Goal: Information Seeking & Learning: Check status

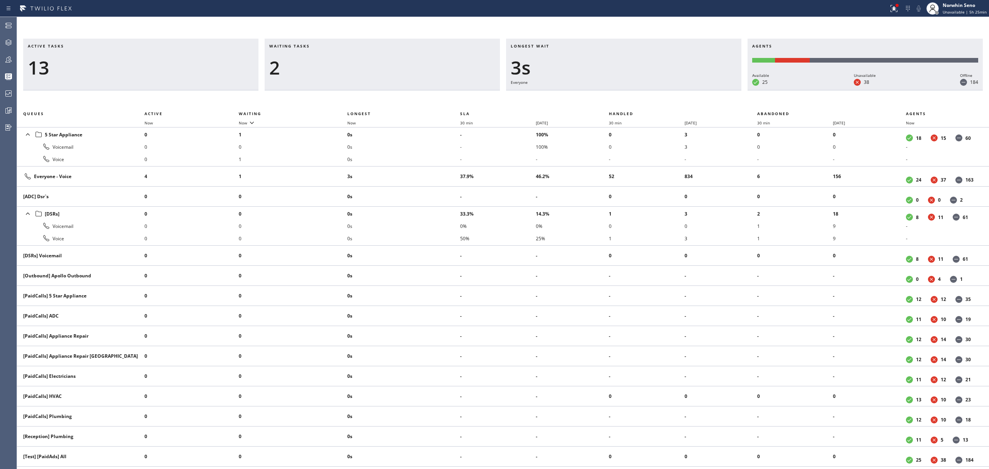
click at [311, 59] on div "2" at bounding box center [382, 67] width 226 height 22
click at [654, 71] on div "4s" at bounding box center [624, 67] width 226 height 22
click at [637, 90] on div "Longest wait 9s Everyone" at bounding box center [623, 65] width 235 height 52
click at [637, 90] on div "Longest wait 3s Everyone" at bounding box center [623, 65] width 235 height 52
click at [637, 90] on div "Longest wait 8s Everyone" at bounding box center [623, 65] width 235 height 52
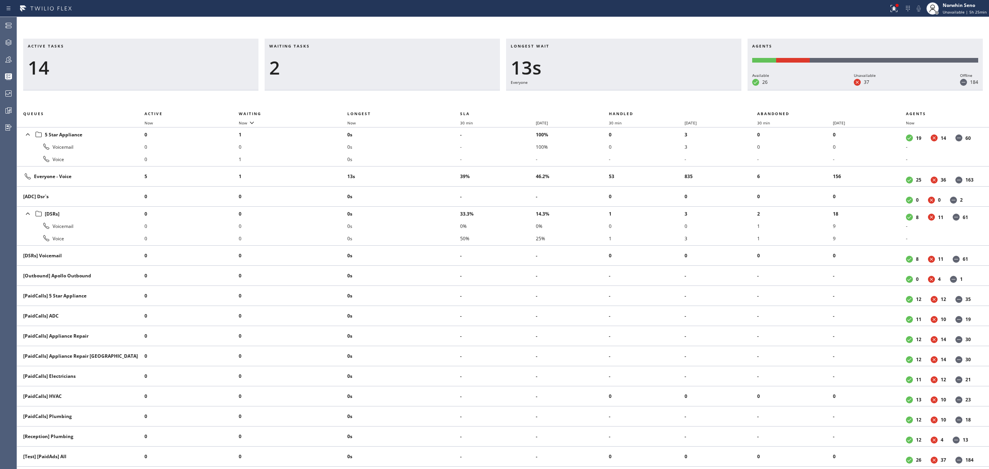
click at [637, 90] on div "Longest wait 13s Everyone" at bounding box center [623, 65] width 235 height 52
click at [637, 90] on div "Longest wait 18s Everyone" at bounding box center [623, 65] width 235 height 52
click at [637, 90] on div "Longest wait 23s Everyone" at bounding box center [623, 65] width 235 height 52
click at [637, 90] on div "Longest wait 28s Everyone" at bounding box center [623, 65] width 235 height 52
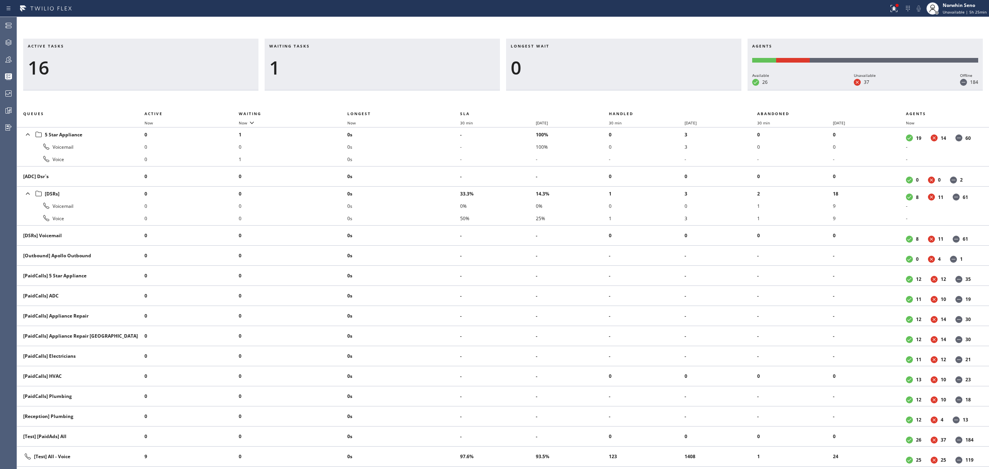
click at [637, 90] on div "Longest wait 0" at bounding box center [623, 65] width 235 height 52
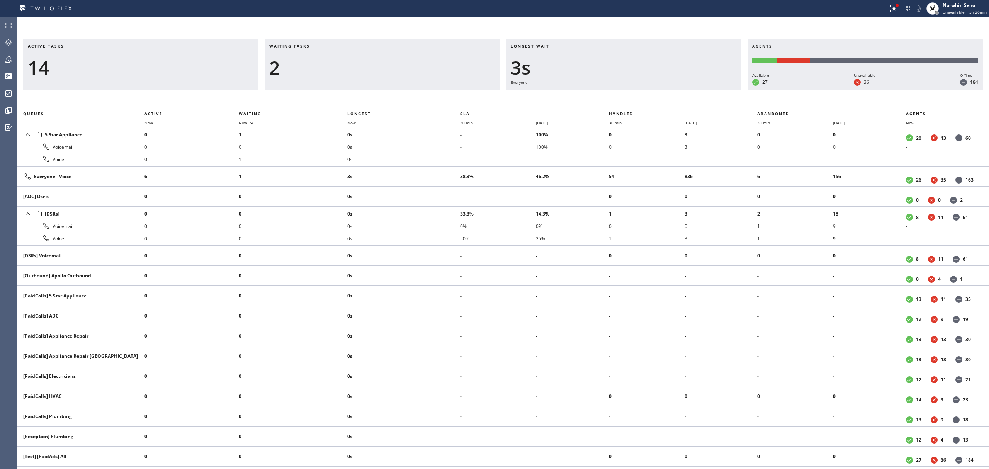
click at [637, 90] on div "Longest wait 3s Everyone" at bounding box center [623, 65] width 235 height 52
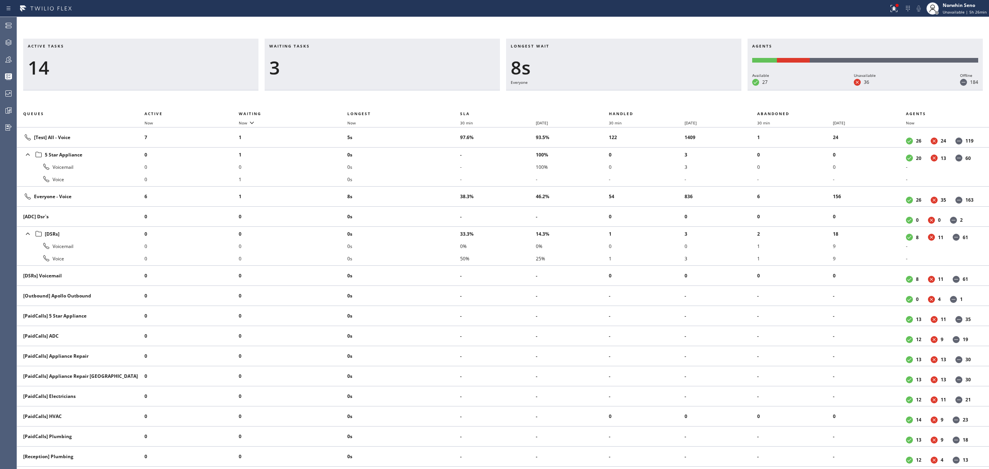
click at [637, 90] on div "Longest wait 8s Everyone" at bounding box center [623, 65] width 235 height 52
click at [637, 90] on div "Longest wait 13s Everyone" at bounding box center [623, 65] width 235 height 52
click at [637, 90] on div "Longest wait 18s Everyone" at bounding box center [623, 65] width 235 height 52
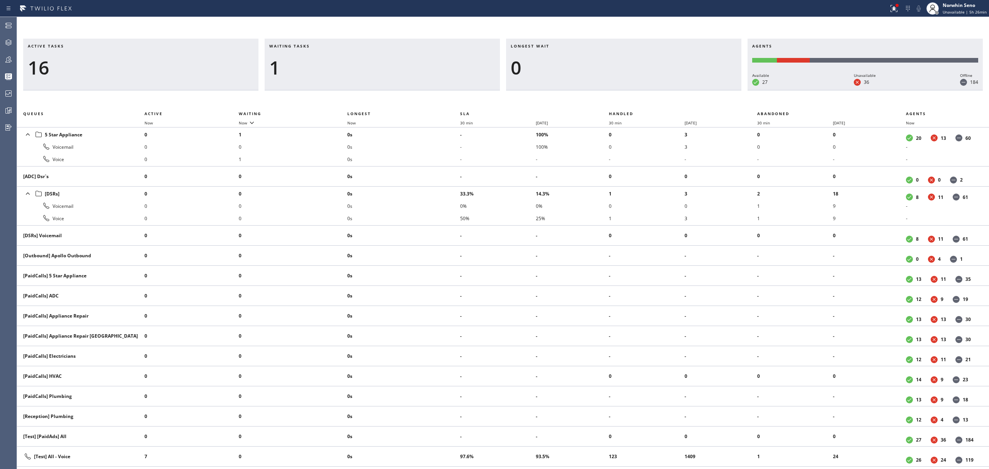
click at [637, 90] on div "Longest wait 0" at bounding box center [623, 65] width 235 height 52
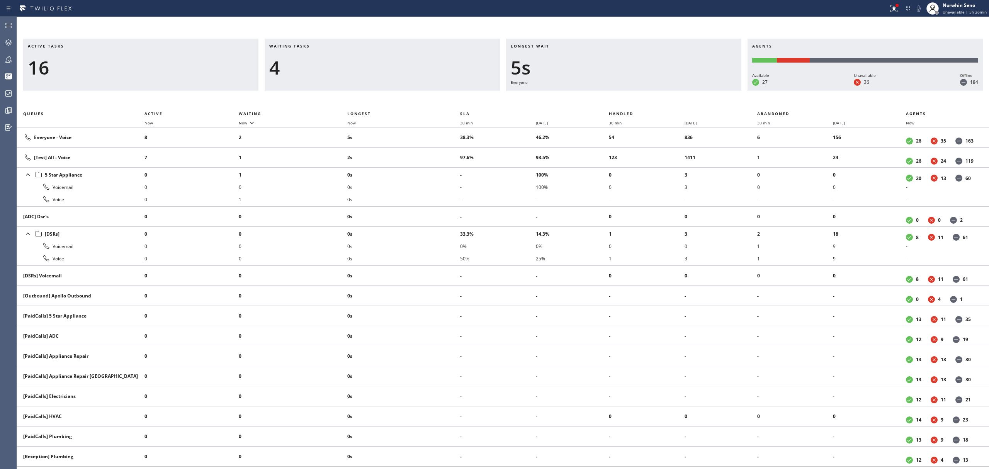
click at [637, 90] on div "Longest wait 5s Everyone" at bounding box center [623, 65] width 235 height 52
click at [637, 90] on div "Longest wait 10s Everyone" at bounding box center [623, 65] width 235 height 52
click at [637, 90] on div "Longest wait 15s Everyone" at bounding box center [623, 65] width 235 height 52
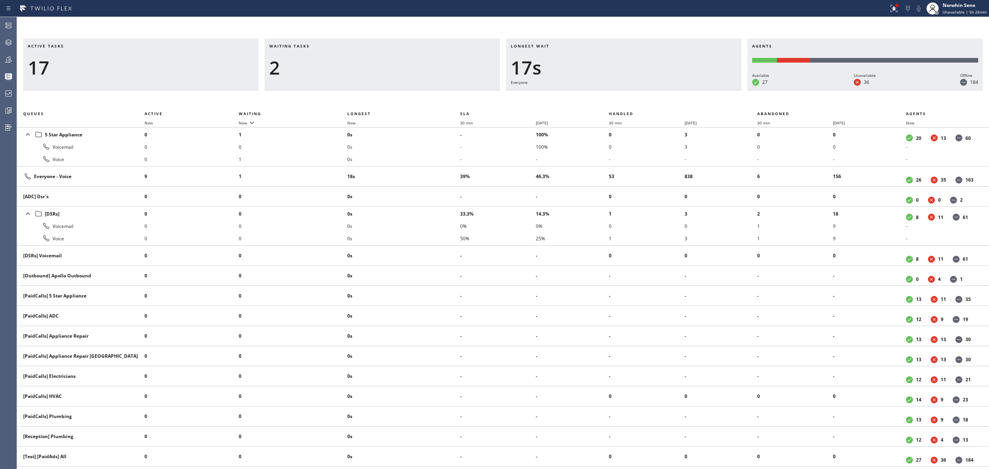
click at [637, 90] on div "Longest wait 17s Everyone" at bounding box center [623, 65] width 235 height 52
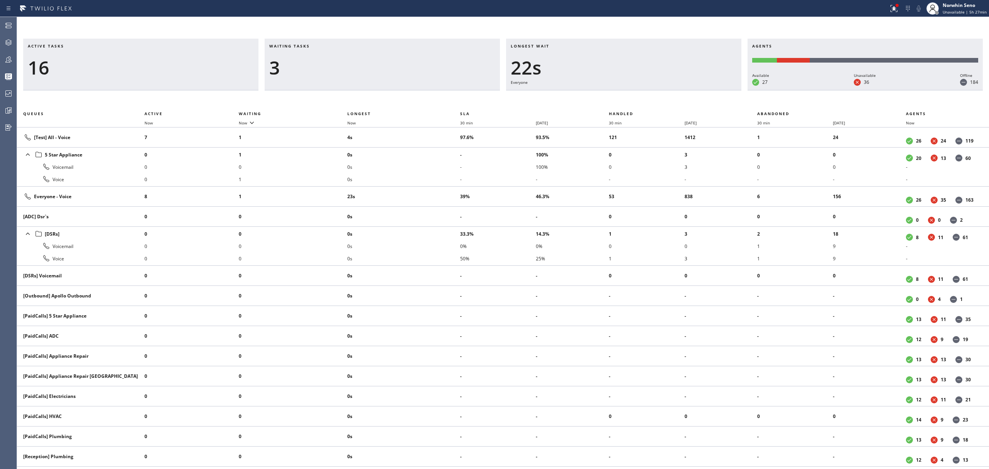
click at [637, 90] on div "Longest wait 22s Everyone" at bounding box center [623, 65] width 235 height 52
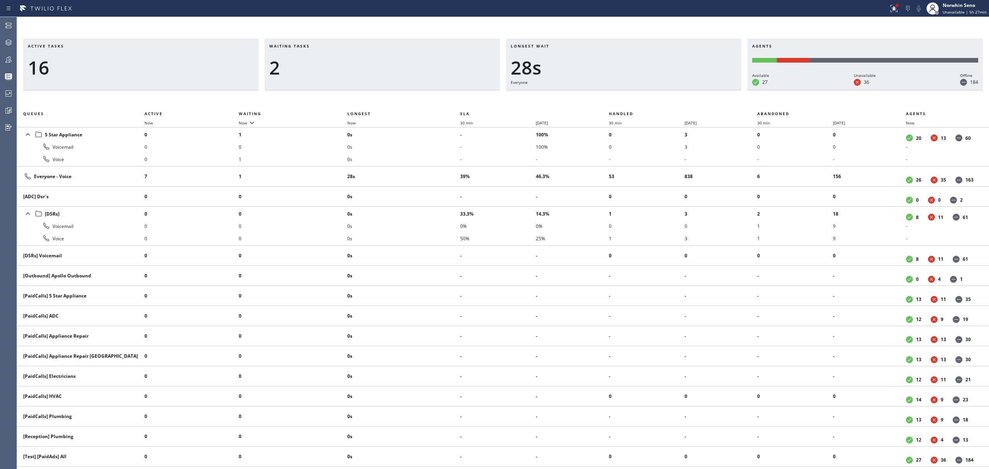
click at [637, 90] on div "Longest wait 28s Everyone" at bounding box center [623, 65] width 235 height 52
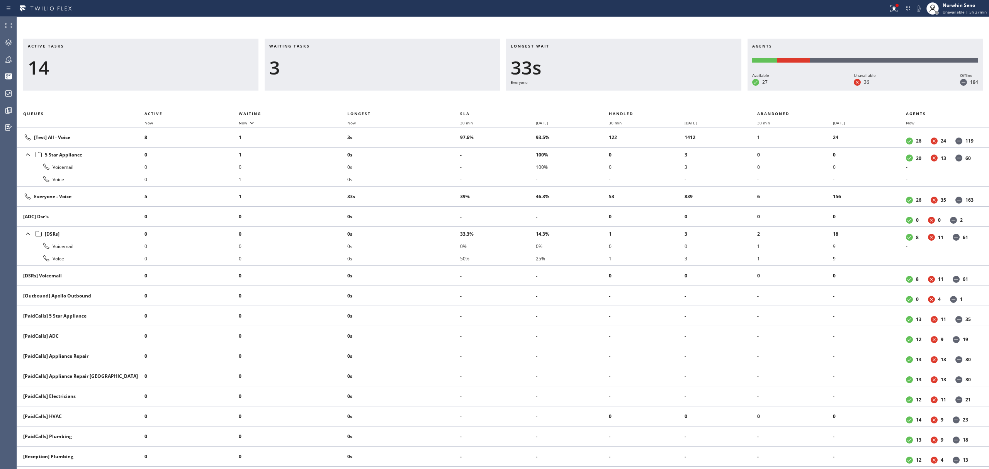
click at [637, 90] on div "Longest wait 33s Everyone" at bounding box center [623, 65] width 235 height 52
click at [637, 90] on div "Longest wait 38s Everyone" at bounding box center [623, 65] width 235 height 52
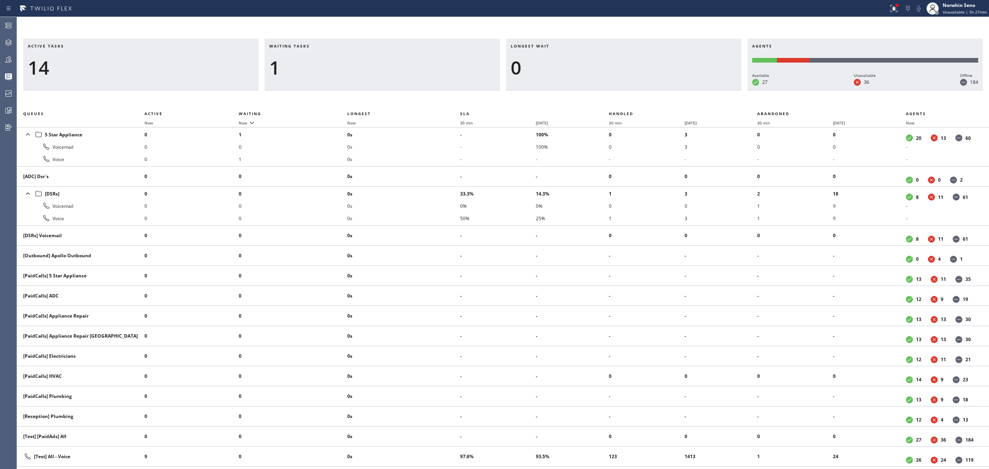
click at [637, 90] on div "Longest wait 0" at bounding box center [623, 65] width 235 height 52
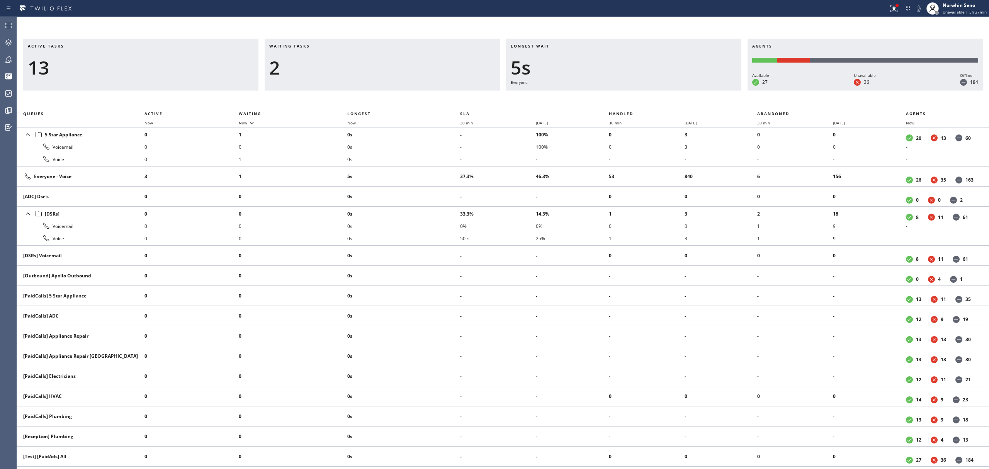
click at [637, 90] on div "Longest wait 5s Everyone" at bounding box center [623, 65] width 235 height 52
click at [637, 90] on div "Longest wait 10s Everyone" at bounding box center [623, 65] width 235 height 52
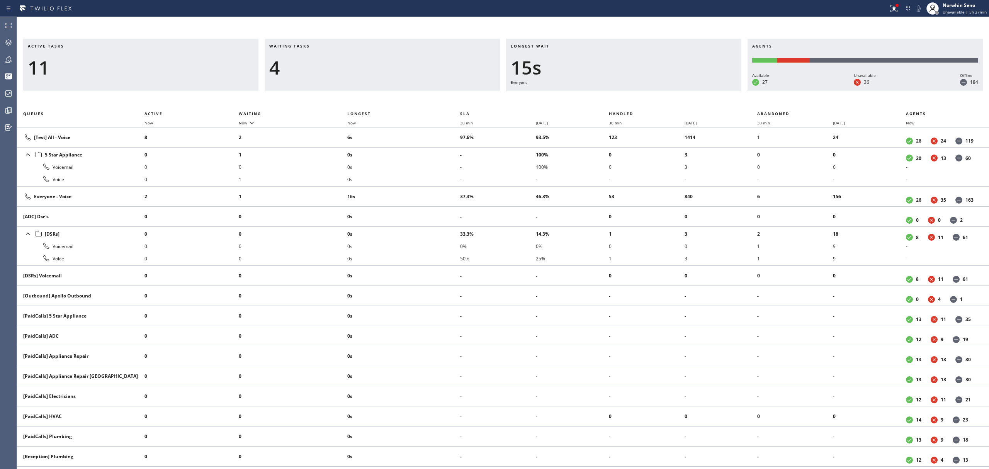
click at [637, 90] on div "Longest wait 15s Everyone" at bounding box center [623, 65] width 235 height 52
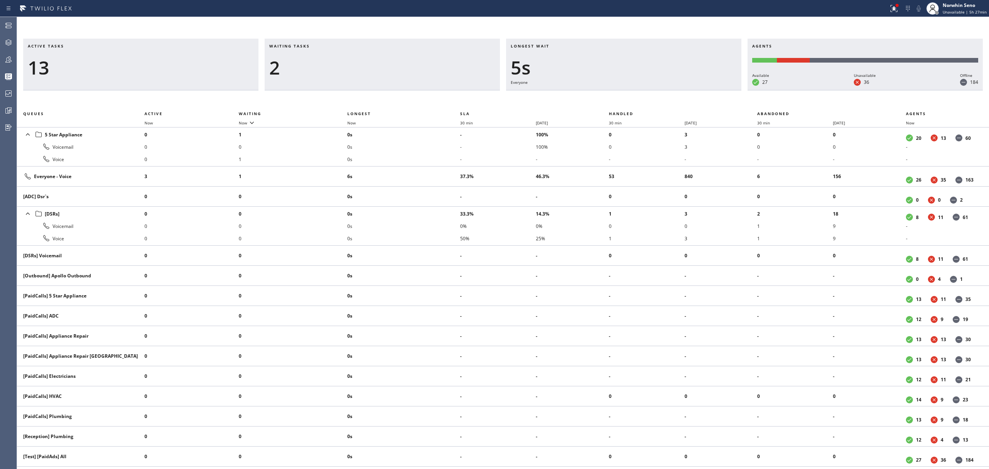
click at [637, 90] on div "Longest wait 5s Everyone" at bounding box center [623, 65] width 235 height 52
click at [637, 90] on div "Longest wait 11s Everyone" at bounding box center [623, 65] width 235 height 52
click at [637, 90] on div "Longest wait 16s Everyone" at bounding box center [623, 65] width 235 height 52
click at [637, 90] on div "Longest wait 21s Everyone" at bounding box center [623, 65] width 235 height 52
click at [637, 90] on div "Longest wait 15s Everyone" at bounding box center [623, 65] width 235 height 52
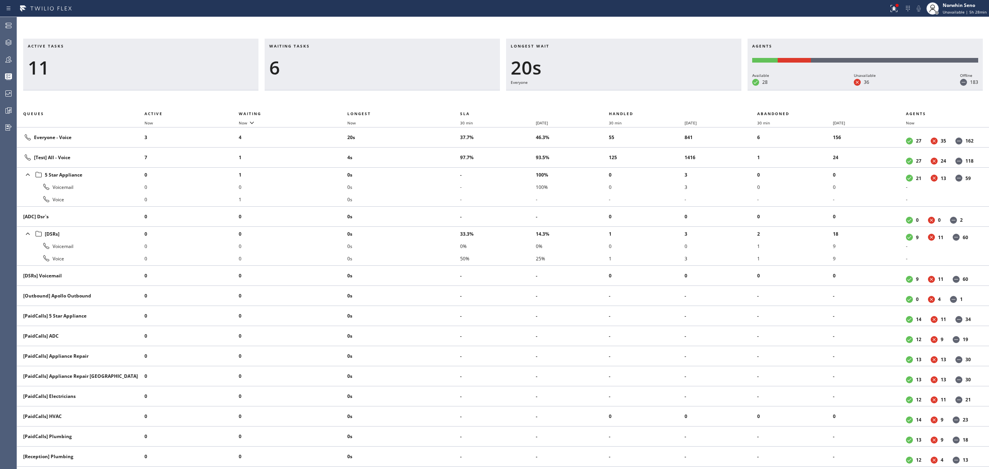
click at [637, 90] on div "Longest wait 20s Everyone" at bounding box center [623, 65] width 235 height 52
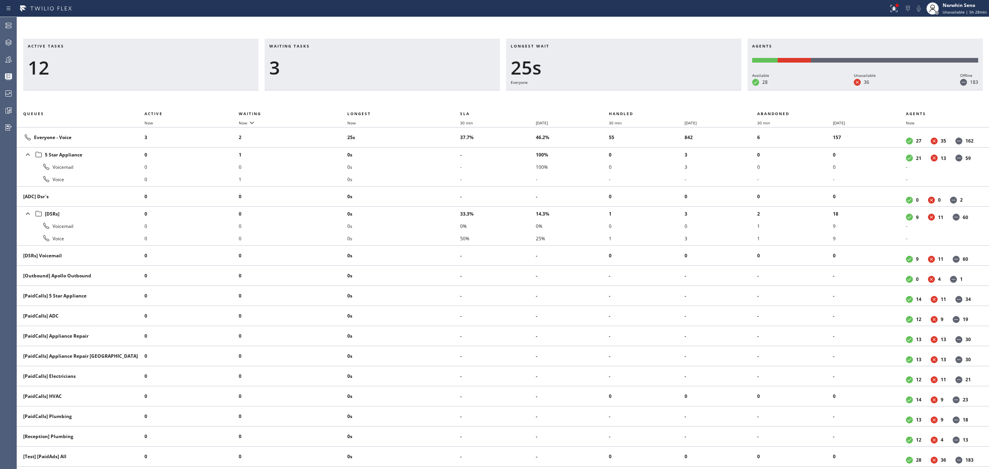
click at [637, 90] on div "Longest wait 25s Everyone" at bounding box center [623, 65] width 235 height 52
click at [637, 90] on div "Longest wait 30s Everyone" at bounding box center [623, 65] width 235 height 52
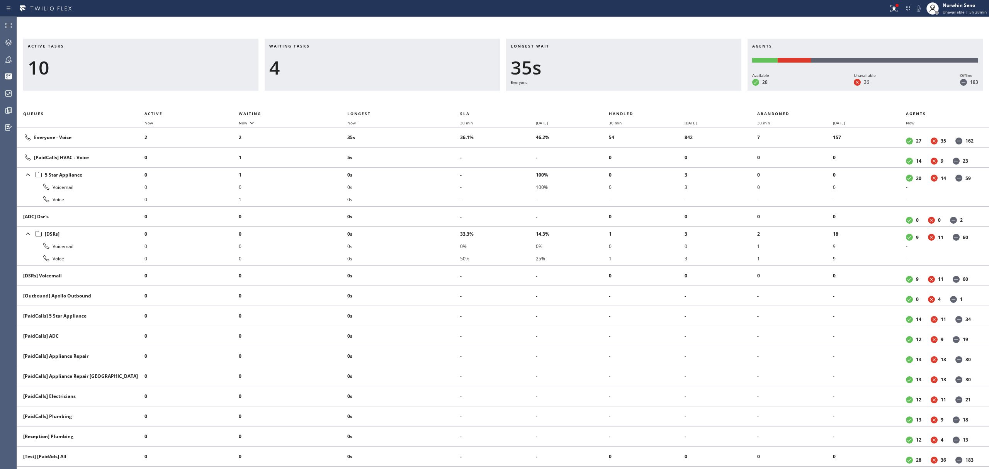
click at [637, 90] on div "Longest wait 35s Everyone" at bounding box center [623, 65] width 235 height 52
click at [637, 90] on div "Longest wait 33s Everyone" at bounding box center [623, 65] width 235 height 52
click at [637, 90] on div "Longest wait 15s [PaidCalls] HVAC" at bounding box center [623, 65] width 235 height 52
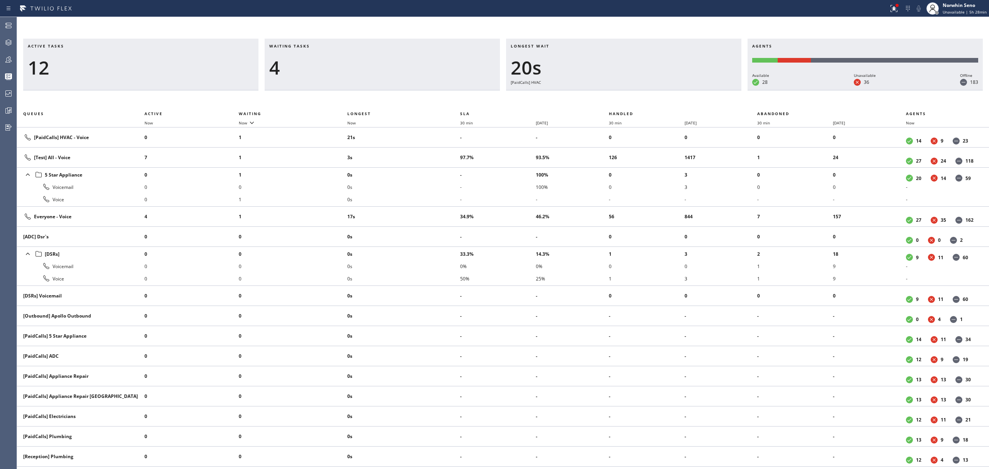
click at [637, 90] on div "Longest wait 20s [PaidCalls] HVAC" at bounding box center [623, 65] width 235 height 52
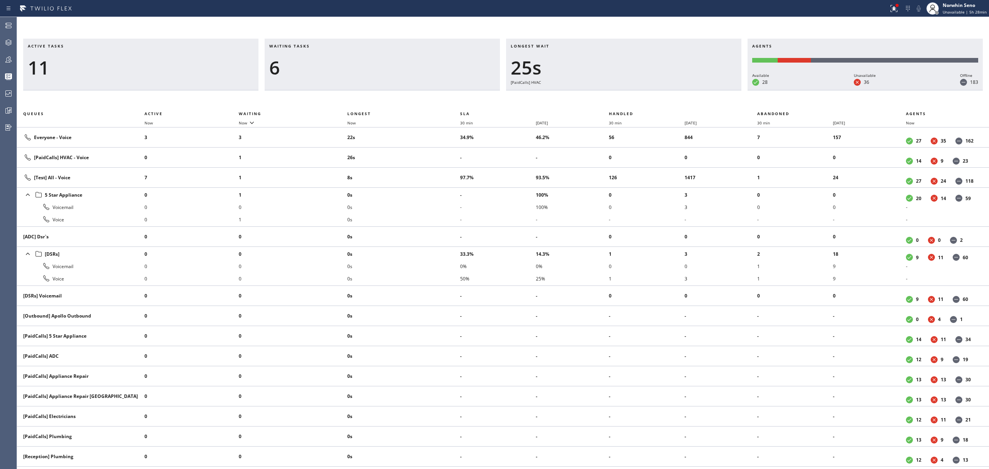
click at [637, 90] on div "Longest wait 25s [PaidCalls] HVAC" at bounding box center [623, 65] width 235 height 52
click at [637, 90] on div "Longest wait 31s [PaidCalls] HVAC" at bounding box center [623, 65] width 235 height 52
click at [637, 90] on div "Longest wait 36s [PaidCalls] HVAC" at bounding box center [623, 65] width 235 height 52
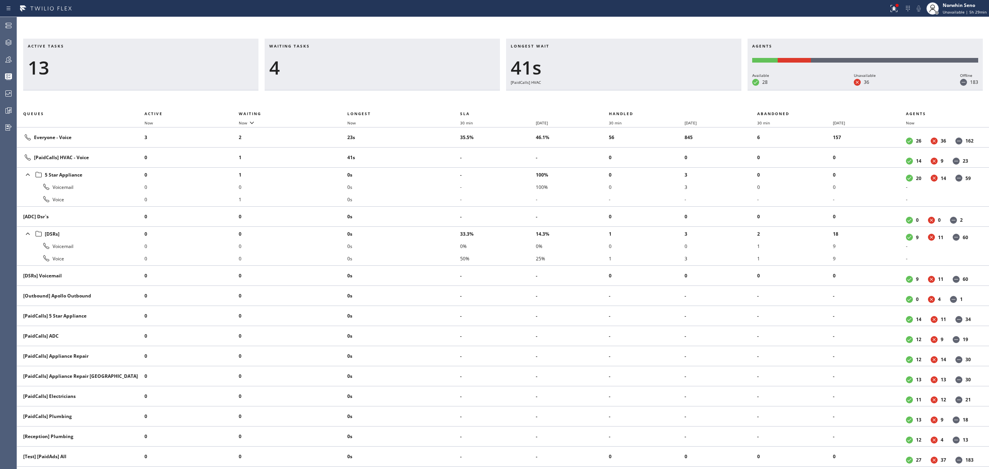
click at [637, 90] on div "Longest wait 41s [PaidCalls] HVAC" at bounding box center [623, 65] width 235 height 52
click at [637, 90] on div "Longest wait 46s [PaidCalls] HVAC" at bounding box center [623, 65] width 235 height 52
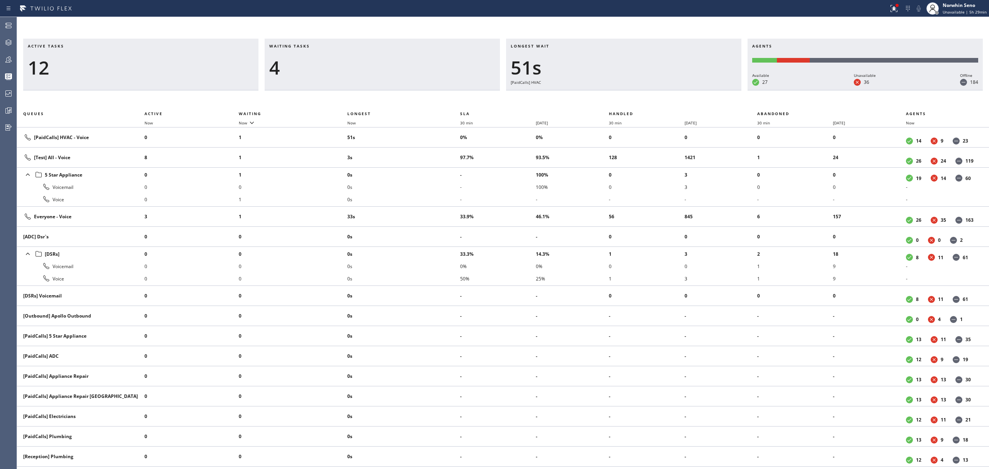
click at [637, 90] on div "Longest wait 51s [PaidCalls] HVAC" at bounding box center [623, 65] width 235 height 52
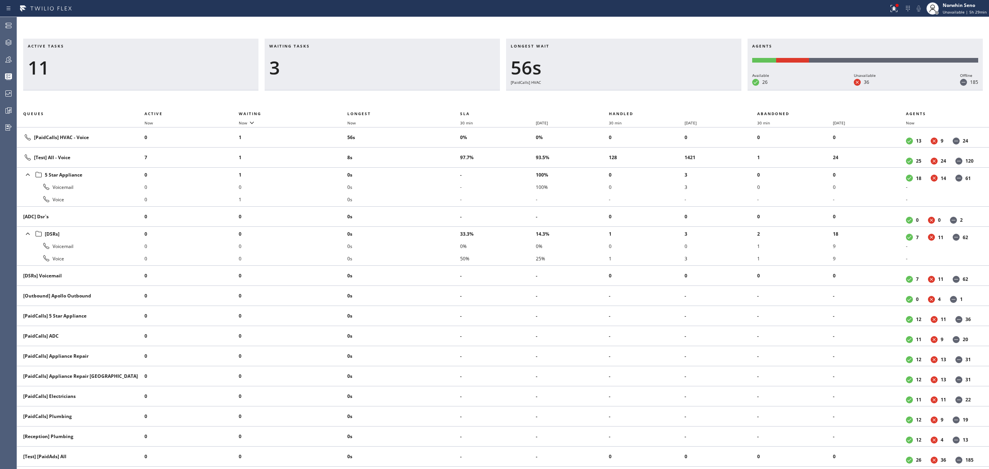
click at [637, 90] on div "Longest wait 56s [PaidCalls] HVAC" at bounding box center [623, 65] width 235 height 52
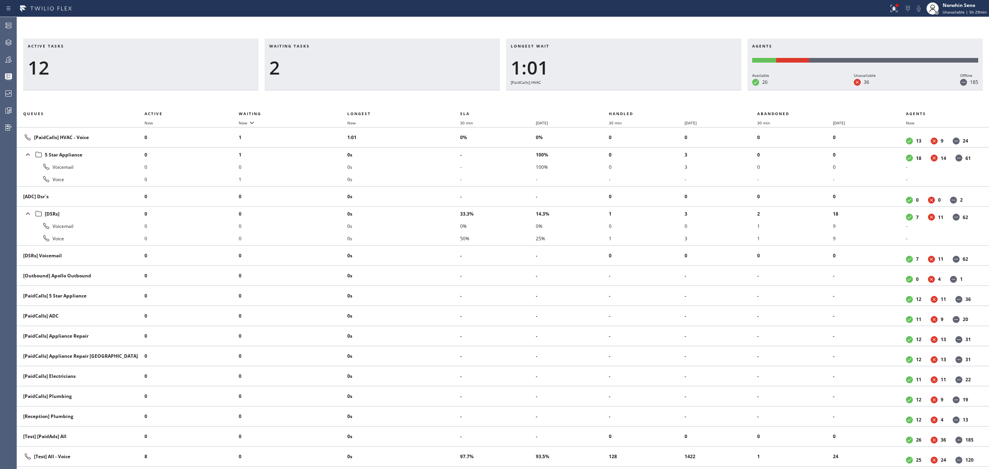
click at [637, 90] on div "Longest wait 1:01 [PaidCalls] HVAC" at bounding box center [623, 65] width 235 height 52
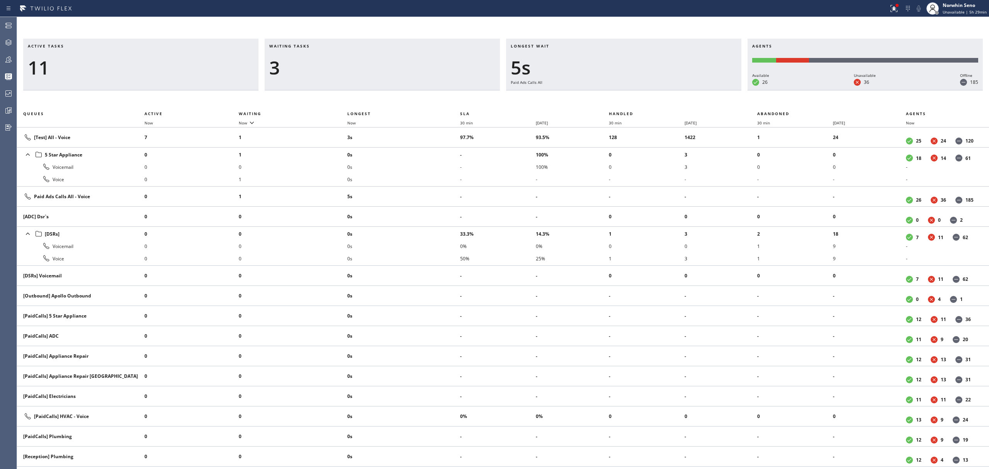
click at [637, 90] on div "Longest wait 5s Paid Ads Calls All" at bounding box center [623, 65] width 235 height 52
click at [637, 90] on div "Longest wait 10s Paid Ads Calls All" at bounding box center [623, 65] width 235 height 52
click at [637, 90] on div "Longest wait 15s Paid Ads Calls All" at bounding box center [623, 65] width 235 height 52
click at [637, 90] on div "Longest wait 20s Paid Ads Calls All" at bounding box center [623, 65] width 235 height 52
click at [637, 90] on div "Longest wait 25s Paid Ads Calls All" at bounding box center [623, 65] width 235 height 52
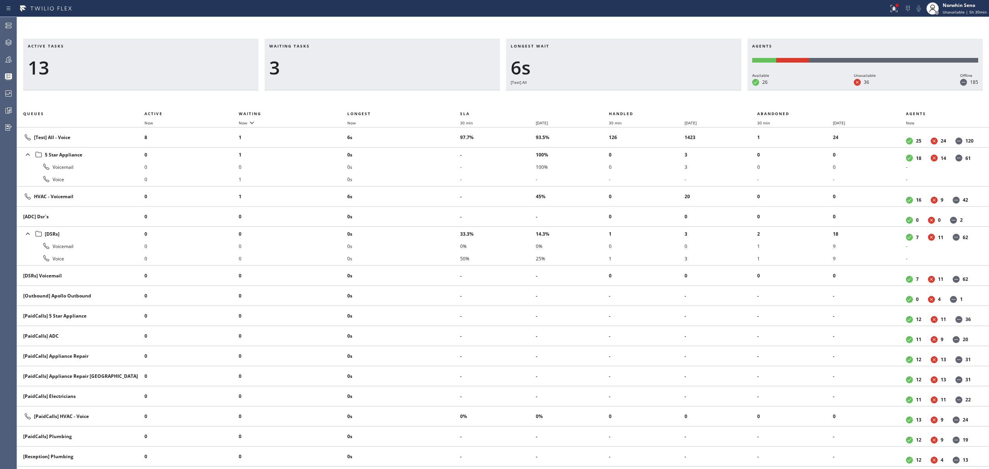
click at [637, 90] on div "Longest wait 6s [Test] All" at bounding box center [623, 65] width 235 height 52
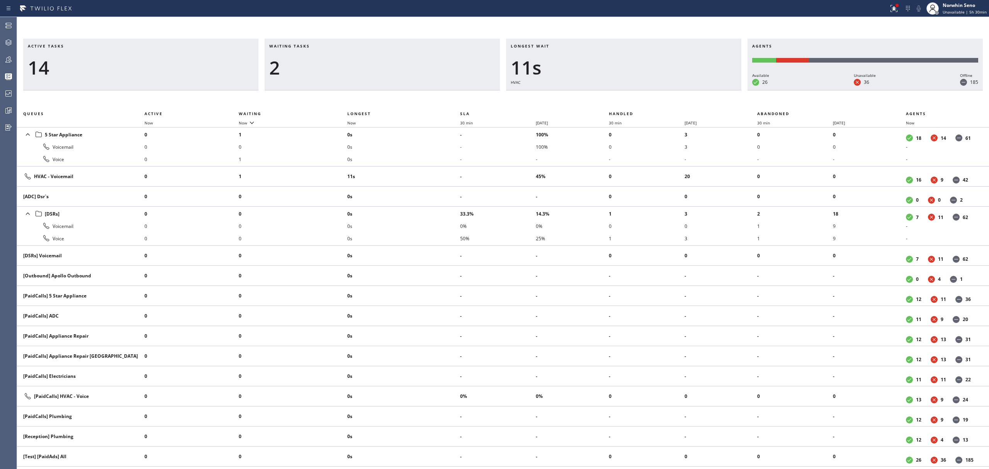
click at [637, 90] on div "Longest wait 11s HVAC" at bounding box center [623, 65] width 235 height 52
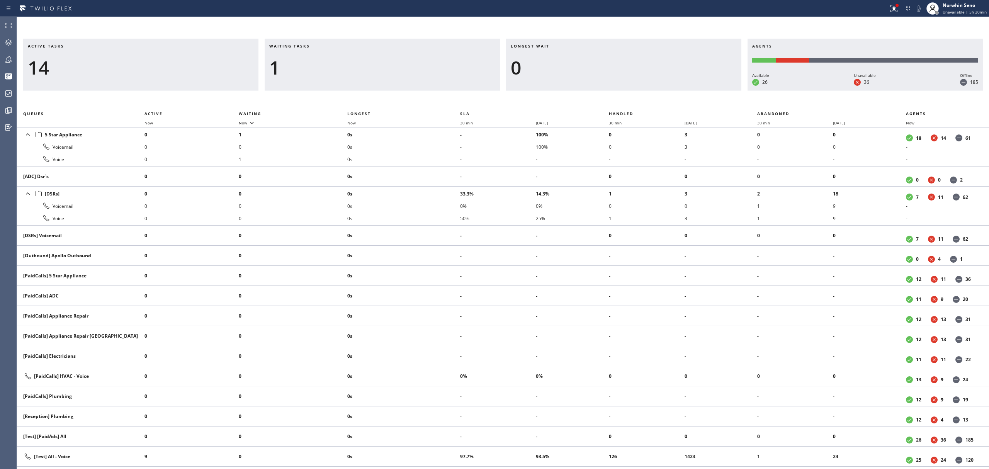
click at [637, 90] on div "Longest wait 0" at bounding box center [623, 65] width 235 height 52
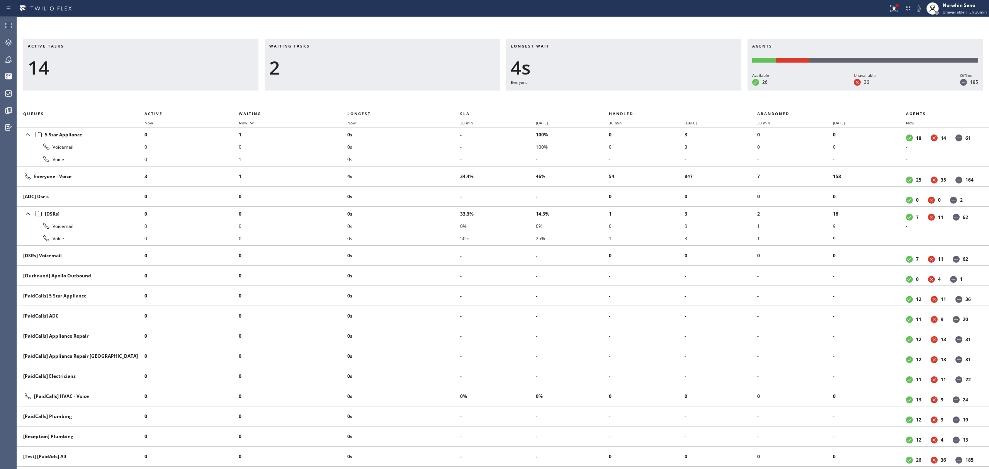
click at [637, 90] on div "Longest wait 4s Everyone" at bounding box center [623, 65] width 235 height 52
click at [637, 90] on div "Longest wait 9s Everyone" at bounding box center [623, 65] width 235 height 52
click at [637, 90] on div "Longest wait 14s Everyone" at bounding box center [623, 65] width 235 height 52
click at [637, 90] on div "Longest wait 19s Everyone" at bounding box center [623, 65] width 235 height 52
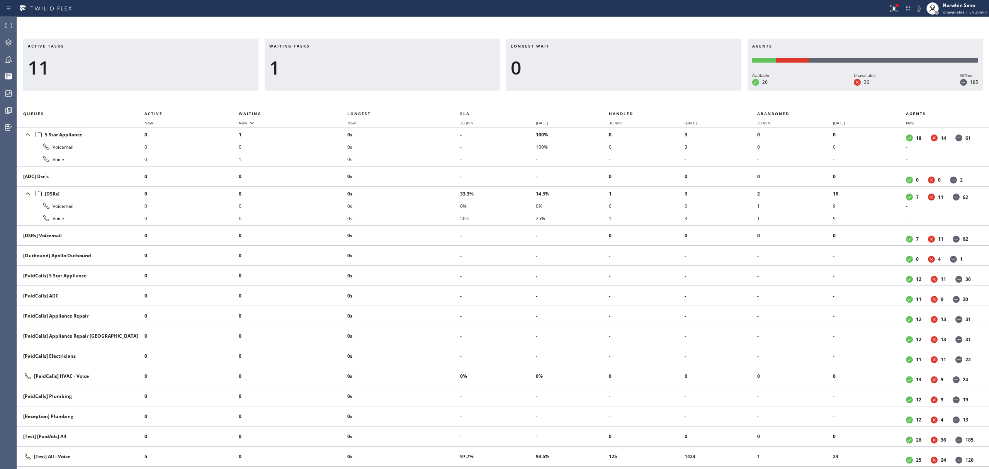
click at [637, 90] on div "Longest wait 0" at bounding box center [623, 65] width 235 height 52
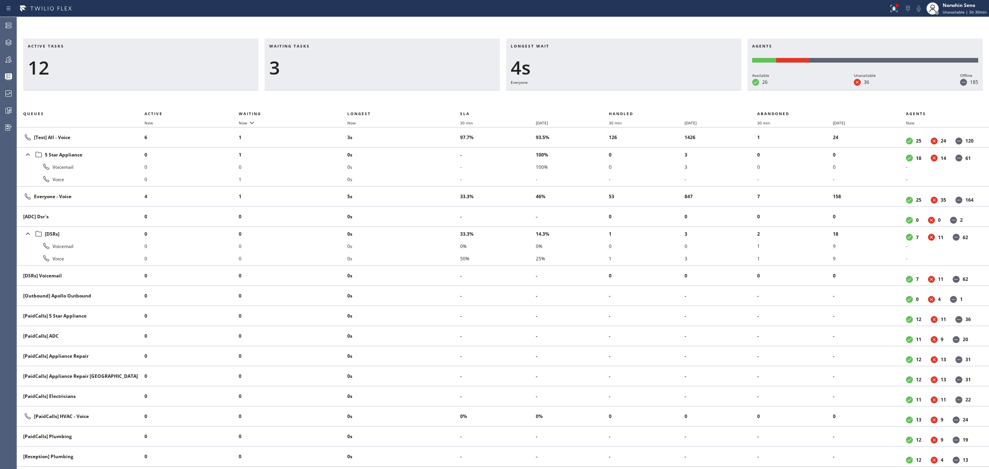
click at [637, 90] on div "Longest wait 4s Everyone" at bounding box center [623, 65] width 235 height 52
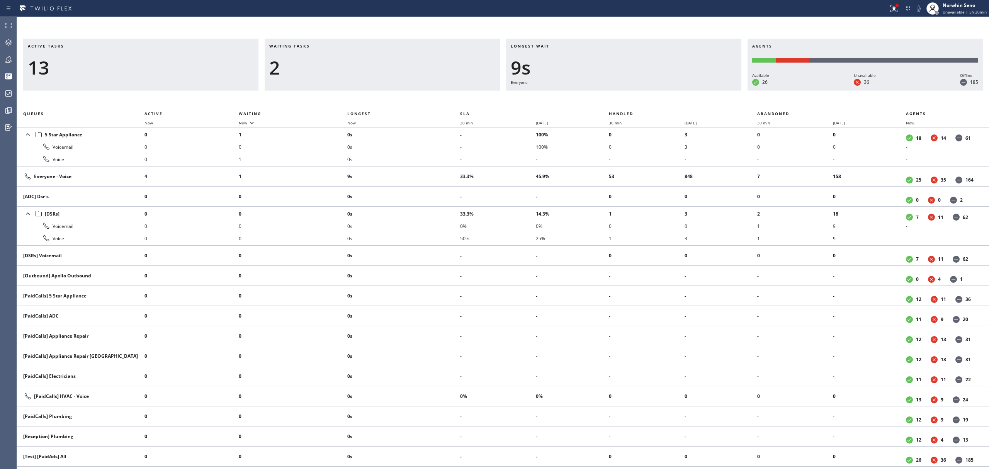
click at [637, 90] on div "Longest wait 9s Everyone" at bounding box center [623, 65] width 235 height 52
click at [637, 90] on div "Longest wait 14s Everyone" at bounding box center [623, 65] width 235 height 52
click at [637, 90] on div "Longest wait 20s Everyone" at bounding box center [623, 65] width 235 height 52
click at [637, 90] on div "Longest wait 25s Everyone" at bounding box center [623, 65] width 235 height 52
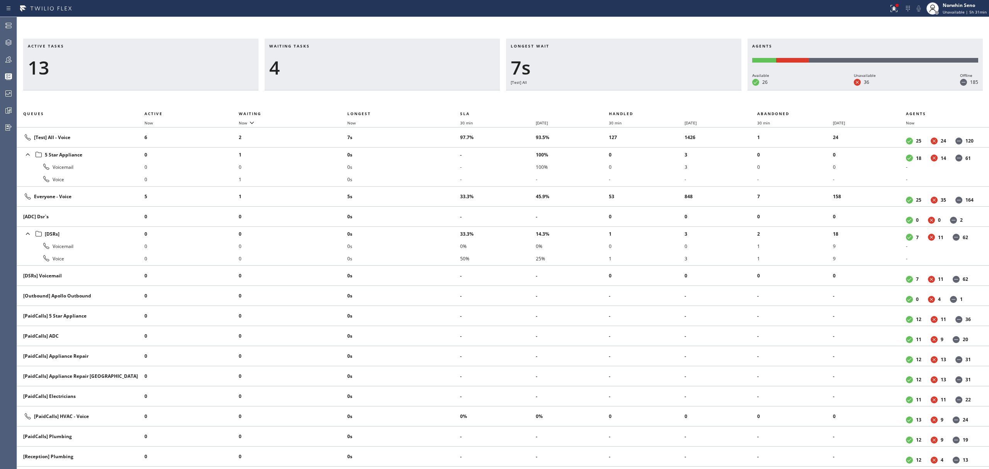
click at [637, 90] on div "Longest wait 7s [Test] All" at bounding box center [623, 65] width 235 height 52
click at [637, 90] on div "Longest wait 12s [Test] All" at bounding box center [623, 65] width 235 height 52
click at [637, 90] on div "Longest wait 15s [Test] All" at bounding box center [623, 65] width 235 height 52
click at [637, 90] on div "Longest wait 20s [Test] All" at bounding box center [623, 65] width 235 height 52
click at [637, 90] on div "Longest wait 25s Everyone" at bounding box center [623, 65] width 235 height 52
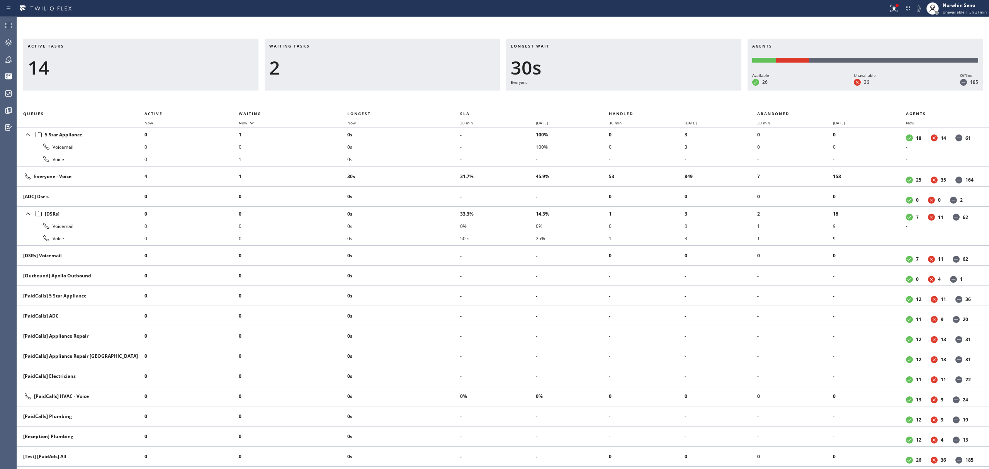
click at [637, 90] on div "Longest wait 30s Everyone" at bounding box center [623, 65] width 235 height 52
click at [637, 90] on div "Longest wait 2s Everyone" at bounding box center [623, 65] width 235 height 52
click at [637, 90] on div "Longest wait 7s Everyone" at bounding box center [623, 65] width 235 height 52
click at [637, 90] on div "Longest wait 12s Everyone" at bounding box center [623, 65] width 235 height 52
click at [637, 90] on div "Longest wait 17s Everyone" at bounding box center [623, 65] width 235 height 52
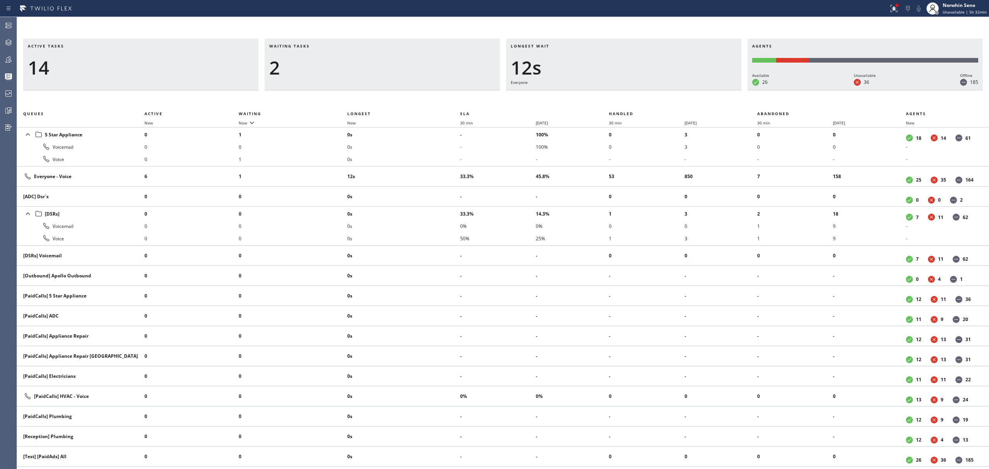
click at [637, 90] on div "Longest wait 12s Everyone" at bounding box center [623, 65] width 235 height 52
click at [637, 90] on div "Longest wait 17s Everyone" at bounding box center [623, 65] width 235 height 52
click at [637, 90] on div "Longest wait 23s Everyone" at bounding box center [623, 65] width 235 height 52
click at [637, 90] on div "Longest wait 28s Everyone" at bounding box center [623, 65] width 235 height 52
click at [637, 90] on div "Longest wait 33s Everyone" at bounding box center [623, 65] width 235 height 52
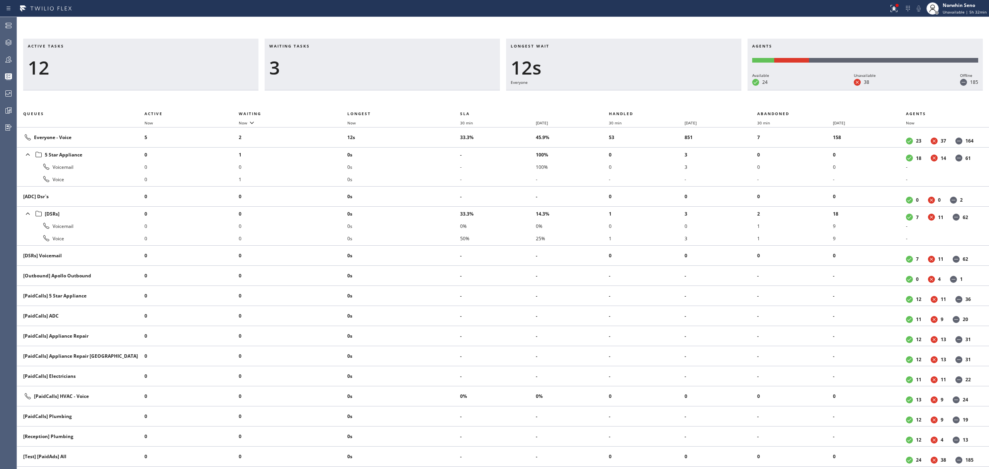
click at [637, 90] on div "Longest wait 12s Everyone" at bounding box center [623, 65] width 235 height 52
click at [637, 90] on div "Longest wait 13s Everyone" at bounding box center [623, 65] width 235 height 52
click at [637, 90] on div "Longest wait 18s Everyone" at bounding box center [623, 65] width 235 height 52
click at [637, 90] on div "Longest wait 23s Everyone" at bounding box center [623, 65] width 235 height 52
click at [637, 90] on div "Longest wait 28s Everyone" at bounding box center [623, 65] width 235 height 52
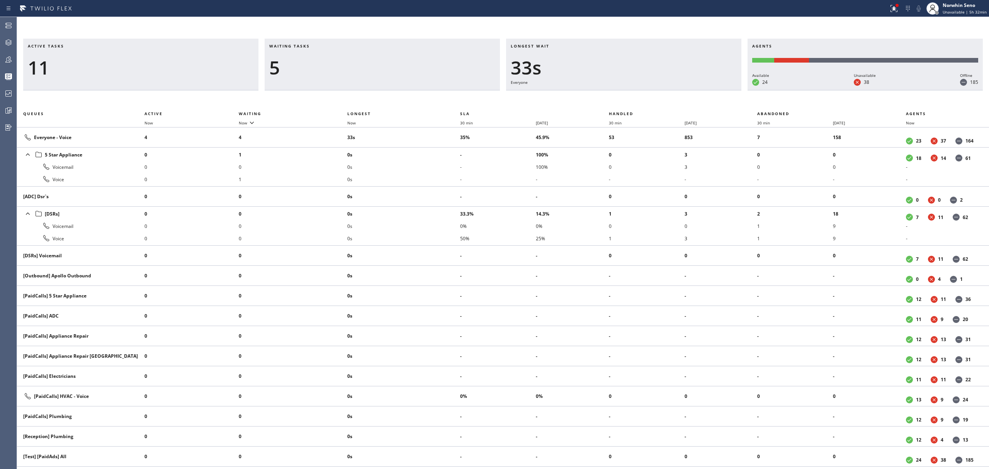
click at [637, 90] on div "Longest wait 33s Everyone" at bounding box center [623, 65] width 235 height 52
click at [637, 90] on div "Longest wait 38s Everyone" at bounding box center [623, 65] width 235 height 52
click at [637, 90] on div "Longest wait 34s Everyone" at bounding box center [623, 65] width 235 height 52
click at [637, 90] on div "Longest wait 20s Everyone" at bounding box center [623, 65] width 235 height 52
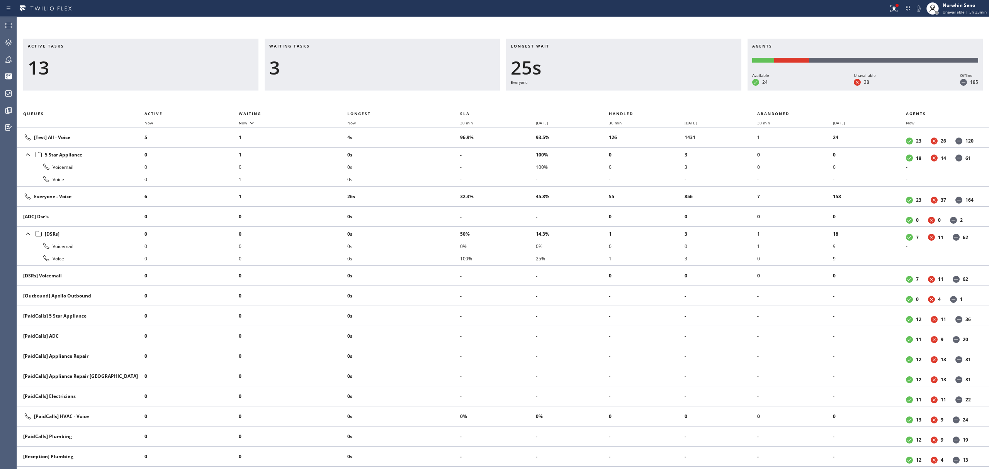
click at [637, 90] on div "Longest wait 25s Everyone" at bounding box center [623, 65] width 235 height 52
click at [637, 90] on div "Longest wait 31s Everyone" at bounding box center [623, 65] width 235 height 52
click at [637, 90] on div "Longest wait 13s Everyone" at bounding box center [623, 65] width 235 height 52
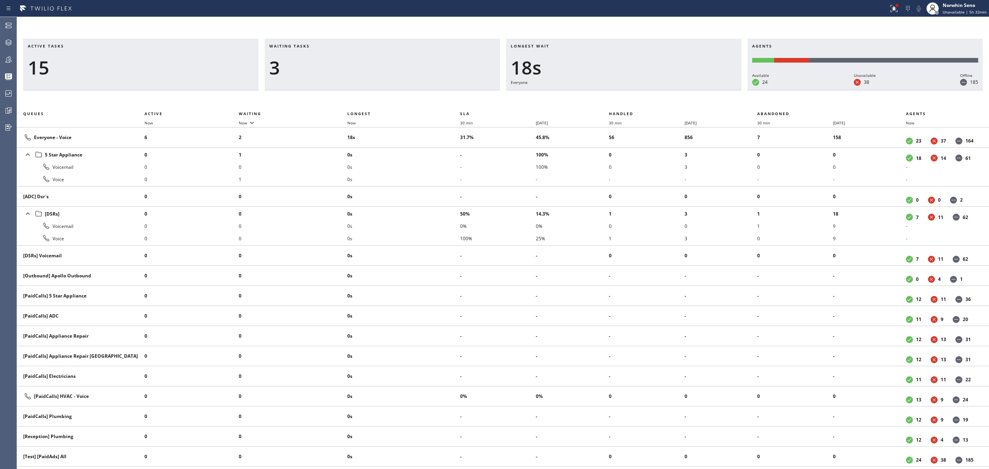
click at [637, 90] on div "Longest wait 18s Everyone" at bounding box center [623, 65] width 235 height 52
click at [637, 90] on div "Longest wait 23s Everyone" at bounding box center [623, 65] width 235 height 52
click at [637, 90] on div "Longest wait 28s Everyone" at bounding box center [623, 65] width 235 height 52
click at [637, 90] on div "Longest wait 33s Everyone" at bounding box center [623, 65] width 235 height 52
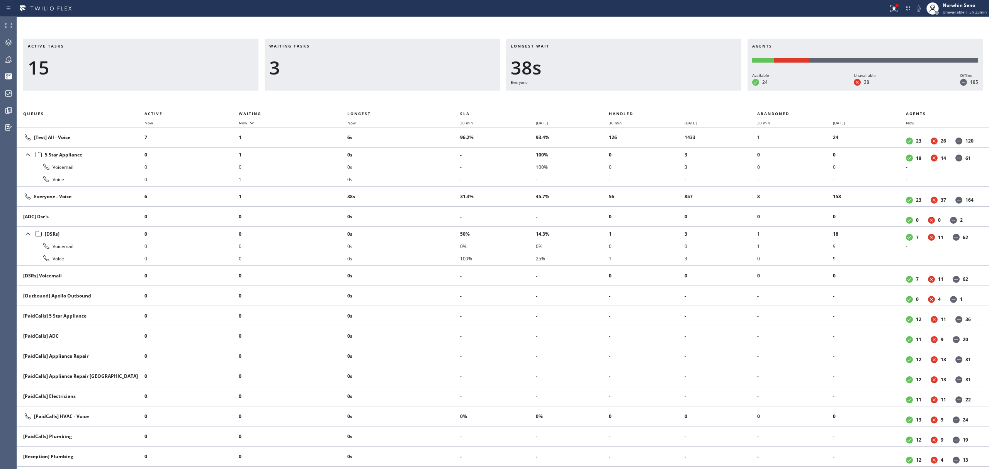
click at [637, 90] on div "Longest wait 38s Everyone" at bounding box center [623, 65] width 235 height 52
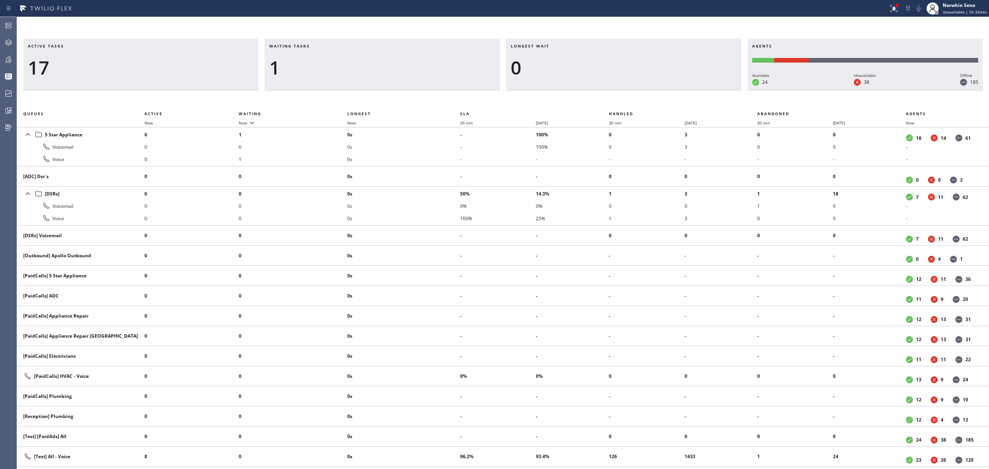
click at [637, 90] on div "Longest wait 0" at bounding box center [623, 65] width 235 height 52
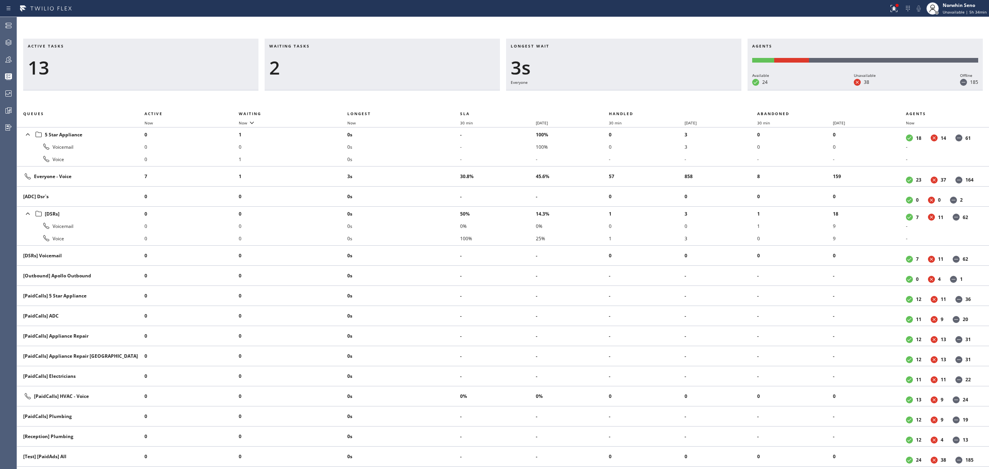
click at [637, 90] on div "Longest wait 3s Everyone" at bounding box center [623, 65] width 235 height 52
click at [637, 90] on div "Longest wait 8s Everyone" at bounding box center [623, 65] width 235 height 52
click at [637, 90] on div "Longest wait 13s Everyone" at bounding box center [623, 65] width 235 height 52
click at [637, 90] on div "Longest wait 15s Everyone" at bounding box center [623, 65] width 235 height 52
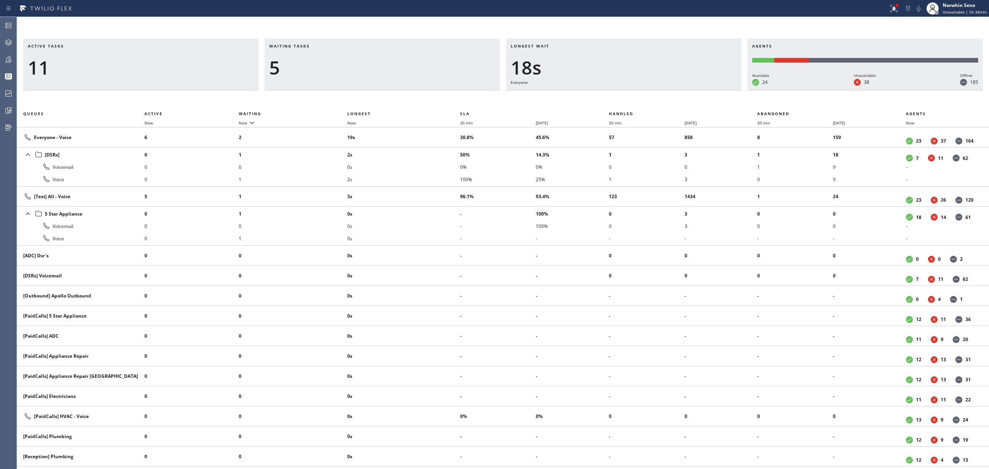
click at [628, 92] on div "Active tasks 11 Waiting tasks 5 Longest wait 18s Everyone Agents Available 24 U…" at bounding box center [503, 254] width 972 height 431
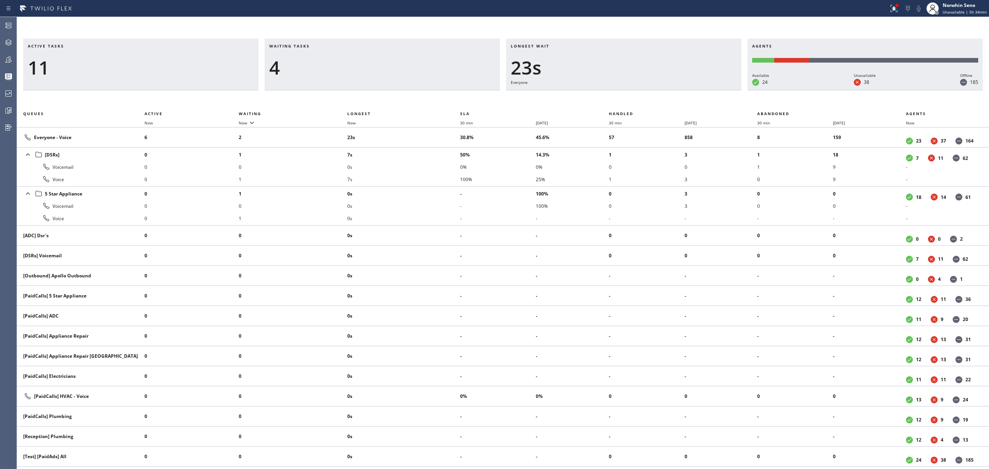
click at [637, 90] on div "Longest wait 23s Everyone" at bounding box center [623, 65] width 235 height 52
click at [637, 90] on div "Longest wait 24s Everyone" at bounding box center [623, 65] width 235 height 52
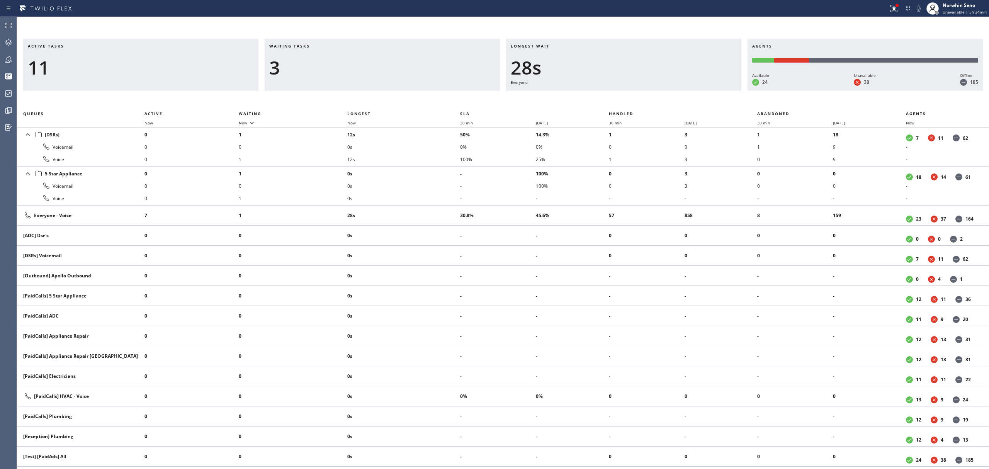
click at [637, 90] on div "Longest wait 28s Everyone" at bounding box center [623, 65] width 235 height 52
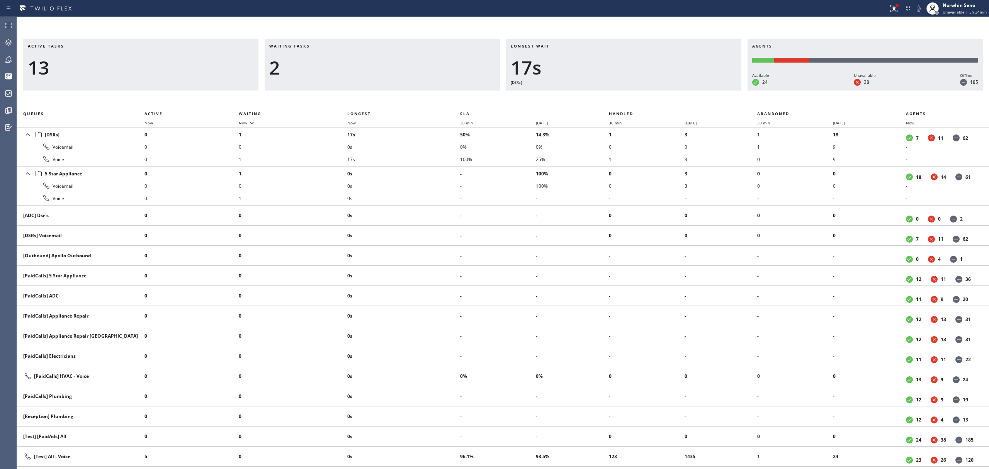
click at [625, 90] on div "Longest wait 17s [DSRs]" at bounding box center [623, 65] width 235 height 52
click at [623, 92] on div "Active tasks 13 Waiting tasks 2 Longest wait 17s [DSRs] Agents Available 24 Una…" at bounding box center [503, 254] width 972 height 431
click at [636, 89] on div "Longest wait 22s [DSRs]" at bounding box center [623, 65] width 235 height 52
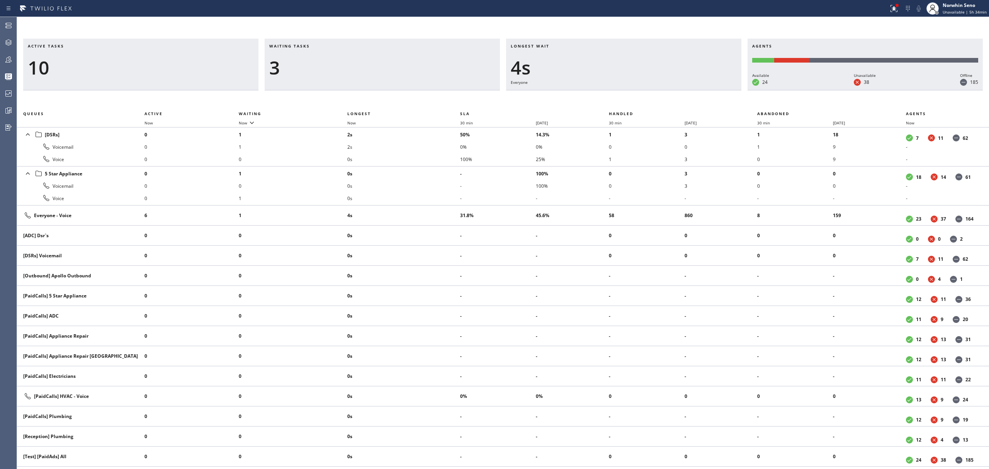
click at [637, 90] on div "Longest wait 4s Everyone" at bounding box center [623, 65] width 235 height 52
click at [637, 90] on div "Longest wait 8s Everyone" at bounding box center [623, 65] width 235 height 52
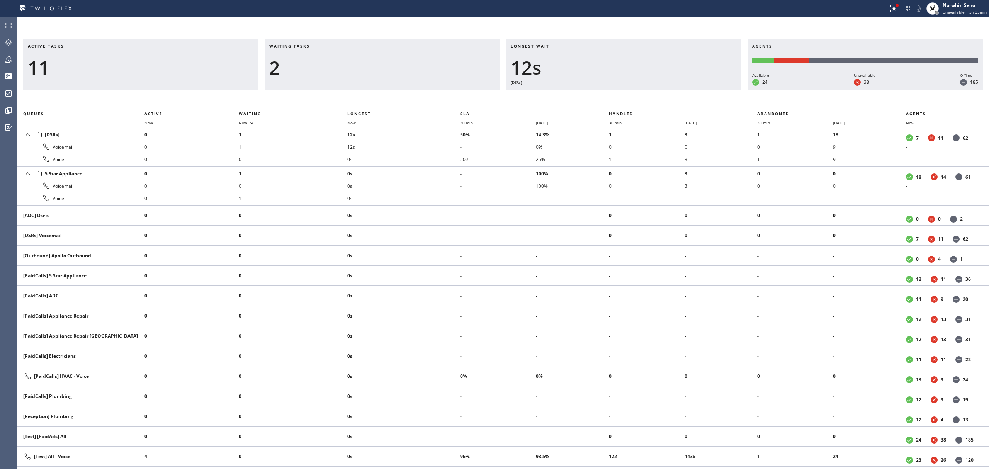
click at [637, 90] on div "Longest wait 12s [DSRs]" at bounding box center [623, 65] width 235 height 52
click at [637, 90] on div "Longest wait 13s [DSRs]" at bounding box center [623, 65] width 235 height 52
click at [637, 90] on div "Longest wait 17s [DSRs]" at bounding box center [623, 65] width 235 height 52
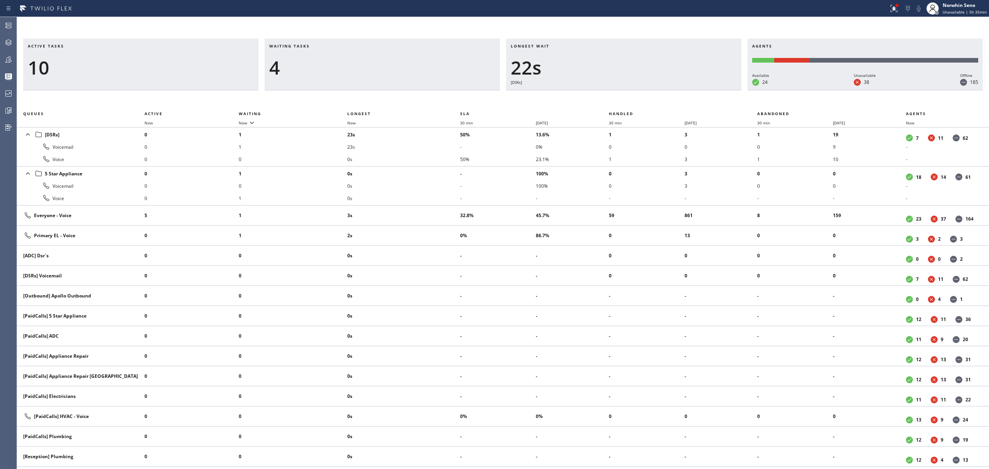
click at [426, 88] on div "Active tasks 10 Waiting tasks 4 Longest wait 22s [DSRs] Agents Available 24 Una…" at bounding box center [503, 65] width 972 height 52
click at [637, 90] on div "Longest wait 28s [DSRs]" at bounding box center [623, 65] width 235 height 52
click at [637, 90] on div "Longest wait 33s [DSRs]" at bounding box center [623, 65] width 235 height 52
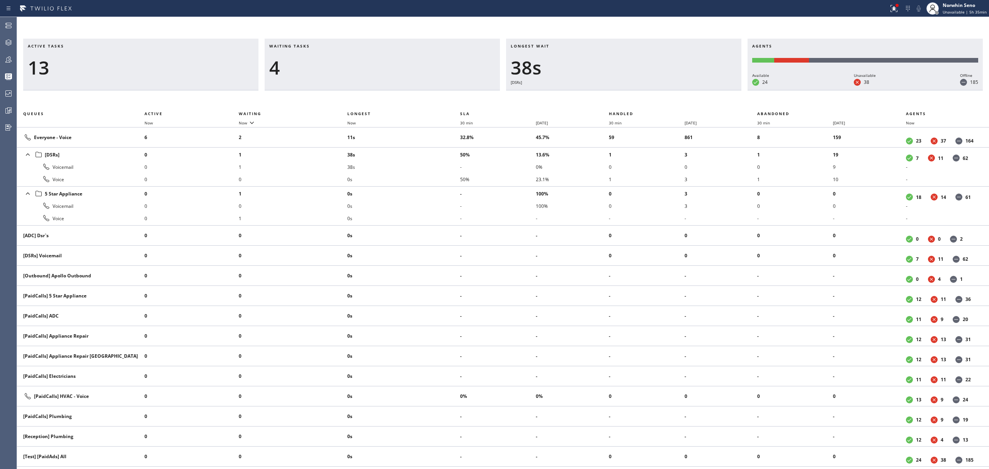
click at [637, 90] on div "Longest wait 38s [DSRs]" at bounding box center [623, 65] width 235 height 52
click at [637, 90] on div "Longest wait 43s [DSRs]" at bounding box center [623, 65] width 235 height 52
click at [637, 90] on div "Longest wait 48s [DSRs]" at bounding box center [623, 65] width 235 height 52
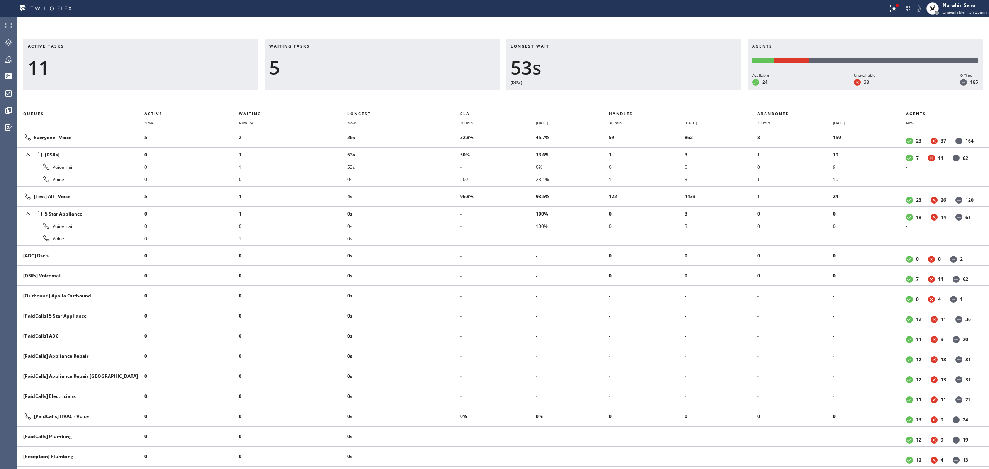
click at [637, 90] on div "Longest wait 53s [DSRs]" at bounding box center [623, 65] width 235 height 52
click at [637, 90] on div "Longest wait 58s [DSRs]" at bounding box center [623, 65] width 235 height 52
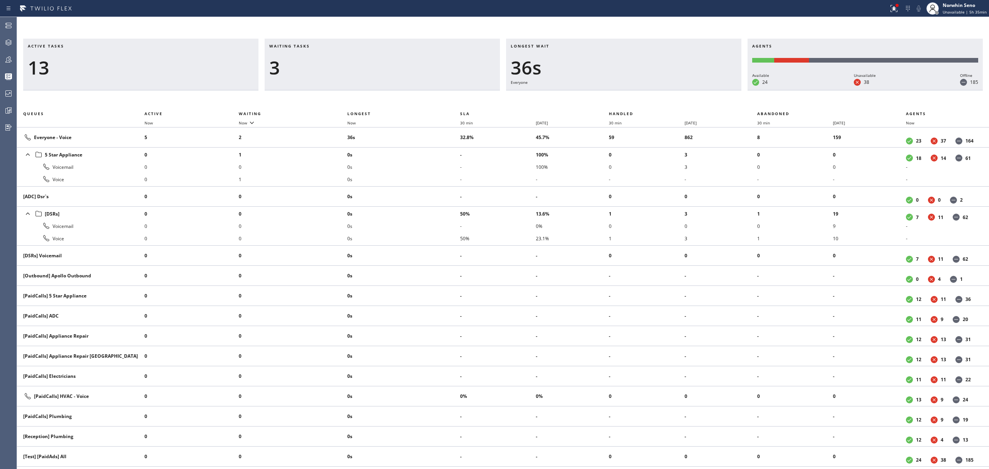
click at [637, 90] on div "Longest wait 36s Everyone" at bounding box center [623, 65] width 235 height 52
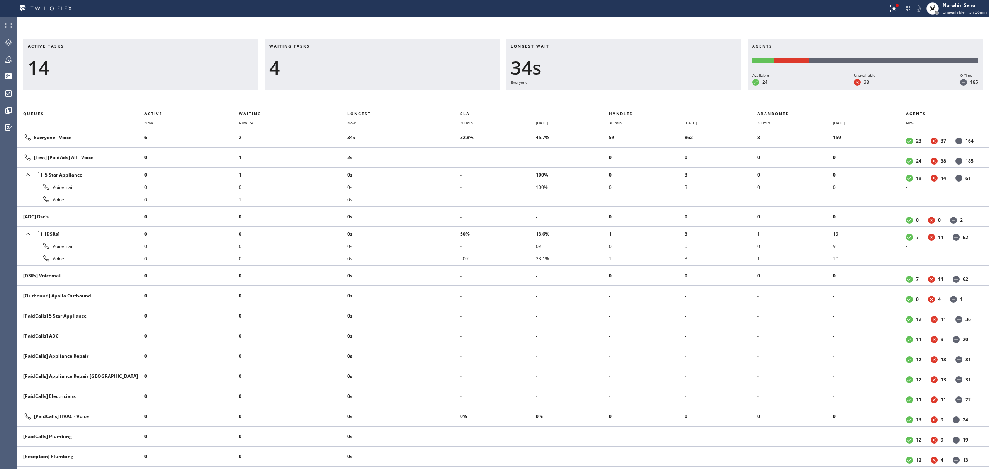
click at [637, 90] on div "Longest wait 34s Everyone" at bounding box center [623, 65] width 235 height 52
click at [637, 90] on div "Longest wait 12s Everyone" at bounding box center [623, 65] width 235 height 52
click at [637, 90] on div "Longest wait 17s Everyone" at bounding box center [623, 65] width 235 height 52
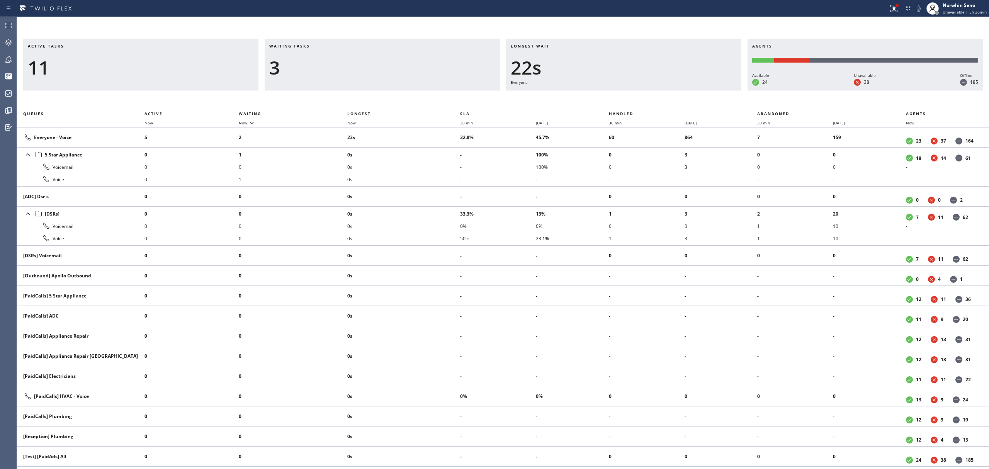
click at [637, 90] on div "Longest wait 22s Everyone" at bounding box center [623, 65] width 235 height 52
click at [637, 90] on div "Longest wait 28s Everyone" at bounding box center [623, 65] width 235 height 52
click at [637, 90] on div "Longest wait 33s Everyone" at bounding box center [623, 65] width 235 height 52
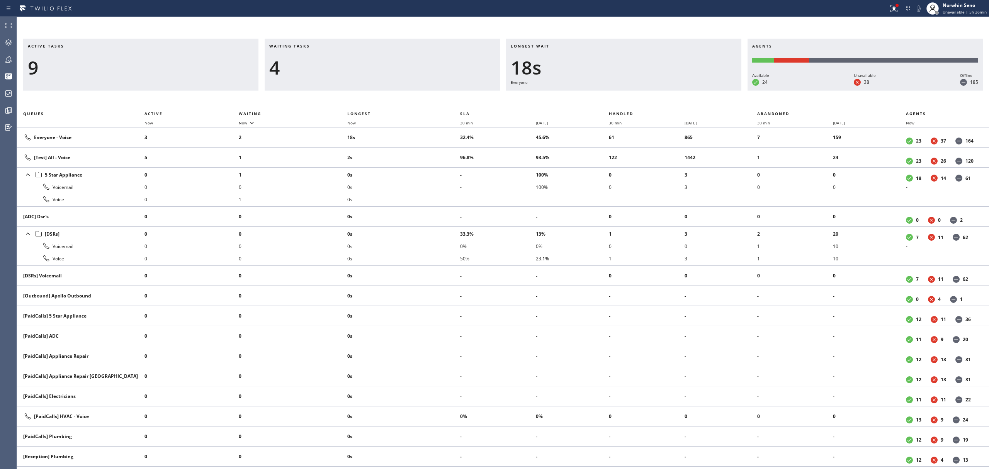
click at [637, 90] on div "Longest wait 18s Everyone" at bounding box center [623, 65] width 235 height 52
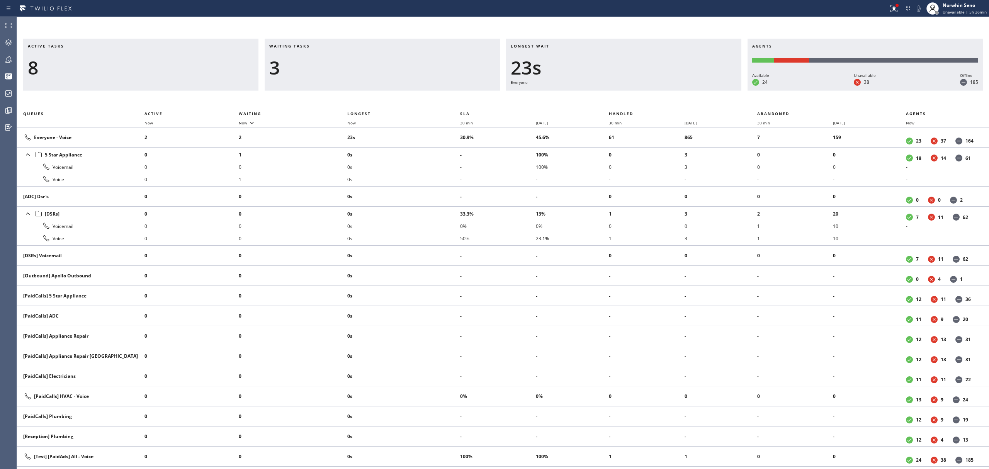
click at [637, 90] on div "Longest wait 23s Everyone" at bounding box center [623, 65] width 235 height 52
click at [637, 90] on div "Longest wait 28s Everyone" at bounding box center [623, 65] width 235 height 52
click at [637, 90] on div "Longest wait 33s Everyone" at bounding box center [623, 65] width 235 height 52
click at [637, 90] on div "Longest wait 31s Everyone" at bounding box center [623, 65] width 235 height 52
click at [637, 90] on div "Longest wait 22s Everyone" at bounding box center [623, 65] width 235 height 52
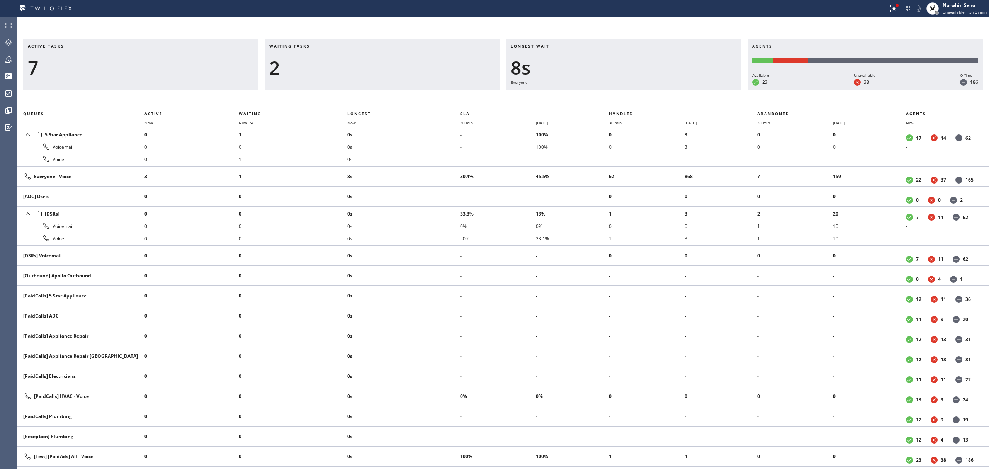
click at [637, 90] on div "Longest wait 8s Everyone" at bounding box center [623, 65] width 235 height 52
click at [637, 90] on div "Longest wait 18s Everyone" at bounding box center [623, 65] width 235 height 52
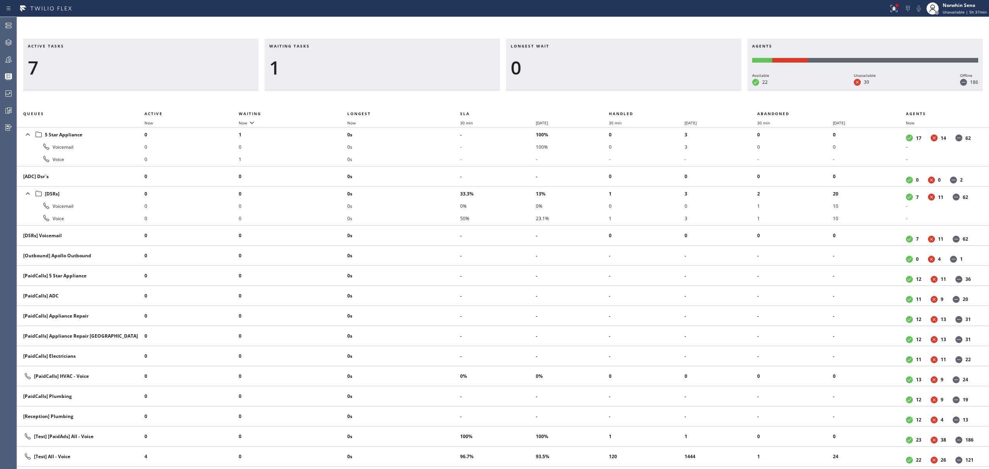
click at [637, 90] on div "Longest wait 0" at bounding box center [623, 65] width 235 height 52
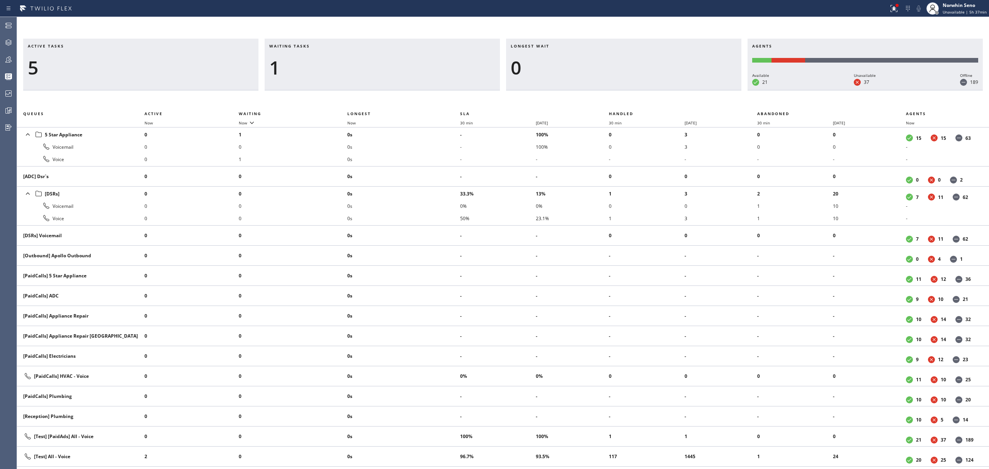
click at [637, 90] on div "Longest wait 0" at bounding box center [623, 65] width 235 height 52
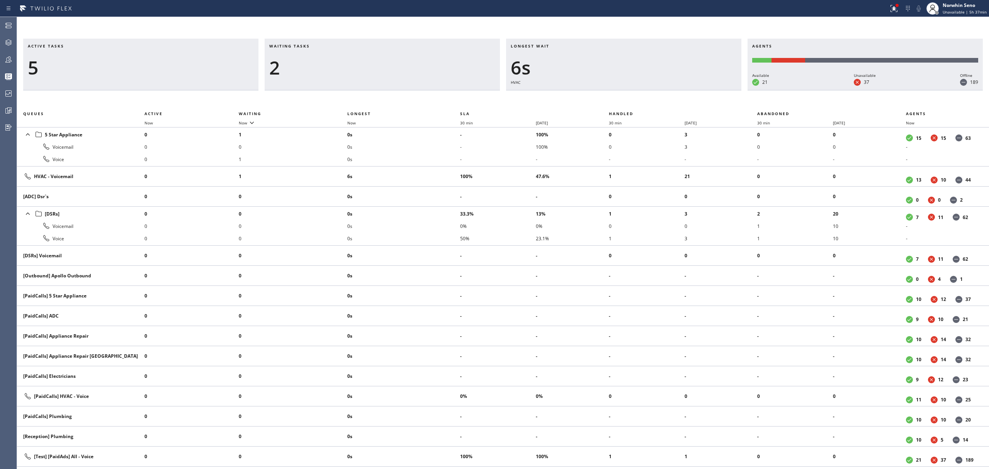
click at [637, 90] on div "Longest wait 6s HVAC" at bounding box center [623, 65] width 235 height 52
click at [637, 90] on div "Longest wait 11s HVAC" at bounding box center [623, 65] width 235 height 52
click at [637, 90] on div "Longest wait 2s [Test] All" at bounding box center [623, 65] width 235 height 52
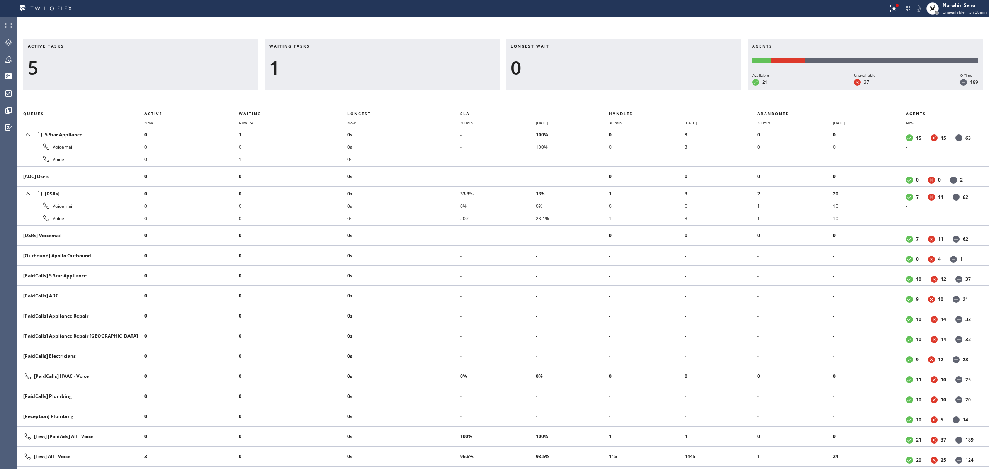
click at [637, 90] on div "Longest wait 0" at bounding box center [623, 65] width 235 height 52
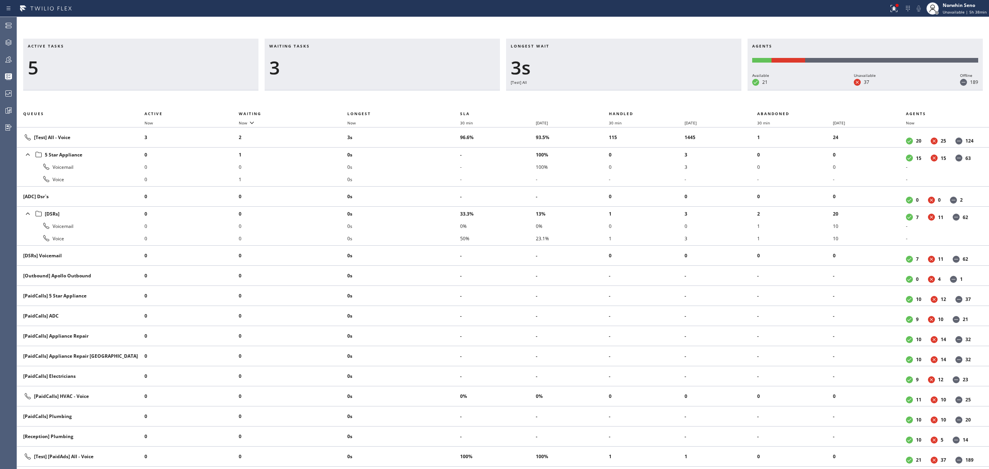
click at [637, 90] on div "Longest wait 3s [Test] All" at bounding box center [623, 65] width 235 height 52
click at [637, 90] on div "Longest wait 4s HVAC" at bounding box center [623, 65] width 235 height 52
click at [637, 90] on div "Longest wait 9s HVAC" at bounding box center [623, 65] width 235 height 52
click at [637, 90] on div "Longest wait 14s HVAC" at bounding box center [623, 65] width 235 height 52
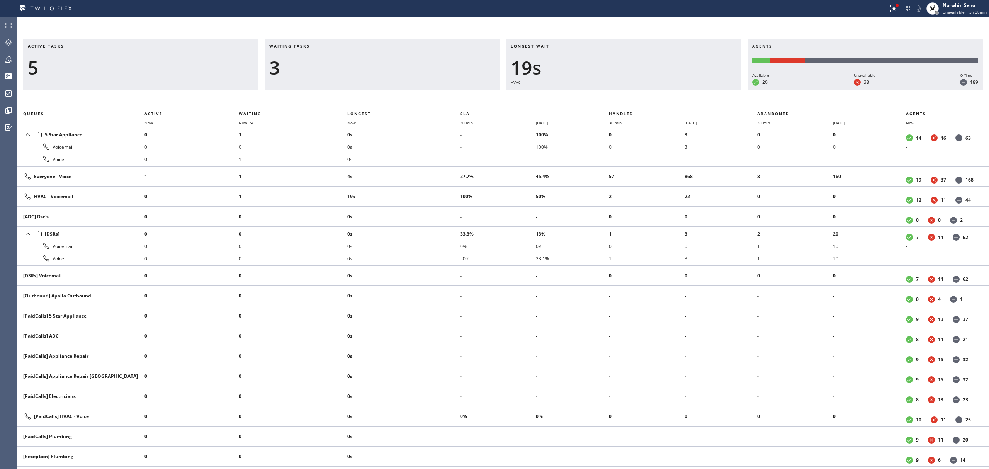
click at [637, 92] on div "Active tasks 5 Waiting tasks 3 Longest wait 19s HVAC Agents Available 20 Unavai…" at bounding box center [503, 254] width 972 height 431
click at [637, 90] on div "Longest wait 24s HVAC" at bounding box center [623, 65] width 235 height 52
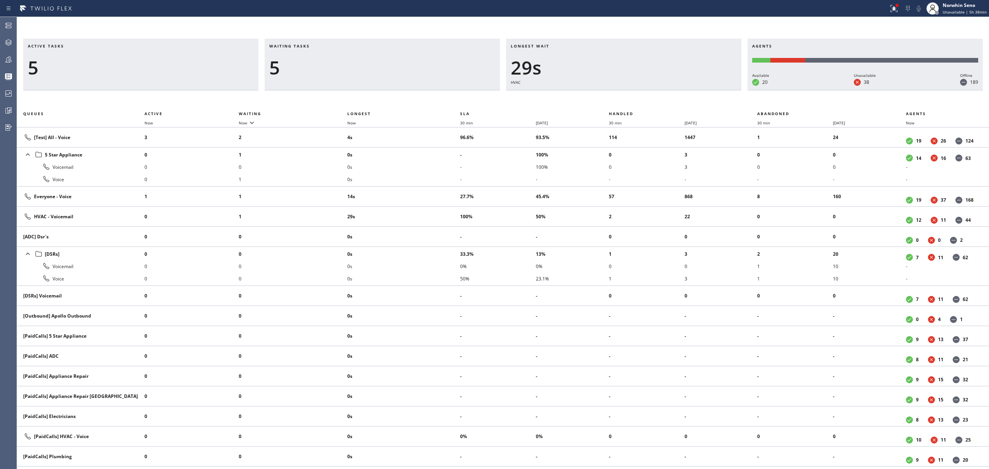
click at [637, 90] on div "Longest wait 29s HVAC" at bounding box center [623, 65] width 235 height 52
click at [637, 90] on div "Longest wait 34s HVAC" at bounding box center [623, 65] width 235 height 52
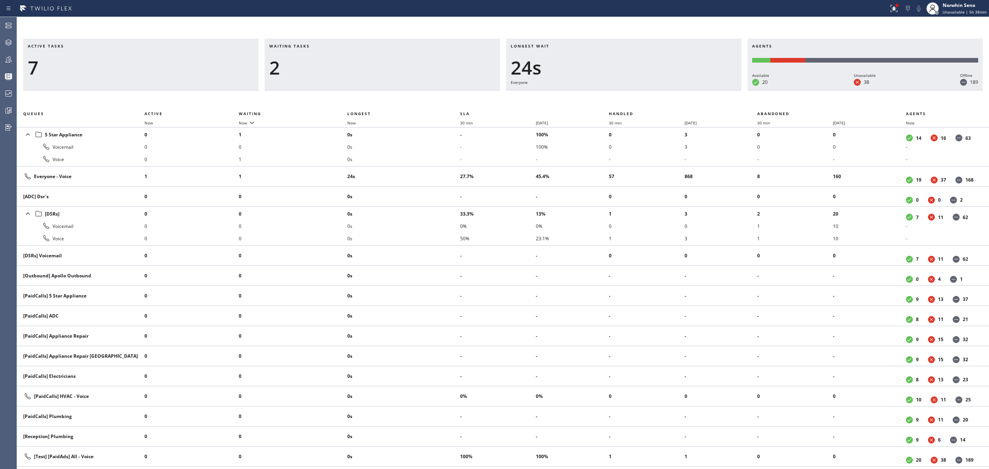
click at [637, 90] on div "Longest wait 24s Everyone" at bounding box center [623, 65] width 235 height 52
click at [637, 90] on div "Longest wait 29s Everyone" at bounding box center [623, 65] width 235 height 52
click at [637, 90] on div "Longest wait 34s Everyone" at bounding box center [623, 65] width 235 height 52
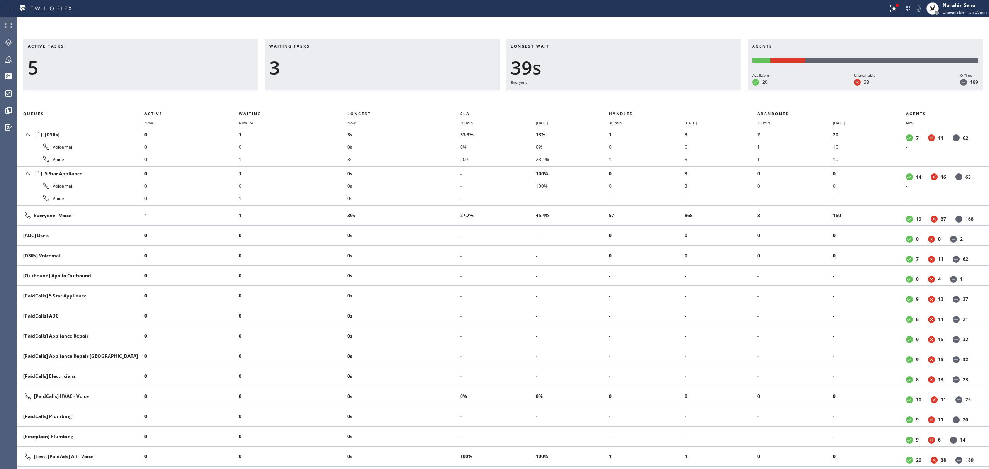
click at [637, 90] on div "Longest wait 39s Everyone" at bounding box center [623, 65] width 235 height 52
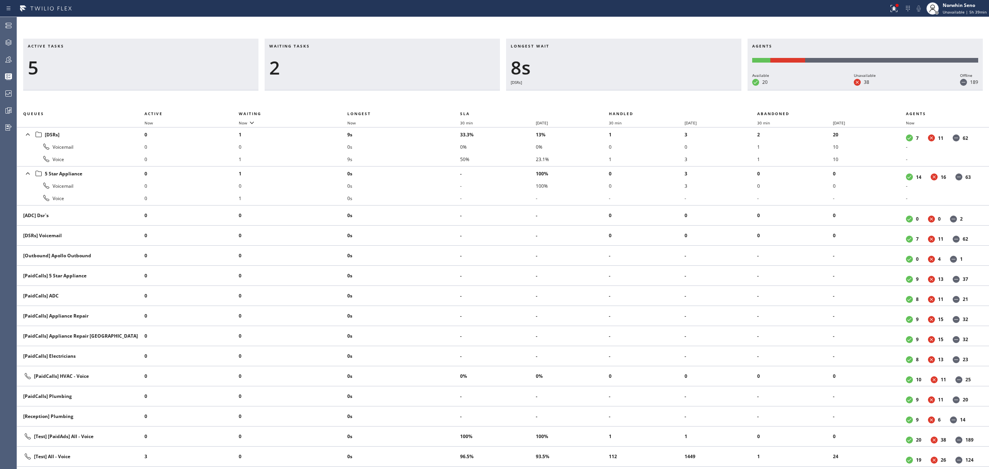
click at [637, 90] on div "Longest wait 8s [DSRs]" at bounding box center [623, 65] width 235 height 52
click at [637, 90] on div "Longest wait 0" at bounding box center [623, 65] width 235 height 52
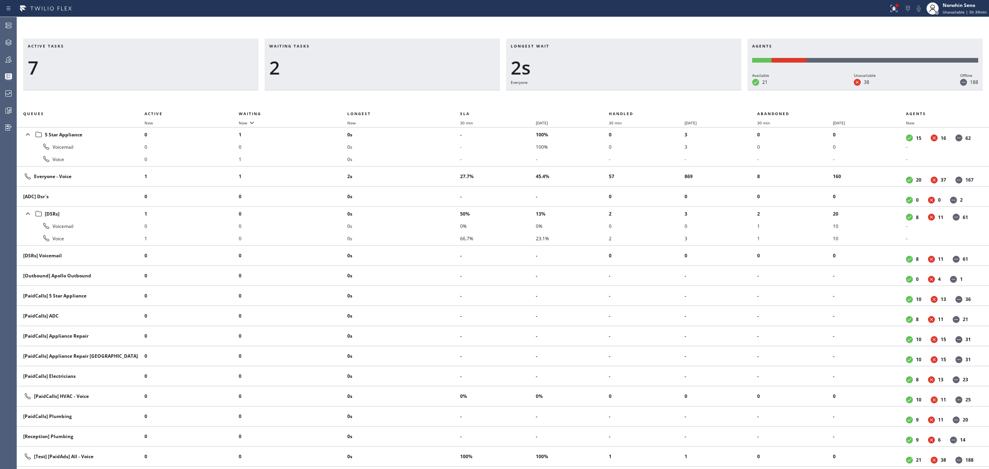
click at [637, 90] on div "Longest wait 2s Everyone" at bounding box center [623, 65] width 235 height 52
click at [637, 90] on div "Longest wait 7s Everyone" at bounding box center [623, 65] width 235 height 52
click at [637, 90] on div "Longest wait 12s Everyone" at bounding box center [623, 65] width 235 height 52
click at [637, 90] on div "Longest wait 14s Everyone" at bounding box center [623, 65] width 235 height 52
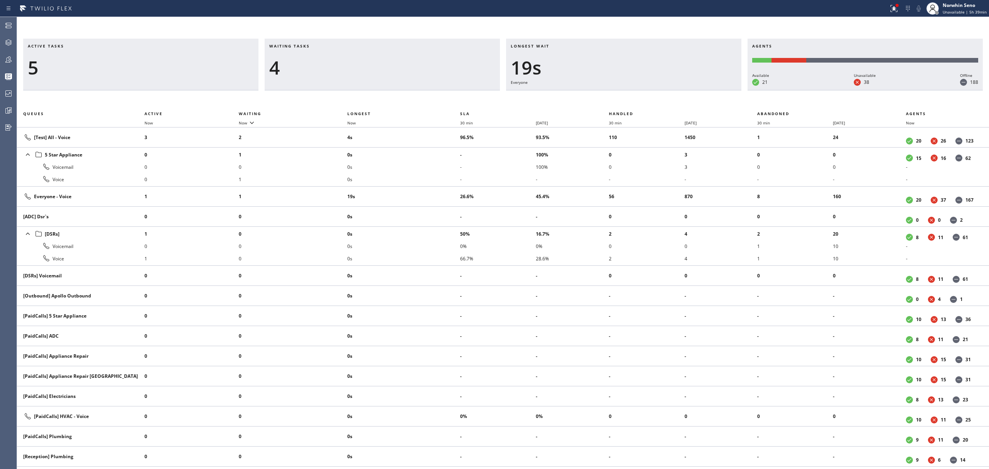
click at [637, 90] on div "Longest wait 19s Everyone" at bounding box center [623, 65] width 235 height 52
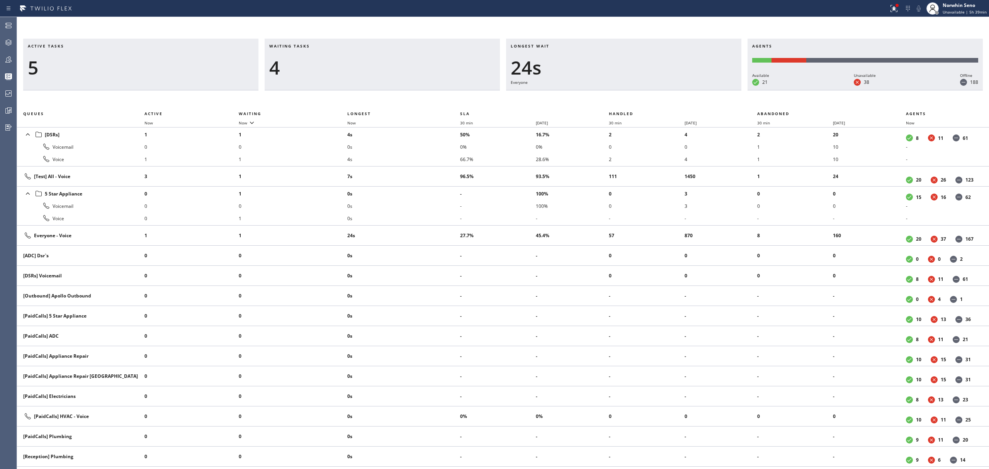
click at [637, 90] on div "Longest wait 24s Everyone" at bounding box center [623, 65] width 235 height 52
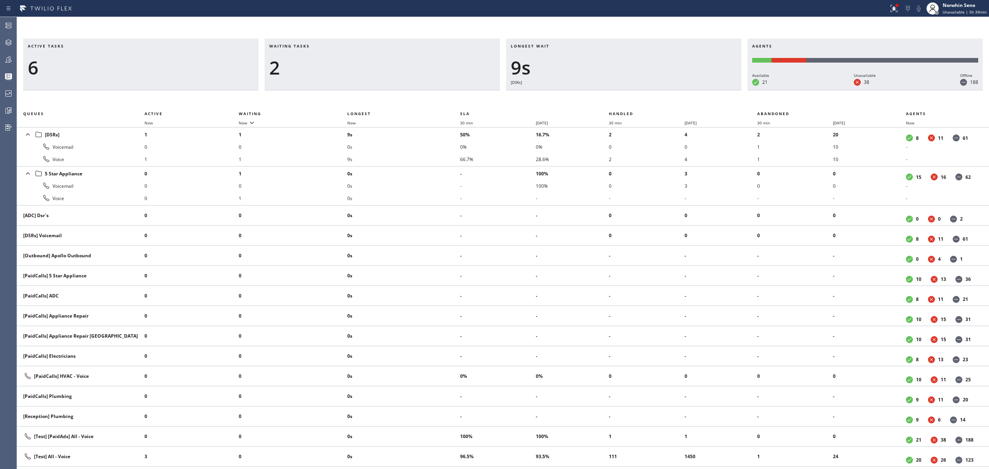
click at [637, 90] on div "Longest wait 9s [DSRs]" at bounding box center [623, 65] width 235 height 52
click at [637, 90] on div "Longest wait 14s [DSRs]" at bounding box center [623, 65] width 235 height 52
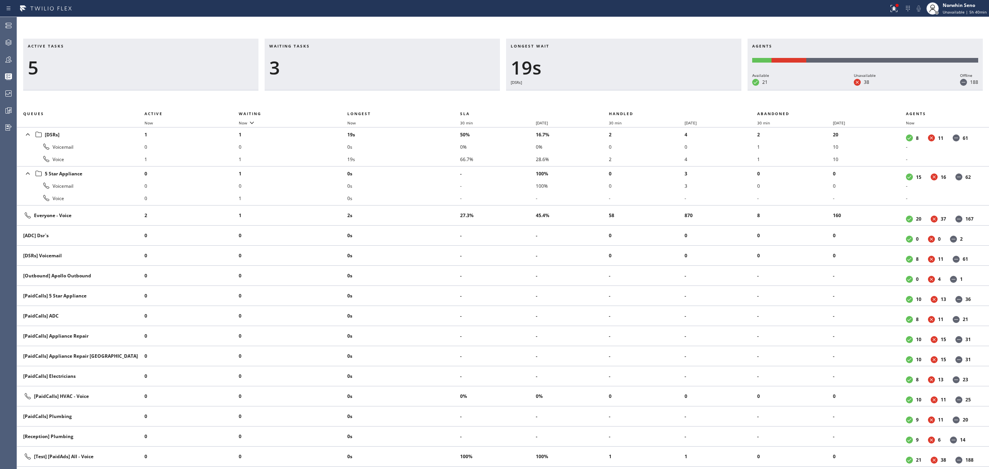
click at [637, 90] on div "Longest wait 19s [DSRs]" at bounding box center [623, 65] width 235 height 52
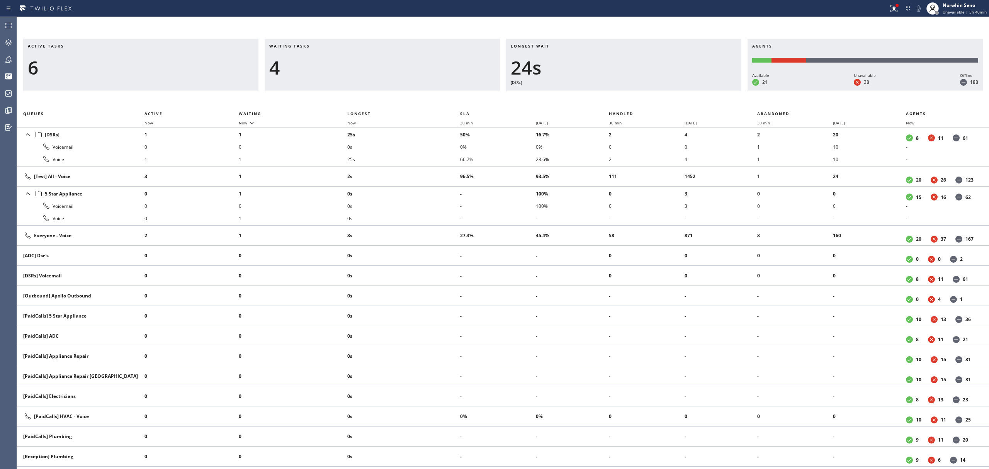
click at [741, 150] on ul "4 0 4" at bounding box center [721, 147] width 73 height 39
click at [637, 90] on div "Longest wait 29s [DSRs]" at bounding box center [623, 65] width 235 height 52
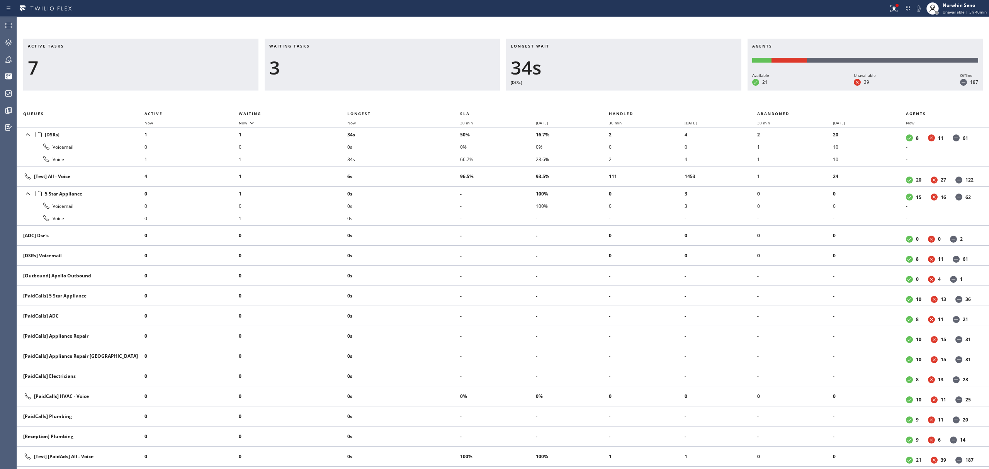
click at [637, 90] on div "Longest wait 34s [DSRs]" at bounding box center [623, 65] width 235 height 52
click at [637, 90] on div "Longest wait 40s [DSRs]" at bounding box center [623, 65] width 235 height 52
click at [637, 90] on div "Longest wait 45s [DSRs]" at bounding box center [623, 65] width 235 height 52
click at [637, 90] on div "Longest wait 9s [Test] All" at bounding box center [623, 65] width 235 height 52
click at [637, 90] on div "Longest wait 11s [DSRs]" at bounding box center [623, 65] width 235 height 52
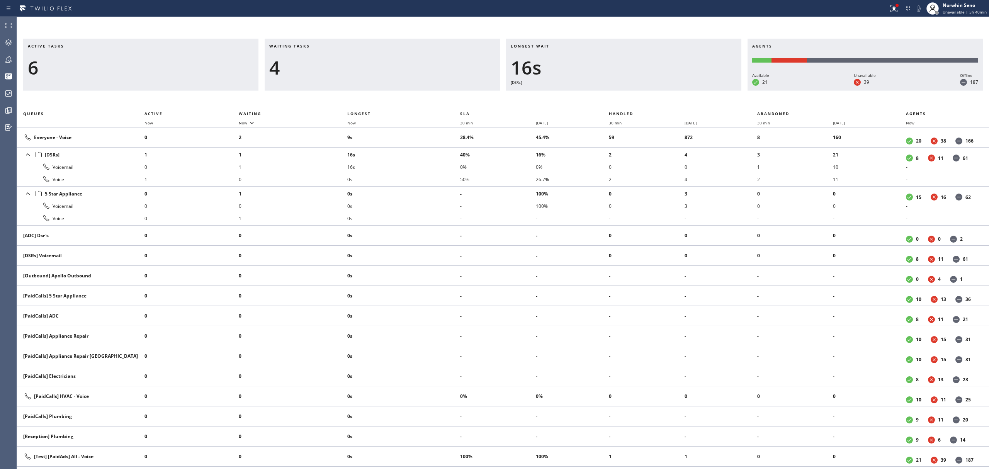
click at [637, 90] on div "Longest wait 16s [DSRs]" at bounding box center [623, 65] width 235 height 52
click at [637, 90] on div "Longest wait 21s [DSRs]" at bounding box center [623, 65] width 235 height 52
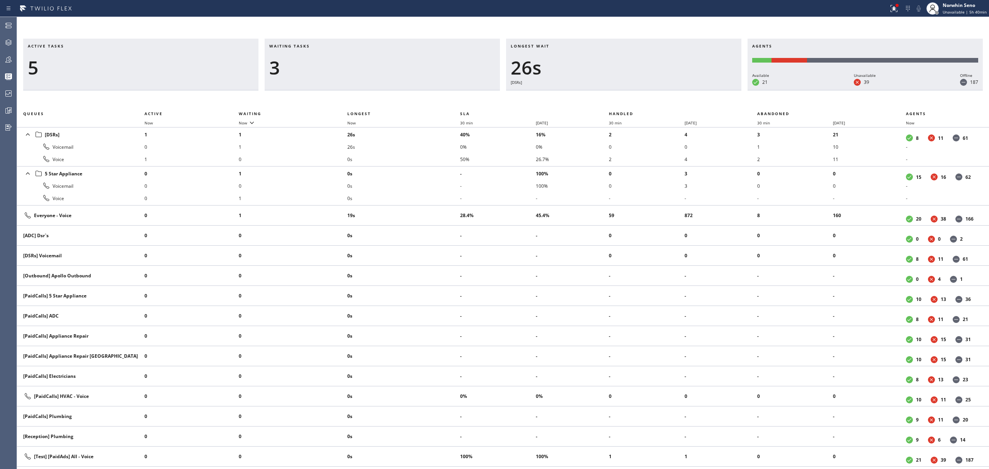
click at [637, 90] on div "Longest wait 26s [DSRs]" at bounding box center [623, 65] width 235 height 52
click at [637, 90] on div "Longest wait 31s [DSRs]" at bounding box center [623, 65] width 235 height 52
click at [637, 90] on div "Longest wait 36s [DSRs]" at bounding box center [623, 65] width 235 height 52
click at [637, 90] on div "Longest wait 41s [DSRs]" at bounding box center [623, 65] width 235 height 52
click at [637, 90] on div "Longest wait 46s [DSRs]" at bounding box center [623, 65] width 235 height 52
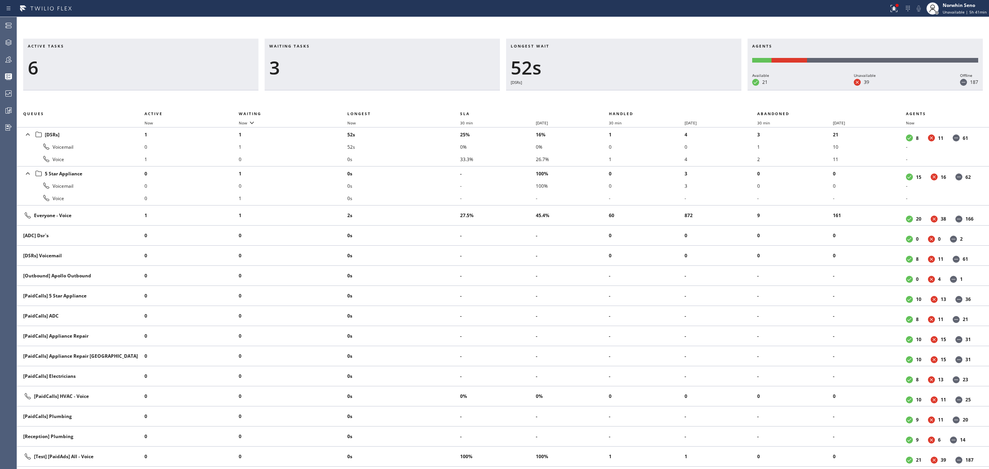
click at [637, 90] on div "Longest wait 52s [DSRs]" at bounding box center [623, 65] width 235 height 52
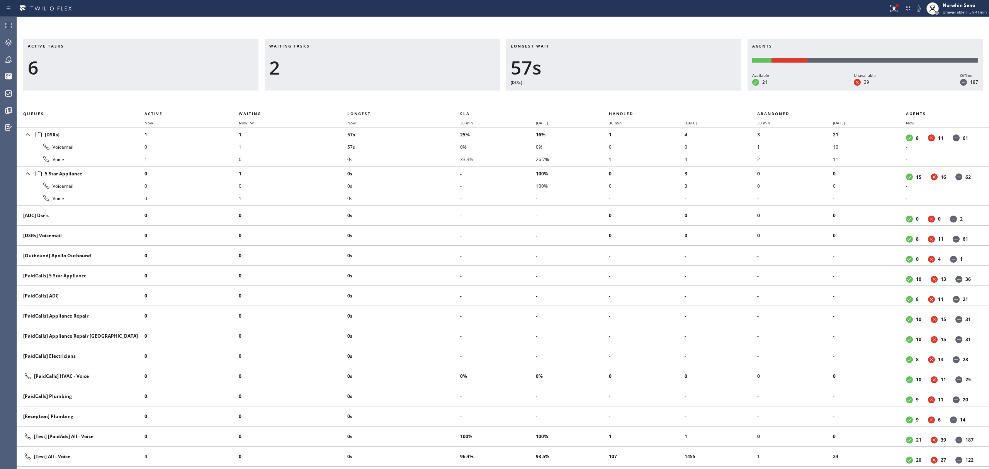
click at [637, 90] on div "Longest wait 57s [DSRs]" at bounding box center [623, 65] width 235 height 52
click at [637, 90] on div "Longest wait 1:02 [DSRs]" at bounding box center [623, 65] width 235 height 52
click at [637, 90] on div "Longest wait 1:07 [DSRs]" at bounding box center [623, 65] width 235 height 52
click at [637, 90] on div "Longest wait 1:12 [DSRs]" at bounding box center [623, 65] width 235 height 52
click at [637, 90] on div "Longest wait 1:17 [DSRs]" at bounding box center [623, 65] width 235 height 52
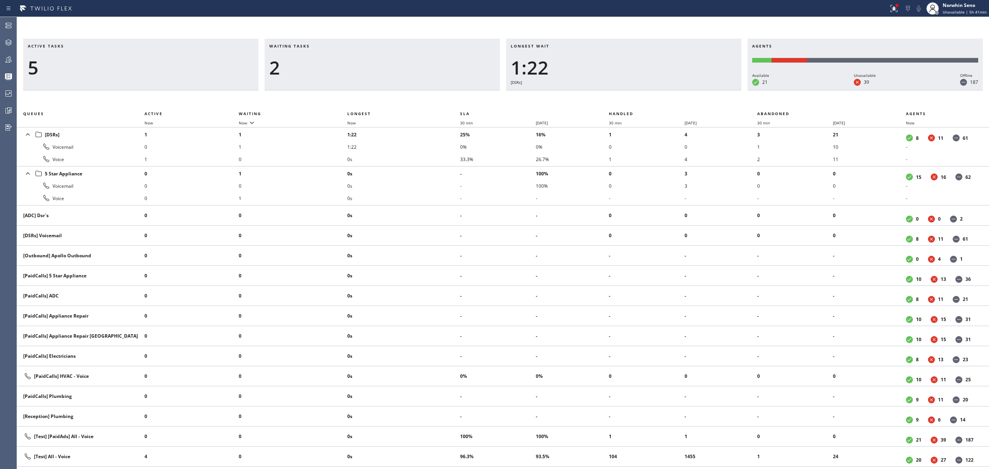
click at [637, 90] on div "Longest wait 1:22 [DSRs]" at bounding box center [623, 65] width 235 height 52
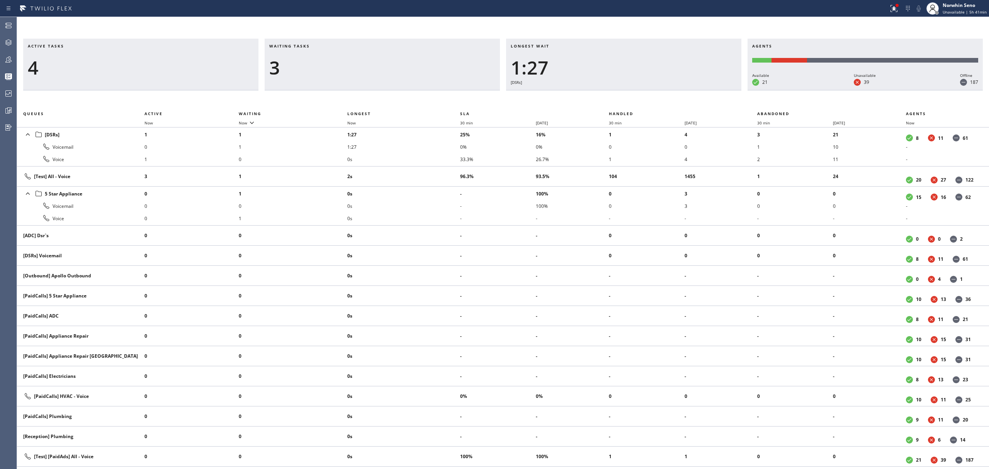
click at [637, 90] on div "Longest wait 1:27 [DSRs]" at bounding box center [623, 65] width 235 height 52
click at [637, 90] on div "Longest wait 1:32 [DSRs]" at bounding box center [623, 65] width 235 height 52
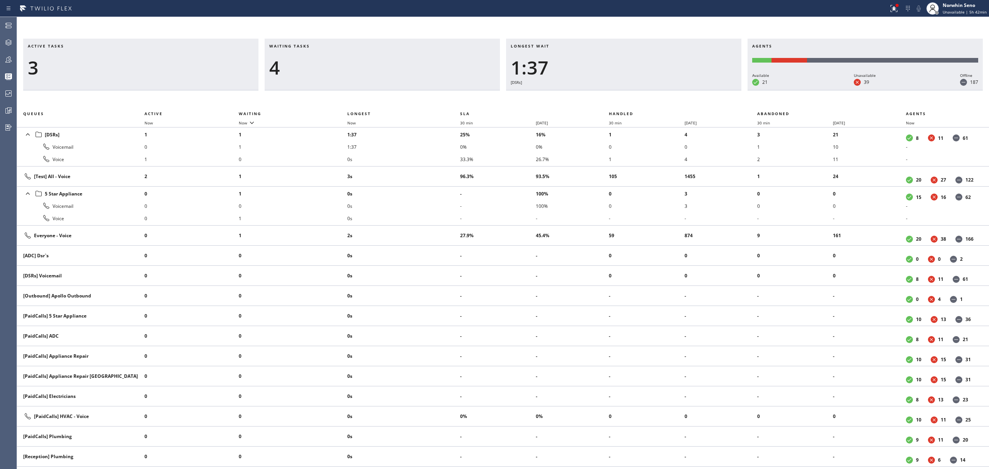
click at [637, 90] on div "Longest wait 1:37 [DSRs]" at bounding box center [623, 65] width 235 height 52
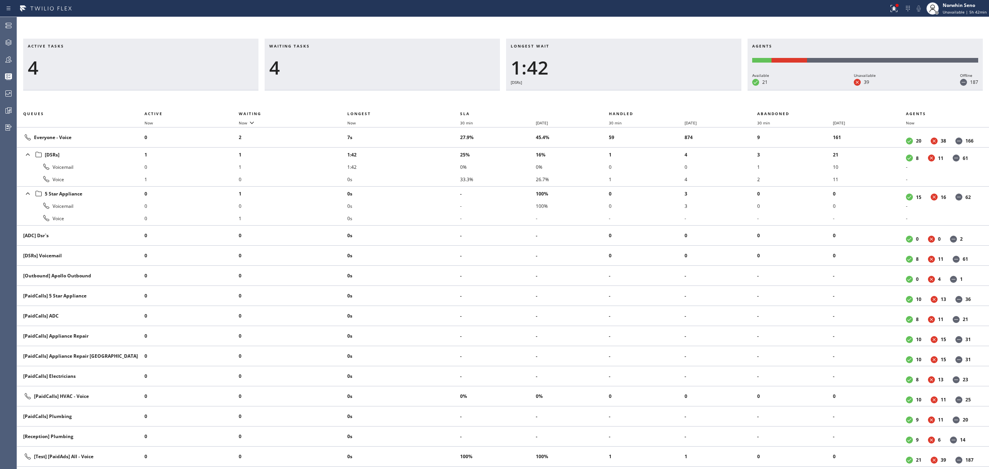
click at [637, 90] on div "Longest wait 1:42 [DSRs]" at bounding box center [623, 65] width 235 height 52
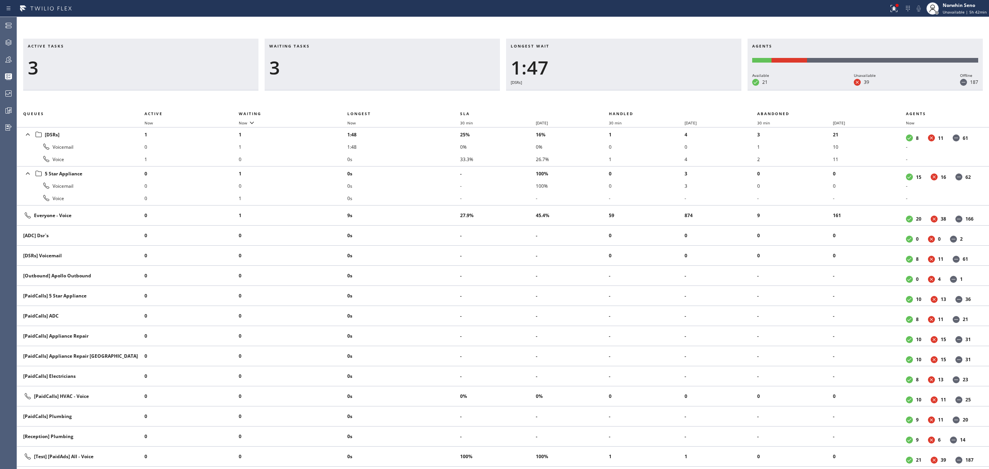
click at [637, 90] on div "Longest wait 1:47 [DSRs]" at bounding box center [623, 65] width 235 height 52
click at [637, 90] on div "Longest wait 1:53 [DSRs]" at bounding box center [623, 65] width 235 height 52
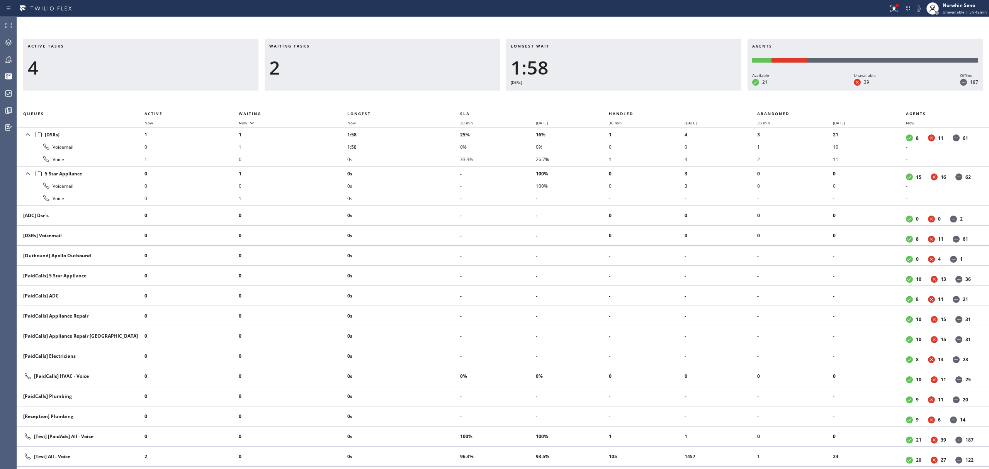
click at [637, 90] on div "Longest wait 1:58 [DSRs]" at bounding box center [623, 65] width 235 height 52
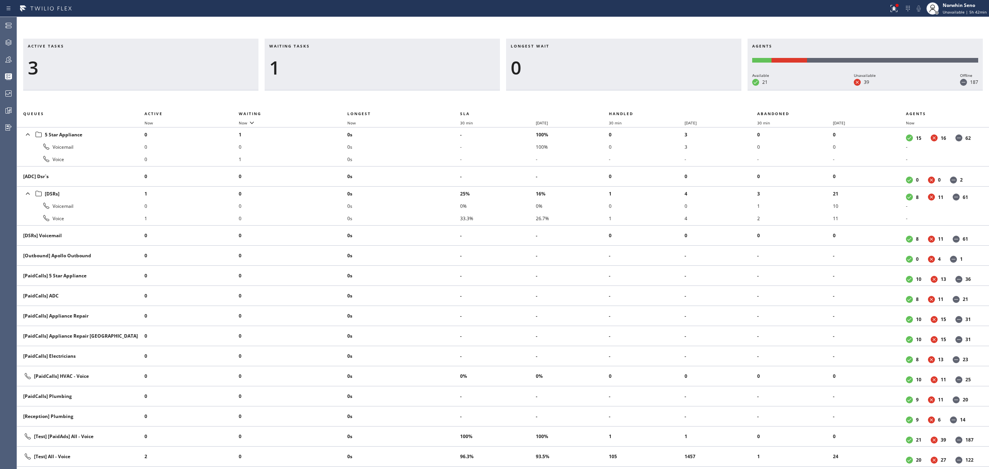
click at [637, 90] on div "Longest wait 0" at bounding box center [623, 65] width 235 height 52
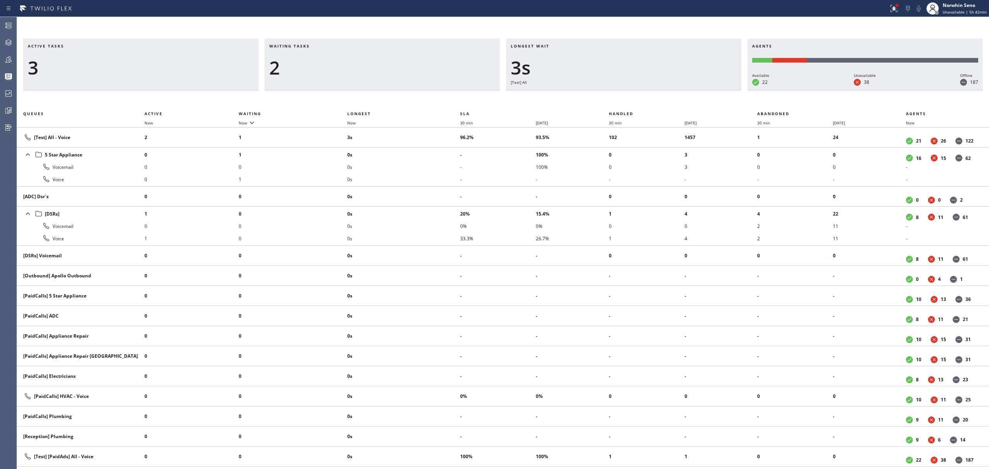
click at [637, 90] on div "Longest wait 3s [Test] All" at bounding box center [623, 65] width 235 height 52
click at [637, 90] on div "Longest wait 8s [Test] All" at bounding box center [623, 65] width 235 height 52
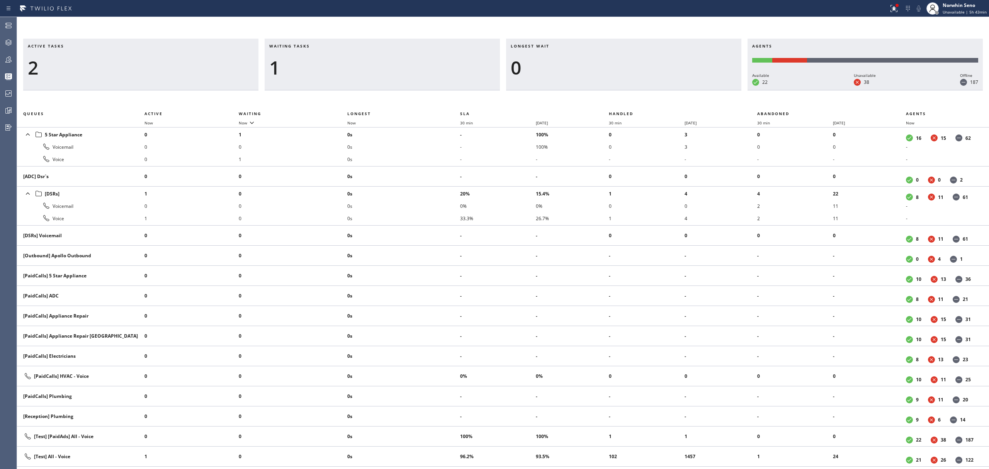
click at [637, 90] on div "Longest wait 0" at bounding box center [623, 65] width 235 height 52
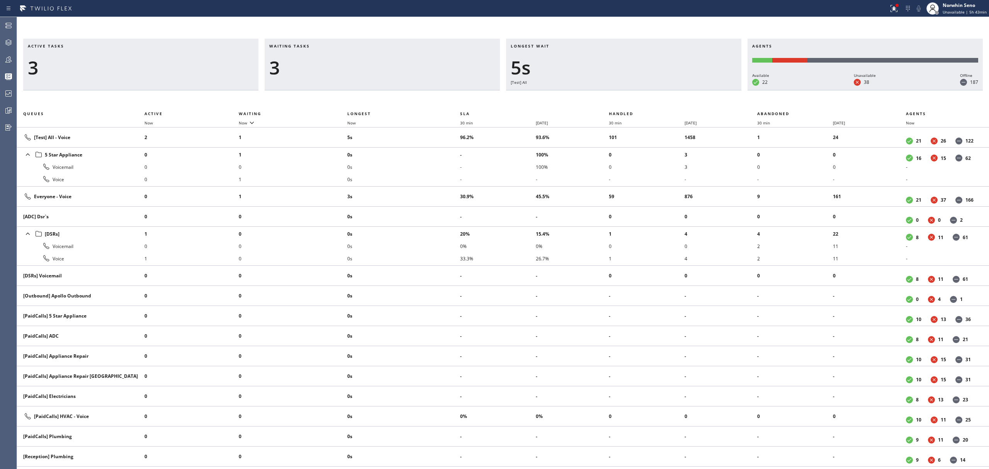
click at [637, 90] on div "Longest wait 5s [Test] All" at bounding box center [623, 65] width 235 height 52
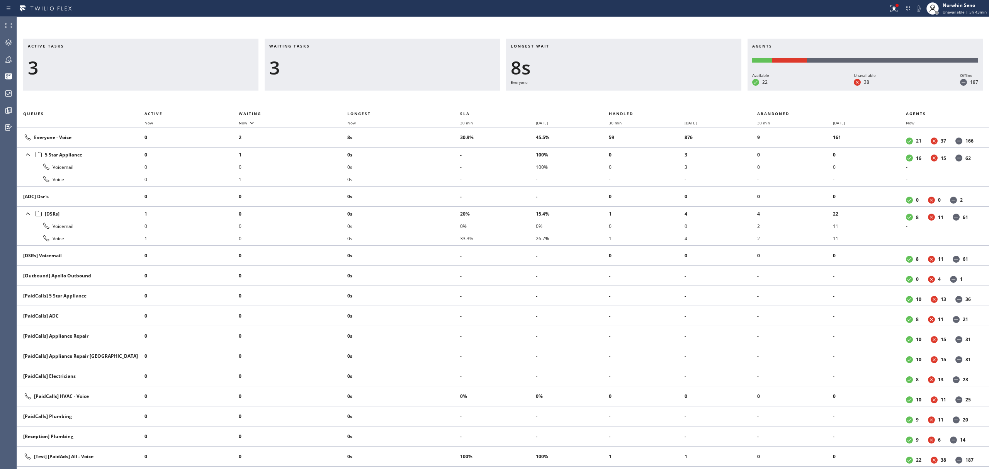
click at [637, 90] on div "Longest wait 8s Everyone" at bounding box center [623, 65] width 235 height 52
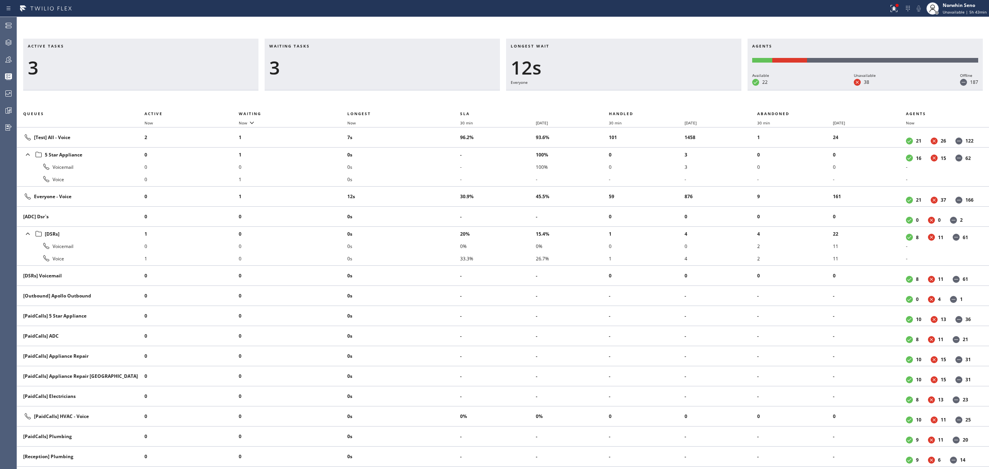
click at [637, 90] on div "Longest wait 12s Everyone" at bounding box center [623, 65] width 235 height 52
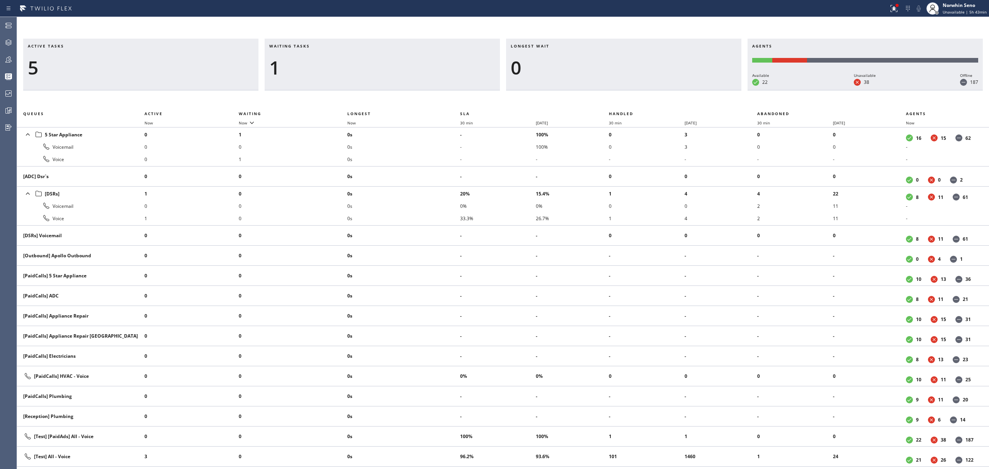
click at [637, 90] on div "Longest wait 0" at bounding box center [623, 65] width 235 height 52
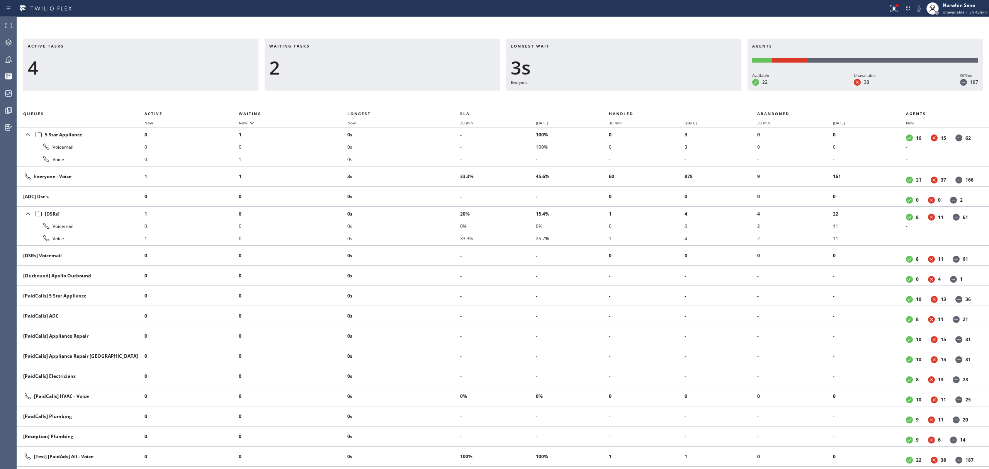
click at [637, 90] on div "Longest wait 3s Everyone" at bounding box center [623, 65] width 235 height 52
click at [637, 90] on div "Longest wait 8s Everyone" at bounding box center [623, 65] width 235 height 52
click at [637, 90] on div "Longest wait 13s Everyone" at bounding box center [623, 65] width 235 height 52
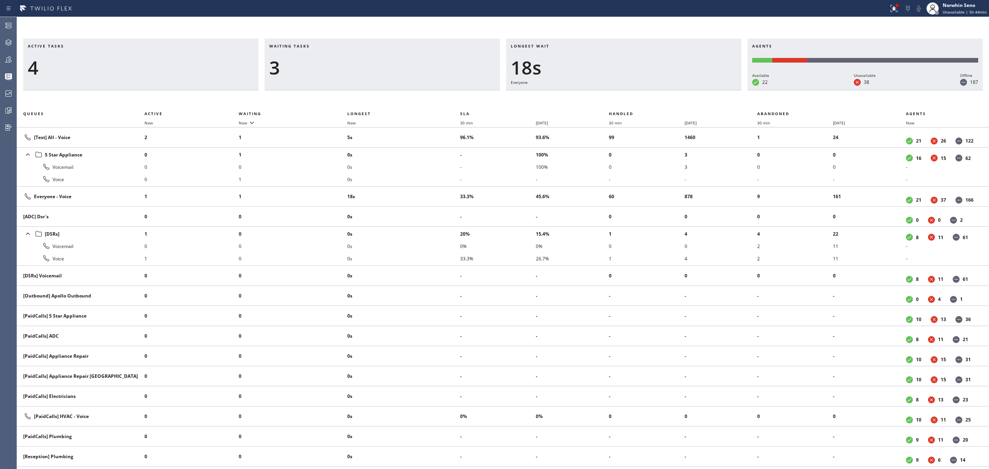
click at [637, 90] on div "Longest wait 18s Everyone" at bounding box center [623, 65] width 235 height 52
click at [637, 90] on div "Longest wait 23s Everyone" at bounding box center [623, 65] width 235 height 52
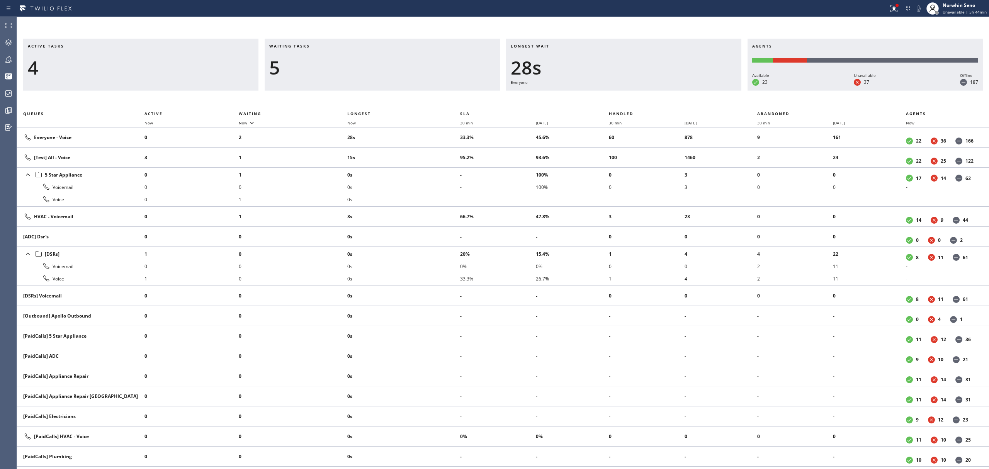
click at [637, 90] on div "Longest wait 28s Everyone" at bounding box center [623, 65] width 235 height 52
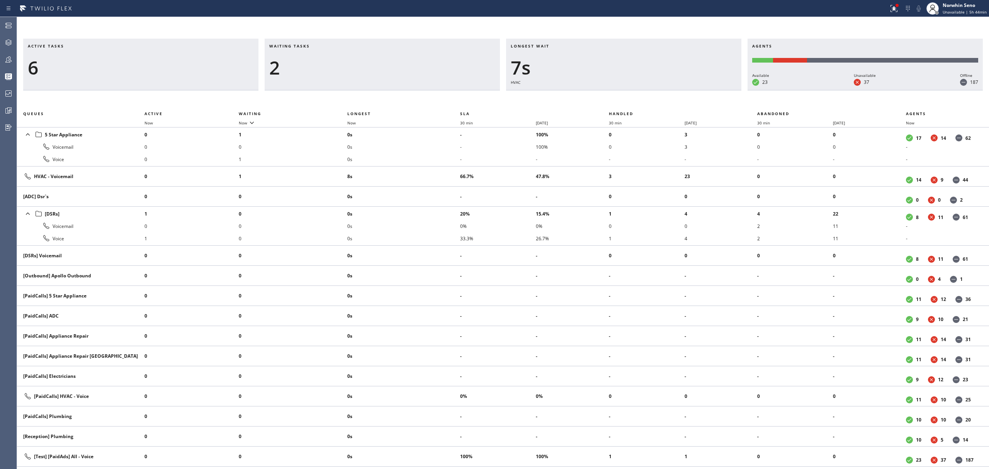
click at [637, 90] on div "Longest wait 7s HVAC" at bounding box center [623, 65] width 235 height 52
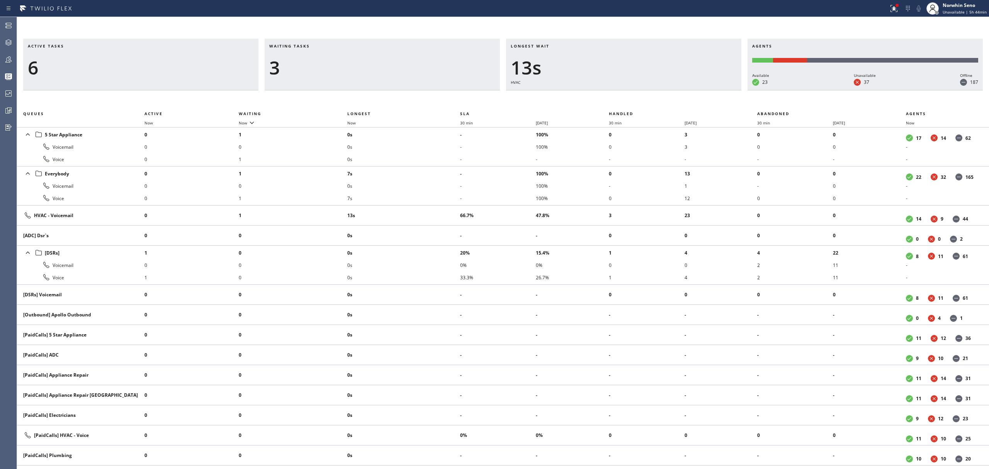
click at [637, 90] on div "Longest wait 13s HVAC" at bounding box center [623, 65] width 235 height 52
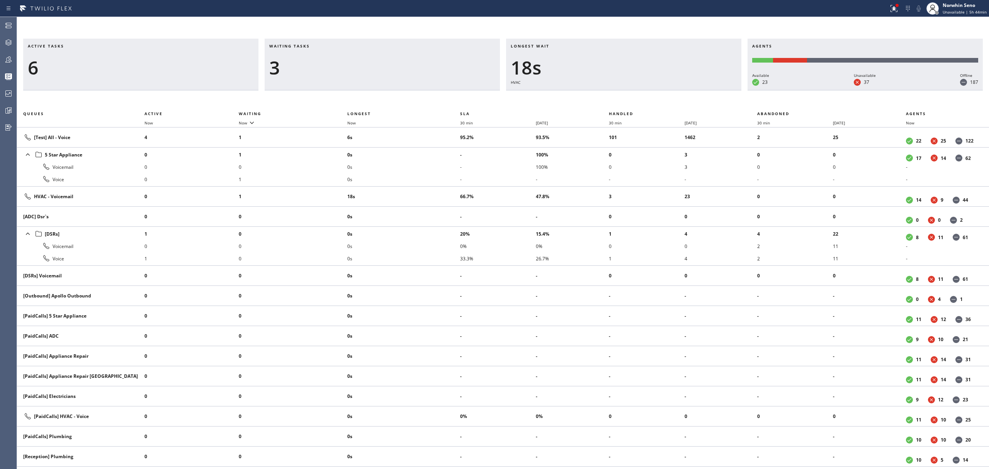
click at [637, 90] on div "Longest wait 18s HVAC" at bounding box center [623, 65] width 235 height 52
click at [637, 90] on div "Longest wait 23s HVAC" at bounding box center [623, 65] width 235 height 52
click at [637, 90] on div "Longest wait 28s HVAC" at bounding box center [623, 65] width 235 height 52
click at [637, 90] on div "Longest wait 33s HVAC" at bounding box center [623, 65] width 235 height 52
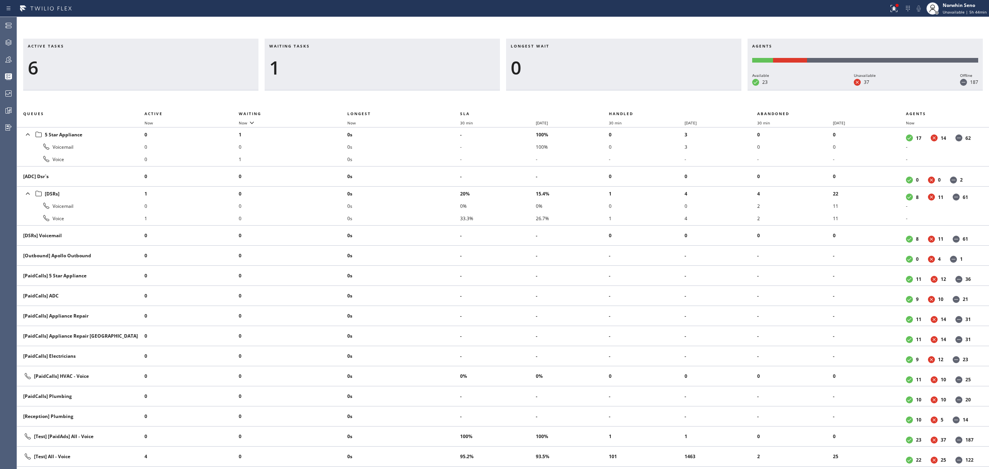
click at [637, 90] on div "Longest wait 0" at bounding box center [623, 65] width 235 height 52
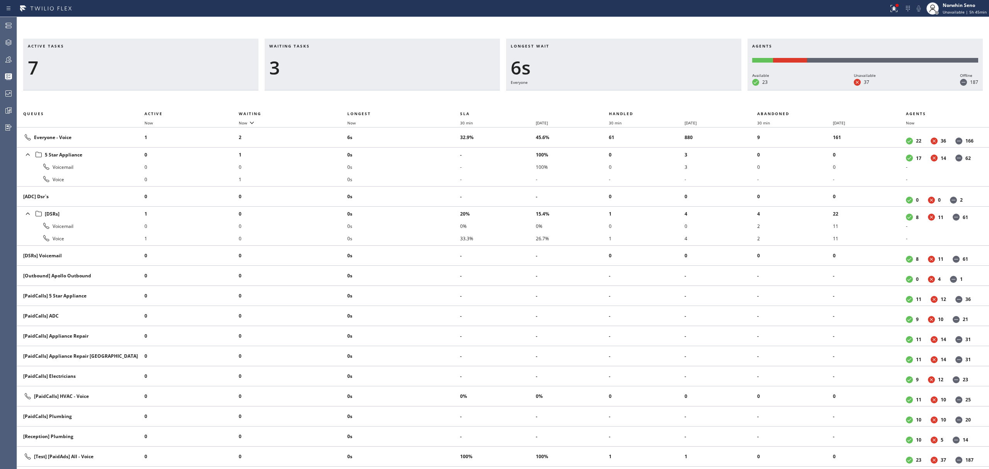
click at [637, 90] on div "Longest wait 6s Everyone" at bounding box center [623, 65] width 235 height 52
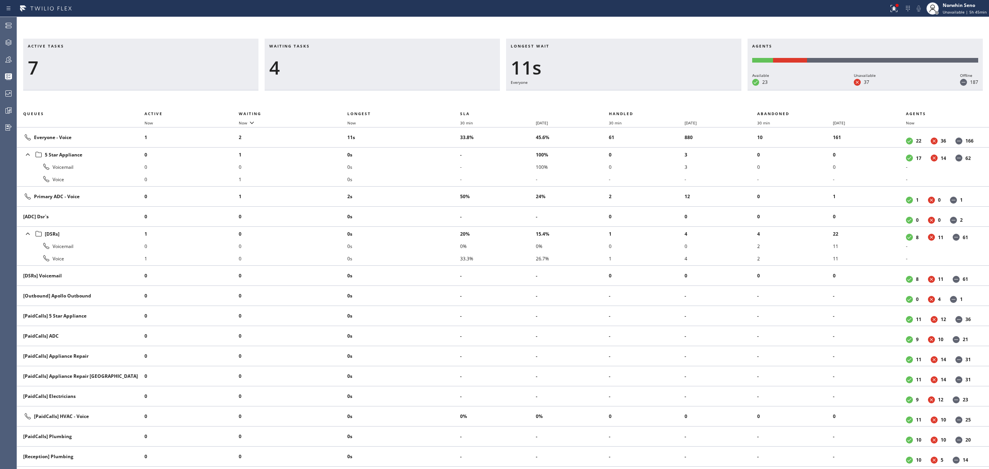
click at [637, 90] on div "Longest wait 11s Everyone" at bounding box center [623, 65] width 235 height 52
click at [637, 90] on div "Longest wait 16s Everyone" at bounding box center [623, 65] width 235 height 52
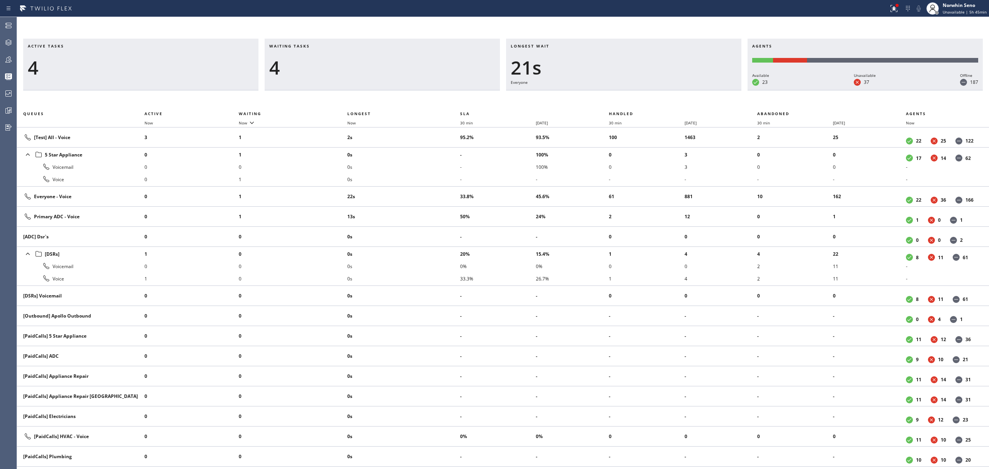
click at [637, 90] on div "Longest wait 21s Everyone" at bounding box center [623, 65] width 235 height 52
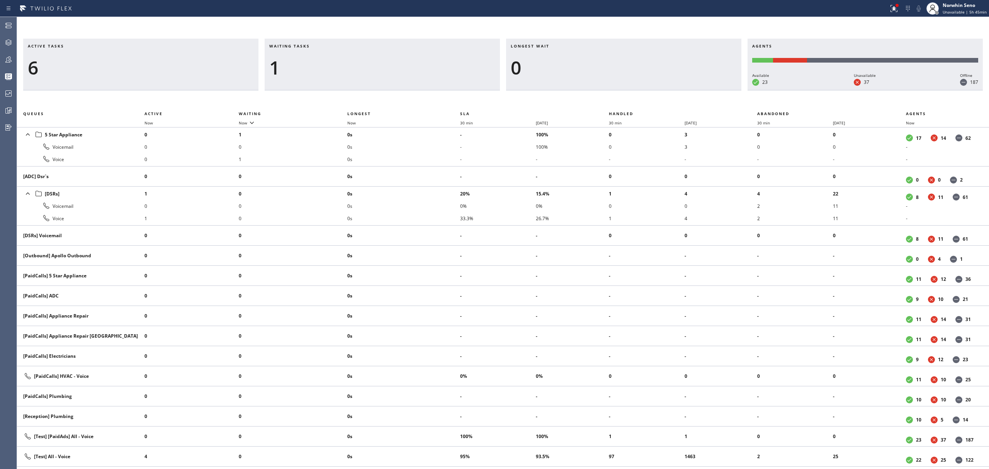
click at [637, 90] on div "Longest wait 0" at bounding box center [623, 65] width 235 height 52
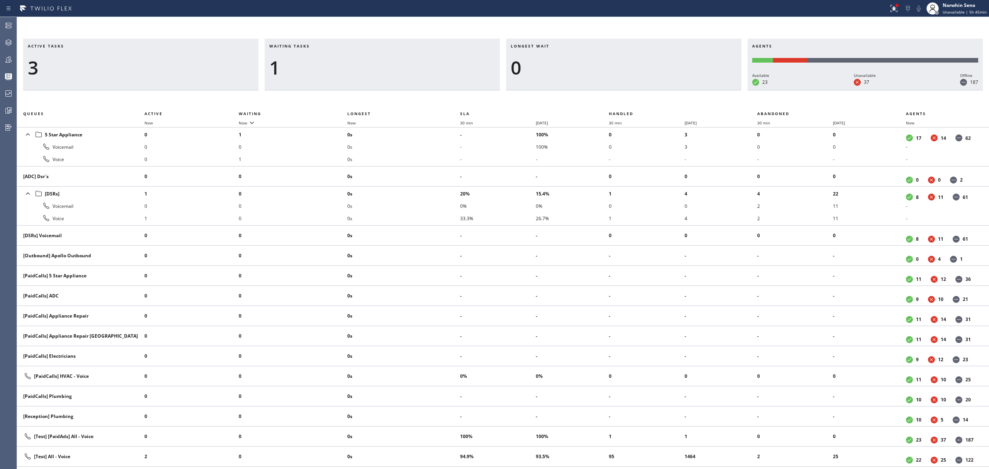
click at [637, 90] on div "Longest wait 0" at bounding box center [623, 65] width 235 height 52
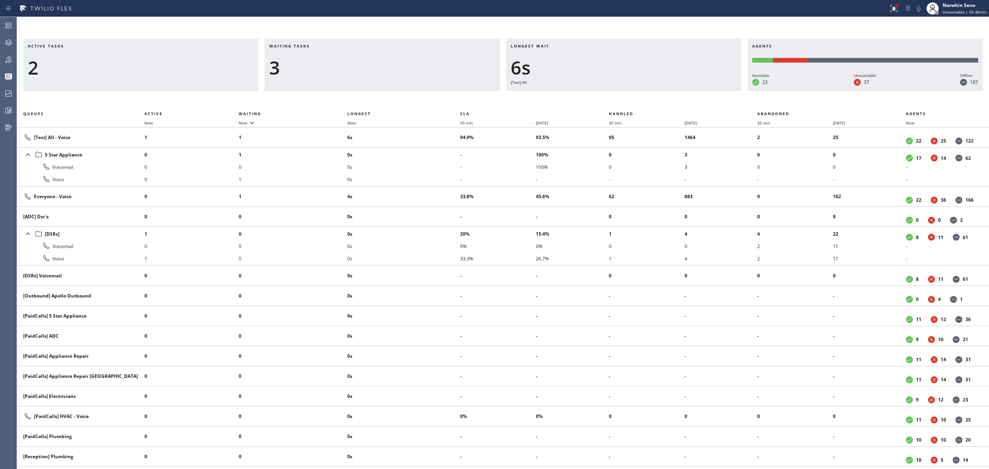
click at [637, 90] on div "Longest wait 6s [Test] All" at bounding box center [623, 65] width 235 height 52
click at [637, 90] on div "Longest wait 11s [Test] All" at bounding box center [623, 65] width 235 height 52
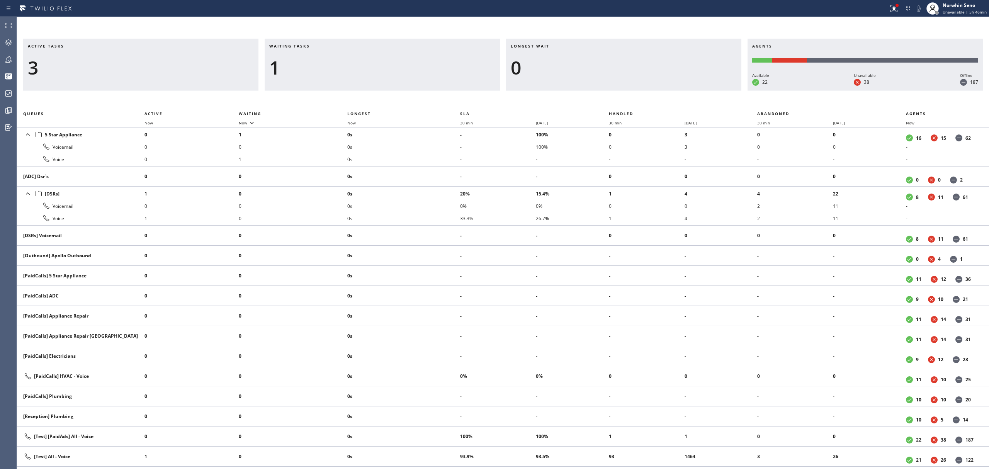
click at [637, 90] on div "Longest wait 0" at bounding box center [623, 65] width 235 height 52
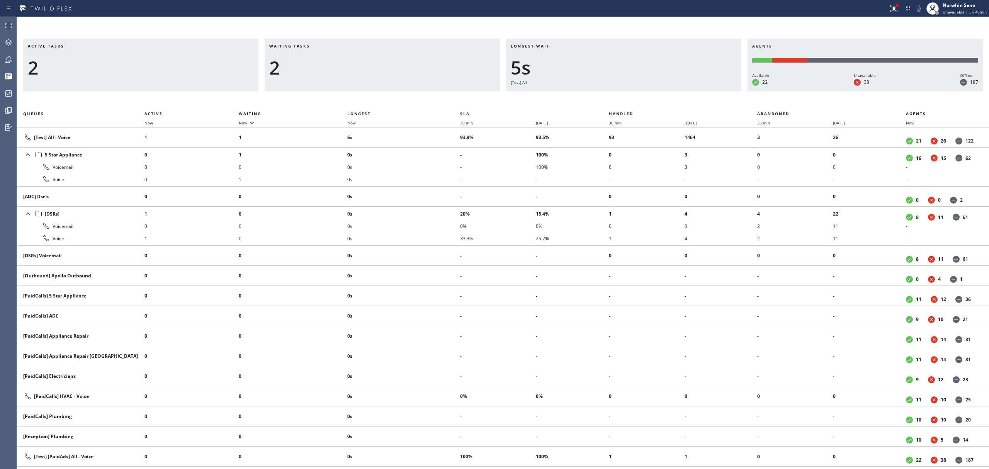
click at [637, 90] on div "Longest wait 5s [Test] All" at bounding box center [623, 65] width 235 height 52
click at [637, 90] on div "Longest wait 6s Everyone" at bounding box center [623, 65] width 235 height 52
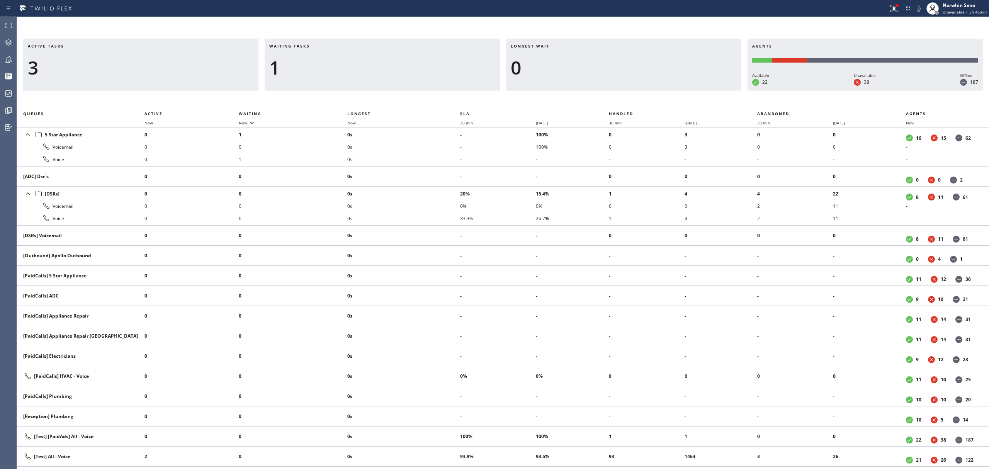
click at [637, 90] on div "Longest wait 0" at bounding box center [623, 65] width 235 height 52
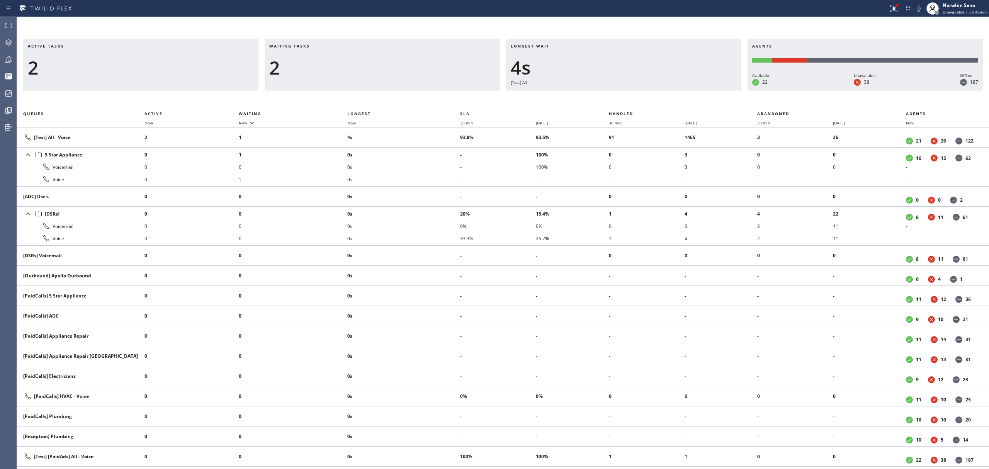
click at [637, 90] on div "Longest wait 4s [Test] All" at bounding box center [623, 65] width 235 height 52
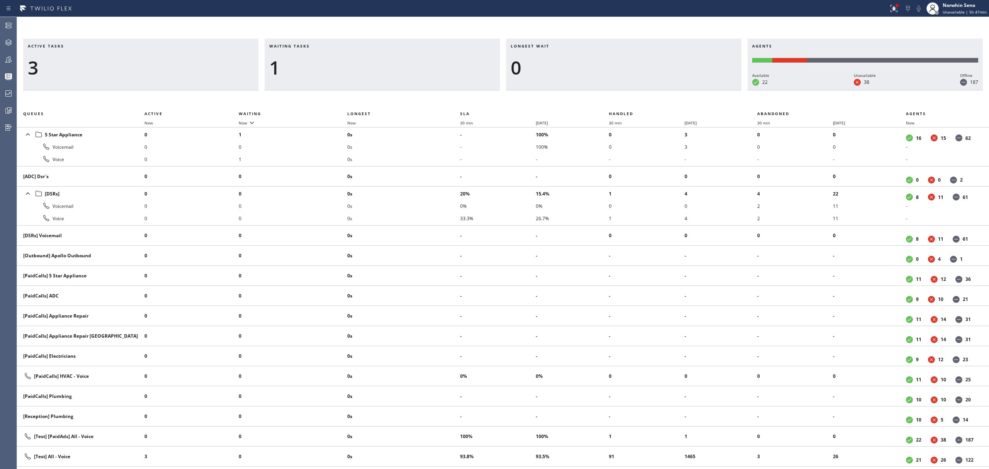
click at [637, 90] on div "Longest wait 0" at bounding box center [623, 65] width 235 height 52
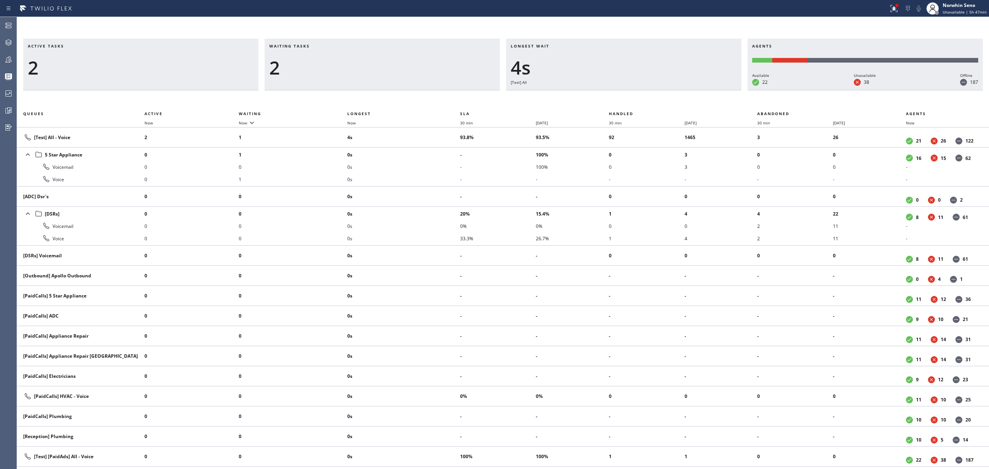
click at [637, 90] on div "Longest wait 4s [Test] All" at bounding box center [623, 65] width 235 height 52
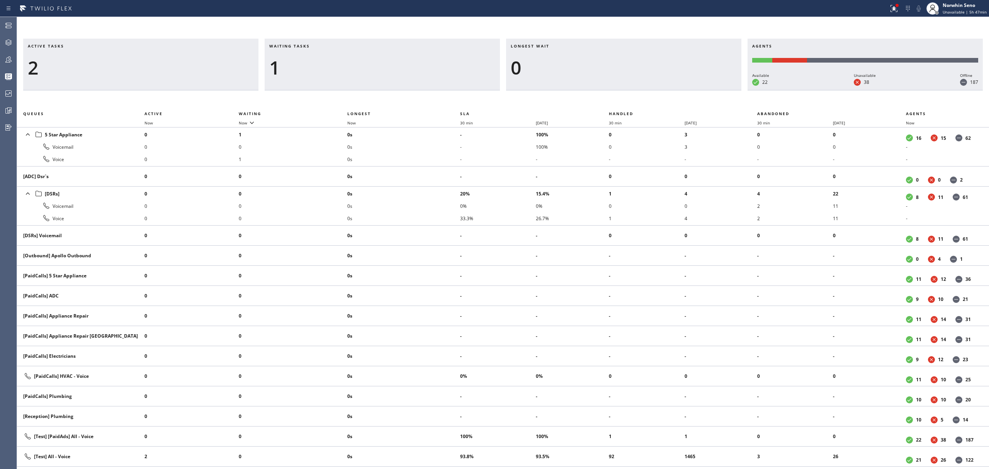
click at [637, 90] on div "Longest wait 0" at bounding box center [623, 65] width 235 height 52
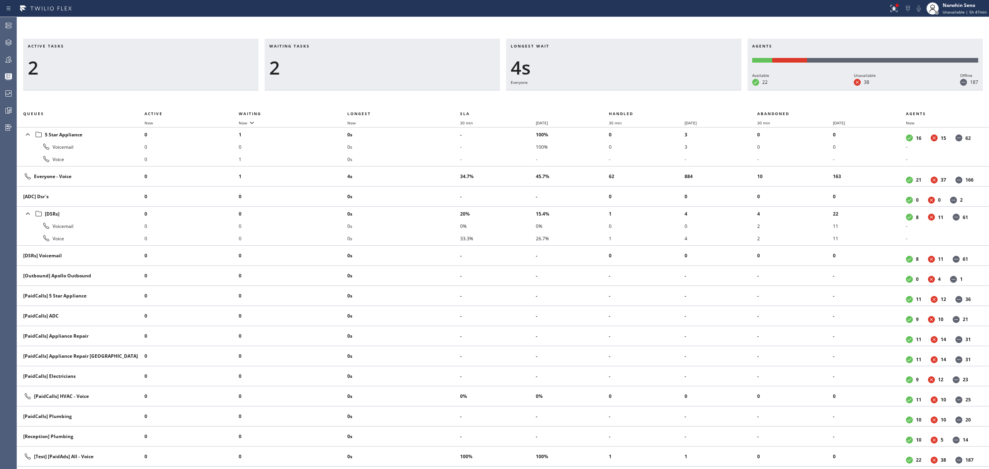
click at [637, 90] on div "Longest wait 4s Everyone" at bounding box center [623, 65] width 235 height 52
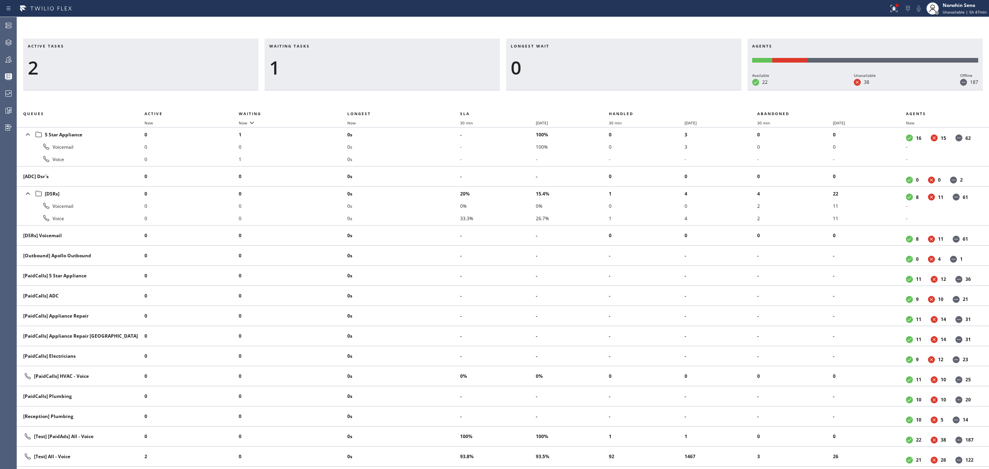
click at [637, 90] on div "Longest wait 0" at bounding box center [623, 65] width 235 height 52
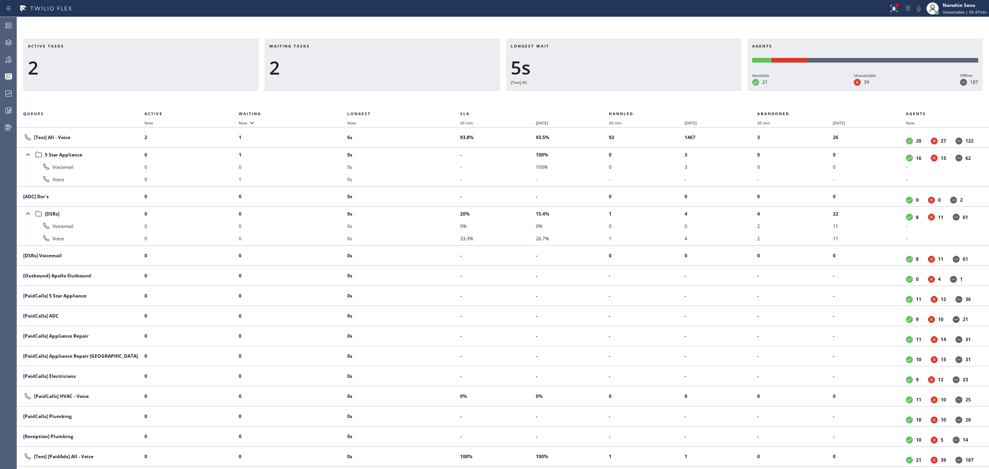
click at [637, 90] on div "Longest wait 5s [Test] All" at bounding box center [623, 65] width 235 height 52
click at [637, 90] on div "Longest wait 2s Everyone" at bounding box center [623, 65] width 235 height 52
click at [637, 90] on div "Longest wait 7s Everyone" at bounding box center [623, 65] width 235 height 52
click at [637, 90] on div "Longest wait 12s Everyone" at bounding box center [623, 65] width 235 height 52
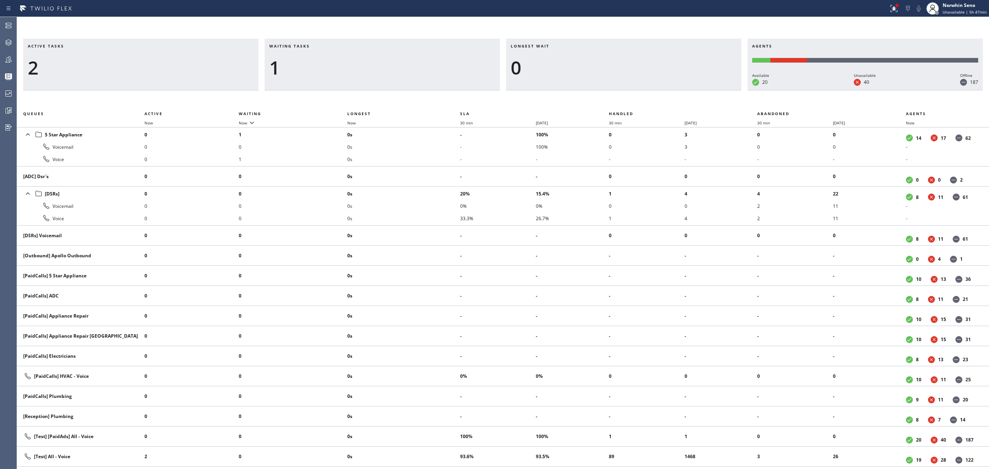
click at [637, 90] on div "Longest wait 0" at bounding box center [623, 65] width 235 height 52
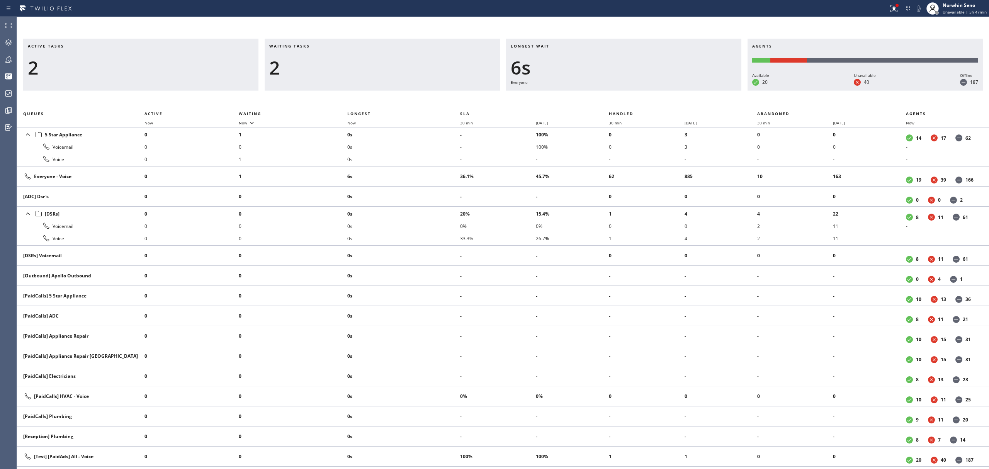
click at [637, 90] on div "Longest wait 6s Everyone" at bounding box center [623, 65] width 235 height 52
click at [637, 90] on div "Longest wait 11s Everyone" at bounding box center [623, 65] width 235 height 52
click at [637, 90] on div "Longest wait 8s Everyone" at bounding box center [623, 65] width 235 height 52
click at [637, 90] on div "Longest wait 6s [Test] All" at bounding box center [623, 65] width 235 height 52
click at [637, 90] on div "Longest wait 6s Everyone" at bounding box center [623, 65] width 235 height 52
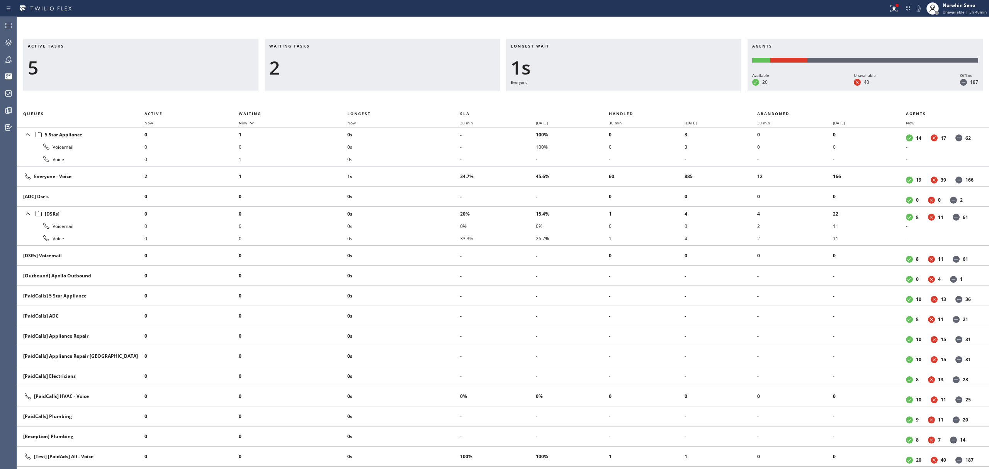
click at [637, 90] on div "Longest wait 1s Everyone" at bounding box center [623, 65] width 235 height 52
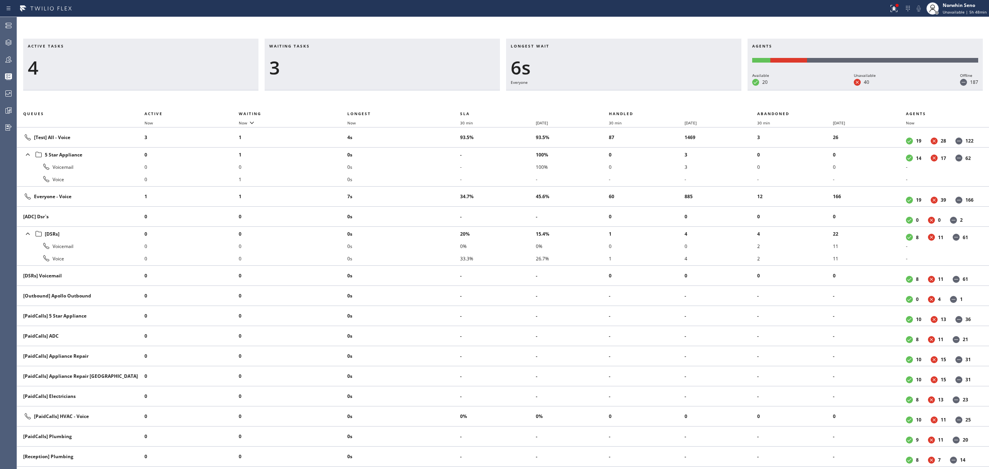
click at [637, 90] on div "Longest wait 6s Everyone" at bounding box center [623, 65] width 235 height 52
click at [637, 90] on div "Longest wait 12s Everyone" at bounding box center [623, 65] width 235 height 52
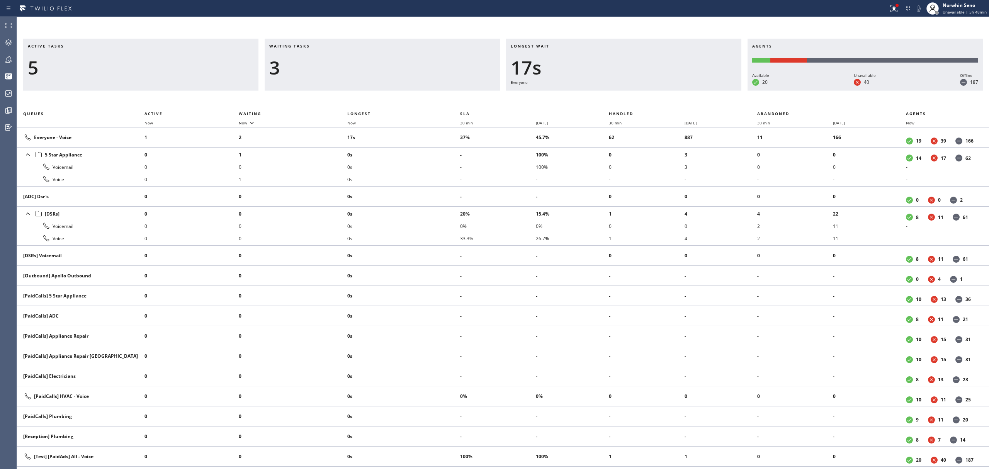
click at [637, 90] on div "Longest wait 17s Everyone" at bounding box center [623, 65] width 235 height 52
click at [637, 90] on div "Longest wait 22s Everyone" at bounding box center [623, 65] width 235 height 52
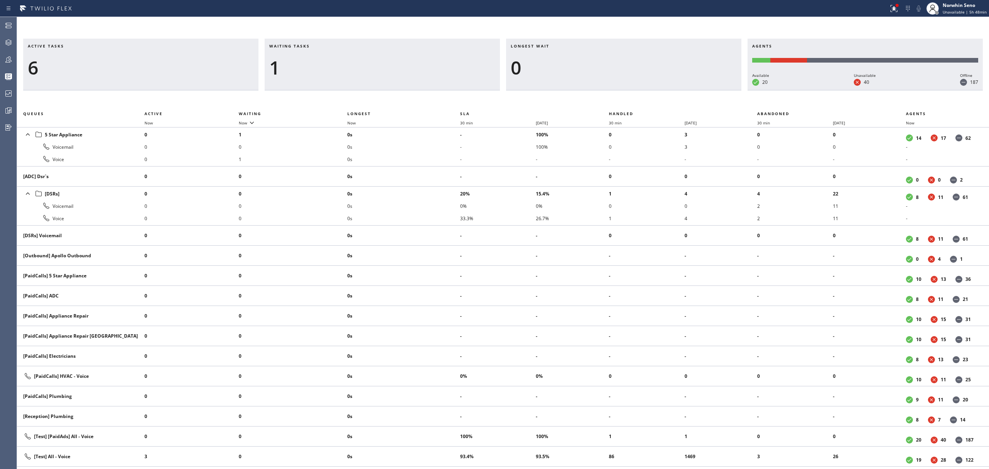
click at [637, 90] on div "Longest wait 0" at bounding box center [623, 65] width 235 height 52
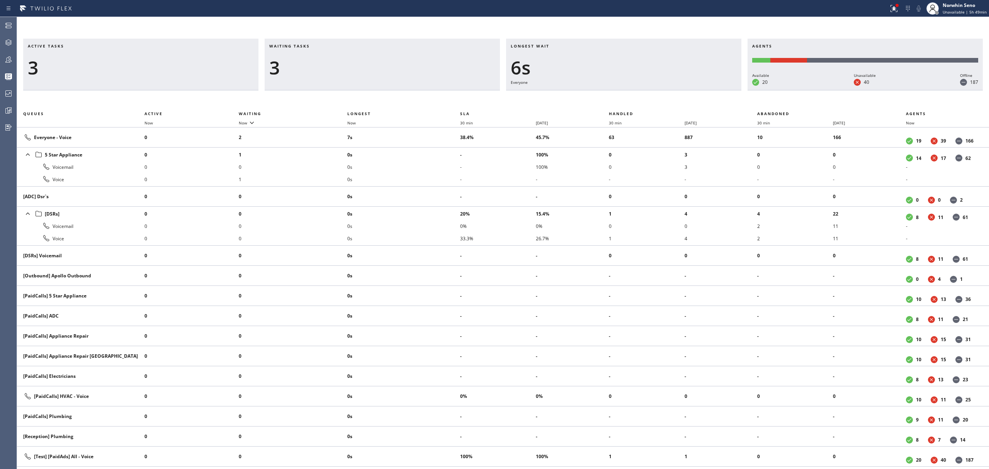
click at [637, 90] on div "Longest wait 6s Everyone" at bounding box center [623, 65] width 235 height 52
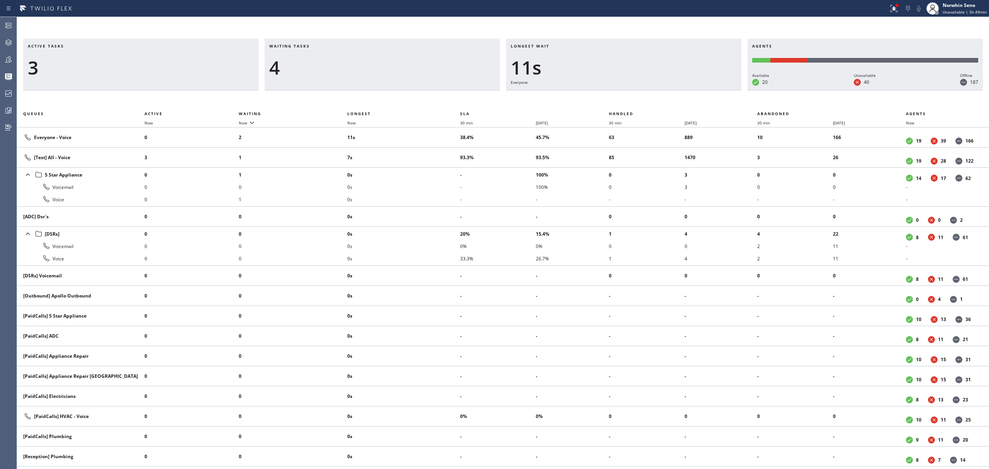
click at [637, 90] on div "Longest wait 11s Everyone" at bounding box center [623, 65] width 235 height 52
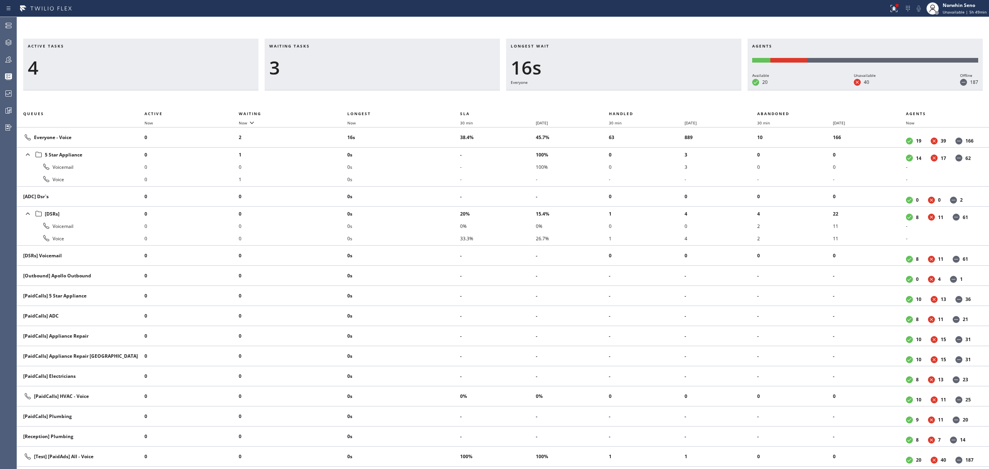
click at [637, 90] on div "Longest wait 16s Everyone" at bounding box center [623, 65] width 235 height 52
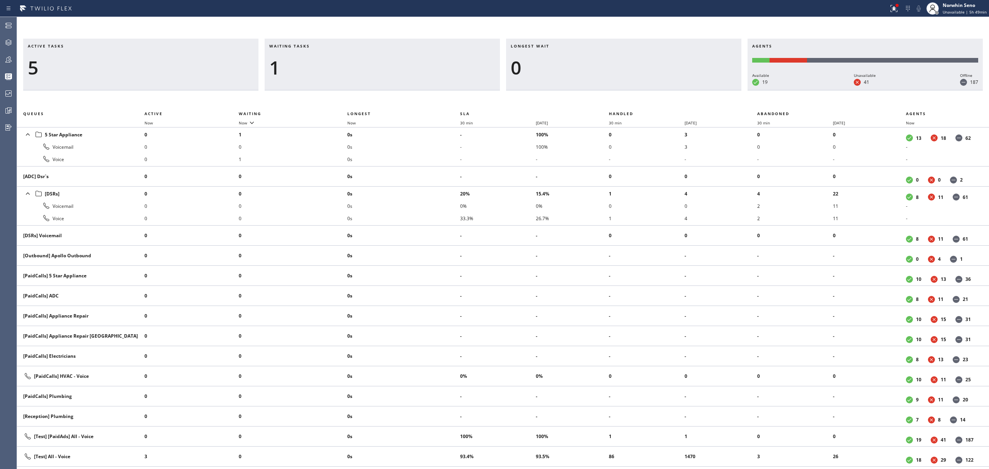
click at [637, 90] on div "Longest wait 0" at bounding box center [623, 65] width 235 height 52
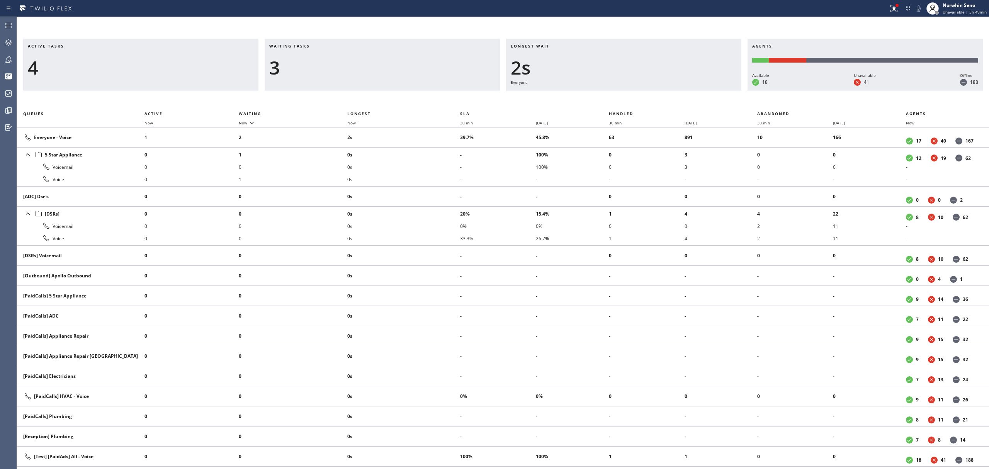
click at [637, 90] on div "Longest wait 2s Everyone" at bounding box center [623, 65] width 235 height 52
click at [637, 90] on div "Longest wait 6s Everyone" at bounding box center [623, 65] width 235 height 52
click at [637, 90] on div "Longest wait 11s Everyone" at bounding box center [623, 65] width 235 height 52
click at [637, 90] on div "Longest wait 16s Everyone" at bounding box center [623, 65] width 235 height 52
click at [637, 90] on div "Longest wait 21s Everyone" at bounding box center [623, 65] width 235 height 52
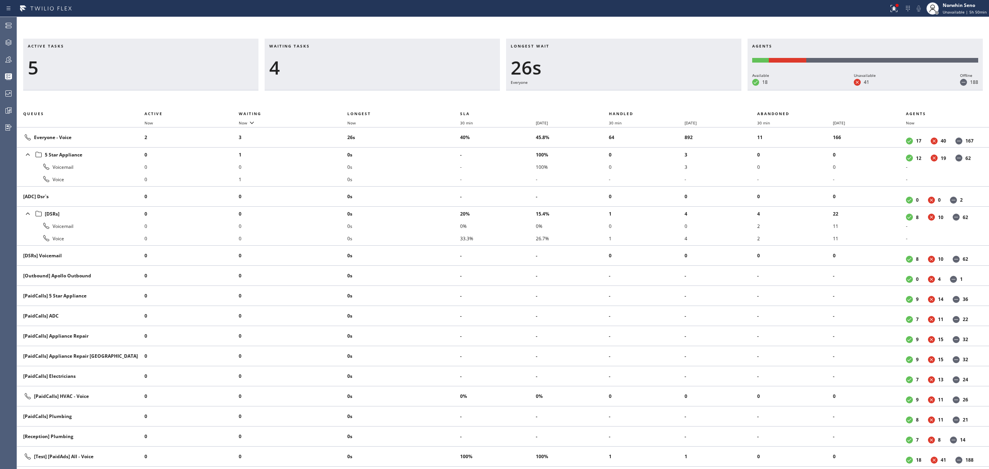
click at [637, 90] on div "Longest wait 26s Everyone" at bounding box center [623, 65] width 235 height 52
click at [637, 90] on div "Longest wait 31s Everyone" at bounding box center [623, 65] width 235 height 52
click at [637, 90] on div "Longest wait 36s Everyone" at bounding box center [623, 65] width 235 height 52
click at [637, 90] on div "Longest wait 41s Everyone" at bounding box center [623, 65] width 235 height 52
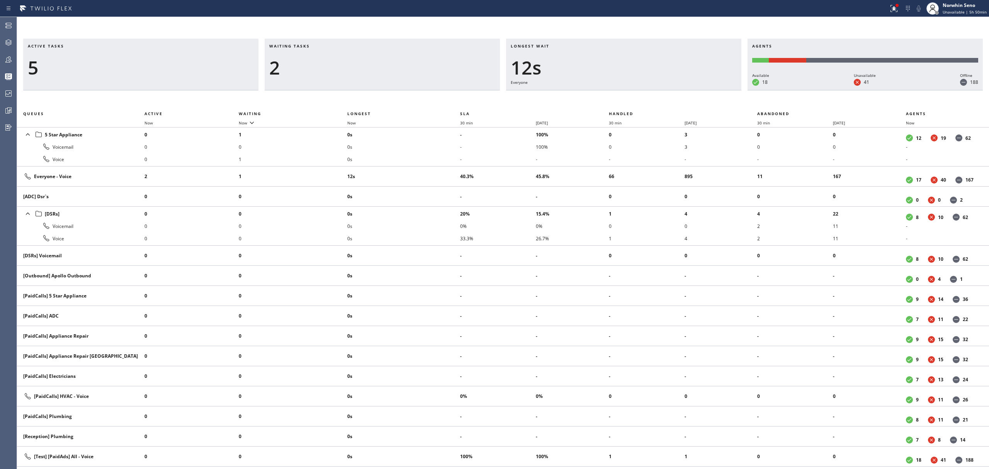
click at [637, 90] on div "Longest wait 12s Everyone" at bounding box center [623, 65] width 235 height 52
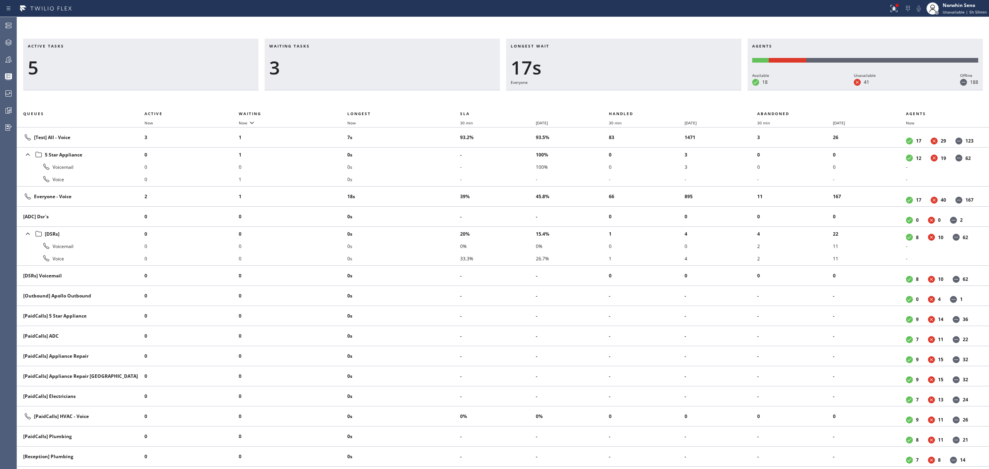
click at [637, 90] on div "Longest wait 17s Everyone" at bounding box center [623, 65] width 235 height 52
click at [637, 90] on div "Longest wait 22s Everyone" at bounding box center [623, 65] width 235 height 52
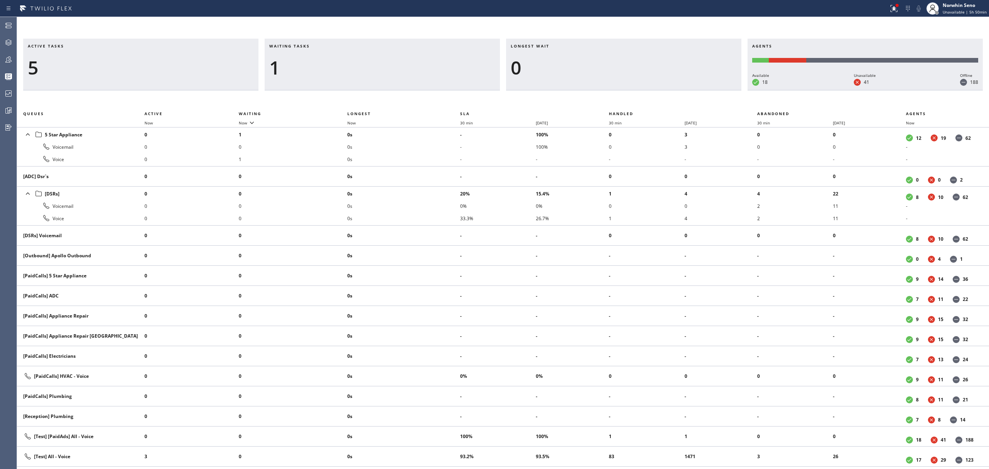
click at [637, 90] on div "Longest wait 0" at bounding box center [623, 65] width 235 height 52
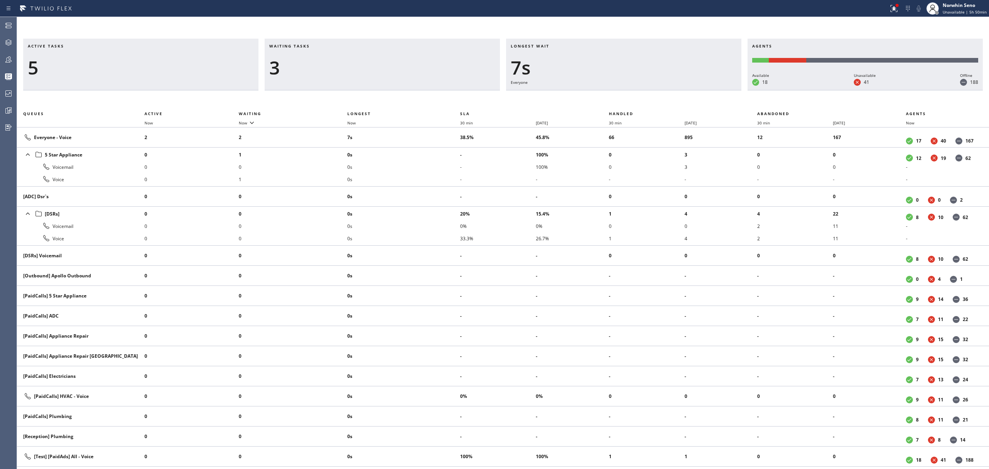
click at [637, 90] on div "Longest wait 7s Everyone" at bounding box center [623, 65] width 235 height 52
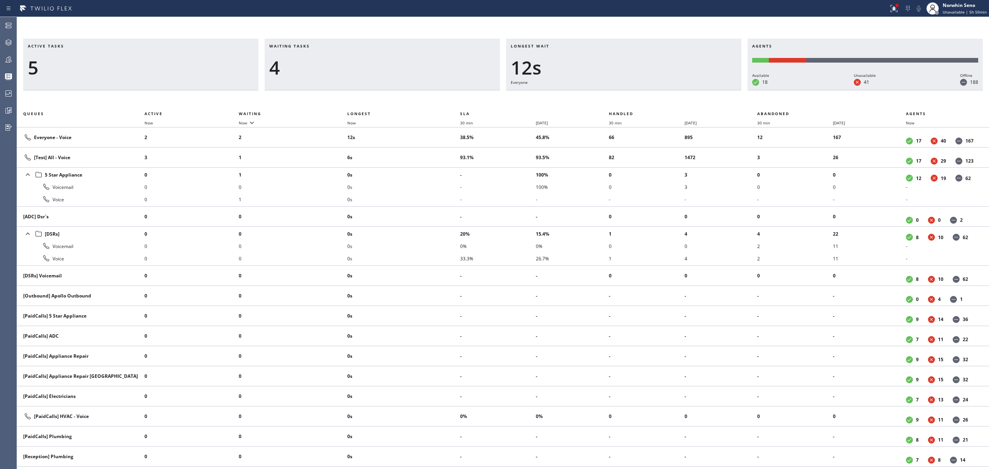
click at [637, 90] on div "Longest wait 12s Everyone" at bounding box center [623, 65] width 235 height 52
click at [637, 90] on div "Longest wait 17s Everyone" at bounding box center [623, 65] width 235 height 52
click at [637, 90] on div "Longest wait 21s Everyone" at bounding box center [623, 65] width 235 height 52
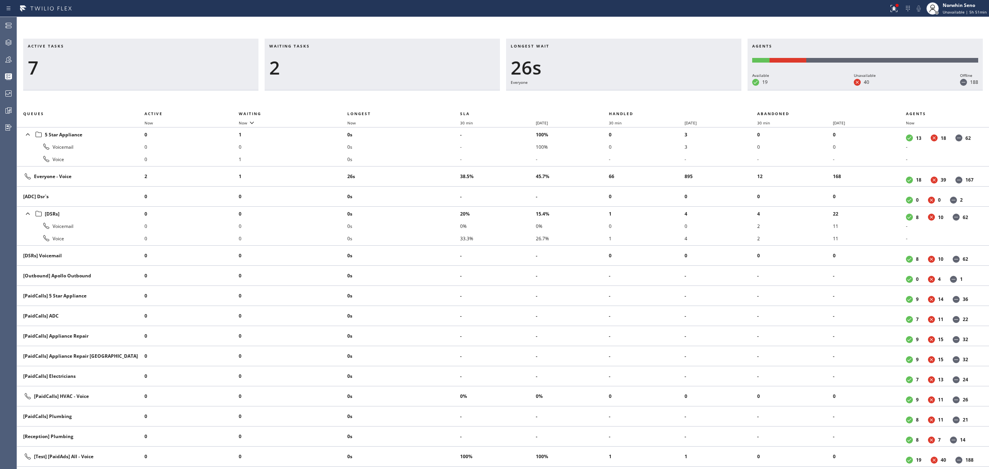
click at [637, 90] on div "Longest wait 26s Everyone" at bounding box center [623, 65] width 235 height 52
click at [637, 90] on div "Longest wait 31s Everyone" at bounding box center [623, 65] width 235 height 52
click at [637, 90] on div "Longest wait 8s Everyone" at bounding box center [623, 65] width 235 height 52
click at [637, 90] on div "Longest wait 13s Everyone" at bounding box center [623, 65] width 235 height 52
click at [637, 90] on div "Longest wait 18s Everyone" at bounding box center [623, 65] width 235 height 52
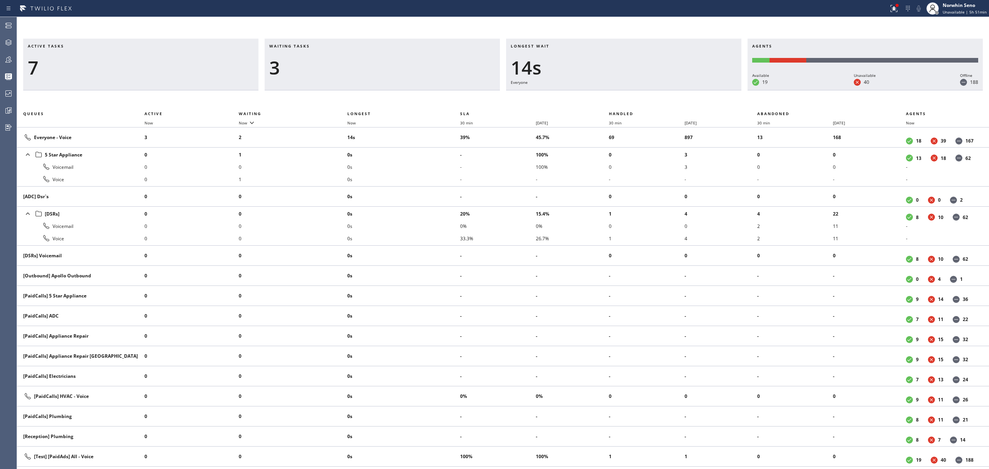
click at [637, 90] on div "Longest wait 14s Everyone" at bounding box center [623, 65] width 235 height 52
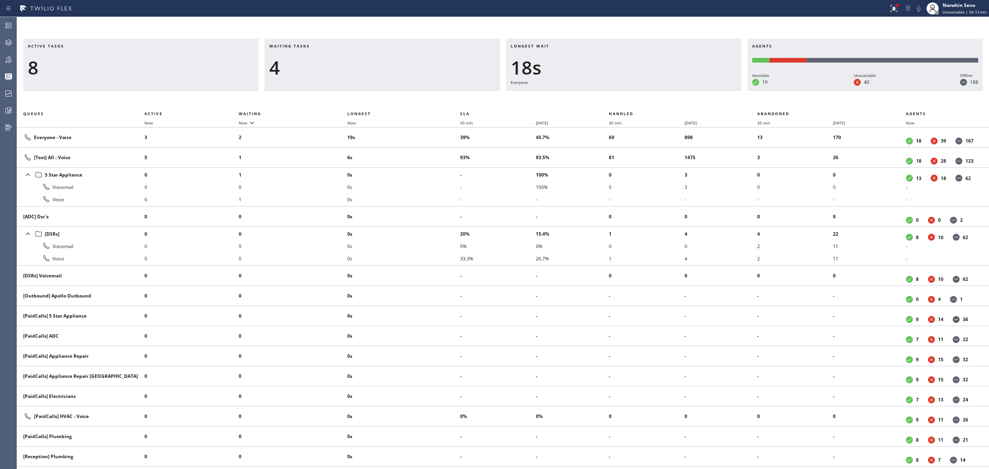
click at [637, 90] on div "Longest wait 18s Everyone" at bounding box center [623, 65] width 235 height 52
click at [637, 90] on div "Longest wait 23s Everyone" at bounding box center [623, 65] width 235 height 52
click at [637, 90] on div "Longest wait 29s Everyone" at bounding box center [623, 65] width 235 height 52
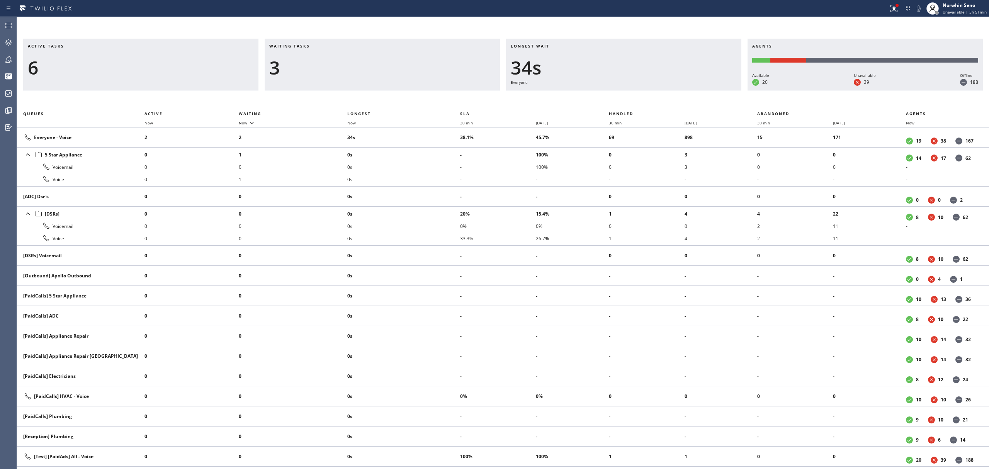
click at [637, 90] on div "Longest wait 34s Everyone" at bounding box center [623, 65] width 235 height 52
click at [637, 90] on div "Longest wait 39s Everyone" at bounding box center [623, 65] width 235 height 52
click at [637, 90] on div "Longest wait 18s Everyone" at bounding box center [623, 65] width 235 height 52
click at [637, 90] on div "Longest wait 23s Everyone" at bounding box center [623, 65] width 235 height 52
click at [637, 90] on div "Longest wait 11s Everyone" at bounding box center [623, 65] width 235 height 52
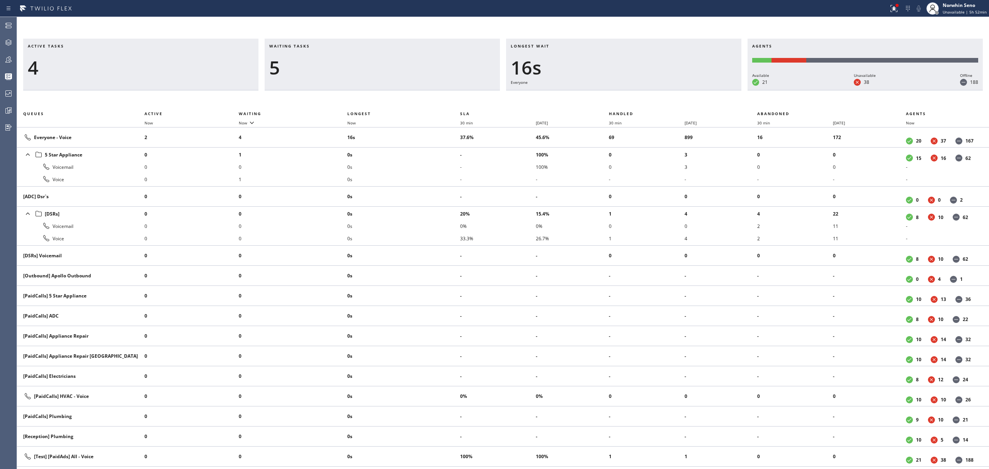
click at [637, 90] on div "Longest wait 16s Everyone" at bounding box center [623, 65] width 235 height 52
click at [637, 90] on div "Longest wait 21s Everyone" at bounding box center [623, 65] width 235 height 52
click at [637, 90] on div "Longest wait 26s Everyone" at bounding box center [623, 65] width 235 height 52
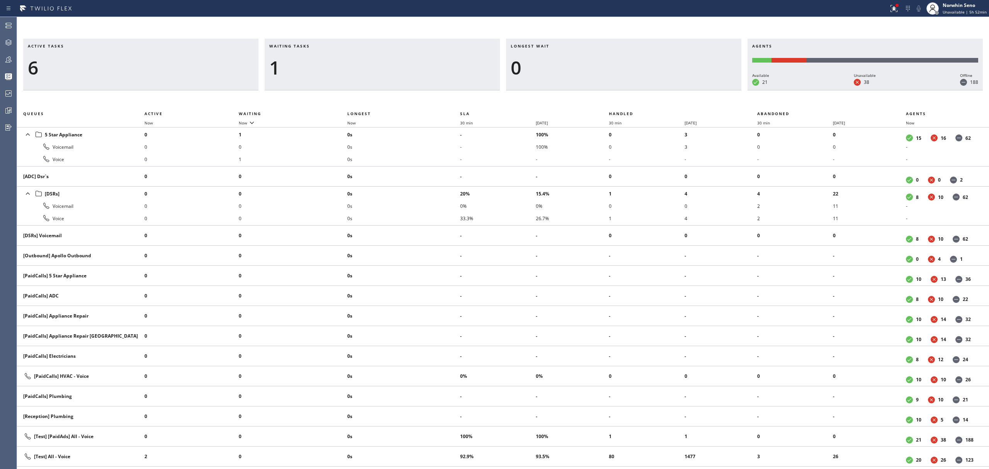
click at [637, 90] on div "Longest wait 0" at bounding box center [623, 65] width 235 height 52
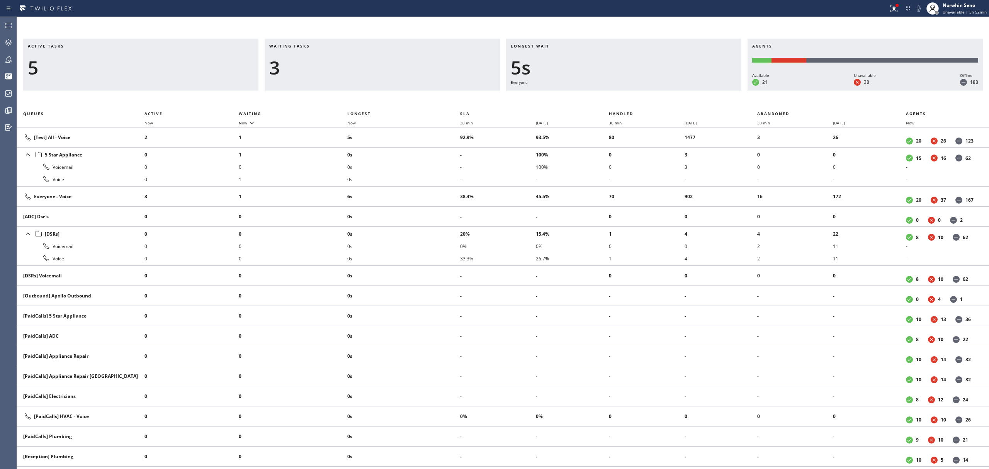
click at [637, 90] on div "Longest wait 5s Everyone" at bounding box center [623, 65] width 235 height 52
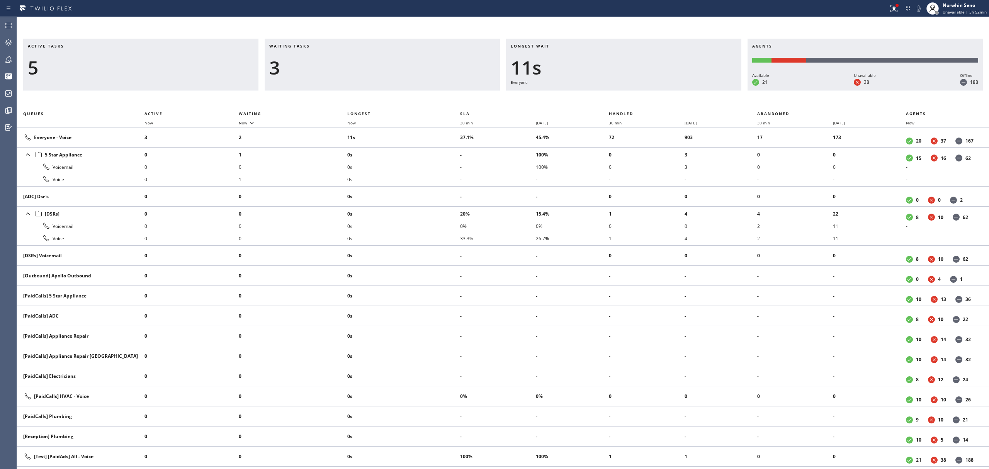
click at [637, 90] on div "Longest wait 11s Everyone" at bounding box center [623, 65] width 235 height 52
click at [637, 90] on div "Longest wait 16s Everyone" at bounding box center [623, 65] width 235 height 52
click at [637, 90] on div "Longest wait 21s Everyone" at bounding box center [623, 65] width 235 height 52
click at [637, 90] on div "Longest wait 26s Everyone" at bounding box center [623, 65] width 235 height 52
click at [637, 90] on div "Longest wait 10s Everyone" at bounding box center [623, 65] width 235 height 52
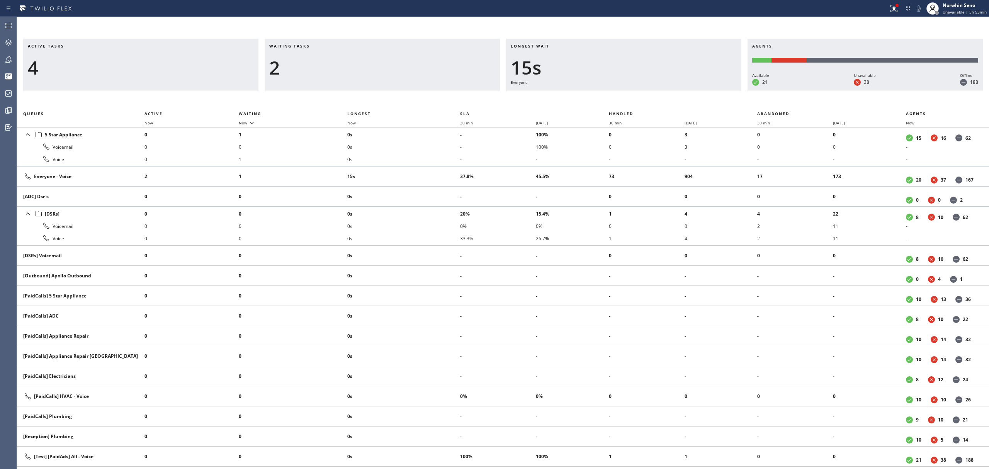
click at [637, 90] on div "Longest wait 15s Everyone" at bounding box center [623, 65] width 235 height 52
click at [637, 90] on div "Longest wait 20s Everyone" at bounding box center [623, 65] width 235 height 52
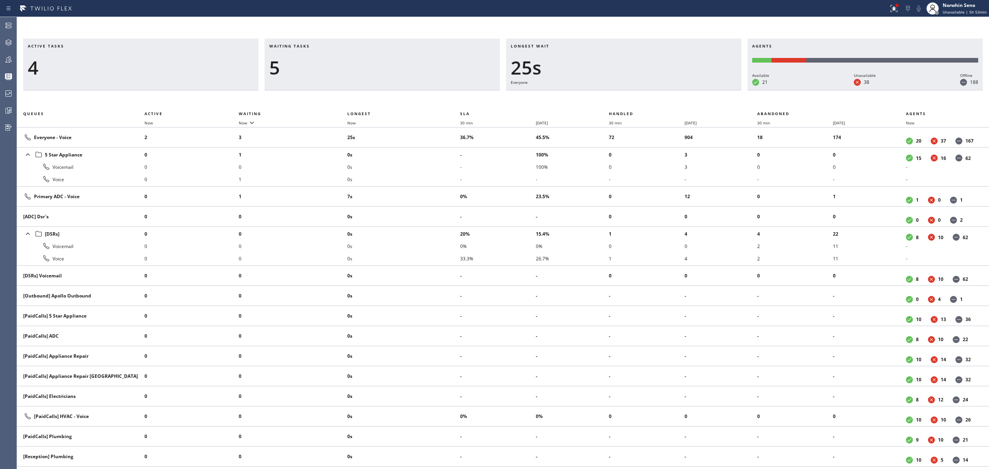
click at [637, 90] on div "Longest wait 25s Everyone" at bounding box center [623, 65] width 235 height 52
click at [637, 90] on div "Longest wait 12s Primary ADC" at bounding box center [623, 65] width 235 height 52
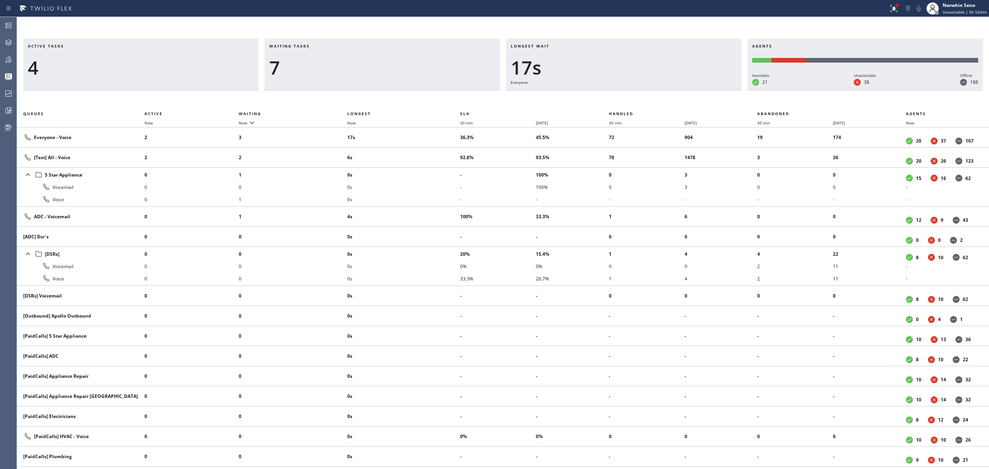
click at [637, 90] on div "Longest wait 17s Everyone" at bounding box center [623, 65] width 235 height 52
click at [637, 90] on div "Longest wait 22s Everyone" at bounding box center [623, 65] width 235 height 52
click at [637, 90] on div "Longest wait 27s Everyone" at bounding box center [623, 65] width 235 height 52
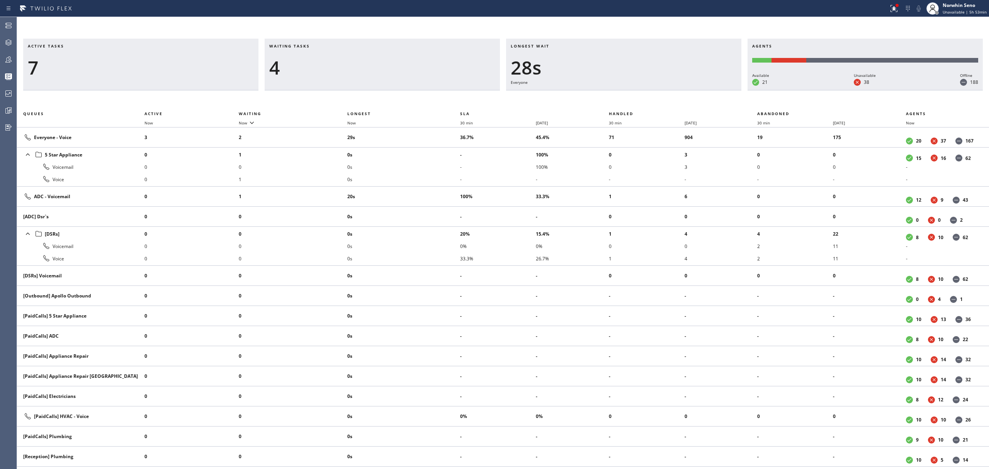
click at [637, 90] on div "Longest wait 28s Everyone" at bounding box center [623, 65] width 235 height 52
click at [637, 90] on div "Longest wait 26s Everyone" at bounding box center [623, 65] width 235 height 52
click at [637, 90] on div "Longest wait 30s ADC" at bounding box center [623, 65] width 235 height 52
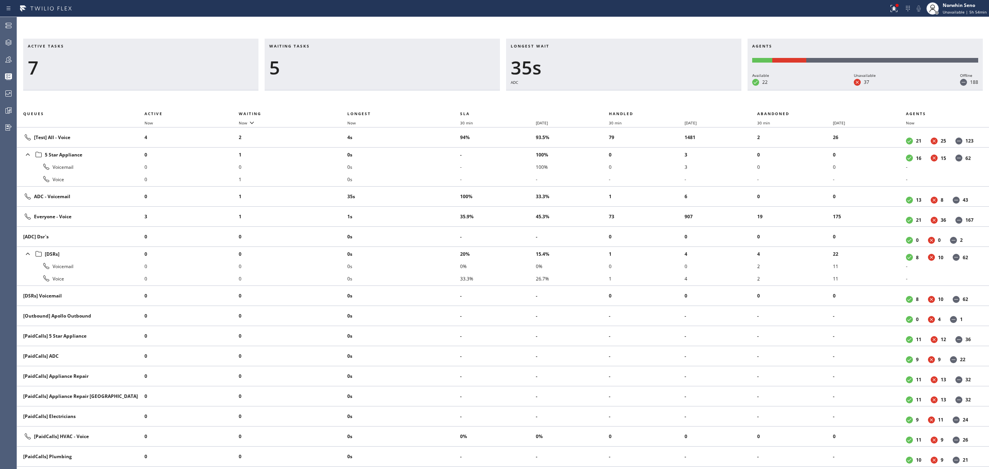
click at [637, 90] on div "Longest wait 35s ADC" at bounding box center [623, 65] width 235 height 52
click at [637, 90] on div "Longest wait 40s ADC" at bounding box center [623, 65] width 235 height 52
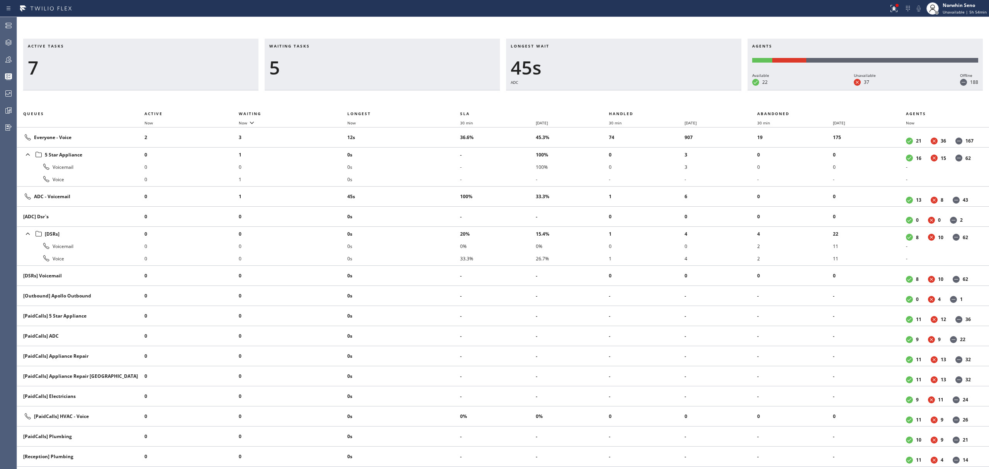
click at [637, 90] on div "Longest wait 45s ADC" at bounding box center [623, 65] width 235 height 52
click at [637, 90] on div "Longest wait 50s ADC" at bounding box center [623, 65] width 235 height 52
click at [637, 90] on div "Longest wait 55s ADC" at bounding box center [623, 65] width 235 height 52
click at [637, 90] on div "Longest wait 1:00 ADC" at bounding box center [623, 65] width 235 height 52
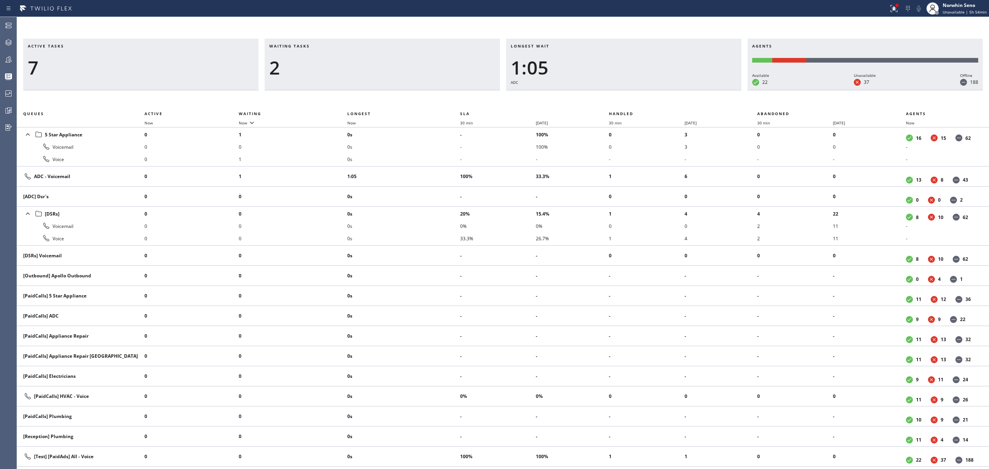
click at [637, 90] on div "Longest wait 1:05 ADC" at bounding box center [623, 65] width 235 height 52
click at [637, 90] on div "Longest wait 1:10 ADC" at bounding box center [623, 65] width 235 height 52
click at [637, 90] on div "Longest wait 1:15 ADC" at bounding box center [623, 65] width 235 height 52
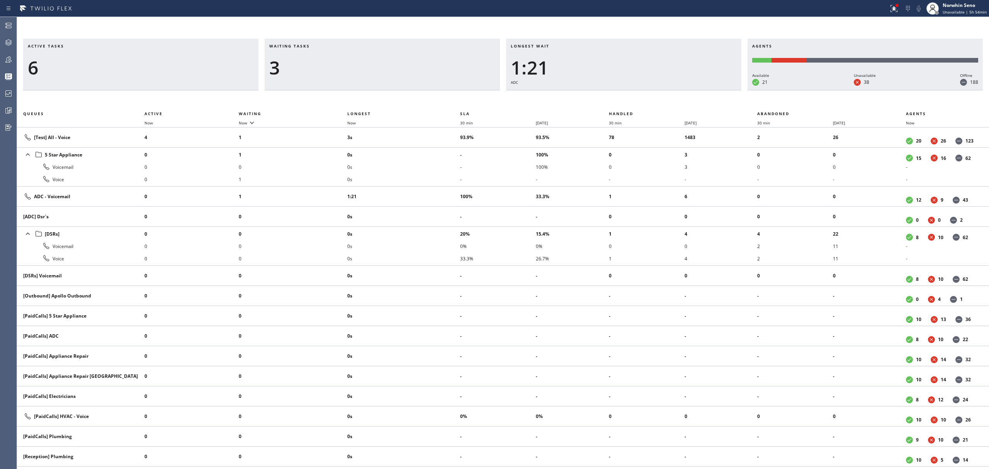
click at [637, 90] on div "Longest wait 1:21 ADC" at bounding box center [623, 65] width 235 height 52
click at [637, 90] on div "Longest wait 1:26 ADC" at bounding box center [623, 65] width 235 height 52
click at [637, 90] on div "Longest wait 1:31 ADC" at bounding box center [623, 65] width 235 height 52
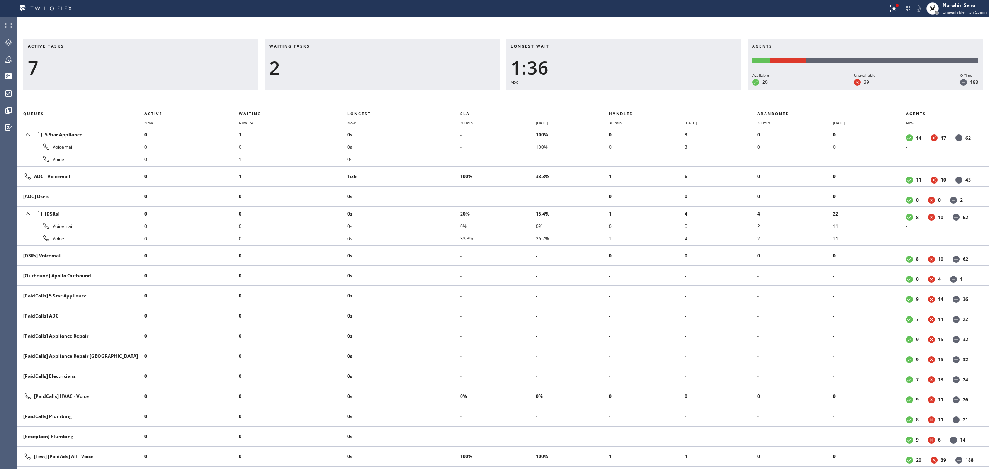
click at [637, 90] on div "Longest wait 1:36 ADC" at bounding box center [623, 65] width 235 height 52
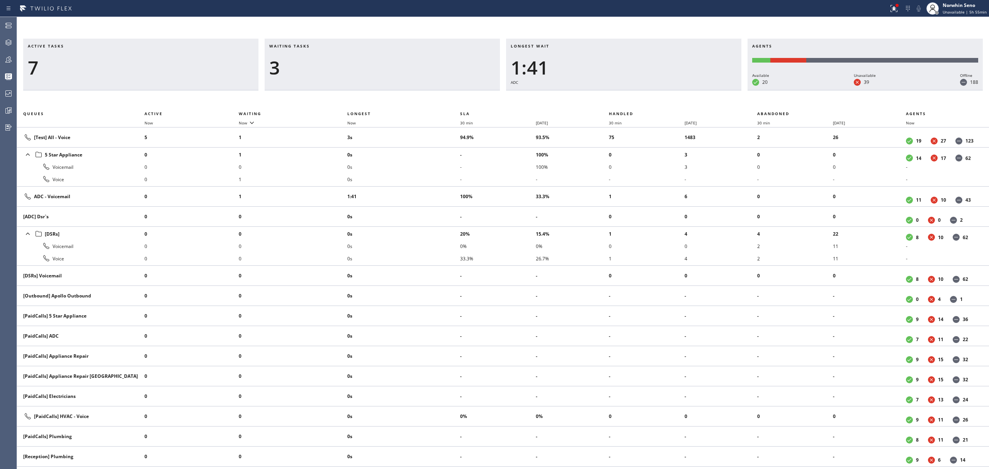
click at [637, 90] on div "Longest wait 1:41 ADC" at bounding box center [623, 65] width 235 height 52
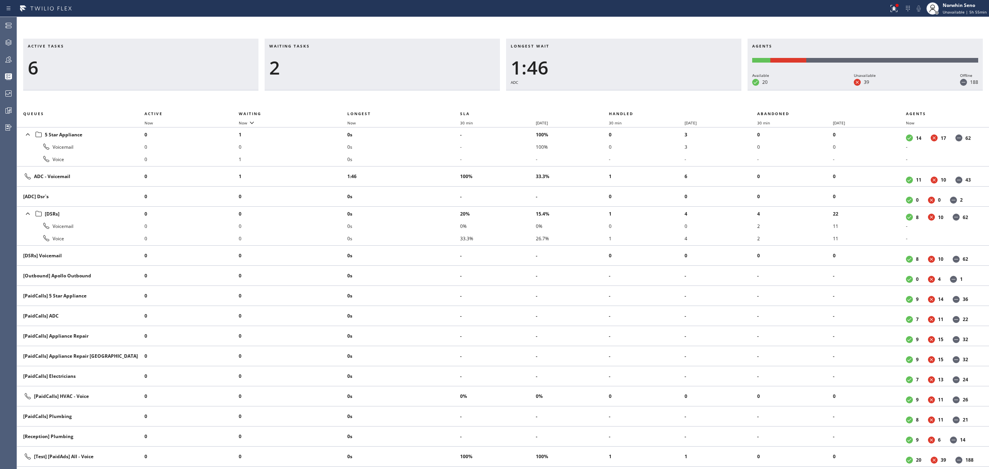
click at [637, 90] on div "Longest wait 1:46 ADC" at bounding box center [623, 65] width 235 height 52
click at [637, 90] on div "Longest wait 1:51 ADC" at bounding box center [623, 65] width 235 height 52
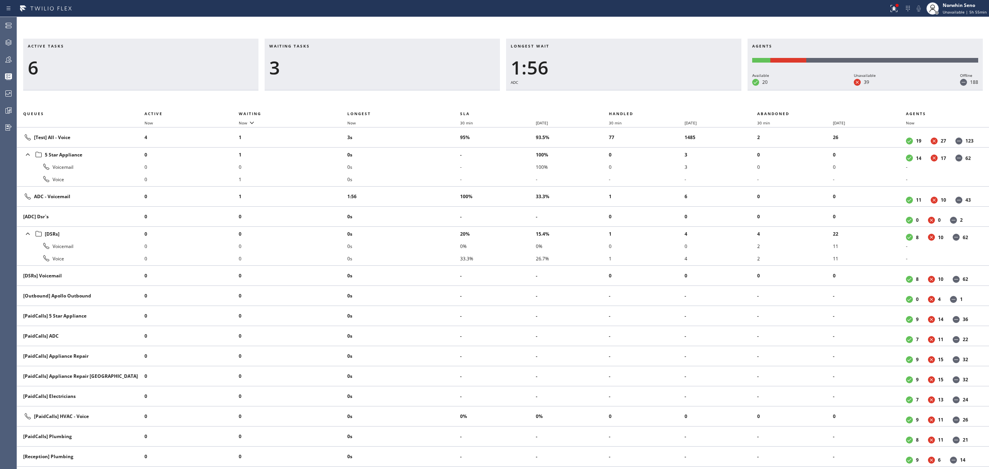
click at [637, 90] on div "Longest wait 1:56 ADC" at bounding box center [623, 65] width 235 height 52
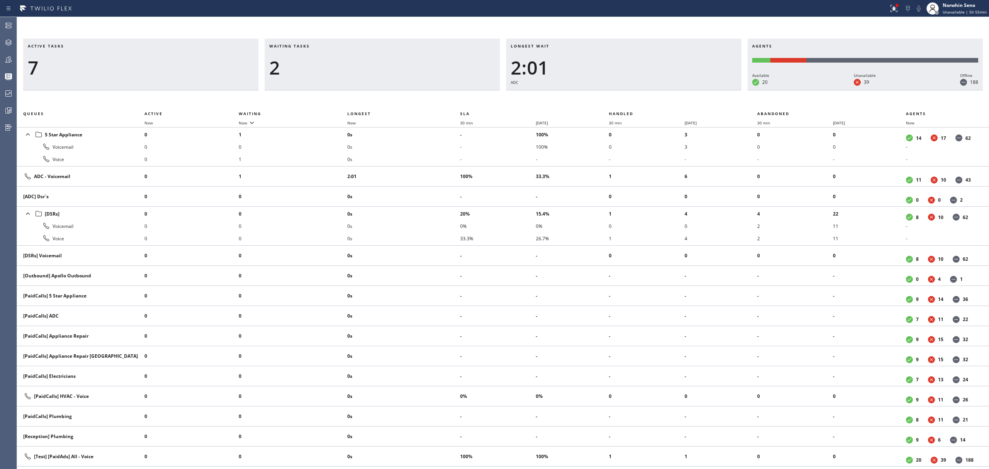
click at [637, 90] on div "Longest wait 2:01 ADC" at bounding box center [623, 65] width 235 height 52
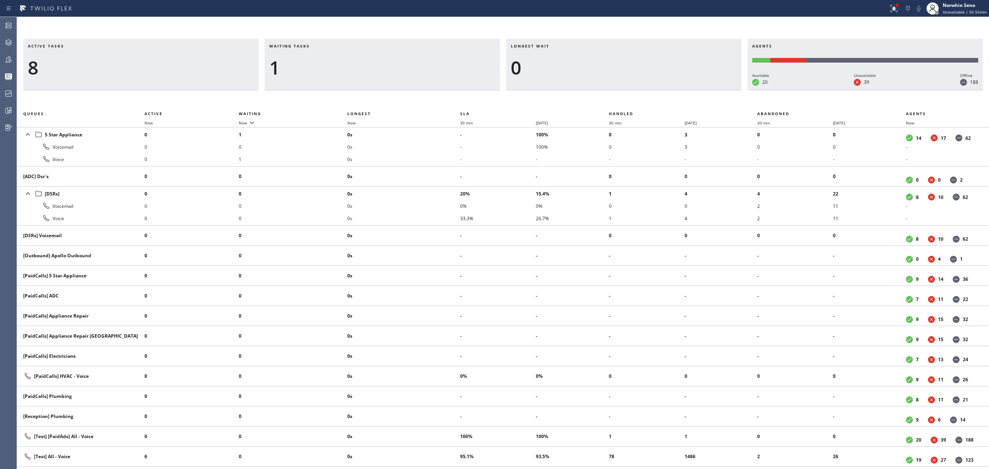
click at [637, 90] on div "Longest wait 0" at bounding box center [623, 65] width 235 height 52
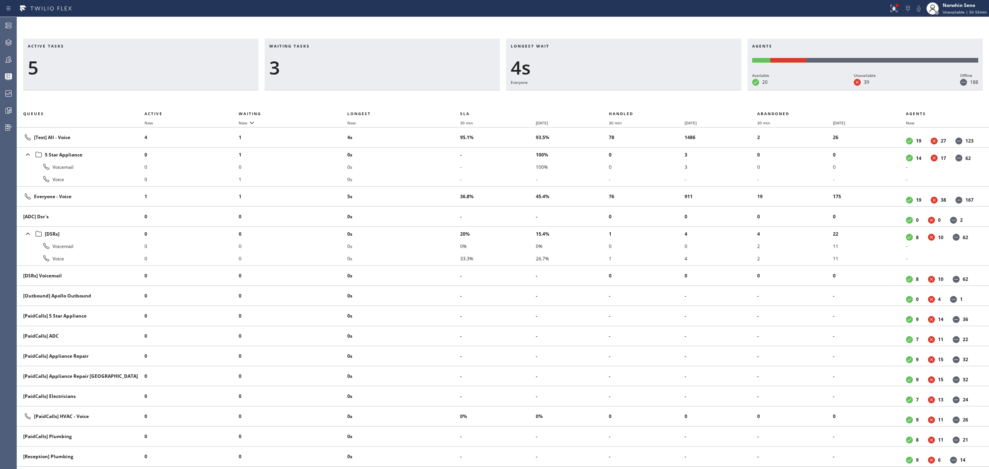
click at [637, 90] on div "Longest wait 4s Everyone" at bounding box center [623, 65] width 235 height 52
click at [637, 90] on div "Longest wait 10s Everyone" at bounding box center [623, 65] width 235 height 52
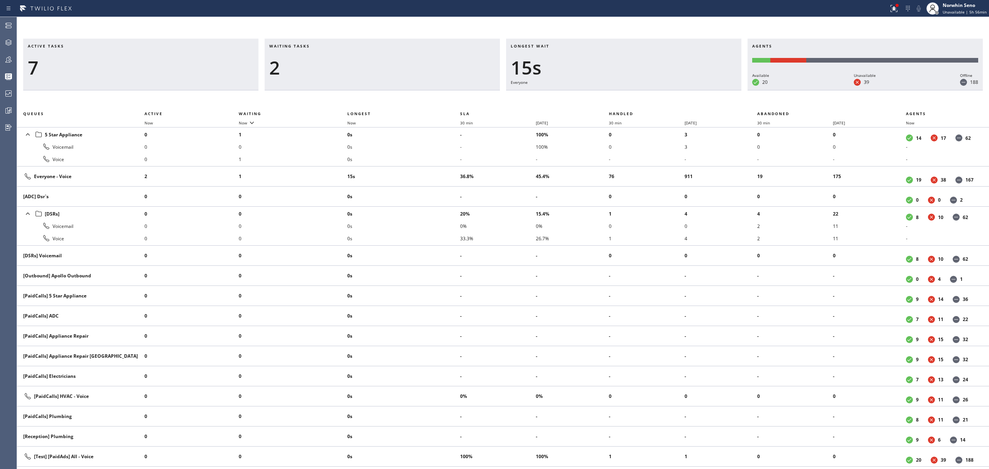
click at [637, 90] on div "Longest wait 15s Everyone" at bounding box center [623, 65] width 235 height 52
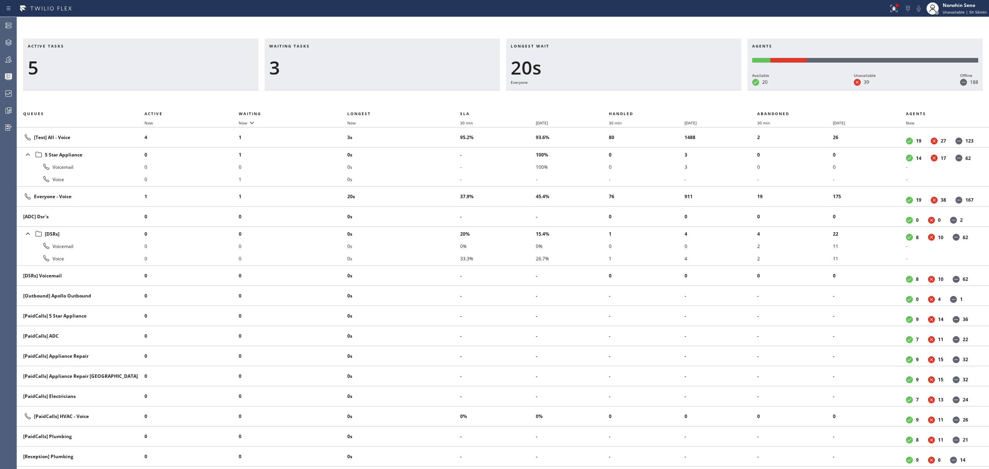
click at [637, 90] on div "Longest wait 20s Everyone" at bounding box center [623, 65] width 235 height 52
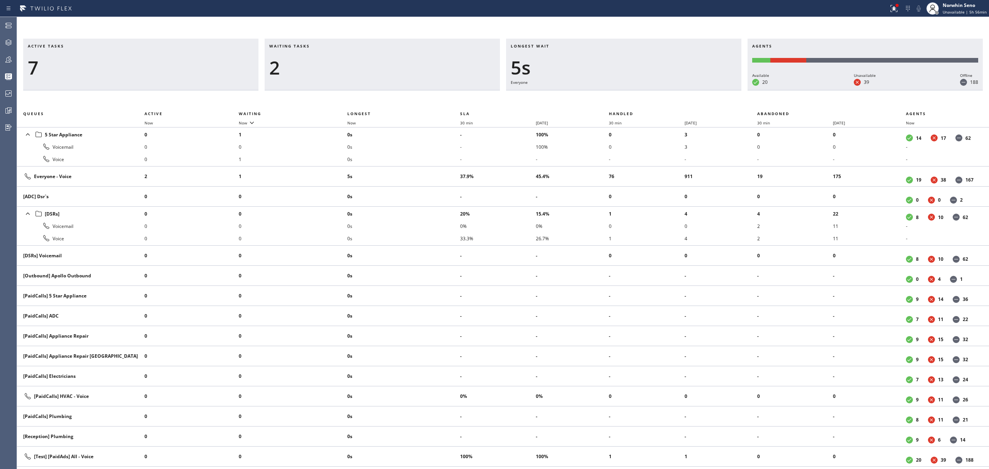
click at [637, 90] on div "Longest wait 5s Everyone" at bounding box center [623, 65] width 235 height 52
click at [637, 90] on div "Longest wait 10s Everyone" at bounding box center [623, 65] width 235 height 52
click at [637, 90] on div "Longest wait 15s Everyone" at bounding box center [623, 65] width 235 height 52
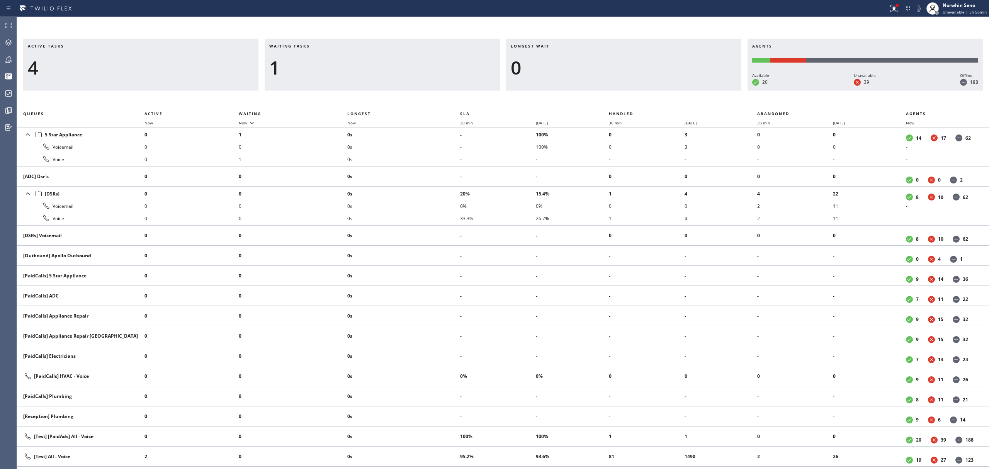
click at [637, 90] on div "Longest wait 0" at bounding box center [623, 65] width 235 height 52
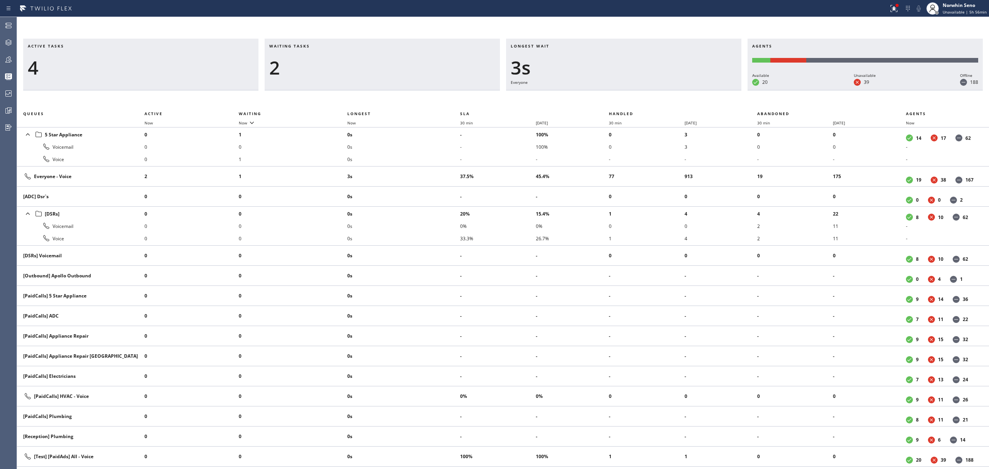
click at [637, 90] on div "Longest wait 3s Everyone" at bounding box center [623, 65] width 235 height 52
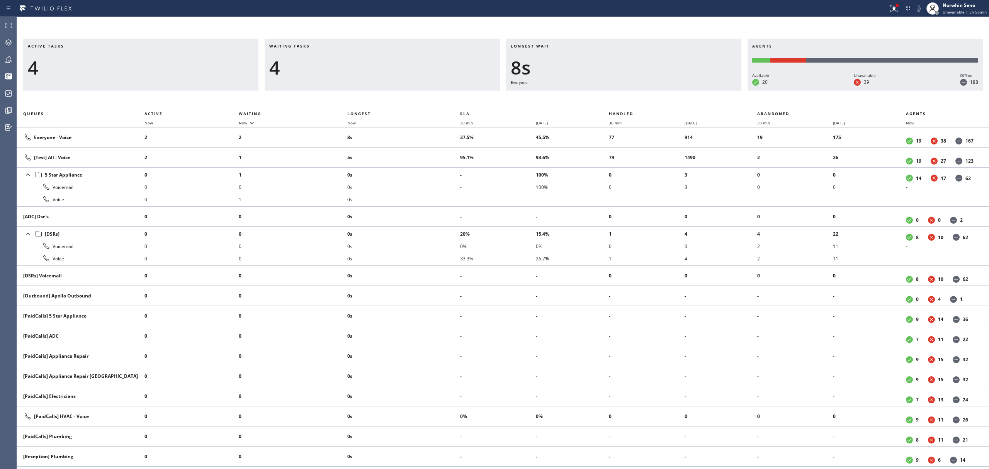
click at [637, 90] on div "Longest wait 8s Everyone" at bounding box center [623, 65] width 235 height 52
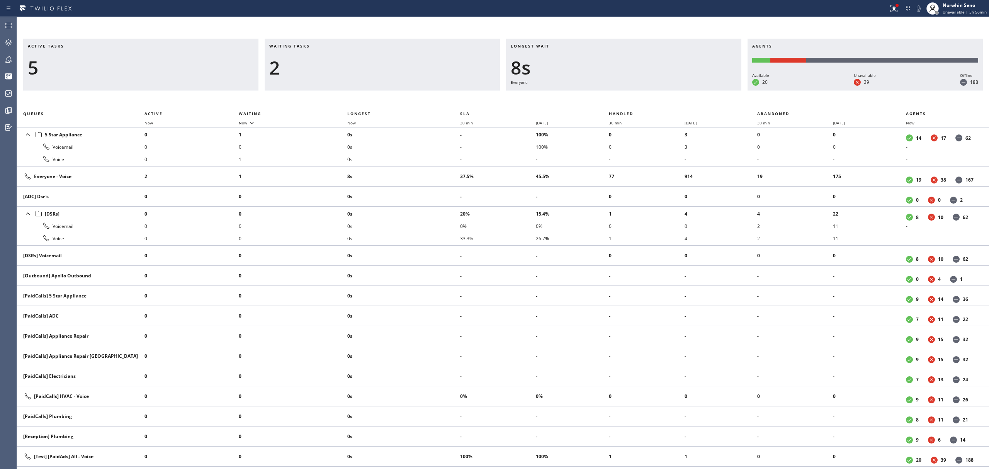
click at [637, 90] on div "Longest wait 8s Everyone" at bounding box center [623, 65] width 235 height 52
click at [637, 90] on div "Longest wait 13s Everyone" at bounding box center [623, 65] width 235 height 52
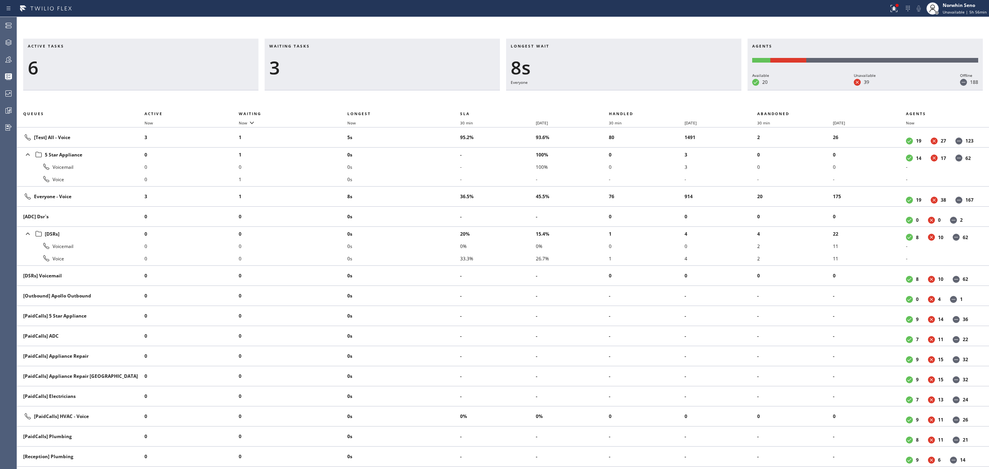
click at [637, 90] on div "Longest wait 8s Everyone" at bounding box center [623, 65] width 235 height 52
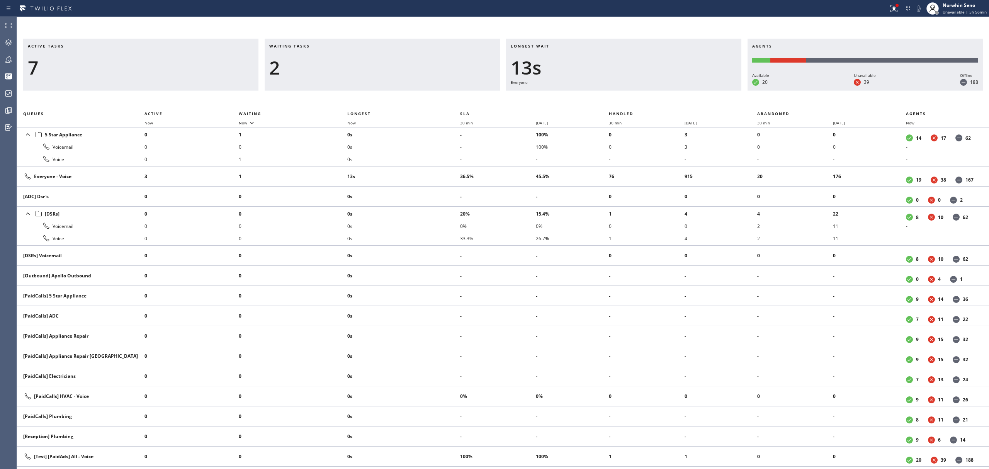
click at [637, 90] on div "Longest wait 13s Everyone" at bounding box center [623, 65] width 235 height 52
click at [637, 90] on div "Longest wait 18s Everyone" at bounding box center [623, 65] width 235 height 52
click at [637, 90] on div "Longest wait 24s Everyone" at bounding box center [623, 65] width 235 height 52
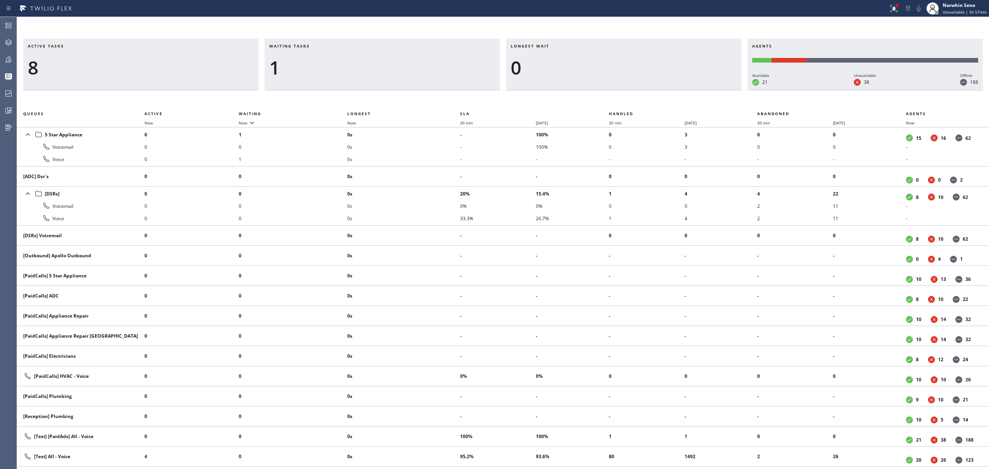
click at [637, 90] on div "Longest wait 0" at bounding box center [623, 65] width 235 height 52
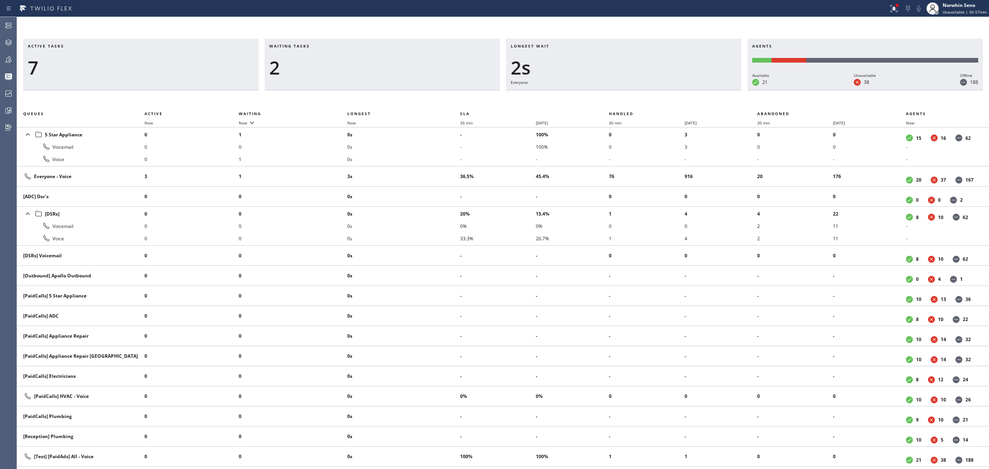
click at [637, 90] on div "Longest wait 2s Everyone" at bounding box center [623, 65] width 235 height 52
click at [637, 90] on div "Longest wait 7s Everyone" at bounding box center [623, 65] width 235 height 52
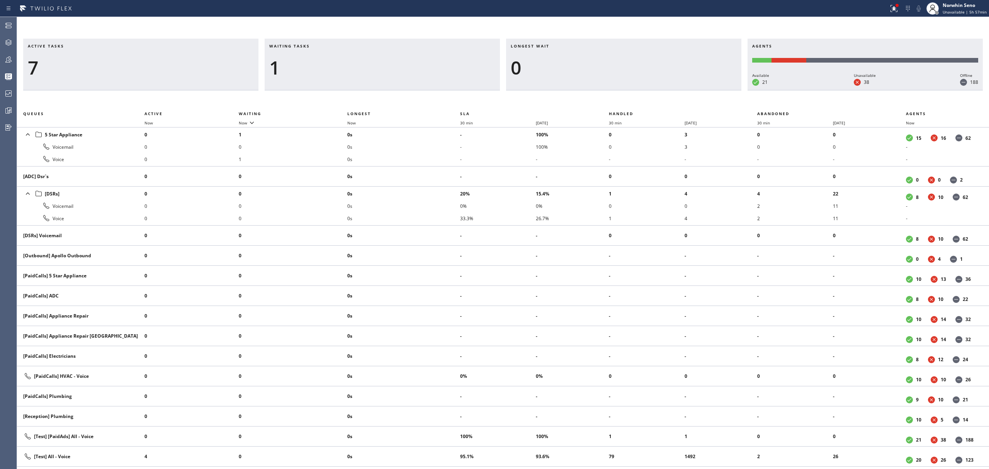
click at [637, 90] on div "Longest wait 0" at bounding box center [623, 65] width 235 height 52
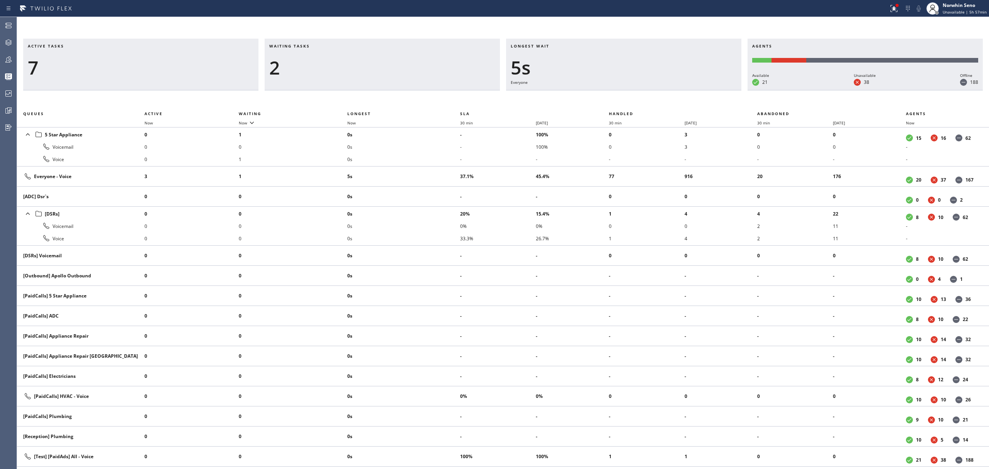
click at [637, 90] on div "Longest wait 5s Everyone" at bounding box center [623, 65] width 235 height 52
click at [637, 90] on div "Longest wait 10s Everyone" at bounding box center [623, 65] width 235 height 52
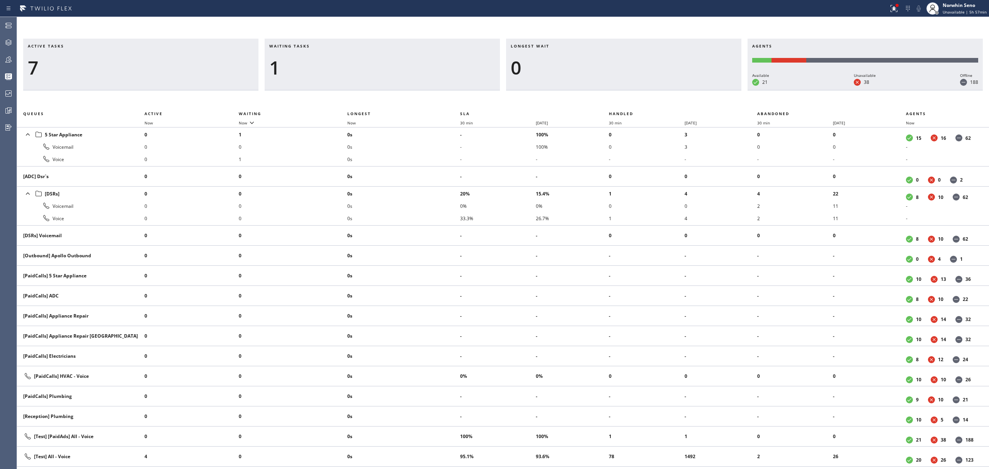
click at [637, 90] on div "Longest wait 0" at bounding box center [623, 65] width 235 height 52
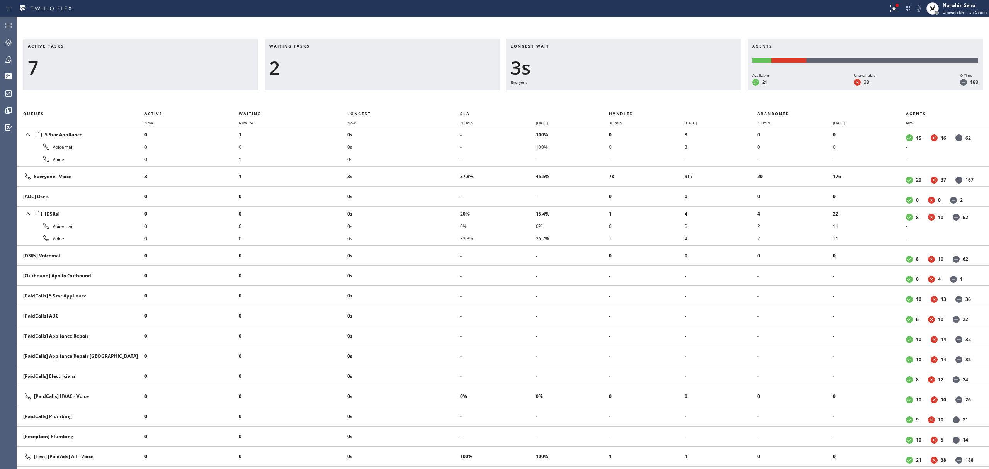
click at [637, 90] on div "Longest wait 3s Everyone" at bounding box center [623, 65] width 235 height 52
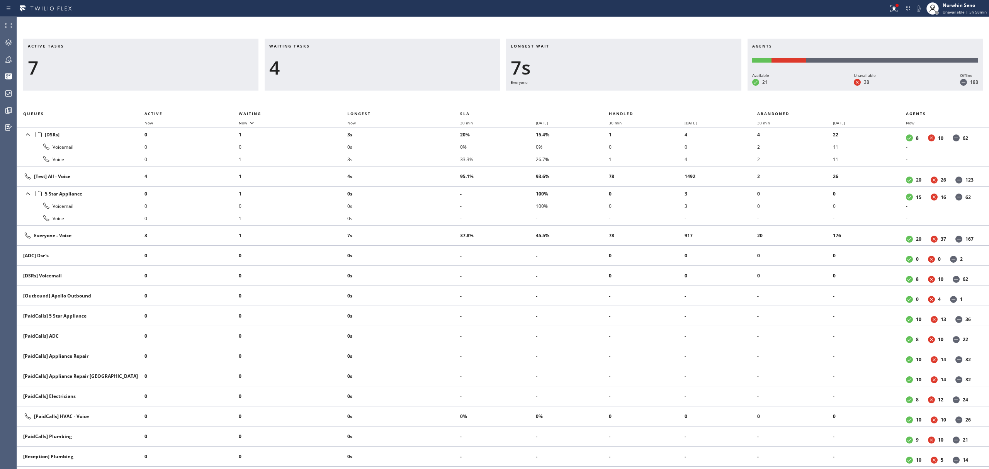
click at [637, 90] on div "Longest wait 7s Everyone" at bounding box center [623, 65] width 235 height 52
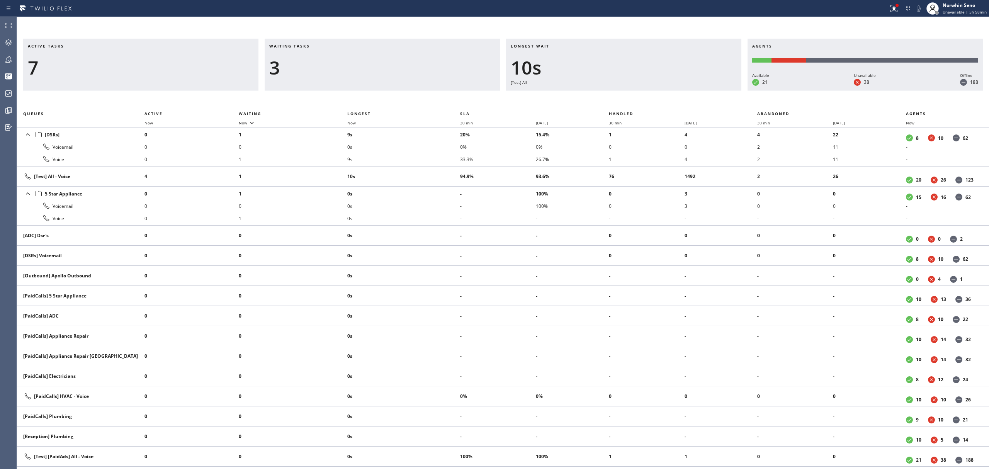
click at [637, 90] on div "Longest wait 10s [Test] All" at bounding box center [623, 65] width 235 height 52
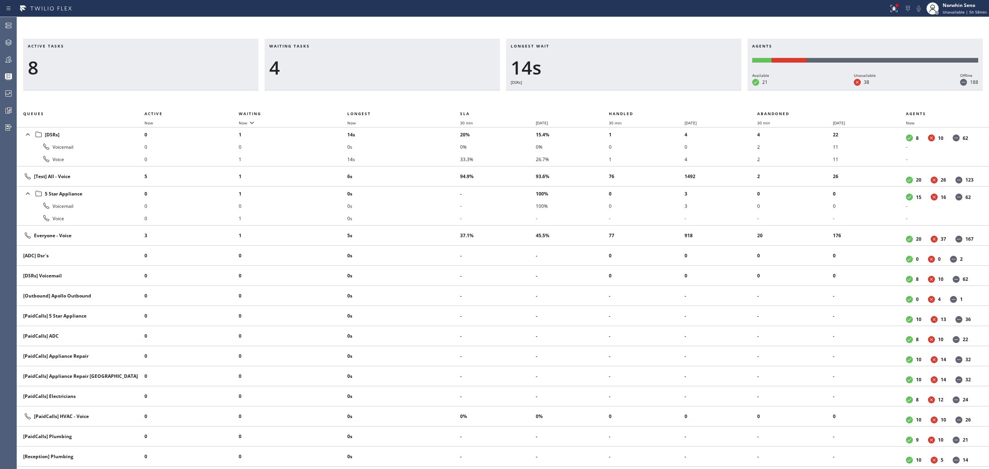
click at [637, 90] on div "Longest wait 14s [DSRs]" at bounding box center [623, 65] width 235 height 52
click at [637, 90] on div "Longest wait 19s [DSRs]" at bounding box center [623, 65] width 235 height 52
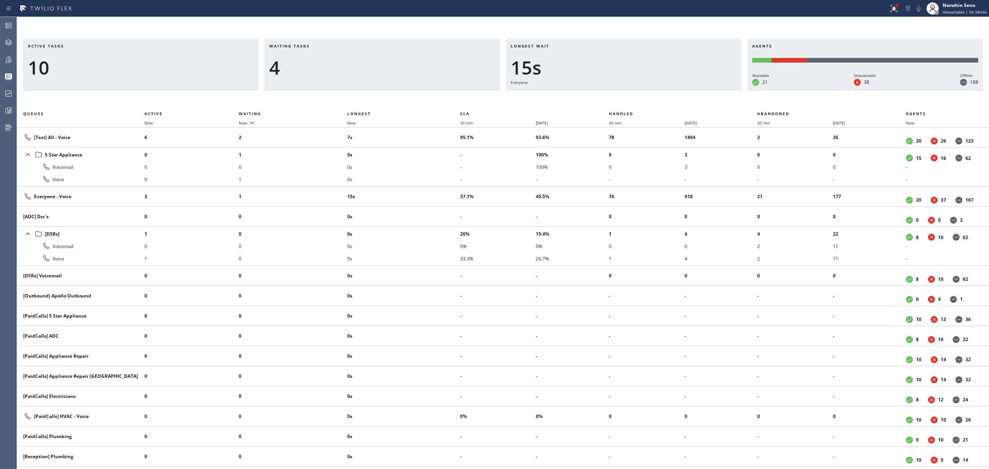
click at [637, 90] on div "Longest wait 15s Everyone" at bounding box center [623, 65] width 235 height 52
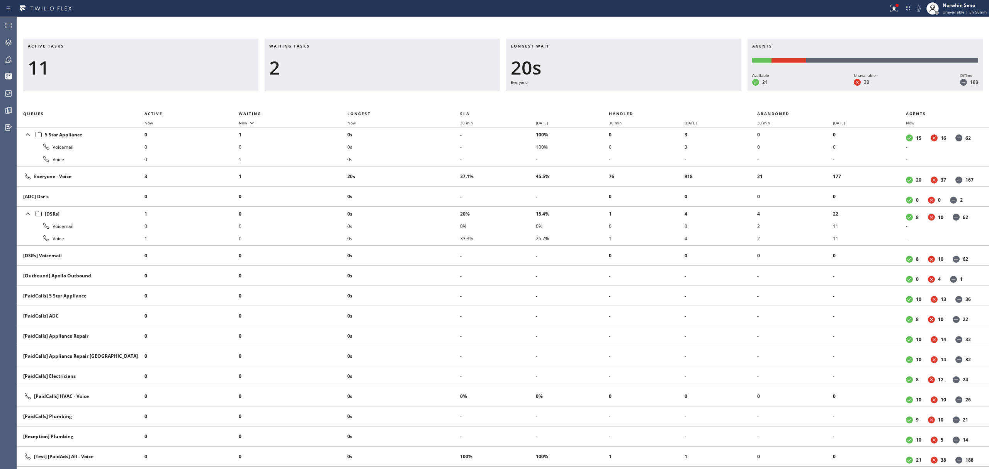
click at [637, 90] on div "Longest wait 20s Everyone" at bounding box center [623, 65] width 235 height 52
click at [637, 90] on div "Longest wait 25s Everyone" at bounding box center [623, 65] width 235 height 52
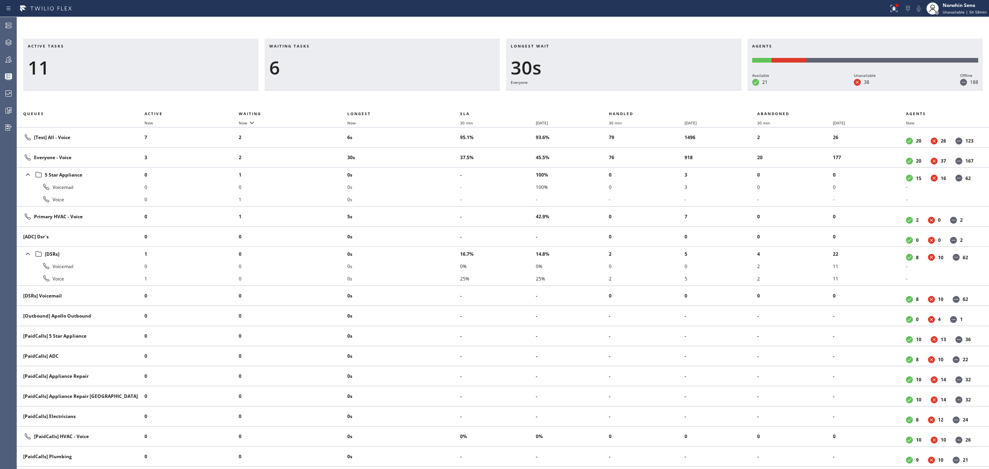
click at [637, 90] on div "Longest wait 30s Everyone" at bounding box center [623, 65] width 235 height 52
click at [637, 90] on div "Longest wait 35s Everyone" at bounding box center [623, 65] width 235 height 52
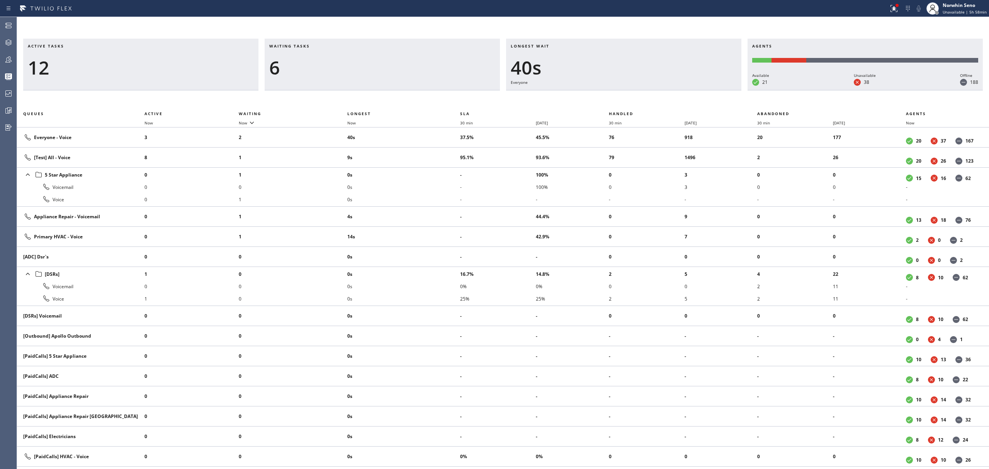
click at [637, 90] on div "Longest wait 40s Everyone" at bounding box center [623, 65] width 235 height 52
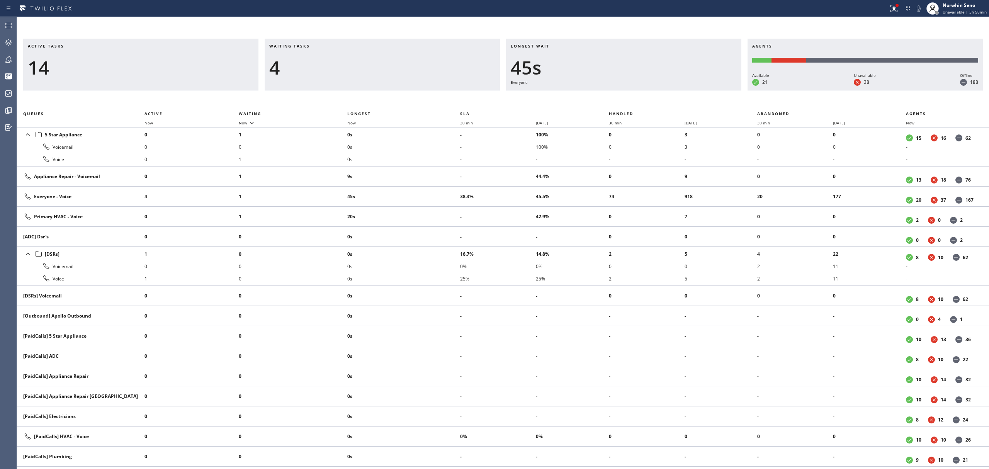
click at [637, 90] on div "Longest wait 45s Everyone" at bounding box center [623, 65] width 235 height 52
click at [637, 90] on div "Longest wait 50s Everyone" at bounding box center [623, 65] width 235 height 52
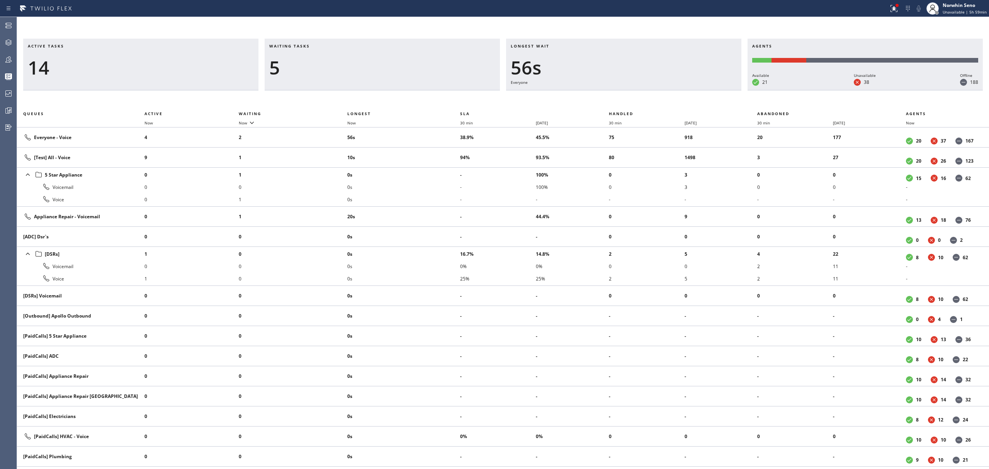
click at [637, 90] on div "Longest wait 56s Everyone" at bounding box center [623, 65] width 235 height 52
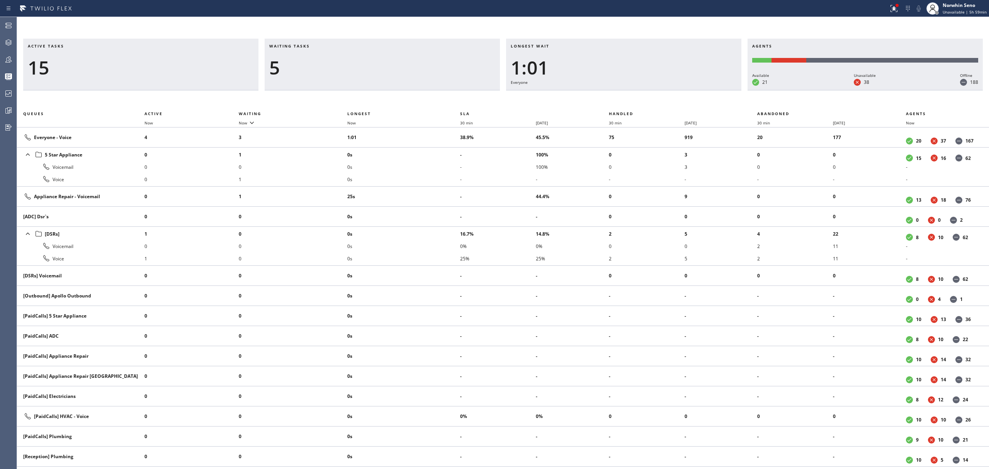
click at [637, 90] on div "Longest wait 1:01 Everyone" at bounding box center [623, 65] width 235 height 52
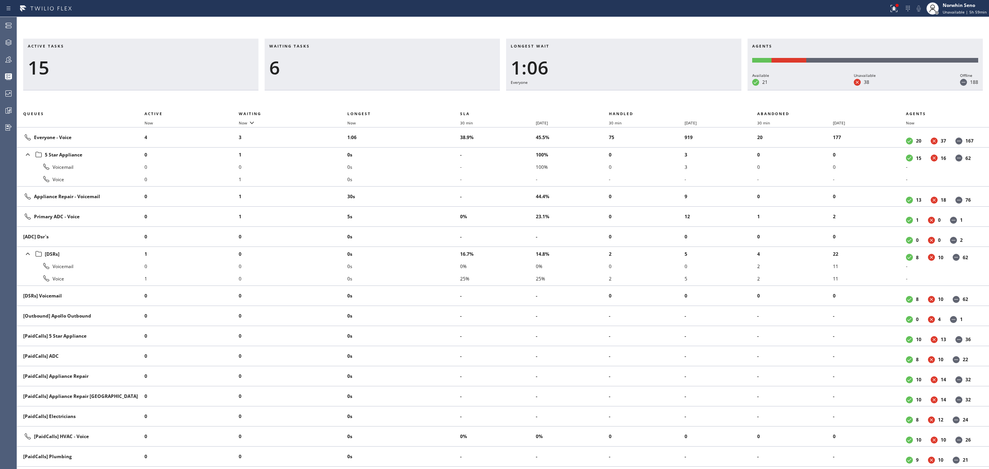
click at [637, 90] on div "Longest wait 1:06 Everyone" at bounding box center [623, 65] width 235 height 52
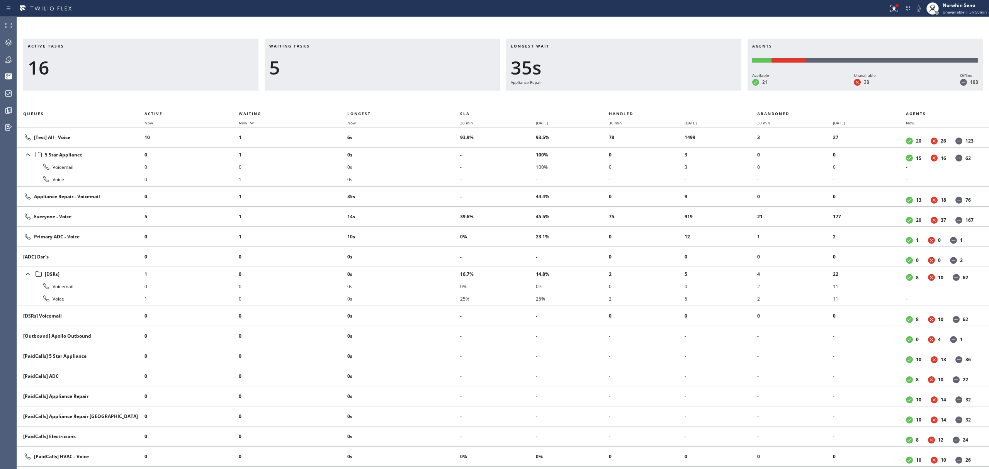
click at [637, 90] on div "Longest wait 35s Appliance Repair" at bounding box center [623, 65] width 235 height 52
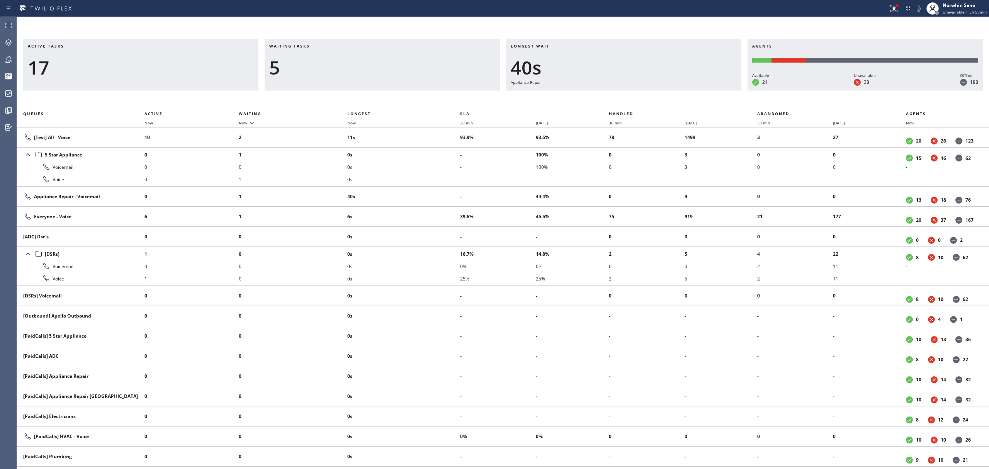
click at [637, 90] on div "Longest wait 40s Appliance Repair" at bounding box center [623, 65] width 235 height 52
click at [637, 90] on div "Longest wait 45s Appliance Repair" at bounding box center [623, 65] width 235 height 52
click at [637, 90] on div "Longest wait 50s Appliance Repair" at bounding box center [623, 65] width 235 height 52
click at [637, 90] on div "Longest wait 55s Appliance Repair" at bounding box center [623, 65] width 235 height 52
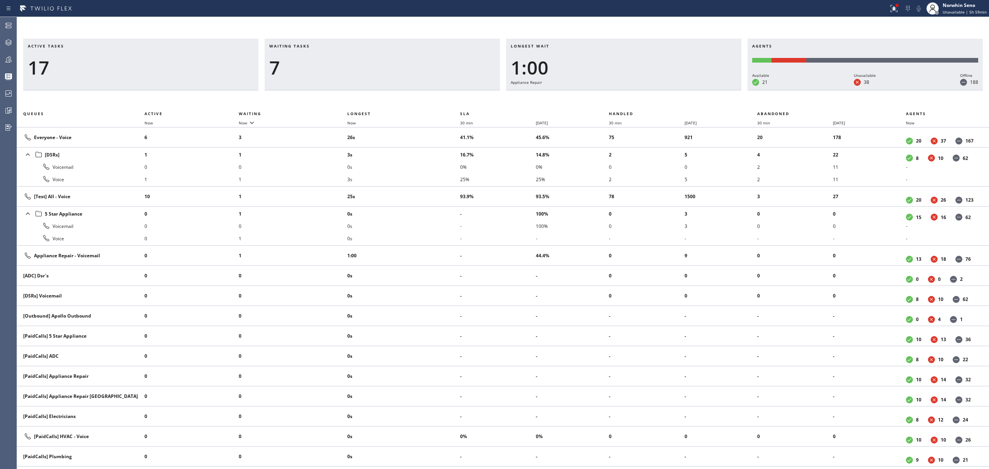
click at [637, 90] on div "Longest wait 1:00 Appliance Repair" at bounding box center [623, 65] width 235 height 52
click at [637, 90] on div "Longest wait 1:05 Appliance Repair" at bounding box center [623, 65] width 235 height 52
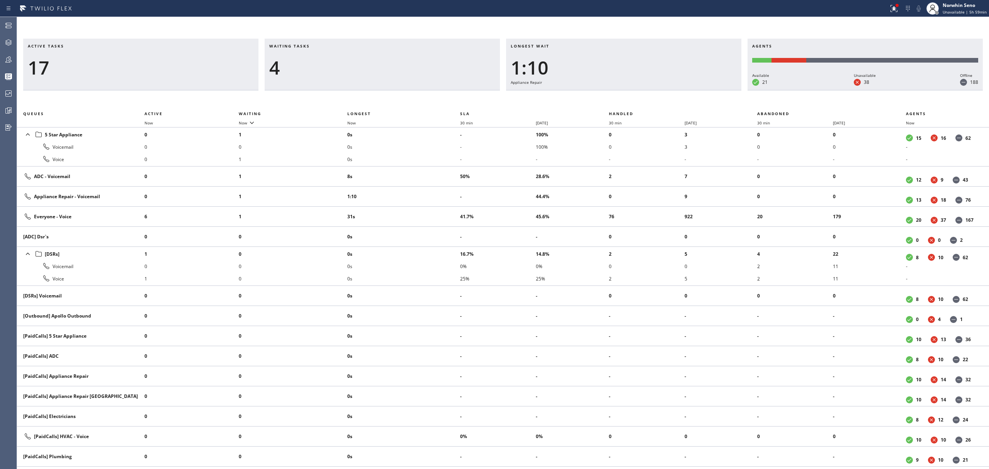
click at [637, 90] on div "Longest wait 1:10 Appliance Repair" at bounding box center [623, 65] width 235 height 52
click at [637, 90] on div "Longest wait 1:15 Appliance Repair" at bounding box center [623, 65] width 235 height 52
click at [637, 90] on div "Longest wait 1:20 Appliance Repair" at bounding box center [623, 65] width 235 height 52
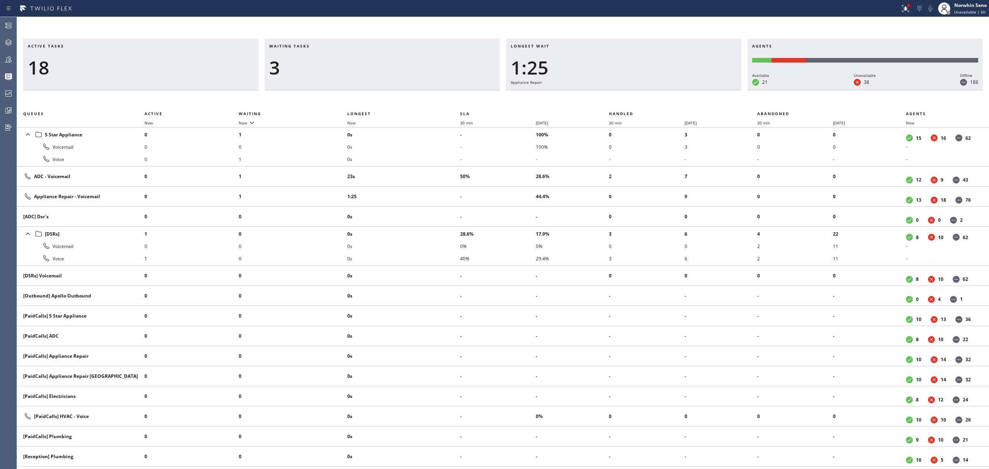
click at [637, 90] on div "Longest wait 1:25 Appliance Repair" at bounding box center [623, 65] width 235 height 52
click at [637, 90] on div "Longest wait 1:31 Appliance Repair" at bounding box center [623, 65] width 235 height 52
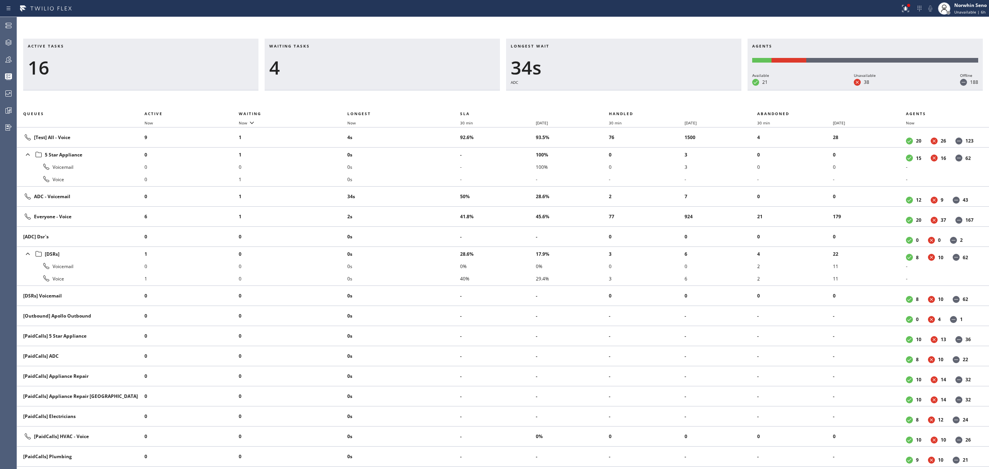
click at [637, 90] on div "Longest wait 34s ADC" at bounding box center [623, 65] width 235 height 52
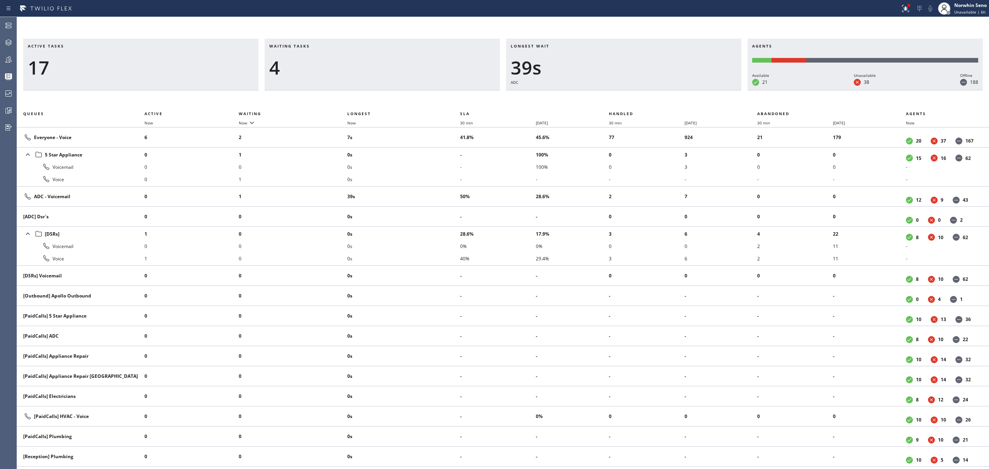
click at [637, 90] on div "Longest wait 39s ADC" at bounding box center [623, 65] width 235 height 52
click at [637, 90] on div "Longest wait 44s ADC" at bounding box center [623, 65] width 235 height 52
click at [637, 90] on div "Longest wait 49s ADC" at bounding box center [623, 65] width 235 height 52
click at [637, 90] on div "Longest wait 54s ADC" at bounding box center [623, 65] width 235 height 52
click at [637, 90] on div "Longest wait 59s ADC" at bounding box center [623, 65] width 235 height 52
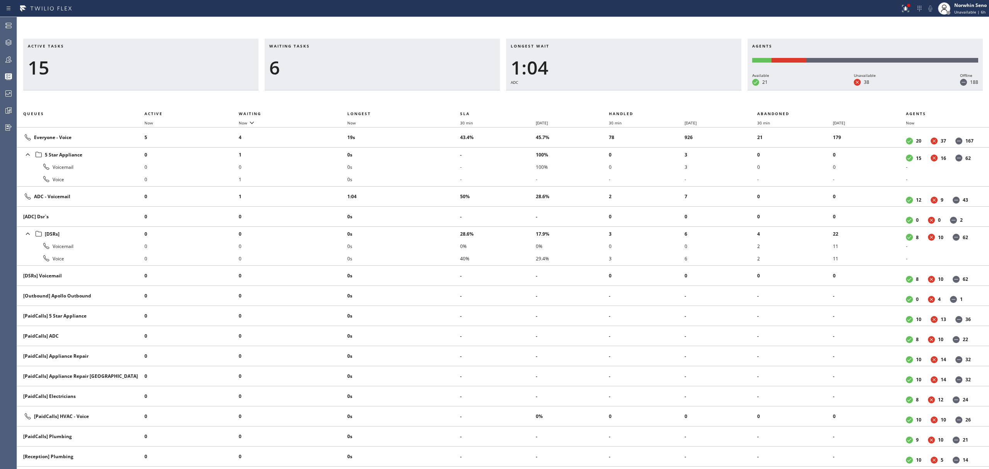
click at [637, 90] on div "Longest wait 1:04 ADC" at bounding box center [623, 65] width 235 height 52
click at [637, 90] on div "Longest wait 1:09 ADC" at bounding box center [623, 65] width 235 height 52
click at [637, 90] on div "Longest wait 1:14 ADC" at bounding box center [623, 65] width 235 height 52
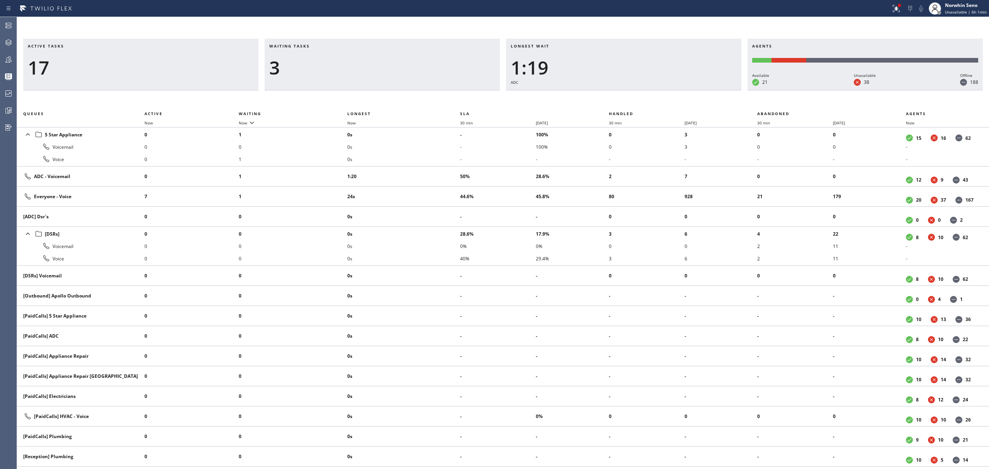
click at [637, 90] on div "Longest wait 1:19 ADC" at bounding box center [623, 65] width 235 height 52
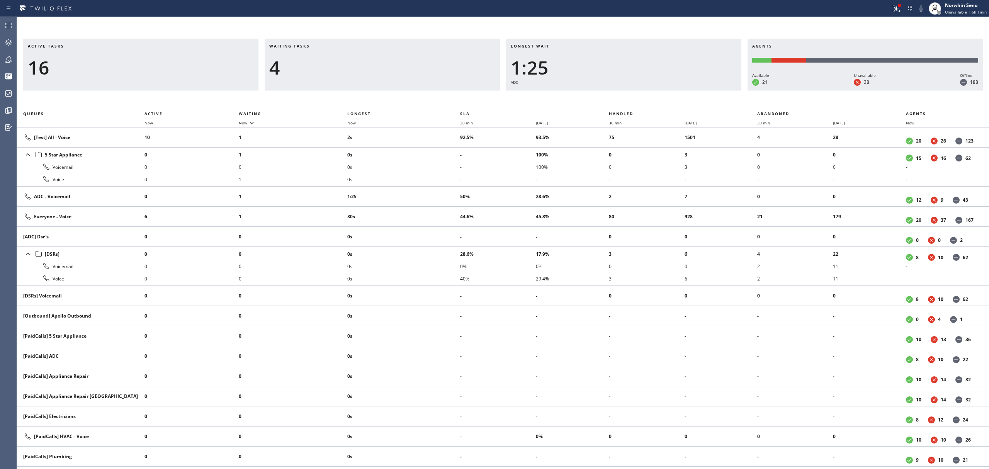
click at [637, 90] on div "Longest wait 1:25 ADC" at bounding box center [623, 65] width 235 height 52
click at [637, 90] on div "Longest wait 1:30 ADC" at bounding box center [623, 65] width 235 height 52
click at [637, 90] on div "Longest wait 1:35 ADC" at bounding box center [623, 65] width 235 height 52
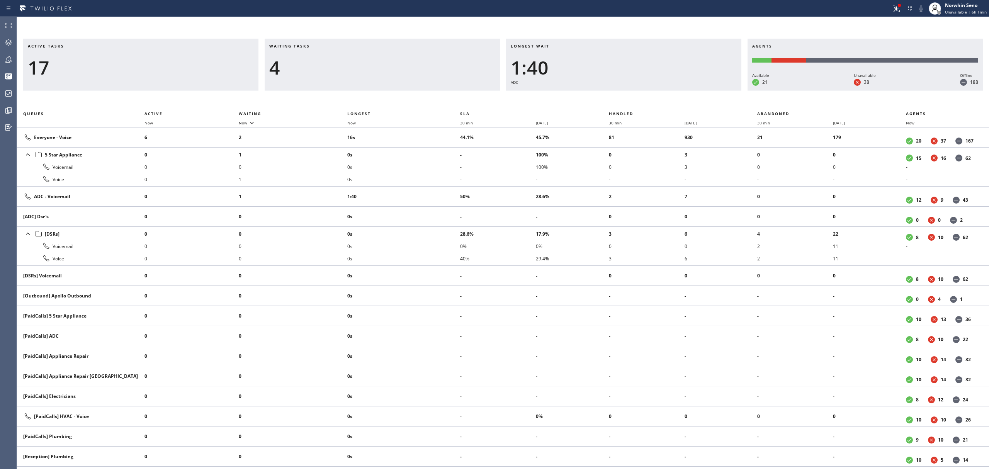
click at [637, 90] on div "Longest wait 1:40 ADC" at bounding box center [623, 65] width 235 height 52
click at [637, 90] on div "Longest wait 1:45 ADC" at bounding box center [623, 65] width 235 height 52
click at [637, 90] on div "Longest wait 1:50 ADC" at bounding box center [623, 65] width 235 height 52
click at [637, 90] on div "Longest wait 1:55 ADC" at bounding box center [623, 65] width 235 height 52
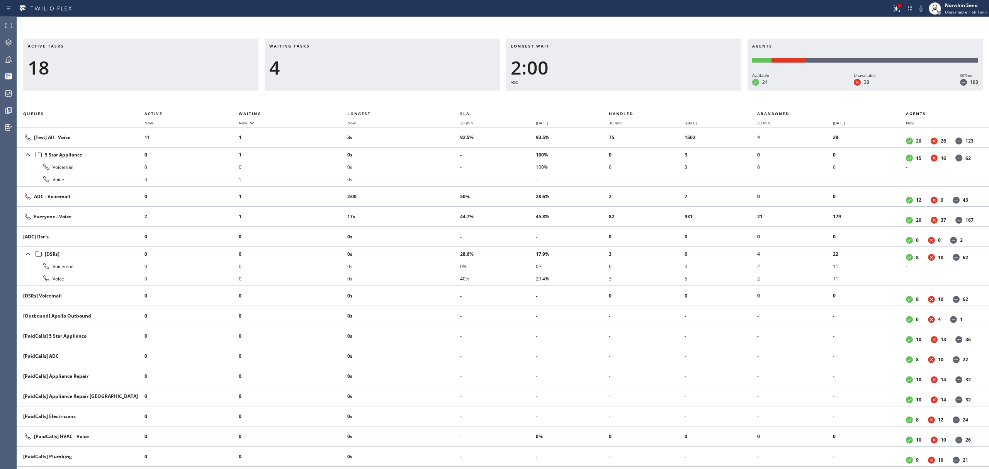
click at [637, 90] on div "Longest wait 2:00 ADC" at bounding box center [623, 65] width 235 height 52
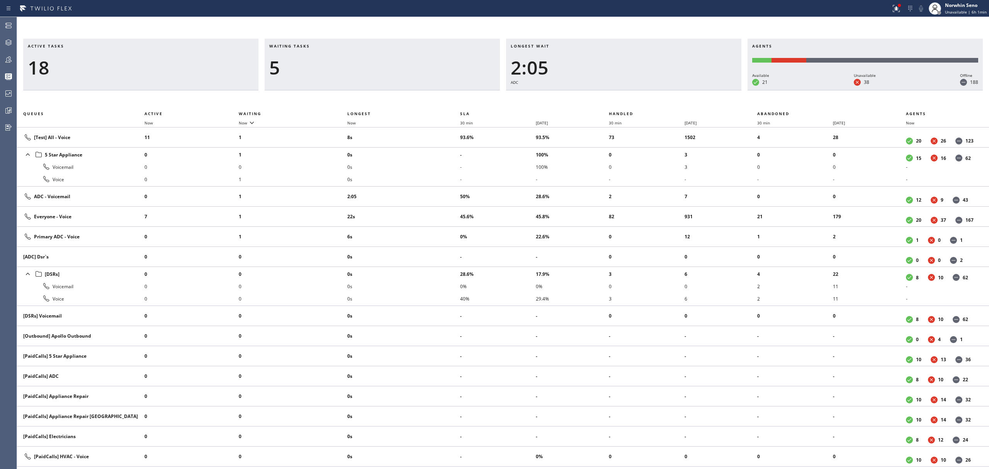
click at [637, 90] on div "Longest wait 2:05 ADC" at bounding box center [623, 65] width 235 height 52
click at [637, 90] on div "Longest wait 2:10 ADC" at bounding box center [623, 65] width 235 height 52
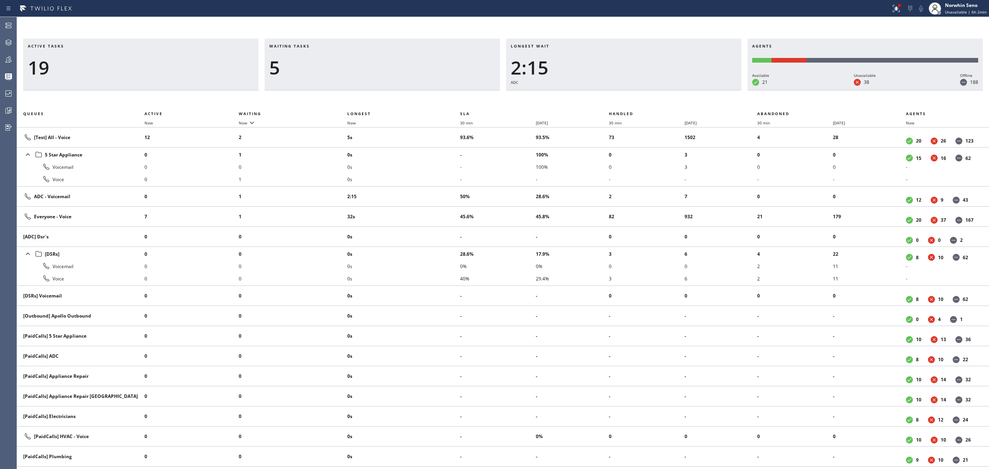
click at [637, 90] on div "Longest wait 2:15 ADC" at bounding box center [623, 65] width 235 height 52
click at [637, 90] on div "Longest wait 2:21 ADC" at bounding box center [623, 65] width 235 height 52
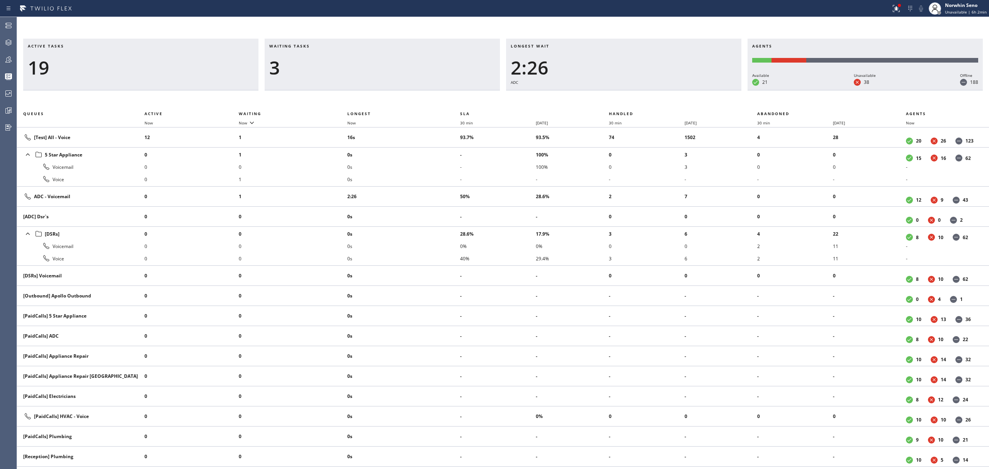
click at [637, 90] on div "Longest wait 2:26 ADC" at bounding box center [623, 65] width 235 height 52
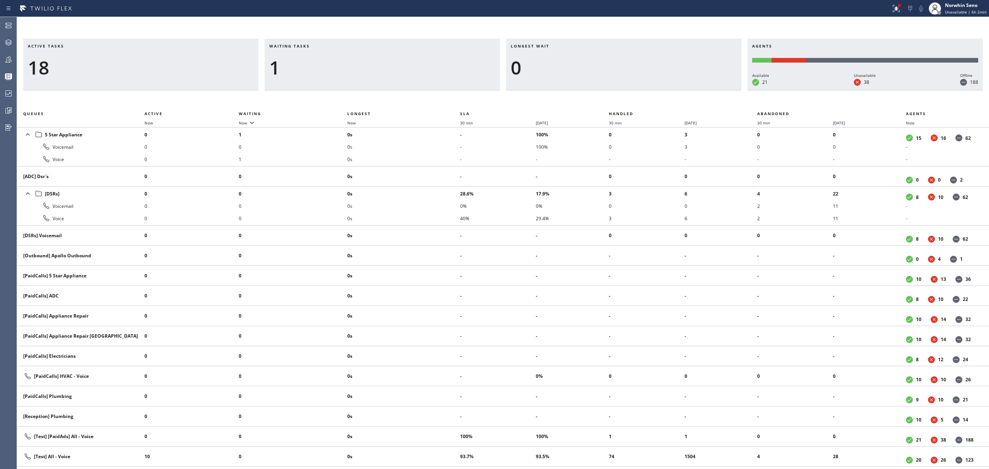
click at [637, 90] on div "Longest wait 0" at bounding box center [623, 65] width 235 height 52
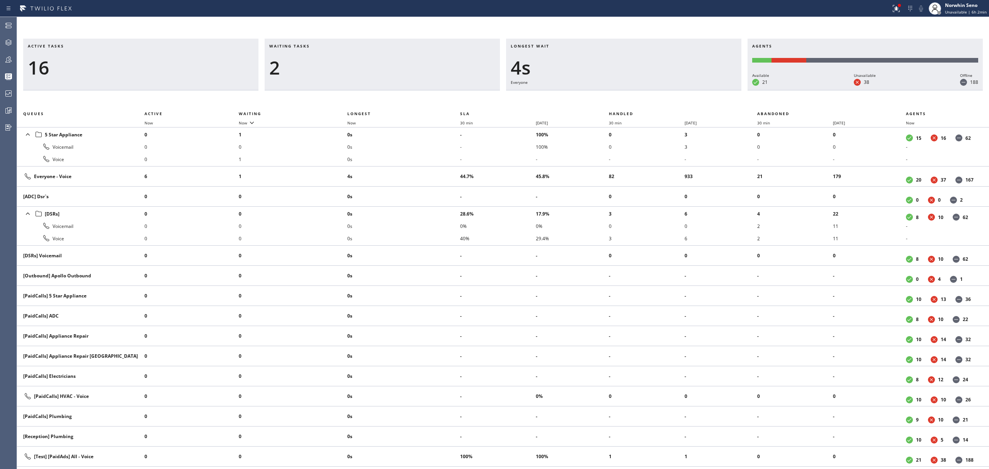
click at [637, 90] on div "Longest wait 4s Everyone" at bounding box center [623, 65] width 235 height 52
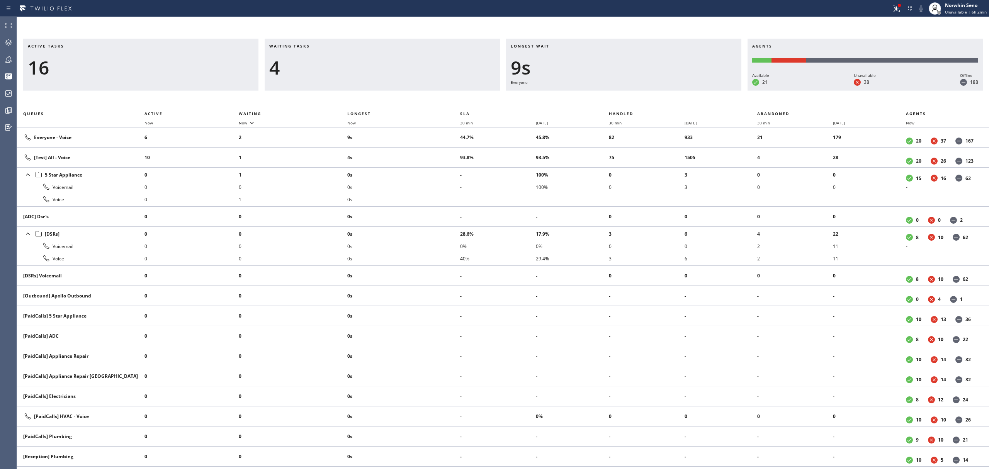
click at [637, 90] on div "Longest wait 9s Everyone" at bounding box center [623, 65] width 235 height 52
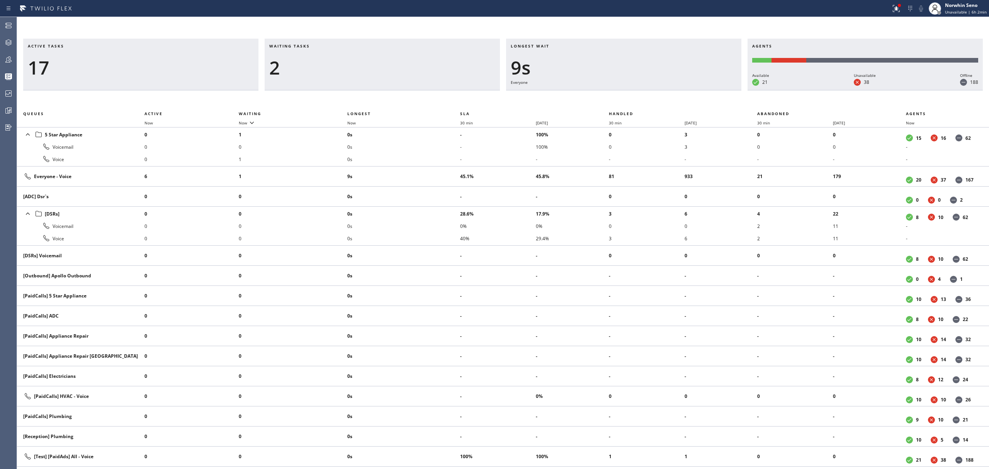
click at [637, 90] on div "Longest wait 9s Everyone" at bounding box center [623, 65] width 235 height 52
click at [637, 90] on div "Longest wait 14s Everyone" at bounding box center [623, 65] width 235 height 52
click at [637, 90] on div "Longest wait 19s Everyone" at bounding box center [623, 65] width 235 height 52
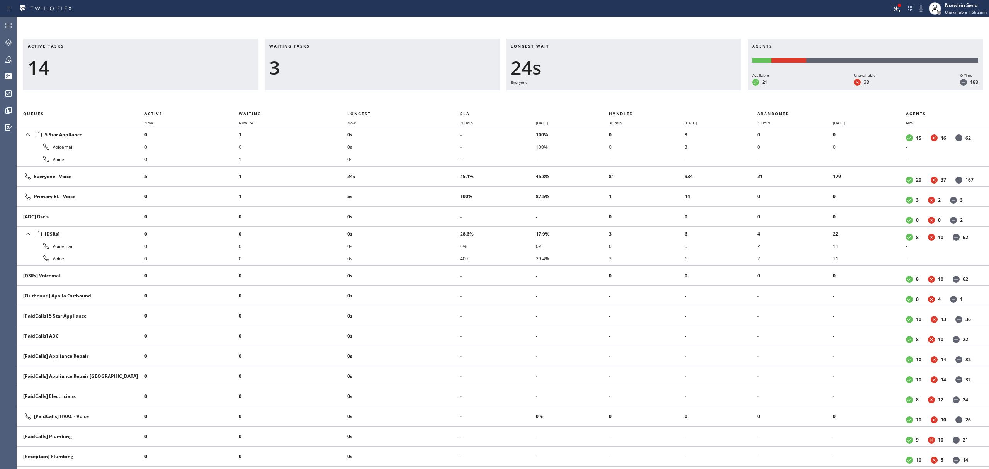
click at [637, 90] on div "Longest wait 24s Everyone" at bounding box center [623, 65] width 235 height 52
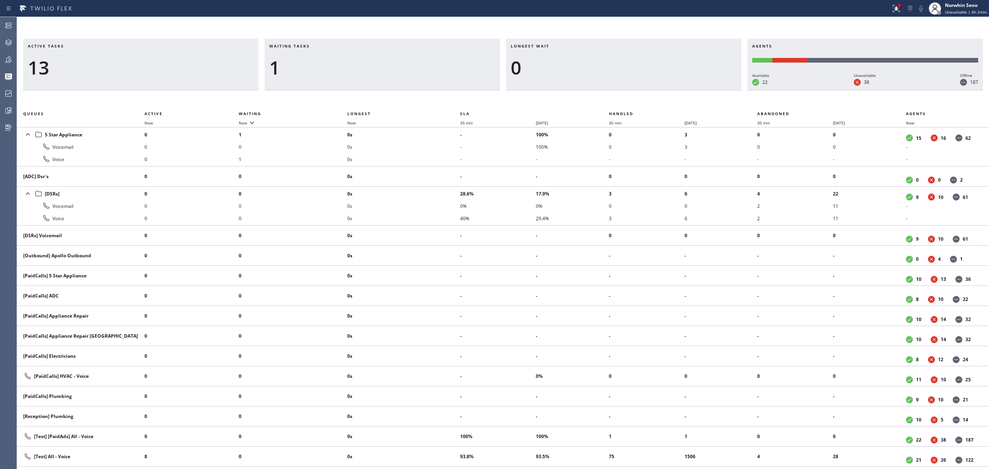
click at [637, 90] on div "Longest wait 0" at bounding box center [623, 65] width 235 height 52
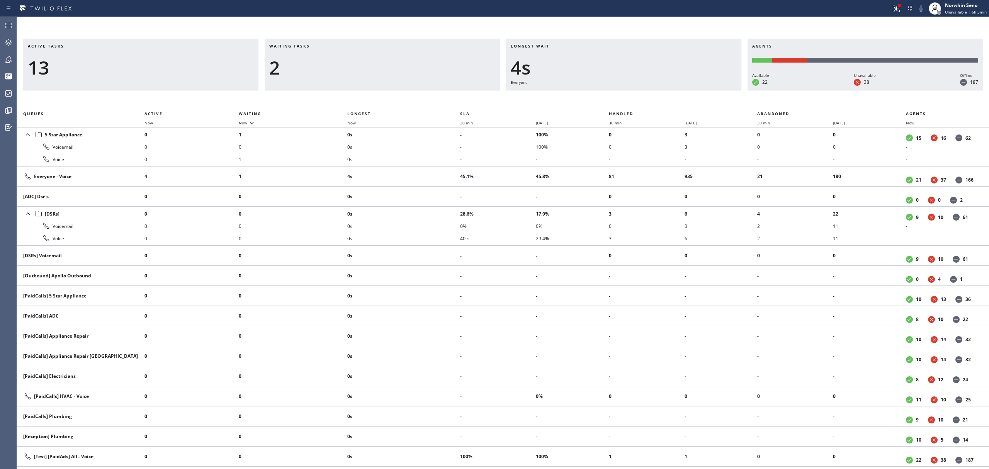
click at [637, 90] on div "Longest wait 4s Everyone" at bounding box center [623, 65] width 235 height 52
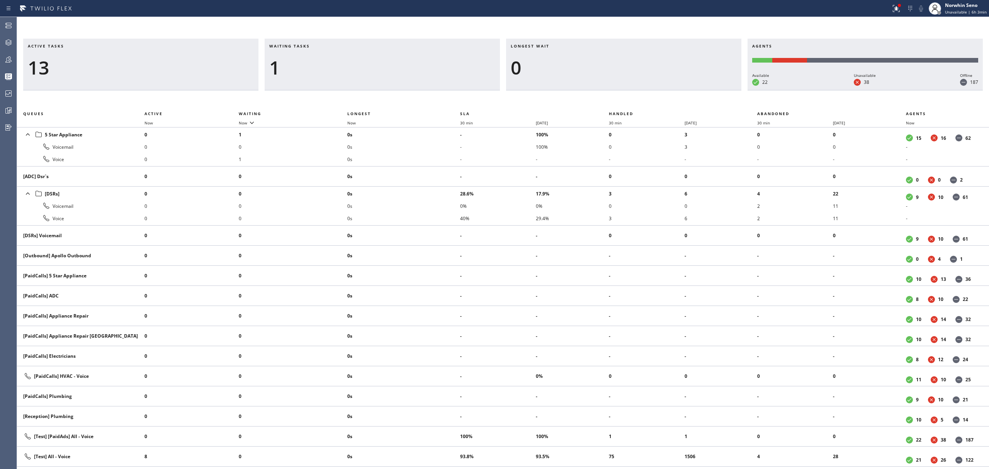
click at [637, 90] on div "Longest wait 0" at bounding box center [623, 65] width 235 height 52
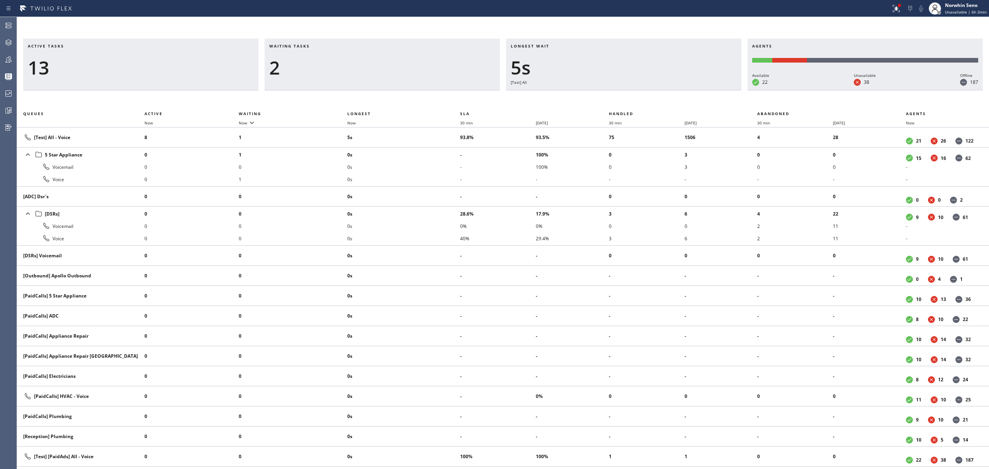
click at [637, 90] on div "Longest wait 5s [Test] All" at bounding box center [623, 65] width 235 height 52
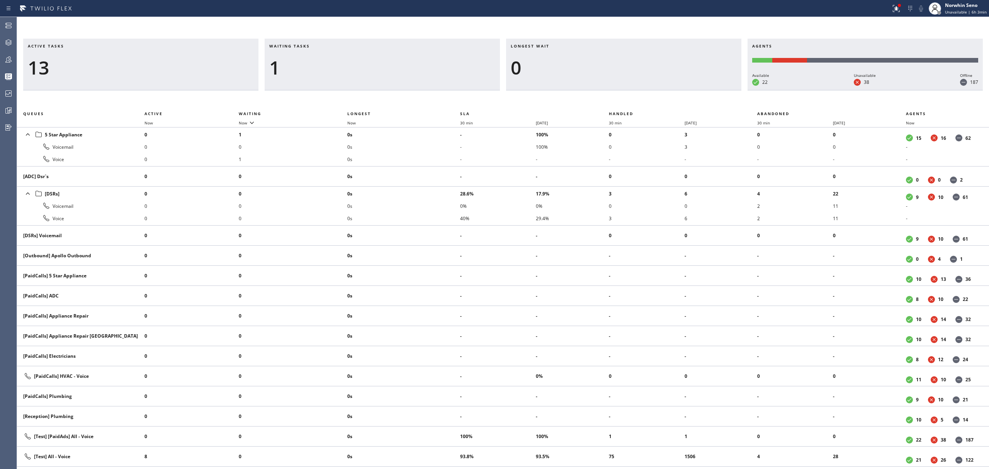
click at [637, 90] on div "Longest wait 0" at bounding box center [623, 65] width 235 height 52
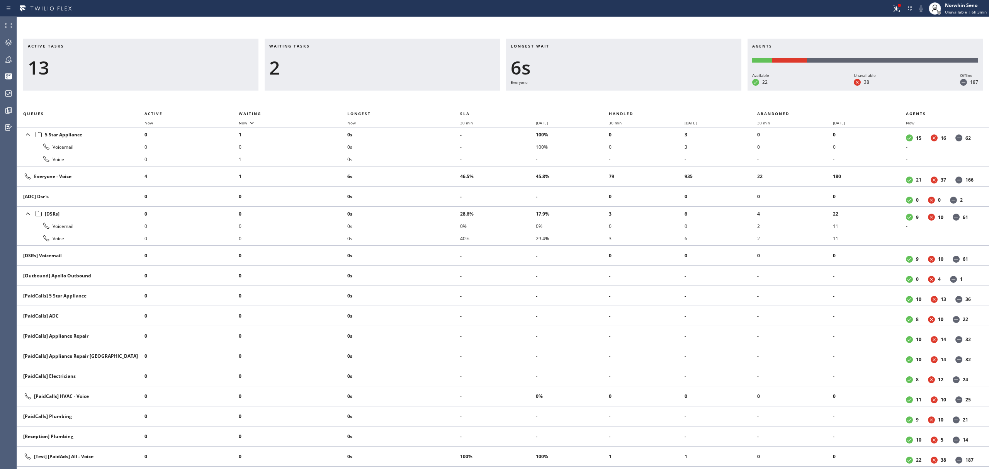
click at [637, 90] on div "Longest wait 6s Everyone" at bounding box center [623, 65] width 235 height 52
click at [637, 90] on div "Longest wait 2s Everyone" at bounding box center [623, 65] width 235 height 52
click at [637, 90] on div "Longest wait 7s Everyone" at bounding box center [623, 65] width 235 height 52
click at [637, 90] on div "Longest wait 12s Everyone" at bounding box center [623, 65] width 235 height 52
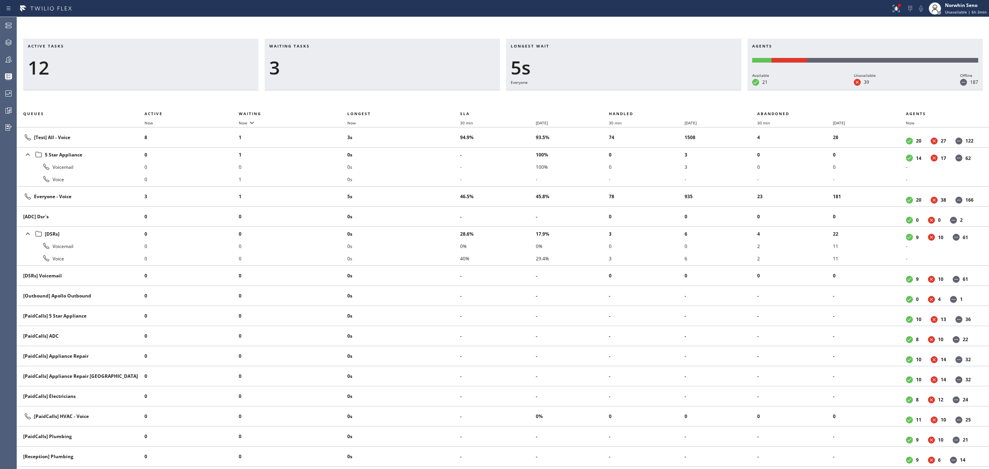
click at [637, 90] on div "Longest wait 5s Everyone" at bounding box center [623, 65] width 235 height 52
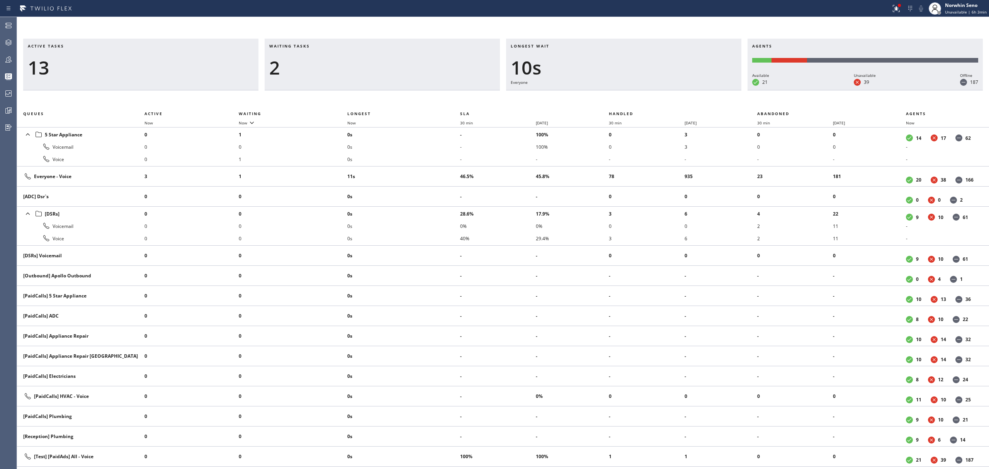
click at [637, 90] on div "Longest wait 10s Everyone" at bounding box center [623, 65] width 235 height 52
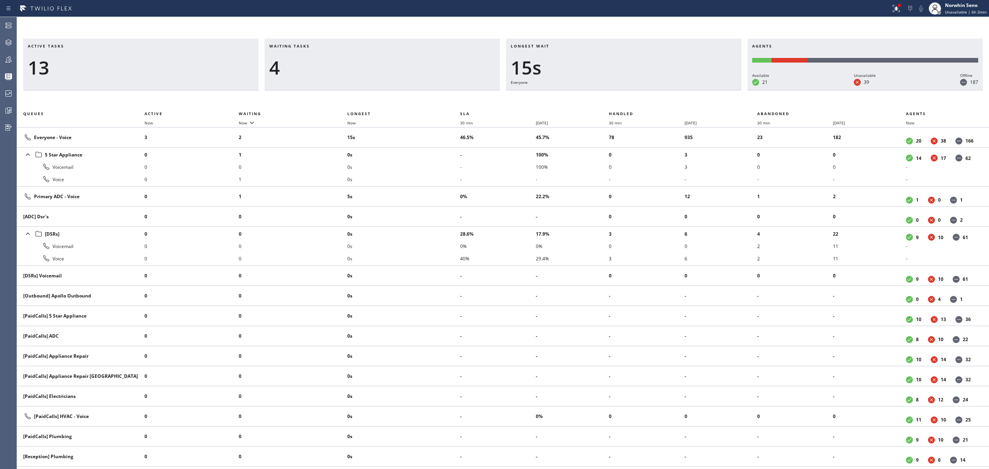
click at [637, 90] on div "Longest wait 15s Everyone" at bounding box center [623, 65] width 235 height 52
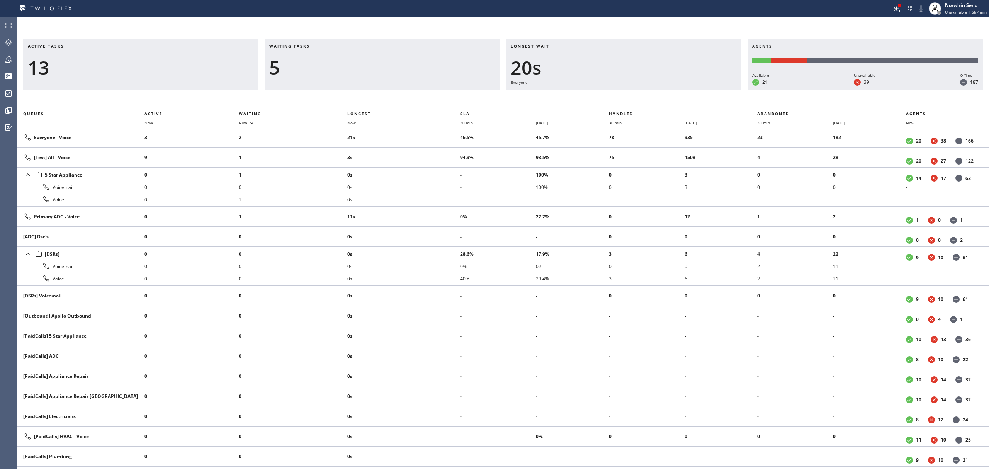
click at [637, 90] on div "Longest wait 20s Everyone" at bounding box center [623, 65] width 235 height 52
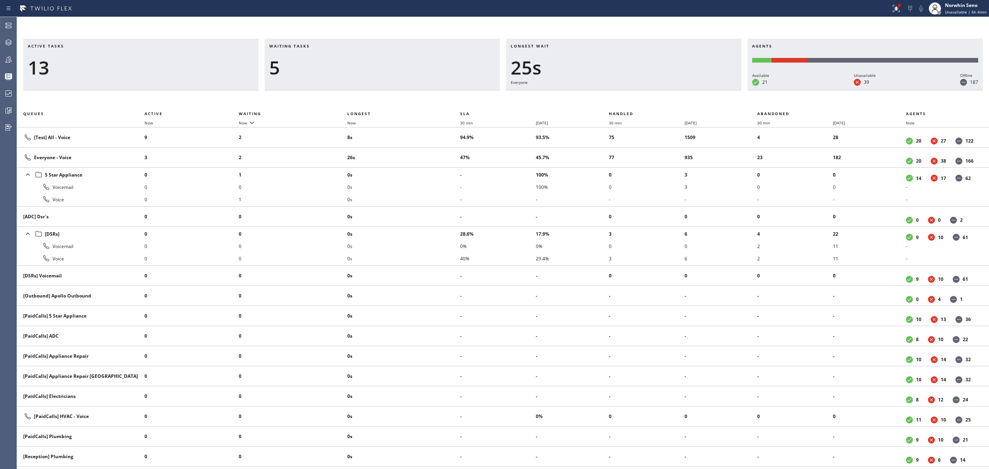
click at [637, 90] on div "Longest wait 25s Everyone" at bounding box center [623, 65] width 235 height 52
click at [637, 90] on div "Longest wait 30s Everyone" at bounding box center [623, 65] width 235 height 52
click at [637, 90] on div "Longest wait 16s [Test] All" at bounding box center [623, 65] width 235 height 52
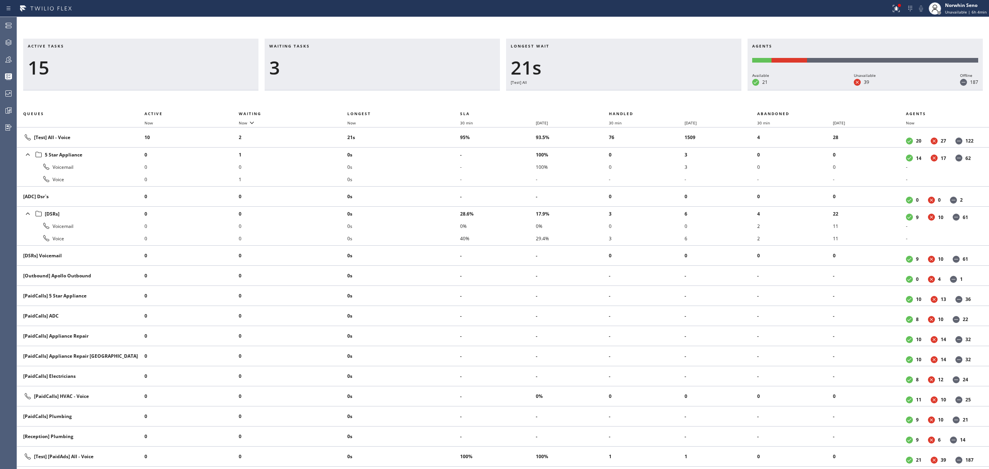
click at [637, 90] on div "Longest wait 21s [Test] All" at bounding box center [623, 65] width 235 height 52
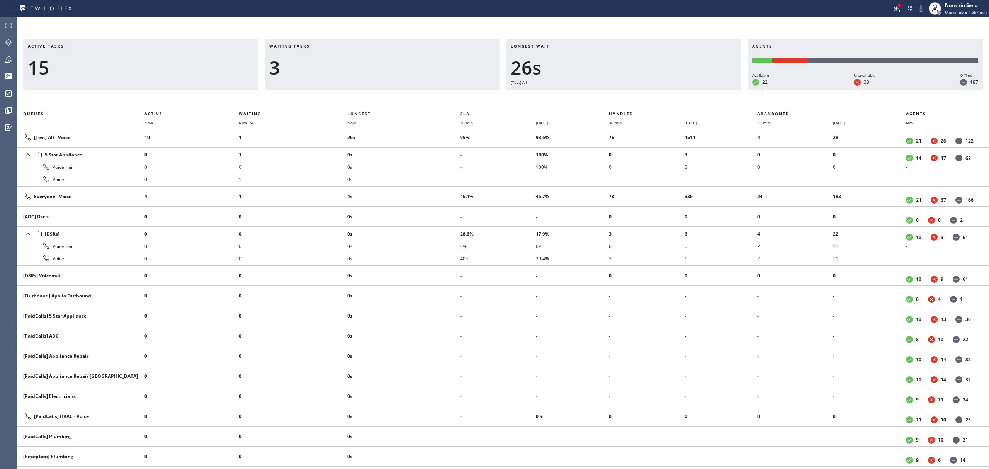
click at [637, 90] on div "Longest wait 26s [Test] All" at bounding box center [623, 65] width 235 height 52
click at [637, 90] on div "Longest wait 9s Everyone" at bounding box center [623, 65] width 235 height 52
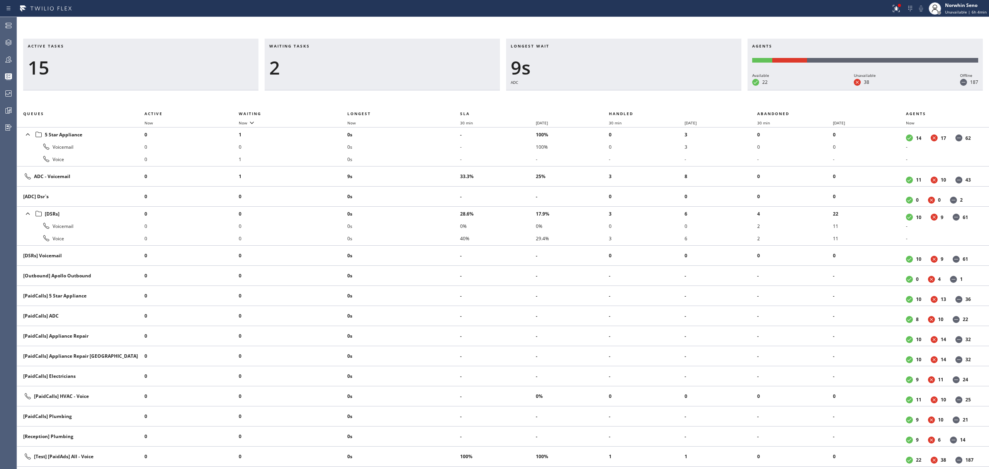
click at [637, 90] on div "Longest wait 9s ADC" at bounding box center [623, 65] width 235 height 52
click at [637, 90] on div "Longest wait 14s ADC" at bounding box center [623, 65] width 235 height 52
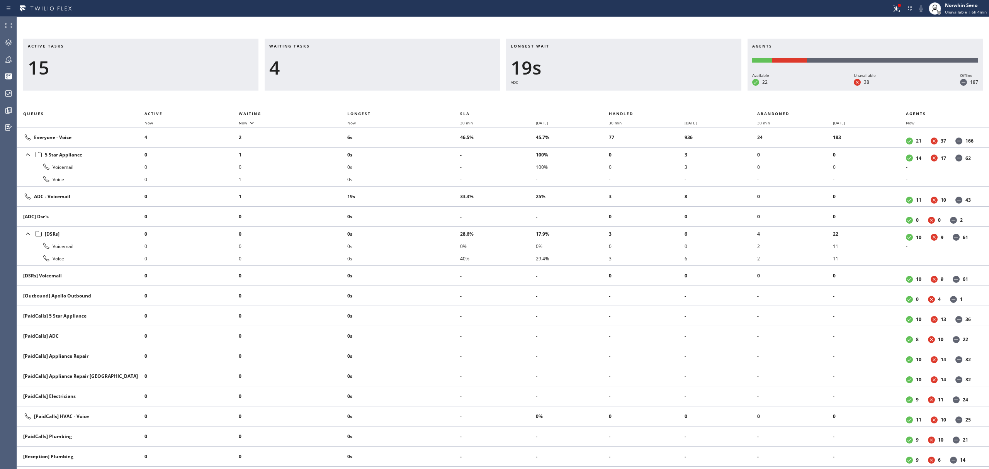
click at [637, 90] on div "Longest wait 19s ADC" at bounding box center [623, 65] width 235 height 52
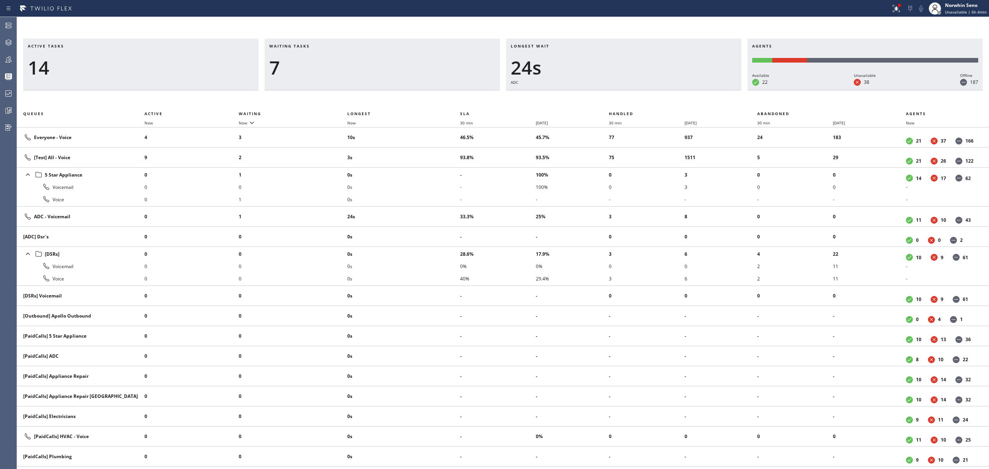
click at [637, 90] on div "Longest wait 24s ADC" at bounding box center [623, 65] width 235 height 52
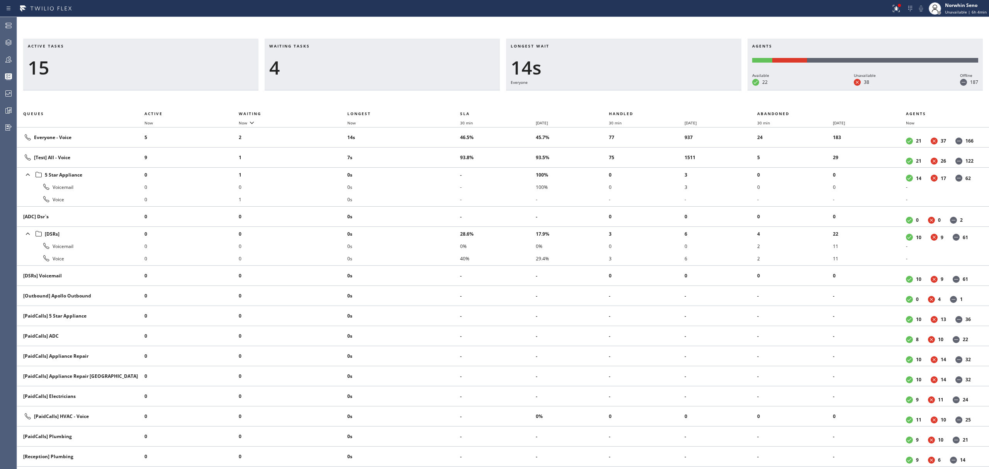
click at [637, 90] on div "Longest wait 14s Everyone" at bounding box center [623, 65] width 235 height 52
click at [637, 90] on div "Longest wait 19s Everyone" at bounding box center [623, 65] width 235 height 52
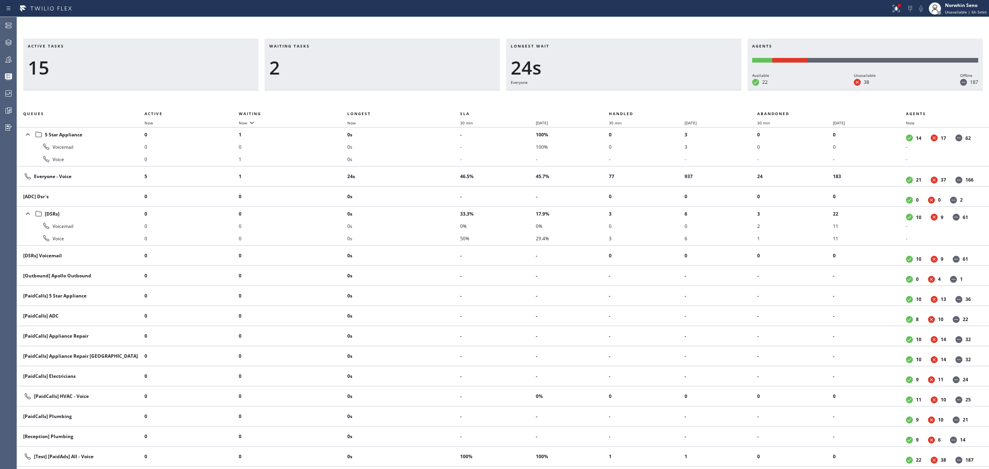
click at [637, 90] on div "Longest wait 24s Everyone" at bounding box center [623, 65] width 235 height 52
click at [637, 90] on div "Longest wait 29s Everyone" at bounding box center [623, 65] width 235 height 52
click at [637, 90] on div "Longest wait 35s Everyone" at bounding box center [623, 65] width 235 height 52
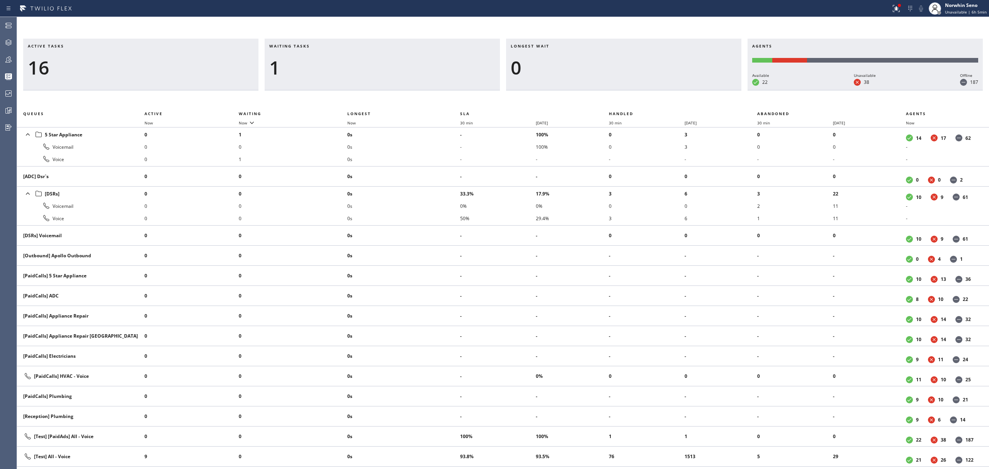
click at [637, 90] on div "Longest wait 0" at bounding box center [623, 65] width 235 height 52
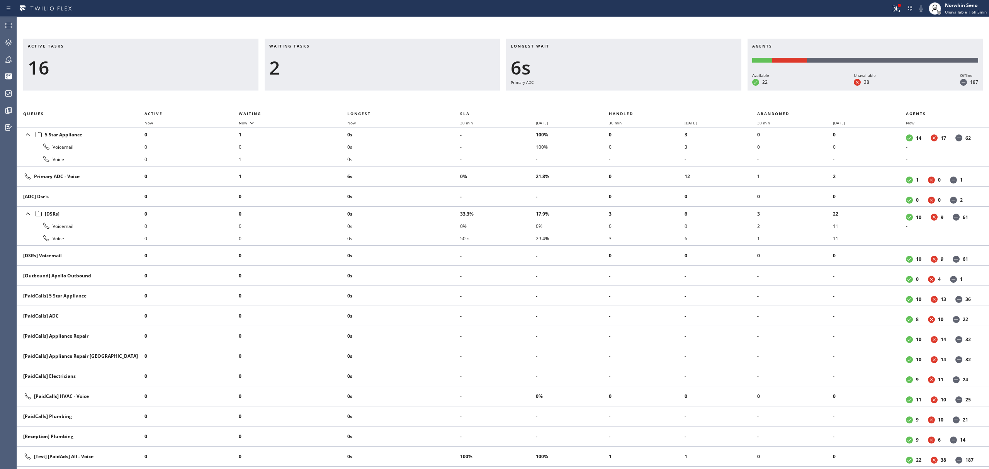
click at [637, 90] on div "Longest wait 6s Primary ADC" at bounding box center [623, 65] width 235 height 52
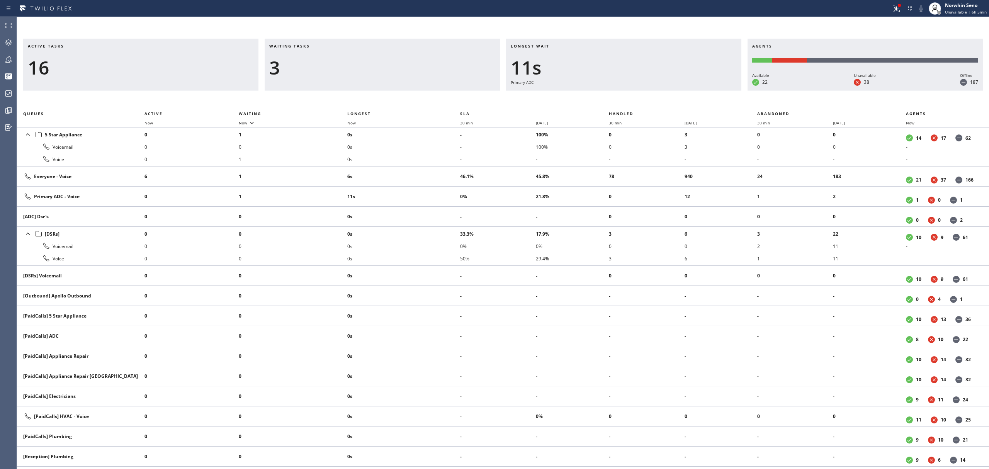
click at [637, 90] on div "Longest wait 11s Primary ADC" at bounding box center [623, 65] width 235 height 52
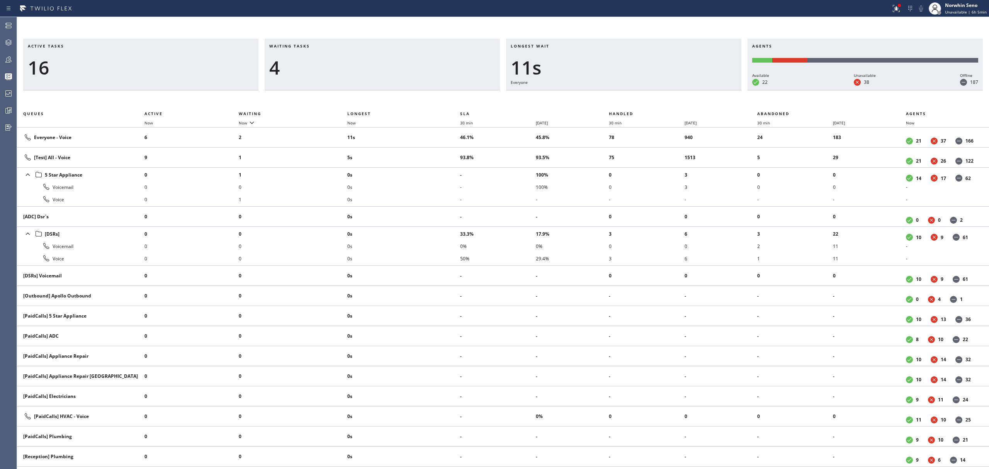
click at [637, 90] on div "Longest wait 11s Everyone" at bounding box center [623, 65] width 235 height 52
click at [637, 90] on div "Longest wait 9s Everyone" at bounding box center [623, 65] width 235 height 52
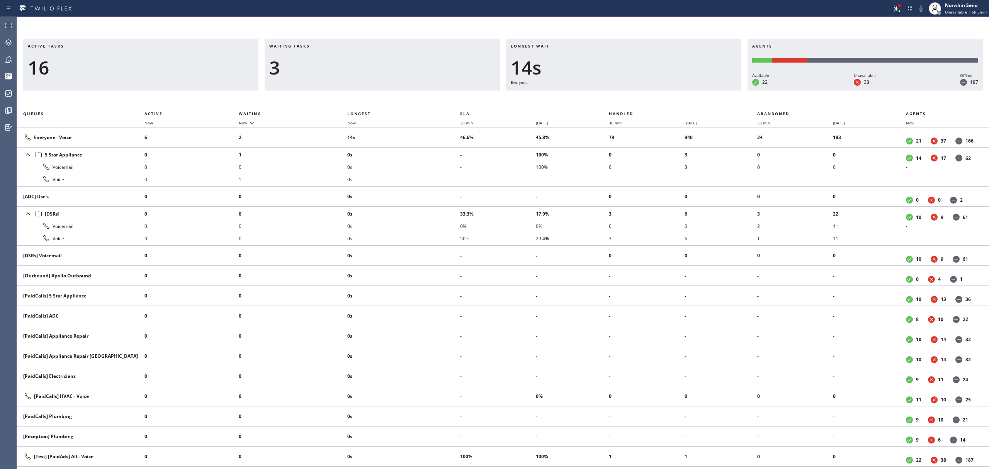
click at [637, 90] on div "Longest wait 14s Everyone" at bounding box center [623, 65] width 235 height 52
click at [637, 90] on div "Longest wait 19s Everyone" at bounding box center [623, 65] width 235 height 52
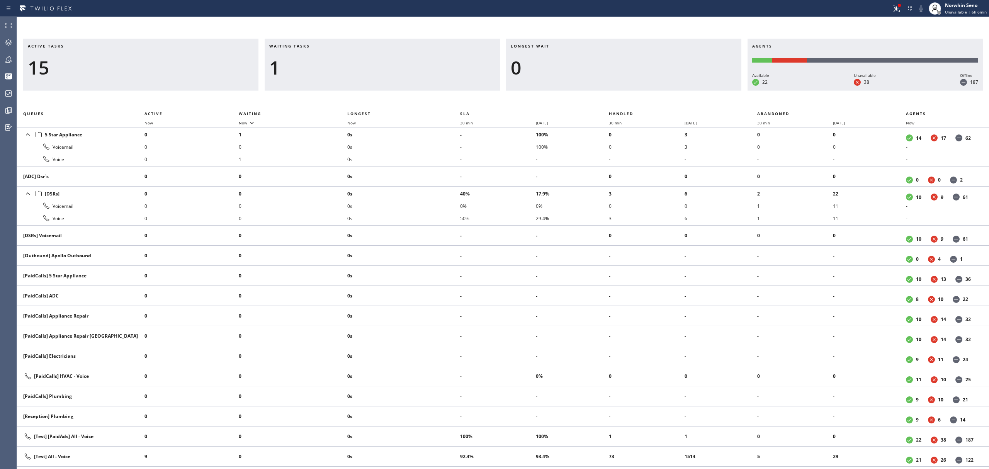
click at [637, 90] on div "Longest wait 0" at bounding box center [623, 65] width 235 height 52
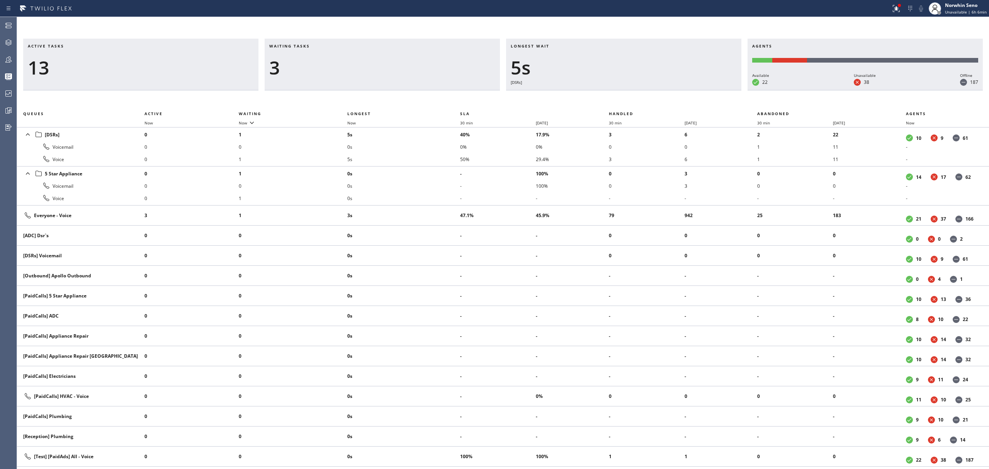
click at [637, 90] on div "Longest wait 5s [DSRs]" at bounding box center [623, 65] width 235 height 52
click at [637, 90] on div "Longest wait 10s [DSRs]" at bounding box center [623, 65] width 235 height 52
click at [637, 90] on div "Longest wait 16s [DSRs]" at bounding box center [623, 65] width 235 height 52
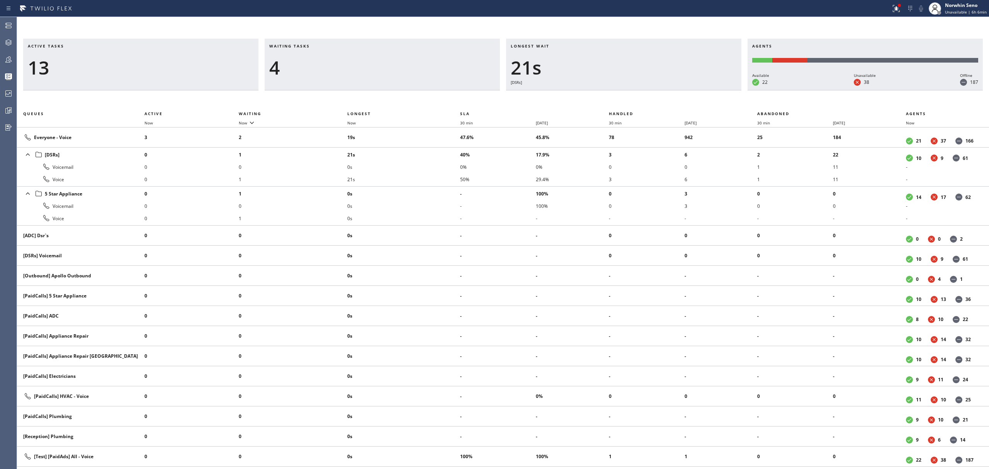
click at [637, 90] on div "Longest wait 21s [DSRs]" at bounding box center [623, 65] width 235 height 52
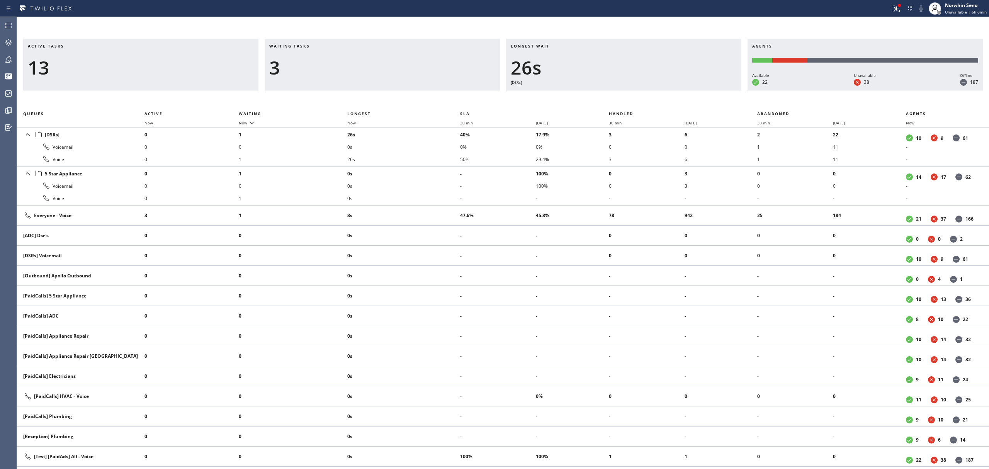
click at [637, 90] on div "Longest wait 26s [DSRs]" at bounding box center [623, 65] width 235 height 52
click at [637, 90] on div "Longest wait 31s [DSRs]" at bounding box center [623, 65] width 235 height 52
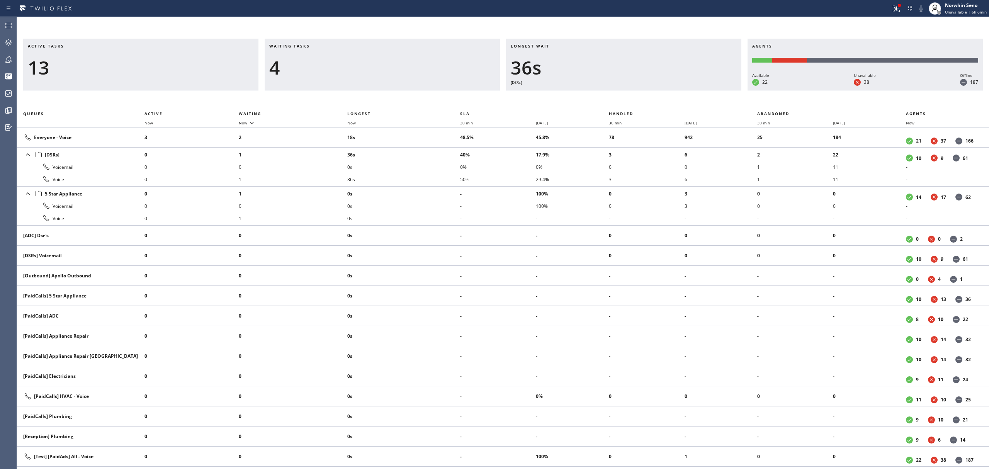
click at [637, 90] on div "Longest wait 36s [DSRs]" at bounding box center [623, 65] width 235 height 52
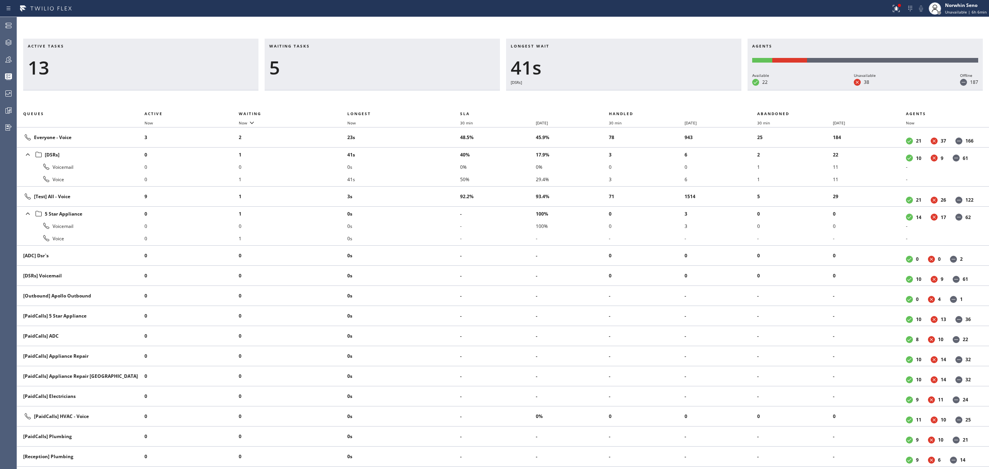
click at [637, 90] on div "Longest wait 41s [DSRs]" at bounding box center [623, 65] width 235 height 52
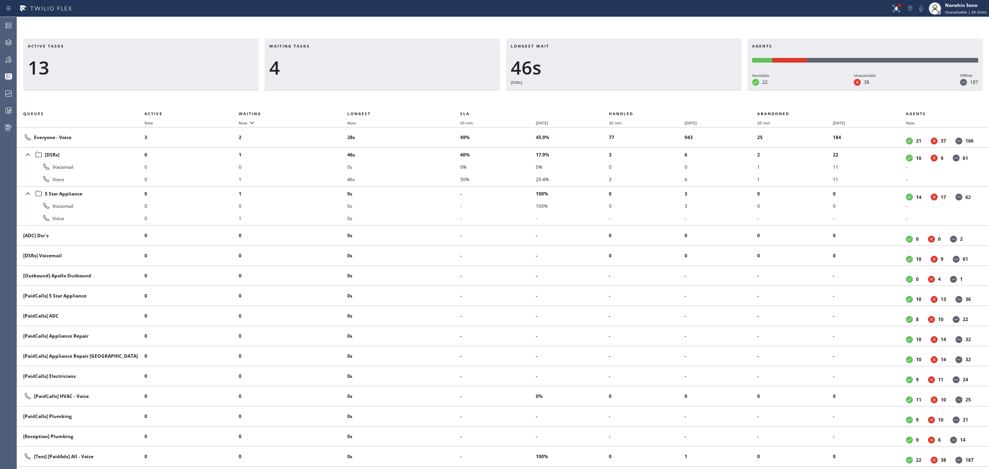
click at [637, 90] on div "Longest wait 46s [DSRs]" at bounding box center [623, 65] width 235 height 52
click at [637, 90] on div "Longest wait 33s Everyone" at bounding box center [623, 65] width 235 height 52
click at [637, 90] on div "Longest wait 15s Everyone" at bounding box center [623, 65] width 235 height 52
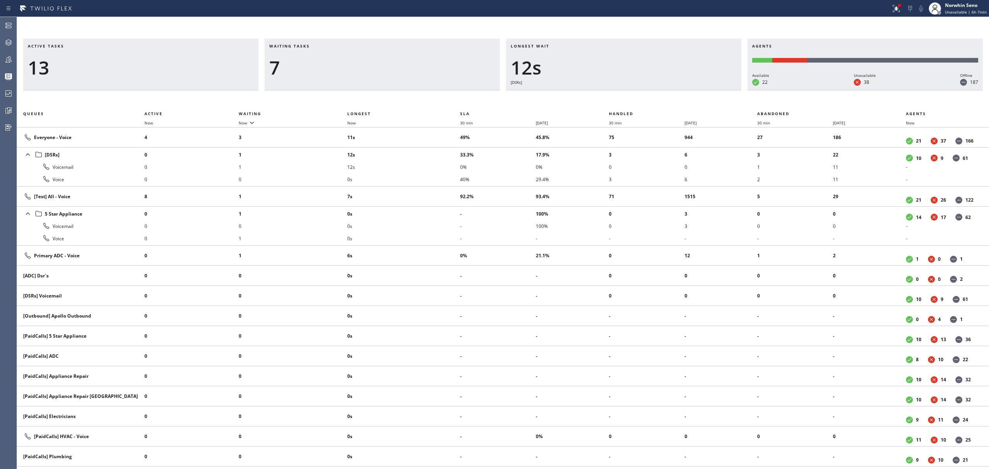
click at [637, 90] on div "Longest wait 12s [DSRs]" at bounding box center [623, 65] width 235 height 52
click at [637, 90] on div "Longest wait 17s [DSRs]" at bounding box center [623, 65] width 235 height 52
click at [637, 90] on div "Longest wait 22s [DSRs]" at bounding box center [623, 65] width 235 height 52
click at [637, 90] on div "Longest wait 27s [DSRs]" at bounding box center [623, 65] width 235 height 52
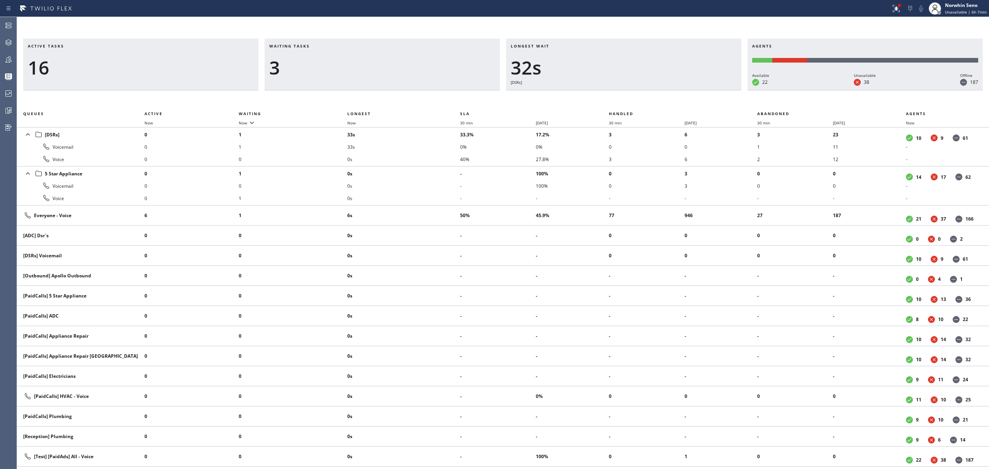
click at [637, 90] on div "Longest wait 32s [DSRs]" at bounding box center [623, 65] width 235 height 52
click at [637, 90] on div "Longest wait 37s [DSRs]" at bounding box center [623, 65] width 235 height 52
click at [637, 90] on div "Longest wait 43s [DSRs]" at bounding box center [623, 65] width 235 height 52
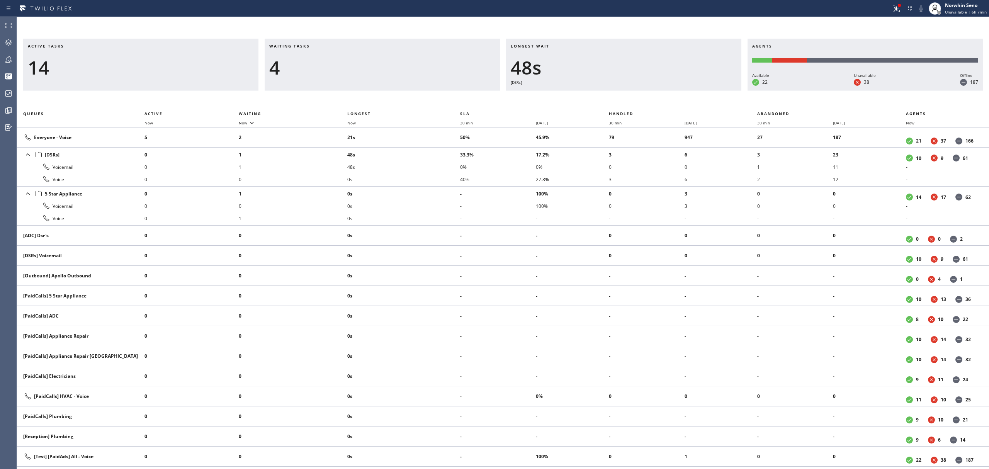
click at [637, 90] on div "Longest wait 48s [DSRs]" at bounding box center [623, 65] width 235 height 52
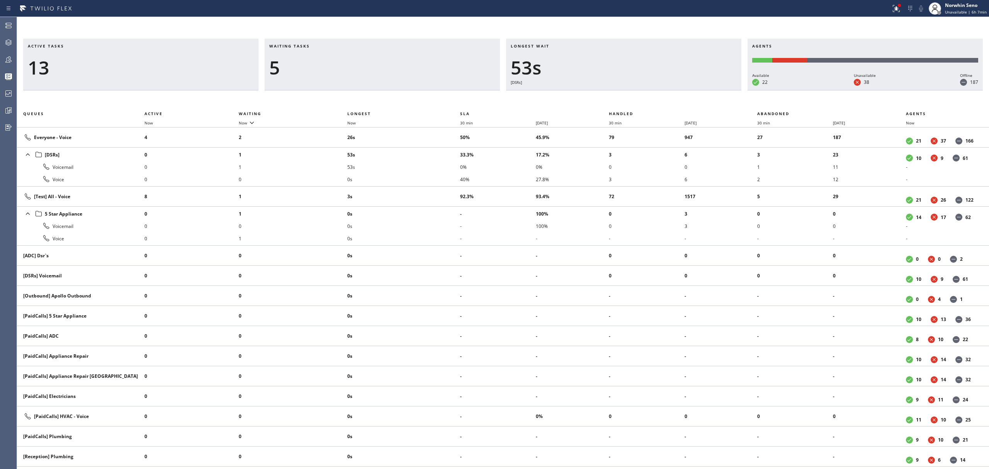
click at [637, 90] on div "Longest wait 53s [DSRs]" at bounding box center [623, 65] width 235 height 52
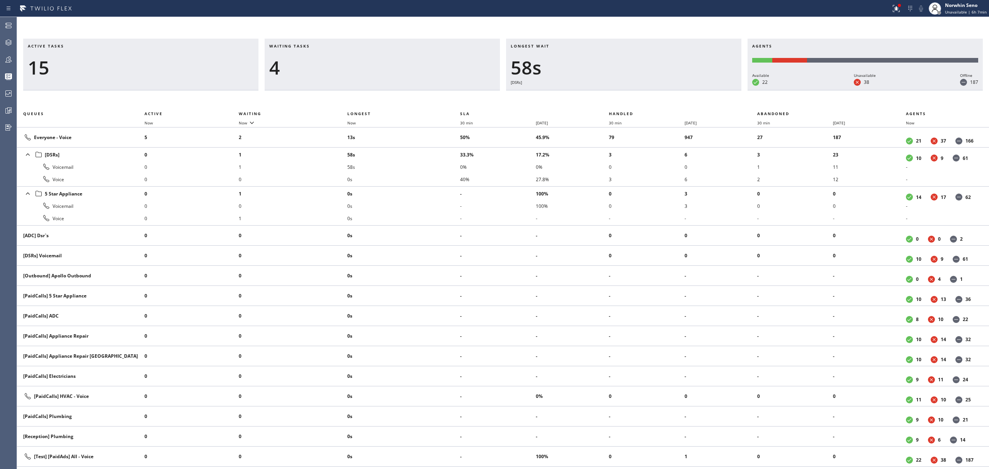
click at [637, 90] on div "Longest wait 58s [DSRs]" at bounding box center [623, 65] width 235 height 52
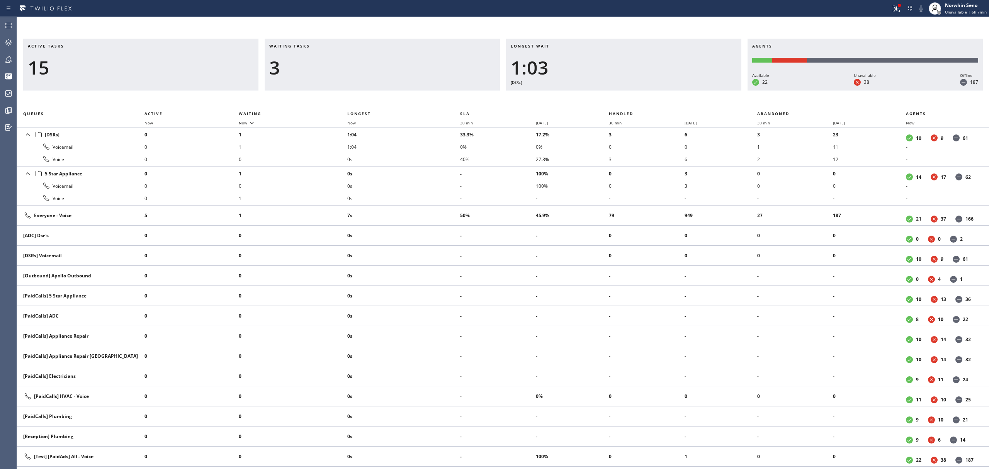
click at [637, 90] on div "Longest wait 1:03 [DSRs]" at bounding box center [623, 65] width 235 height 52
click at [637, 90] on div "Longest wait 1:08 [DSRs]" at bounding box center [623, 65] width 235 height 52
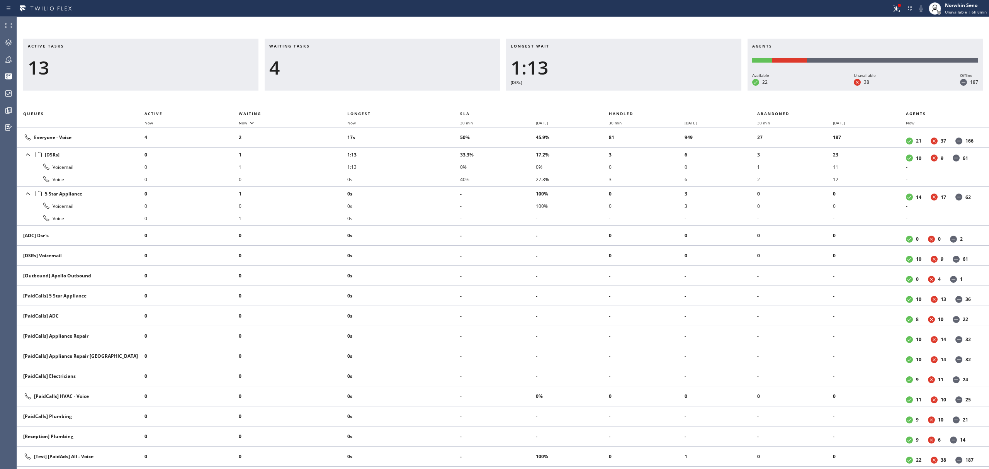
click at [637, 90] on div "Longest wait 1:13 [DSRs]" at bounding box center [623, 65] width 235 height 52
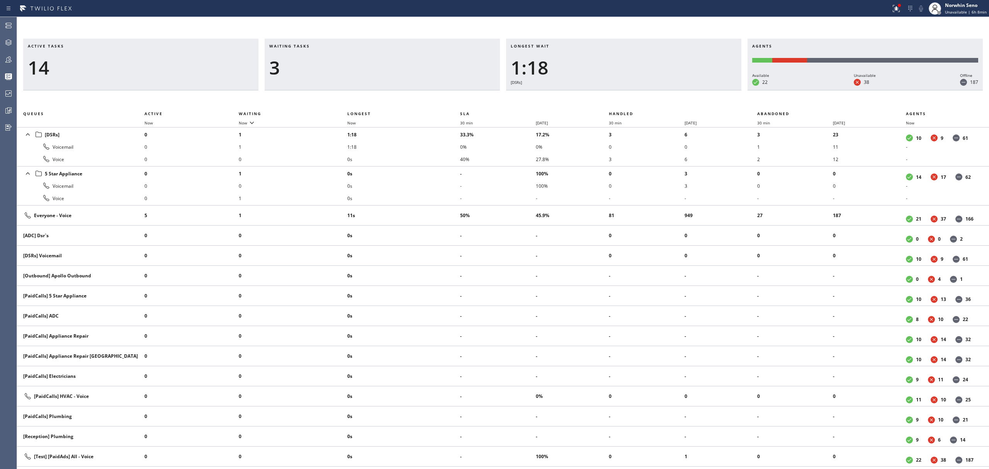
click at [637, 90] on div "Longest wait 1:18 [DSRs]" at bounding box center [623, 65] width 235 height 52
click at [637, 90] on div "Longest wait 1:23 [DSRs]" at bounding box center [623, 65] width 235 height 52
click at [637, 90] on div "Longest wait 1:28 [DSRs]" at bounding box center [623, 65] width 235 height 52
click at [637, 90] on div "Longest wait 1:33 [DSRs]" at bounding box center [623, 65] width 235 height 52
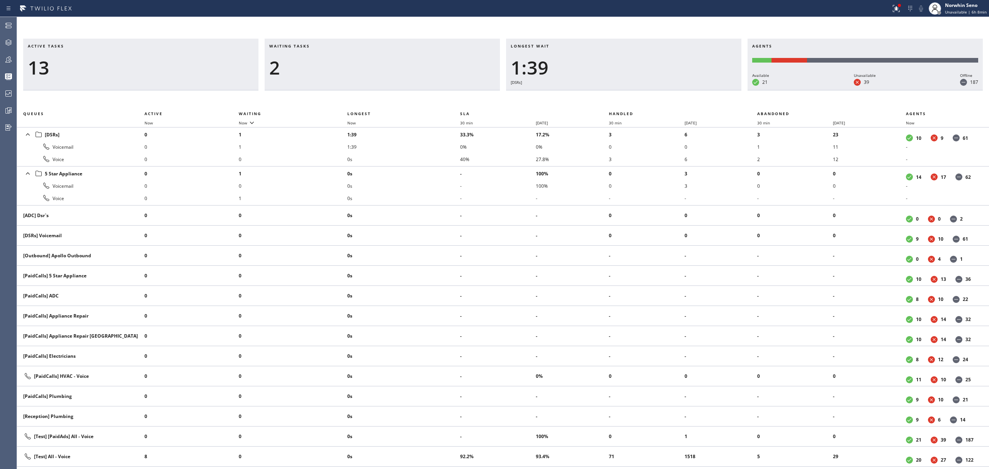
click at [637, 90] on div "Longest wait 1:39 [DSRs]" at bounding box center [623, 65] width 235 height 52
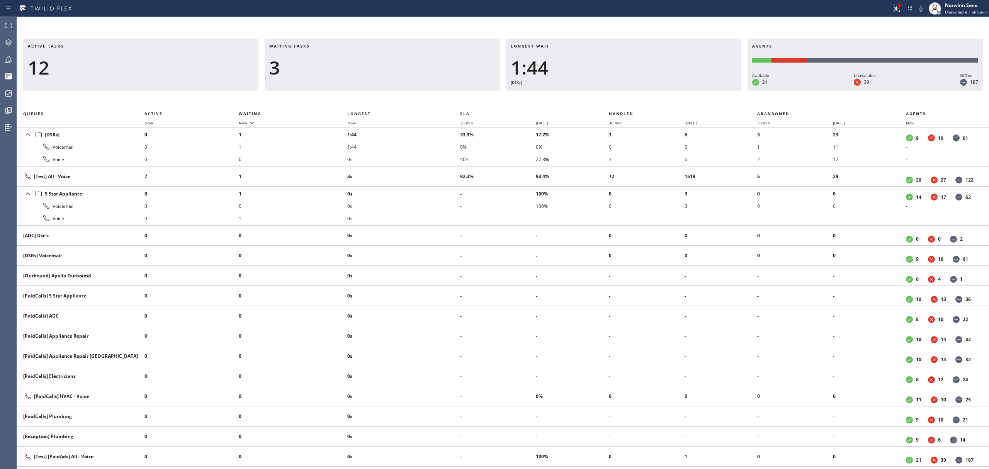
click at [637, 90] on div "Longest wait 1:44 [DSRs]" at bounding box center [623, 65] width 235 height 52
click at [637, 90] on div "Longest wait 1:49 [DSRs]" at bounding box center [623, 65] width 235 height 52
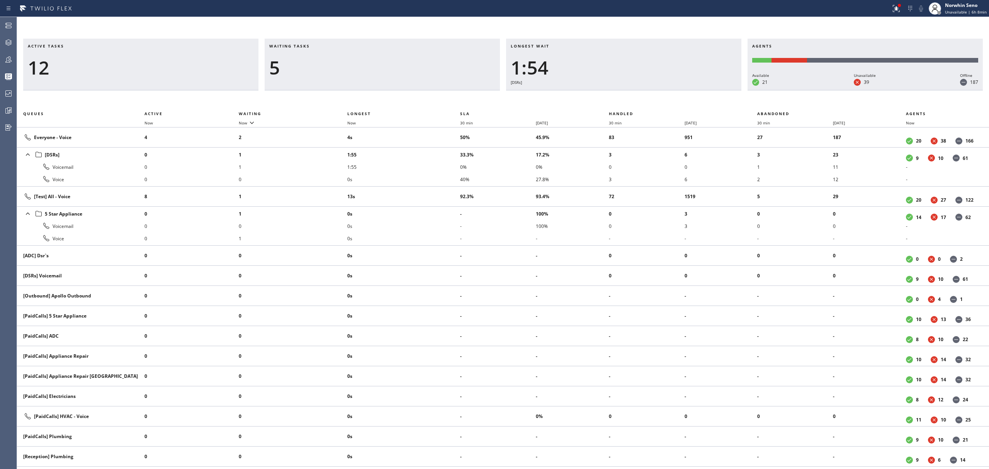
click at [637, 90] on div "Longest wait 1:54 [DSRs]" at bounding box center [623, 65] width 235 height 52
click at [637, 90] on div "Longest wait 1:59 [DSRs]" at bounding box center [623, 65] width 235 height 52
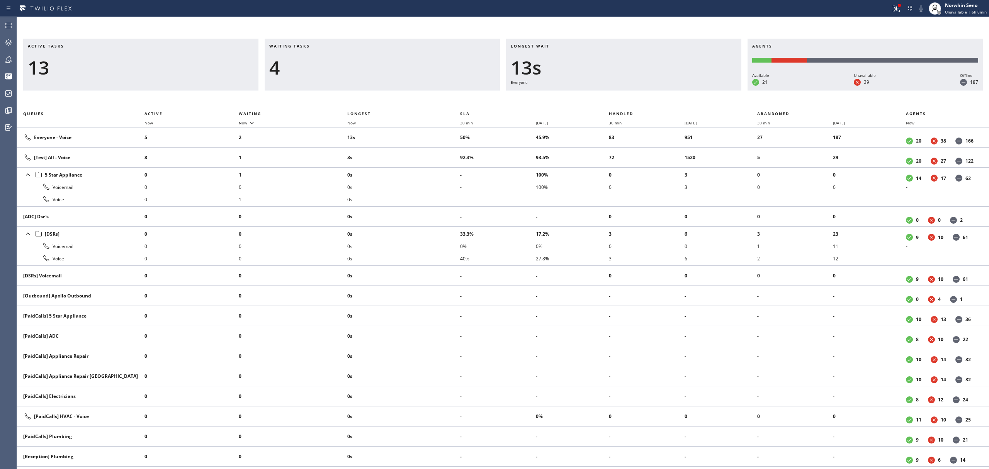
click at [637, 90] on div "Longest wait 13s Everyone" at bounding box center [623, 65] width 235 height 52
click at [637, 90] on div "Longest wait 18s Everyone" at bounding box center [623, 65] width 235 height 52
click at [637, 90] on div "Longest wait 23s Everyone" at bounding box center [623, 65] width 235 height 52
click at [637, 90] on div "Longest wait 28s Everyone" at bounding box center [623, 65] width 235 height 52
click at [637, 90] on div "Longest wait 23s [Test] All" at bounding box center [623, 65] width 235 height 52
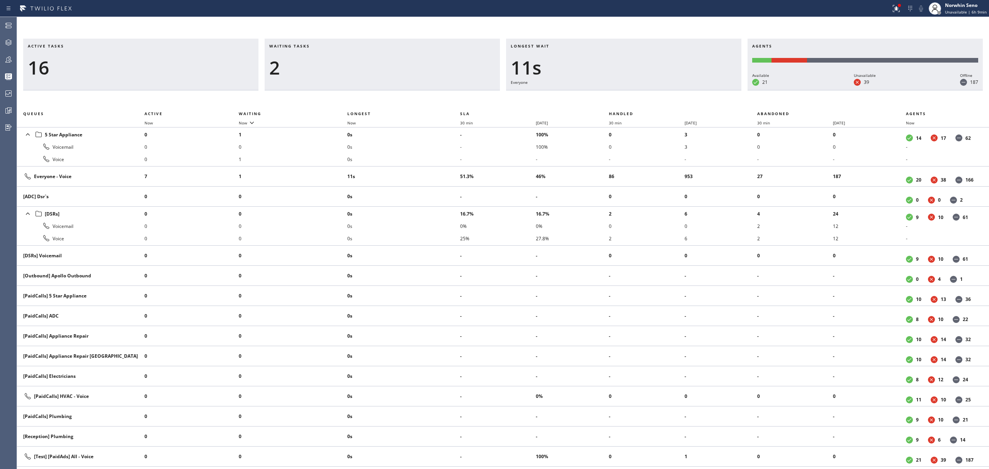
click at [637, 90] on div "Longest wait 11s Everyone" at bounding box center [623, 65] width 235 height 52
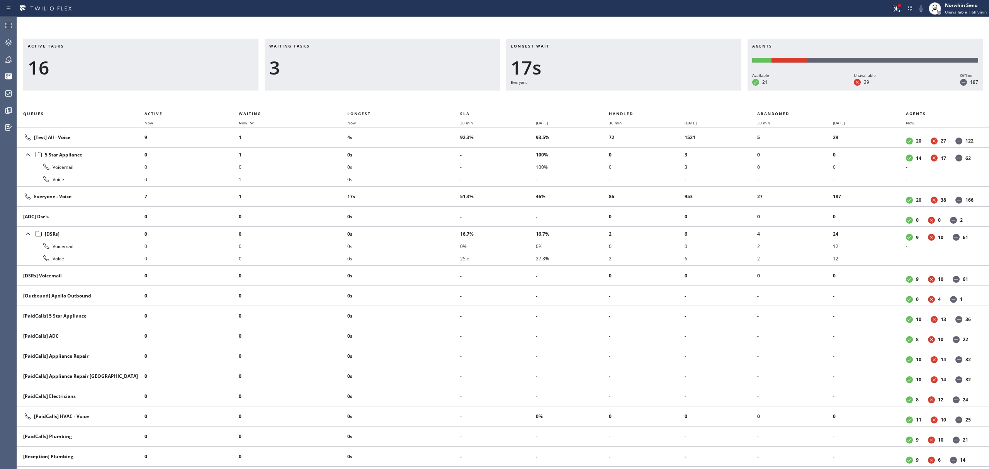
click at [637, 90] on div "Longest wait 17s Everyone" at bounding box center [623, 65] width 235 height 52
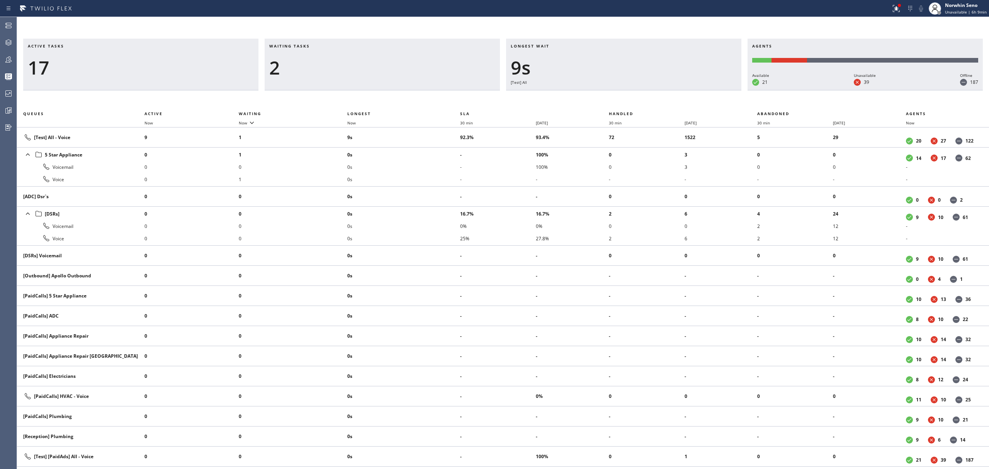
click at [637, 90] on div "Longest wait 9s [Test] All" at bounding box center [623, 65] width 235 height 52
click at [637, 90] on div "Longest wait 2s [Test] All" at bounding box center [623, 65] width 235 height 52
click at [637, 90] on div "Longest wait 3s Appliance Repair" at bounding box center [623, 65] width 235 height 52
click at [637, 90] on div "Longest wait 5s Everyone" at bounding box center [623, 65] width 235 height 52
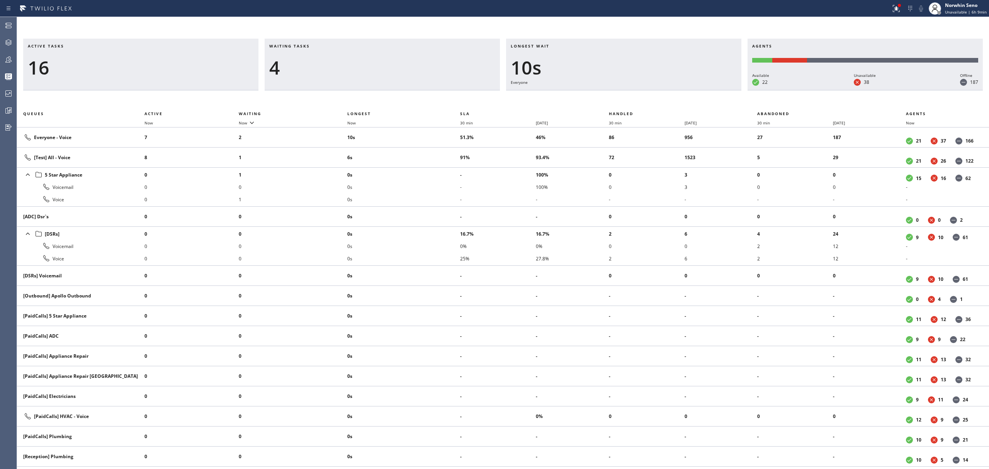
click at [637, 90] on div "Longest wait 10s Everyone" at bounding box center [623, 65] width 235 height 52
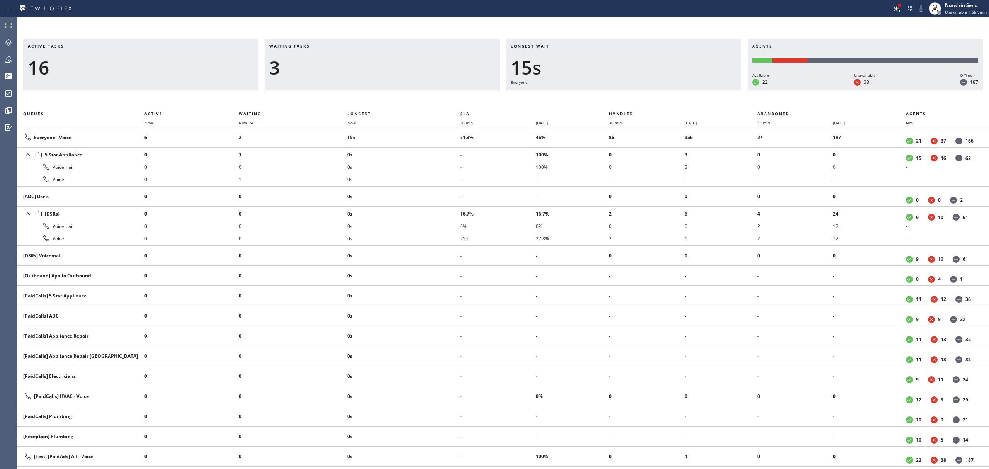
click at [637, 90] on div "Longest wait 15s Everyone" at bounding box center [623, 65] width 235 height 52
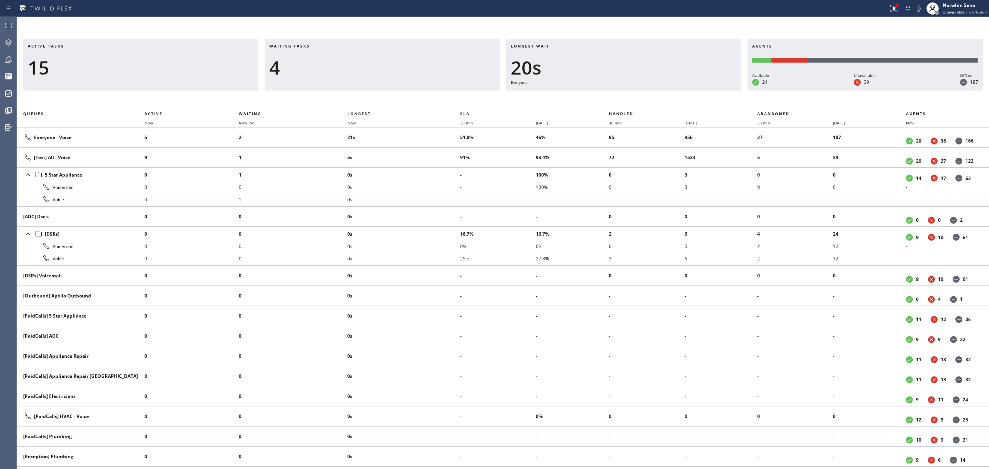
click at [637, 90] on div "Longest wait 20s Everyone" at bounding box center [623, 65] width 235 height 52
click at [637, 90] on div "Longest wait 21s Everyone" at bounding box center [623, 65] width 235 height 52
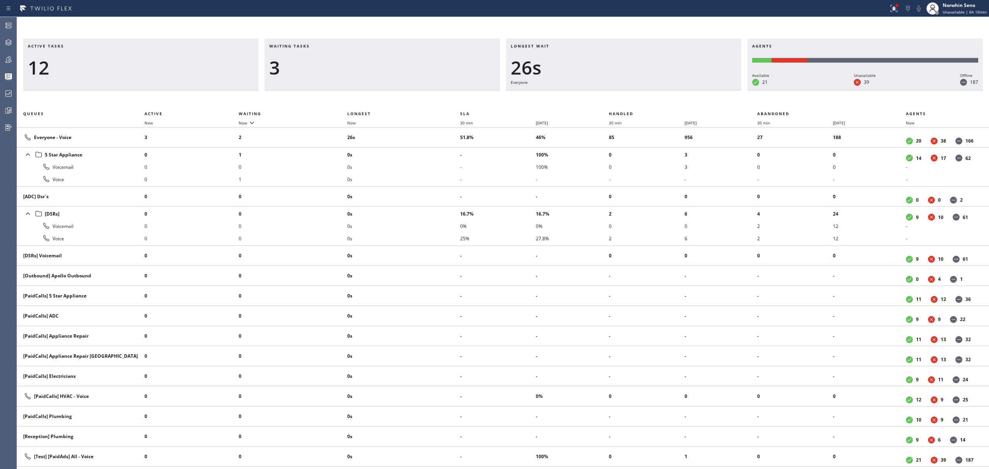
click at [637, 90] on div "Longest wait 26s Everyone" at bounding box center [623, 65] width 235 height 52
click at [637, 90] on div "Longest wait 31s Everyone" at bounding box center [623, 65] width 235 height 52
click at [637, 90] on div "Longest wait 36s Everyone" at bounding box center [623, 65] width 235 height 52
click at [637, 90] on div "Longest wait 16s Everyone" at bounding box center [623, 65] width 235 height 52
click at [637, 90] on div "Longest wait 21s Everyone" at bounding box center [623, 65] width 235 height 52
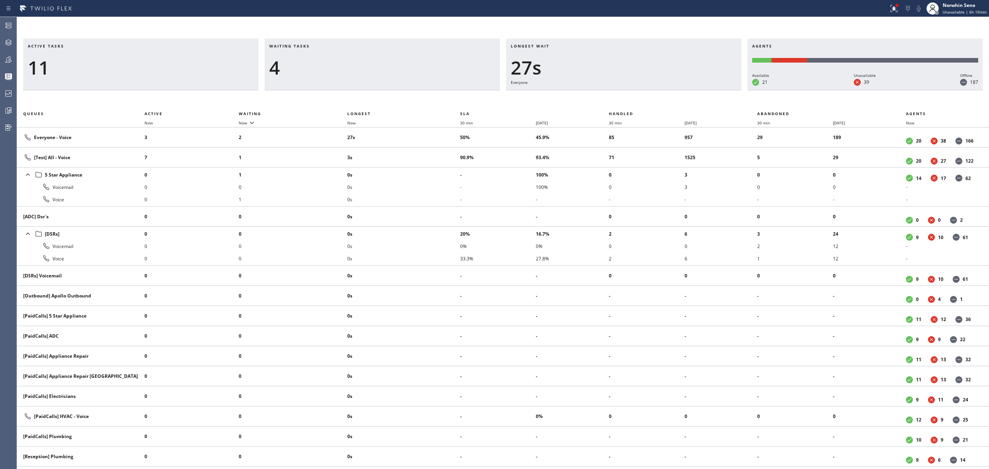
click at [637, 90] on div "Longest wait 27s Everyone" at bounding box center [623, 65] width 235 height 52
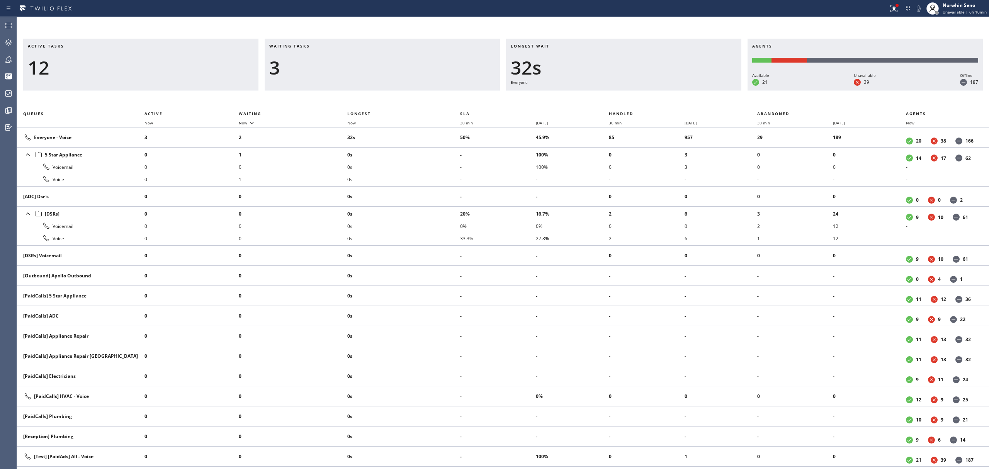
click at [637, 90] on div "Longest wait 32s Everyone" at bounding box center [623, 65] width 235 height 52
click at [637, 90] on div "Longest wait 37s Everyone" at bounding box center [623, 65] width 235 height 52
click at [637, 90] on div "Longest wait 27s Everyone" at bounding box center [623, 65] width 235 height 52
click at [637, 90] on div "Longest wait 3s [Test] All" at bounding box center [623, 65] width 235 height 52
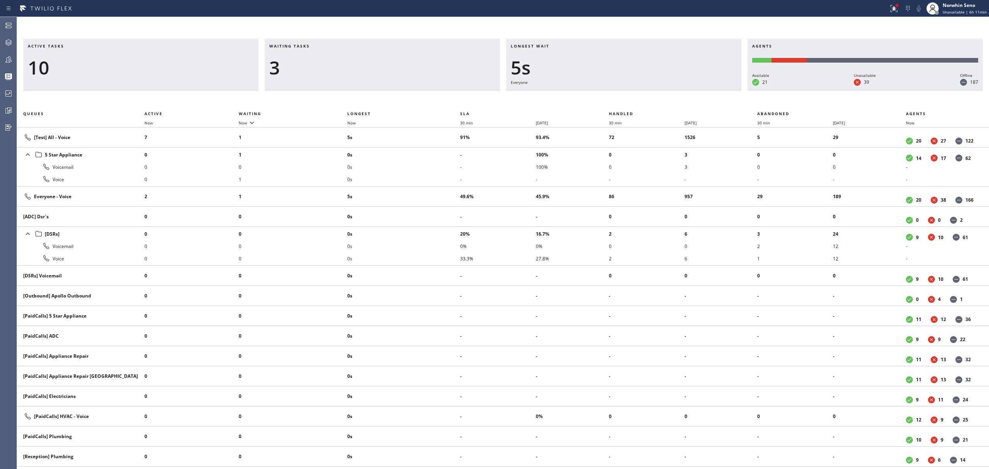
click at [637, 90] on div "Longest wait 5s Everyone" at bounding box center [623, 65] width 235 height 52
click at [637, 90] on div "Longest wait 10s Everyone" at bounding box center [623, 65] width 235 height 52
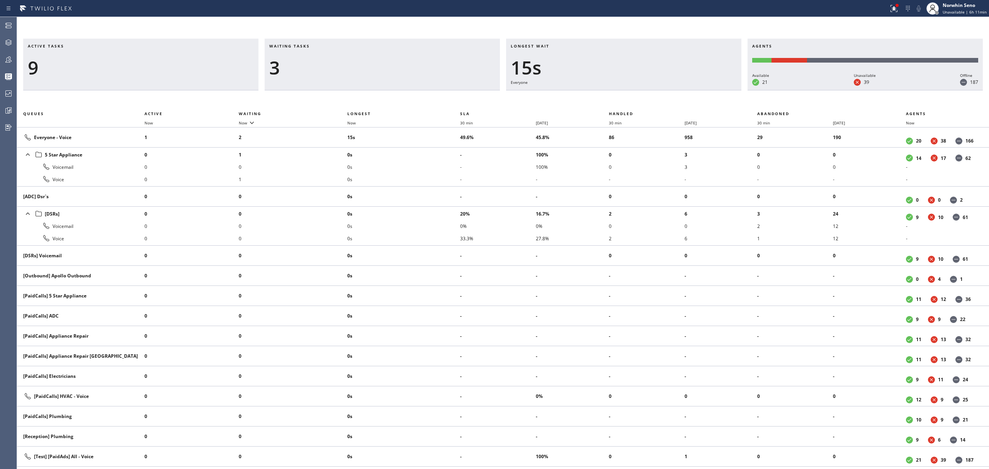
click at [637, 90] on div "Longest wait 15s Everyone" at bounding box center [623, 65] width 235 height 52
click at [637, 90] on div "Longest wait 9s Everyone" at bounding box center [623, 65] width 235 height 52
click at [637, 90] on div "Longest wait 14s Everyone" at bounding box center [623, 65] width 235 height 52
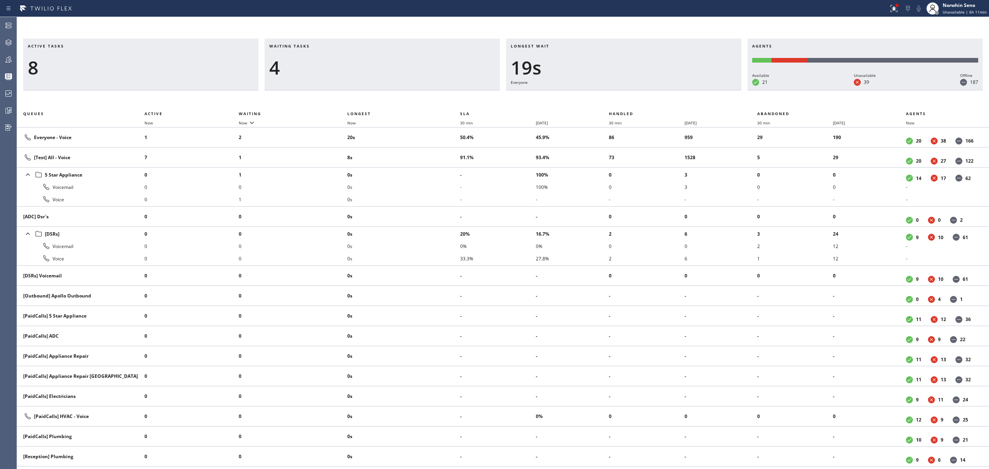
click at [637, 90] on div "Longest wait 19s Everyone" at bounding box center [623, 65] width 235 height 52
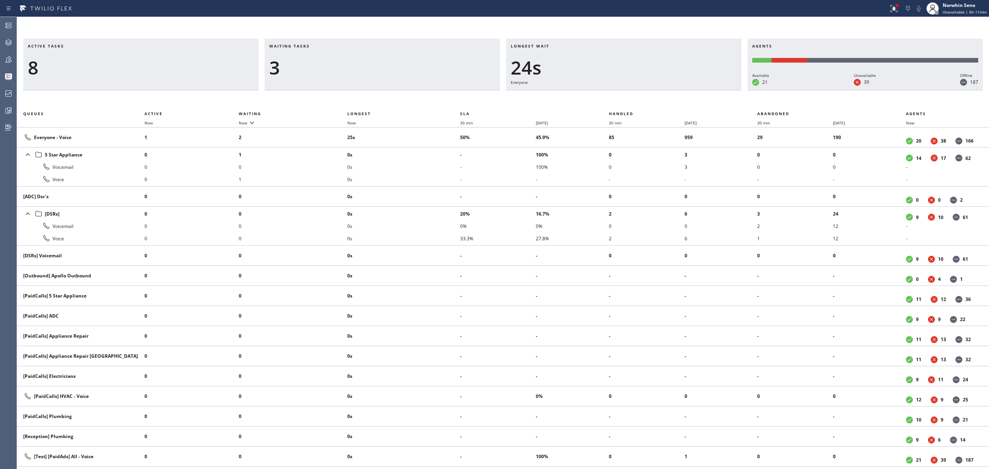
click at [637, 90] on div "Longest wait 24s Everyone" at bounding box center [623, 65] width 235 height 52
click at [637, 90] on div "Longest wait 29s Everyone" at bounding box center [623, 65] width 235 height 52
click at [637, 90] on div "Longest wait 35s Everyone" at bounding box center [623, 65] width 235 height 52
click at [637, 90] on div "Longest wait 40s Everyone" at bounding box center [623, 65] width 235 height 52
click at [637, 90] on div "Longest wait 17s Everyone" at bounding box center [623, 65] width 235 height 52
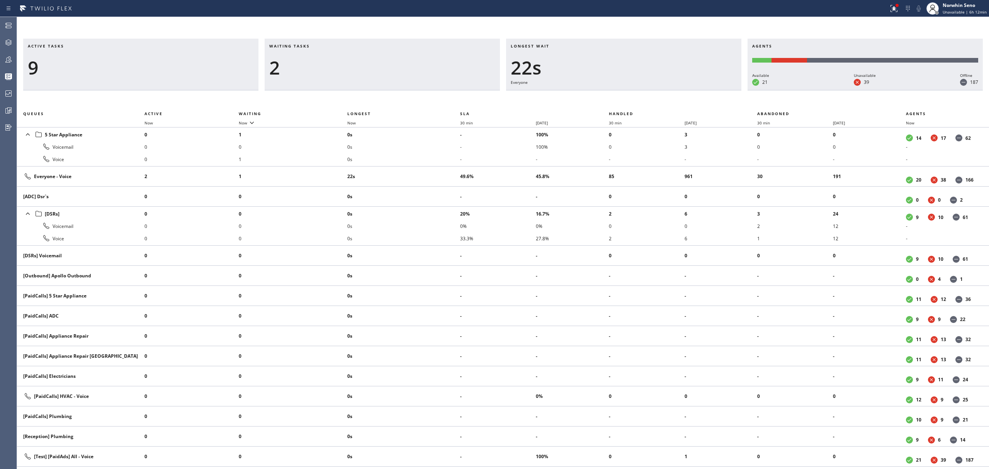
click at [637, 90] on div "Longest wait 22s Everyone" at bounding box center [623, 65] width 235 height 52
click at [637, 90] on div "Longest wait 27s Everyone" at bounding box center [623, 65] width 235 height 52
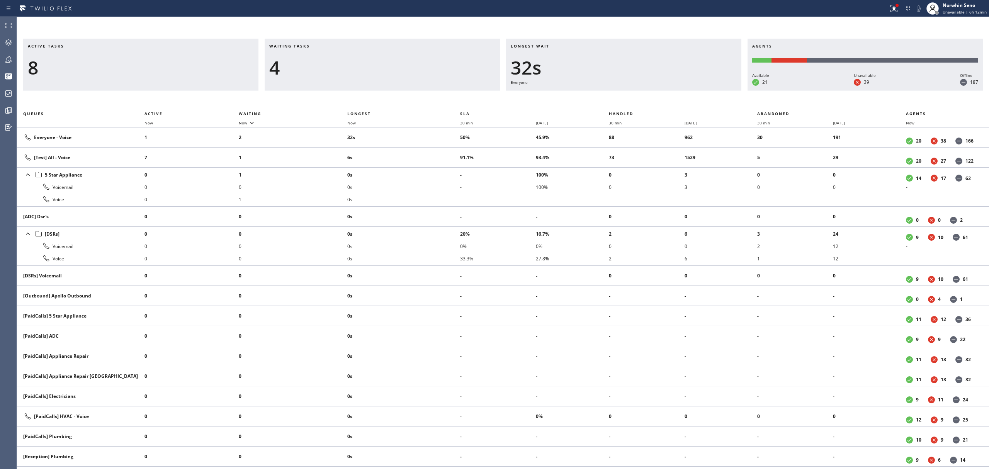
click at [637, 90] on div "Longest wait 32s Everyone" at bounding box center [623, 65] width 235 height 52
click at [637, 90] on div "Longest wait 37s Everyone" at bounding box center [623, 65] width 235 height 52
click at [637, 90] on div "Longest wait 19s Everyone" at bounding box center [623, 65] width 235 height 52
click at [637, 90] on div "Longest wait 24s Everyone" at bounding box center [623, 65] width 235 height 52
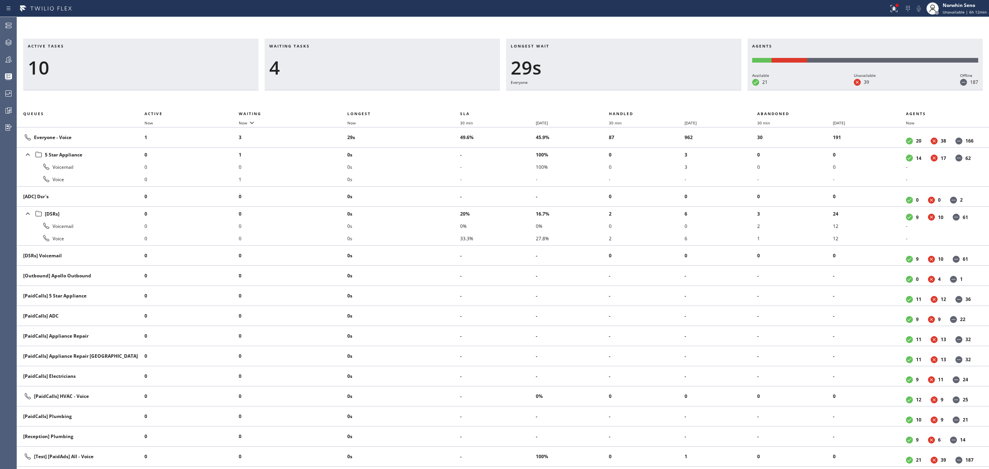
click at [637, 90] on div "Longest wait 29s Everyone" at bounding box center [623, 65] width 235 height 52
click at [637, 90] on div "Longest wait 34s Everyone" at bounding box center [623, 65] width 235 height 52
click at [637, 90] on div "Longest wait 39s Everyone" at bounding box center [623, 65] width 235 height 52
click at [637, 90] on div "Longest wait 32s Everyone" at bounding box center [623, 65] width 235 height 52
click at [637, 90] on div "Longest wait 28s Everyone" at bounding box center [623, 65] width 235 height 52
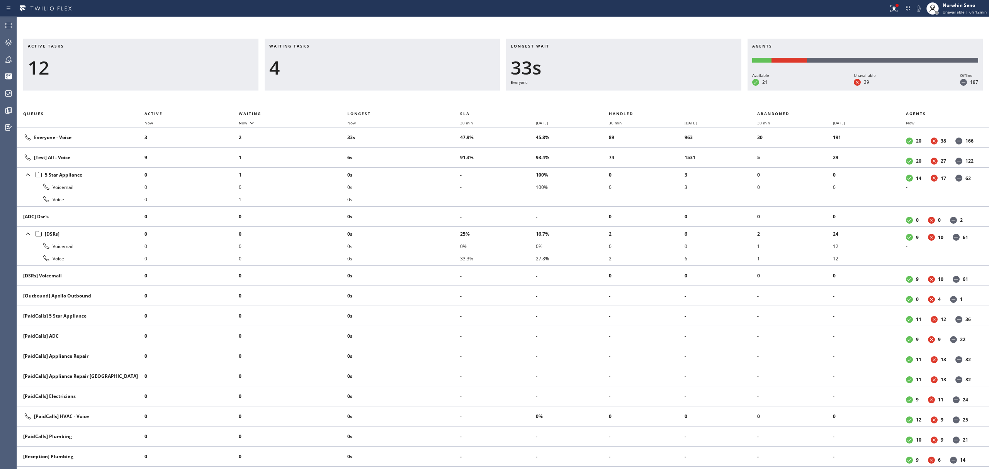
click at [637, 90] on div "Longest wait 33s Everyone" at bounding box center [623, 65] width 235 height 52
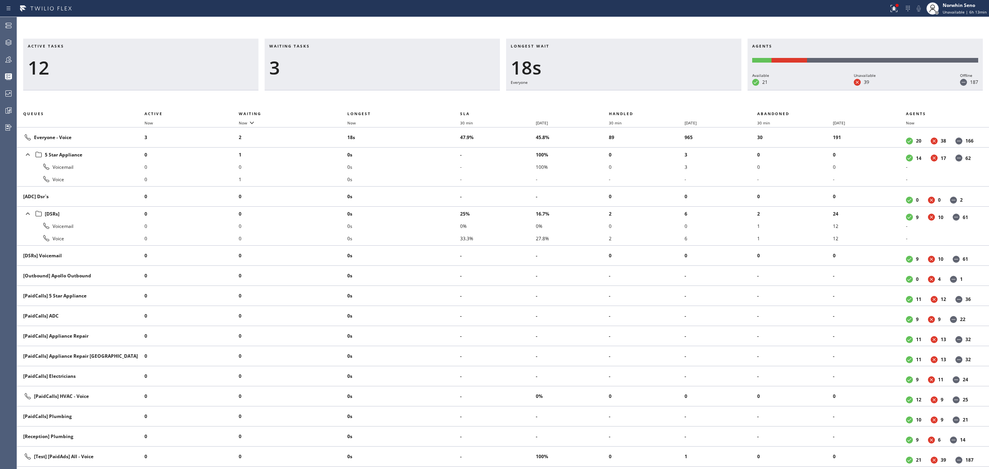
click at [637, 90] on div "Longest wait 18s Everyone" at bounding box center [623, 65] width 235 height 52
click at [637, 90] on div "Longest wait 23s Everyone" at bounding box center [623, 65] width 235 height 52
click at [637, 90] on div "Longest wait 28s Everyone" at bounding box center [623, 65] width 235 height 52
click at [637, 90] on div "Longest wait 21s Everyone" at bounding box center [623, 65] width 235 height 52
click at [637, 90] on div "Longest wait 9s Everyone" at bounding box center [623, 65] width 235 height 52
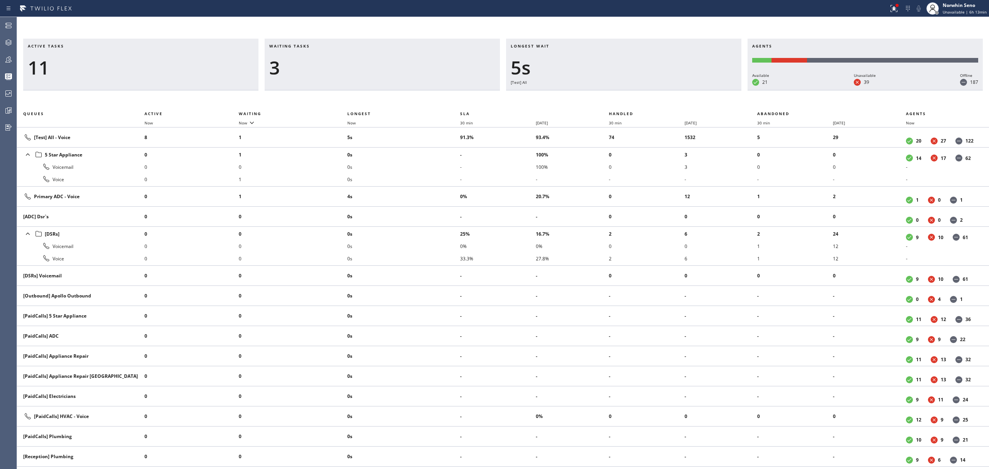
click at [637, 90] on div "Longest wait 5s [Test] All" at bounding box center [623, 65] width 235 height 52
click at [637, 90] on div "Longest wait 10s [Test] All" at bounding box center [623, 65] width 235 height 52
click at [637, 90] on div "Longest wait 4s [Test] All" at bounding box center [623, 65] width 235 height 52
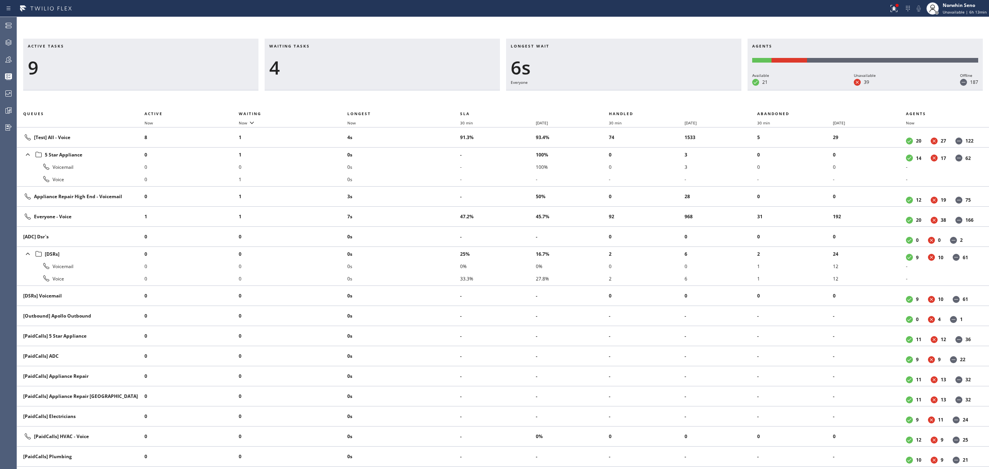
click at [637, 90] on div "Longest wait 6s Everyone" at bounding box center [623, 65] width 235 height 52
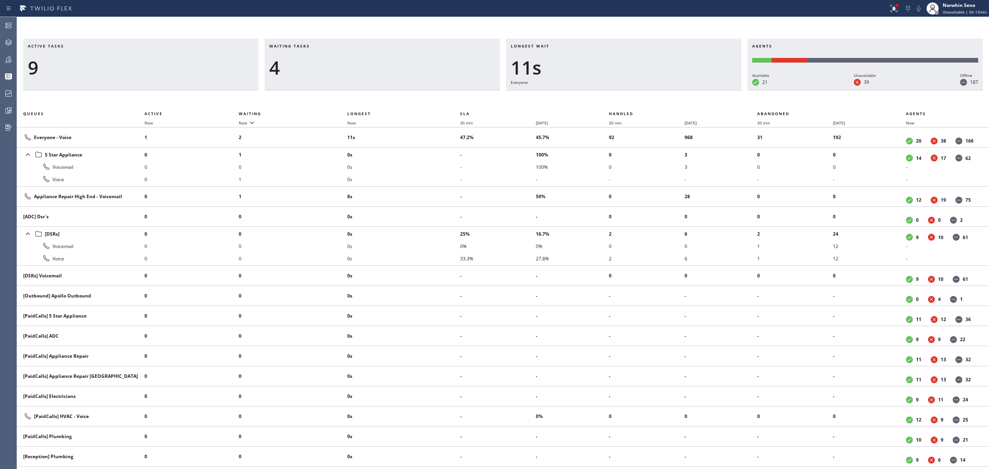
click at [637, 90] on div "Longest wait 11s Everyone" at bounding box center [623, 65] width 235 height 52
click at [637, 90] on div "Longest wait 16s Everyone" at bounding box center [623, 65] width 235 height 52
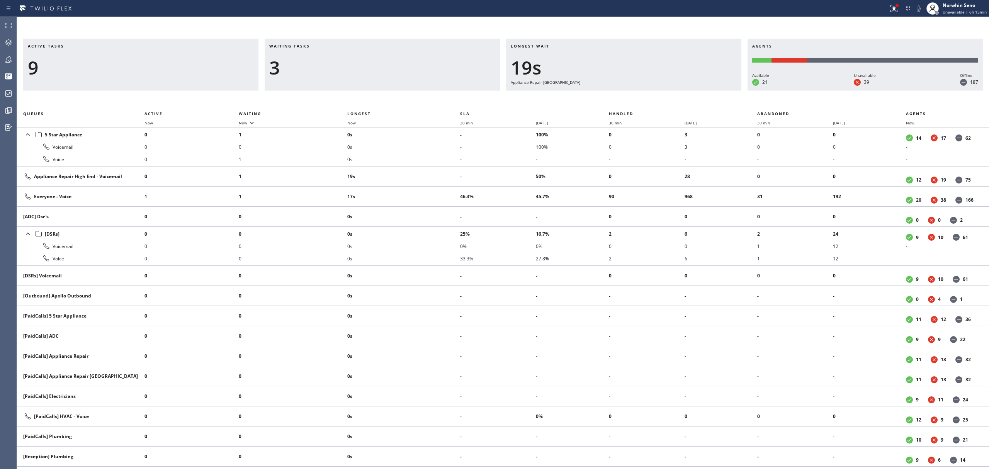
click at [637, 90] on div "Longest wait 19s Appliance Repair [GEOGRAPHIC_DATA]" at bounding box center [623, 65] width 235 height 52
click at [637, 90] on div "Longest wait 24s Appliance Repair [GEOGRAPHIC_DATA]" at bounding box center [623, 65] width 235 height 52
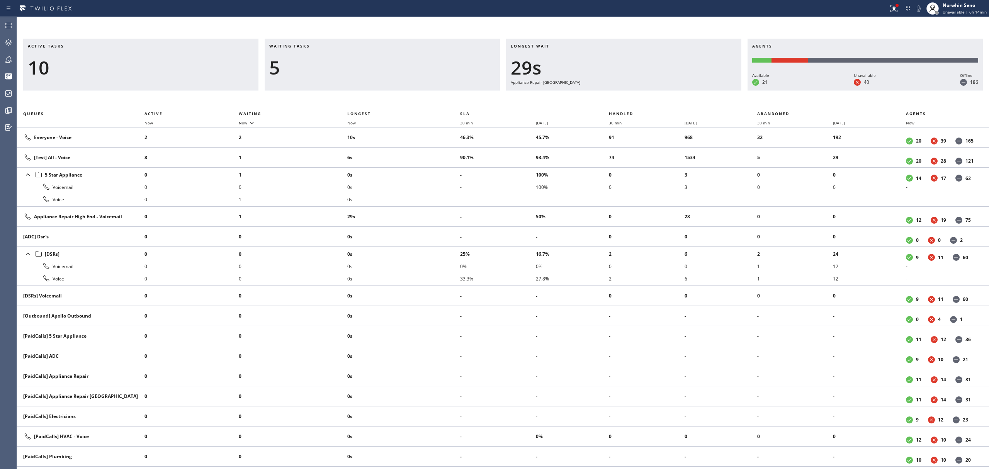
click at [637, 90] on div "Longest wait 29s Appliance Repair [GEOGRAPHIC_DATA]" at bounding box center [623, 65] width 235 height 52
click at [637, 90] on div "Longest wait 34s Appliance Repair [GEOGRAPHIC_DATA]" at bounding box center [623, 65] width 235 height 52
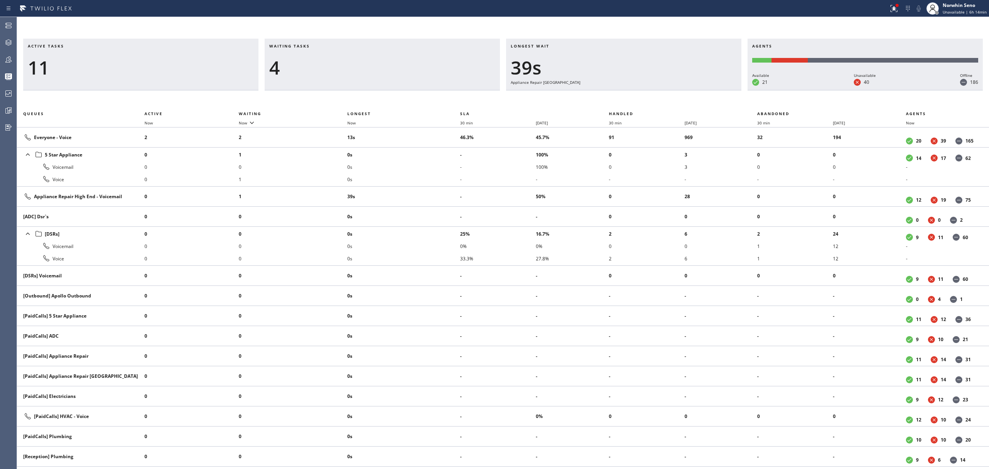
click at [637, 90] on div "Longest wait 39s Appliance Repair [GEOGRAPHIC_DATA]" at bounding box center [623, 65] width 235 height 52
click at [637, 90] on div "Longest wait 44s Appliance Repair [GEOGRAPHIC_DATA]" at bounding box center [623, 65] width 235 height 52
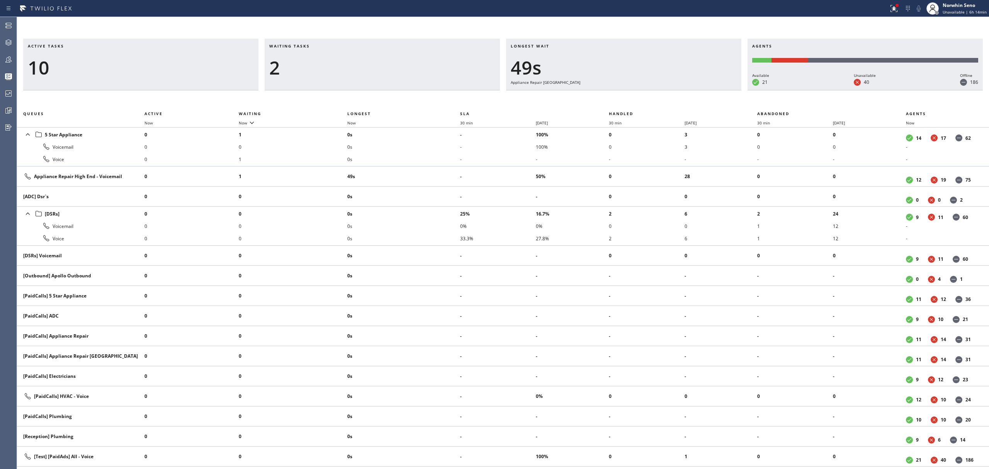
click at [637, 90] on div "Longest wait 49s Appliance Repair [GEOGRAPHIC_DATA]" at bounding box center [623, 65] width 235 height 52
click at [637, 90] on div "Longest wait 54s Appliance Repair [GEOGRAPHIC_DATA]" at bounding box center [623, 65] width 235 height 52
click at [637, 90] on div "Longest wait 59s Appliance Repair [GEOGRAPHIC_DATA]" at bounding box center [623, 65] width 235 height 52
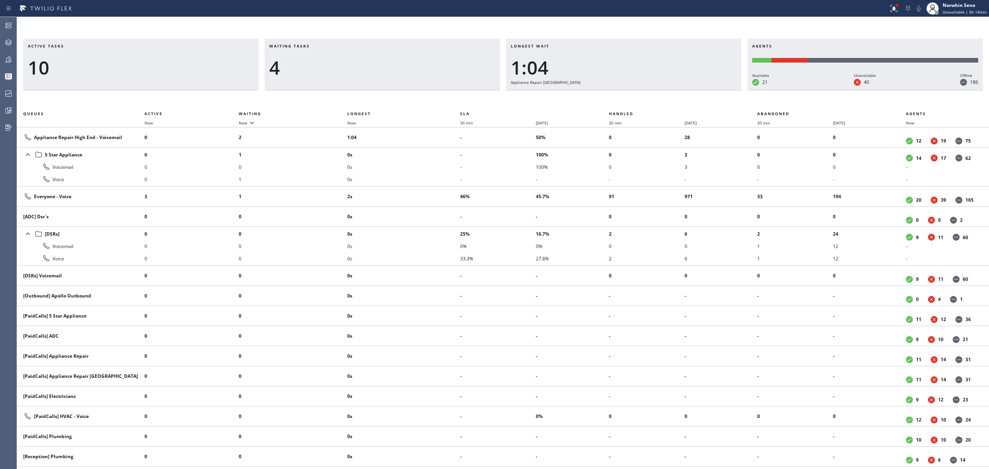
click at [637, 90] on div "Longest wait 1:04 Appliance Repair [GEOGRAPHIC_DATA]" at bounding box center [623, 65] width 235 height 52
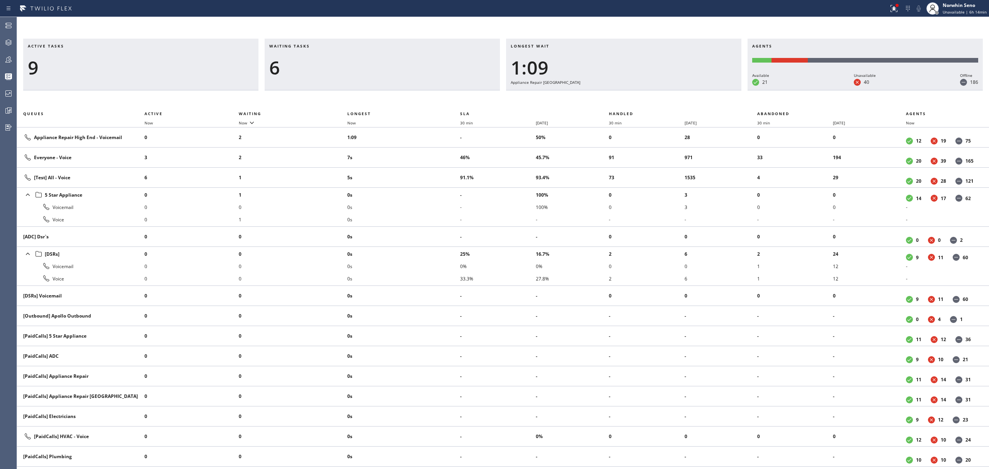
click at [637, 90] on div "Longest wait 1:09 Appliance Repair [GEOGRAPHIC_DATA]" at bounding box center [623, 65] width 235 height 52
click at [637, 90] on div "Longest wait 1:15 Appliance Repair [GEOGRAPHIC_DATA]" at bounding box center [623, 65] width 235 height 52
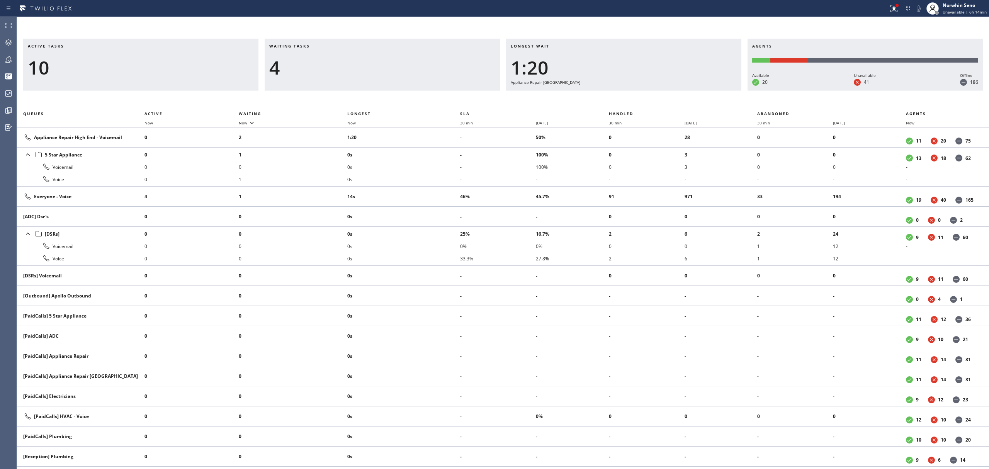
click at [637, 90] on div "Longest wait 1:20 Appliance Repair [GEOGRAPHIC_DATA]" at bounding box center [623, 65] width 235 height 52
click at [637, 90] on div "Longest wait 35s Appliance Repair [GEOGRAPHIC_DATA]" at bounding box center [623, 65] width 235 height 52
click at [637, 90] on div "Longest wait 40s Appliance Repair [GEOGRAPHIC_DATA]" at bounding box center [623, 65] width 235 height 52
click at [637, 90] on div "Longest wait 45s Appliance Repair [GEOGRAPHIC_DATA]" at bounding box center [623, 65] width 235 height 52
click at [637, 90] on div "Longest wait 50s Appliance Repair [GEOGRAPHIC_DATA]" at bounding box center [623, 65] width 235 height 52
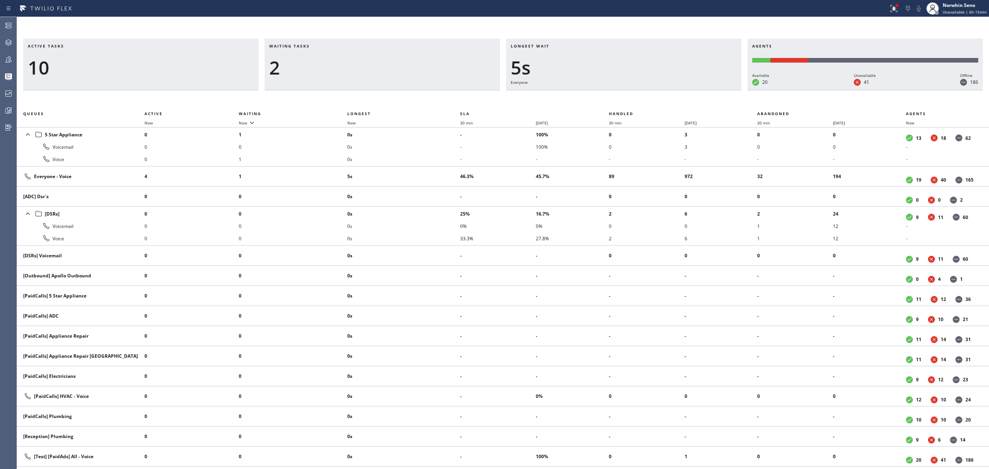
click at [637, 90] on div "Longest wait 5s Everyone" at bounding box center [623, 65] width 235 height 52
click at [637, 90] on div "Longest wait 10s Everyone" at bounding box center [623, 65] width 235 height 52
click at [637, 90] on div "Longest wait 15s Everyone" at bounding box center [623, 65] width 235 height 52
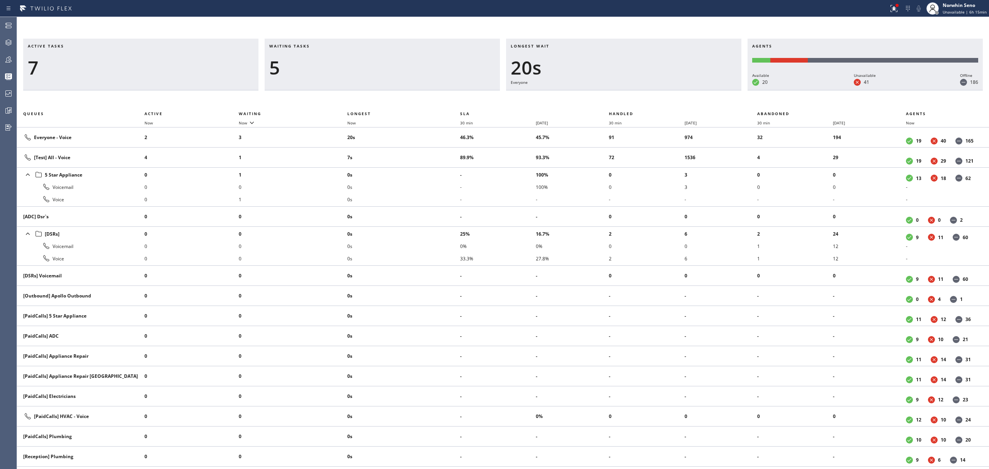
click at [637, 90] on div "Longest wait 20s Everyone" at bounding box center [623, 65] width 235 height 52
click at [637, 90] on div "Longest wait 14s Everyone" at bounding box center [623, 65] width 235 height 52
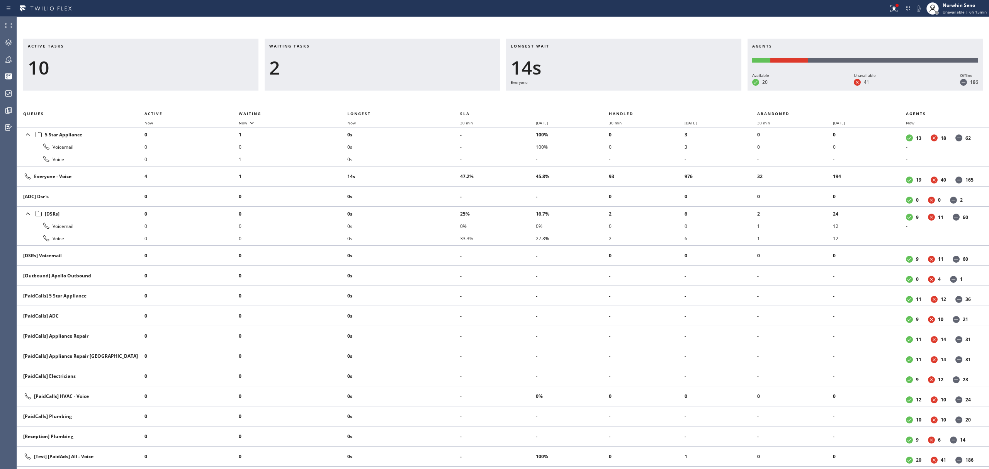
click at [637, 90] on div "Longest wait 14s Everyone" at bounding box center [623, 65] width 235 height 52
click at [637, 90] on div "Longest wait 19s Everyone" at bounding box center [623, 65] width 235 height 52
click at [637, 90] on div "Longest wait 24s Everyone" at bounding box center [623, 65] width 235 height 52
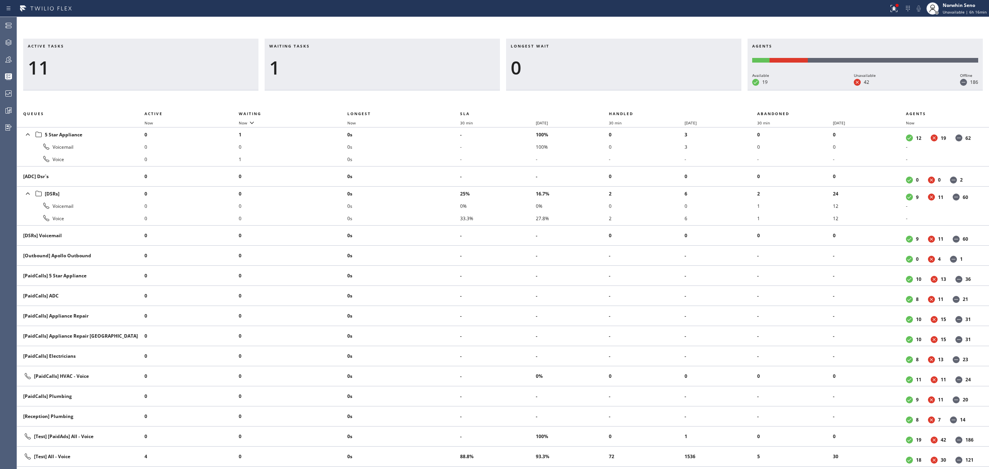
click at [637, 90] on div "Longest wait 0" at bounding box center [623, 65] width 235 height 52
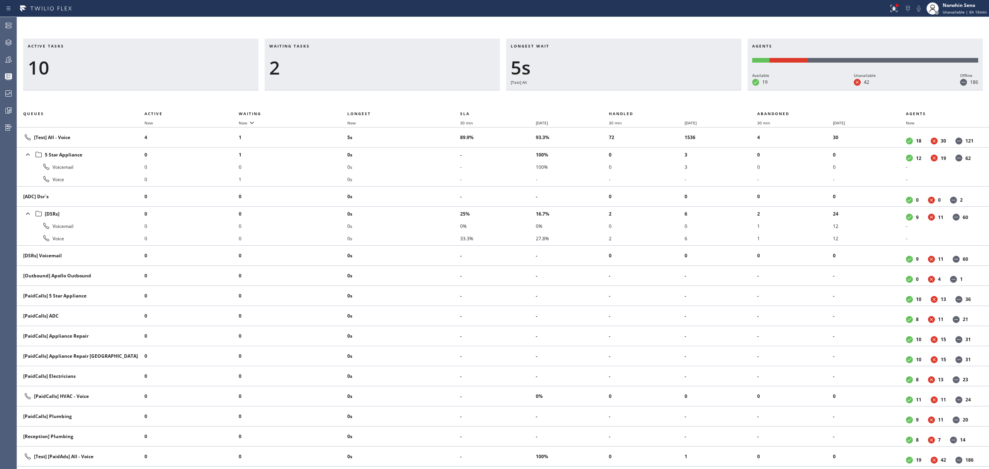
click at [637, 90] on div "Longest wait 5s [Test] All" at bounding box center [623, 65] width 235 height 52
click at [637, 90] on div "Longest wait 10s [Test] All" at bounding box center [623, 65] width 235 height 52
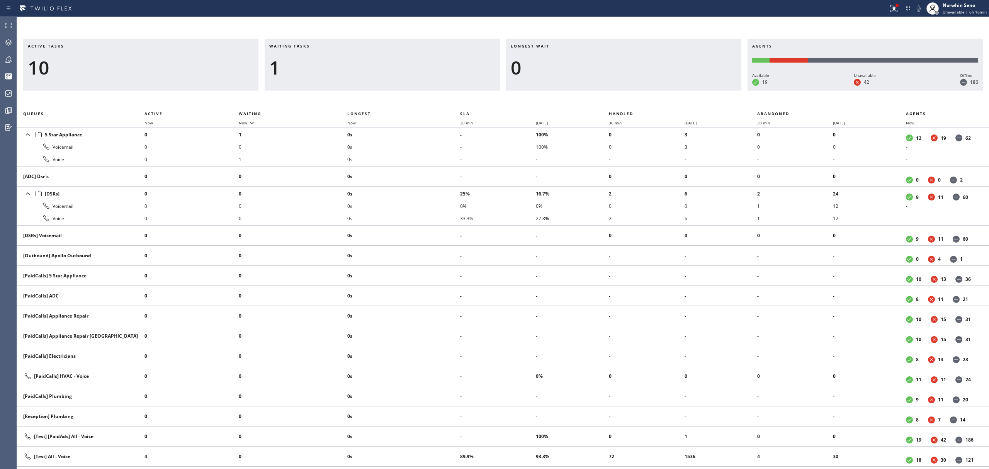
click at [637, 90] on div "Longest wait 0" at bounding box center [623, 65] width 235 height 52
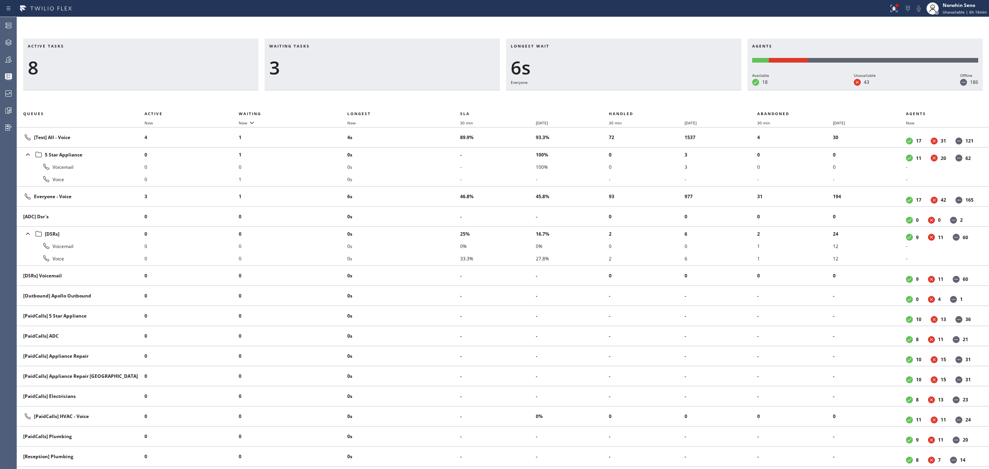
click at [637, 90] on div "Longest wait 6s Everyone" at bounding box center [623, 65] width 235 height 52
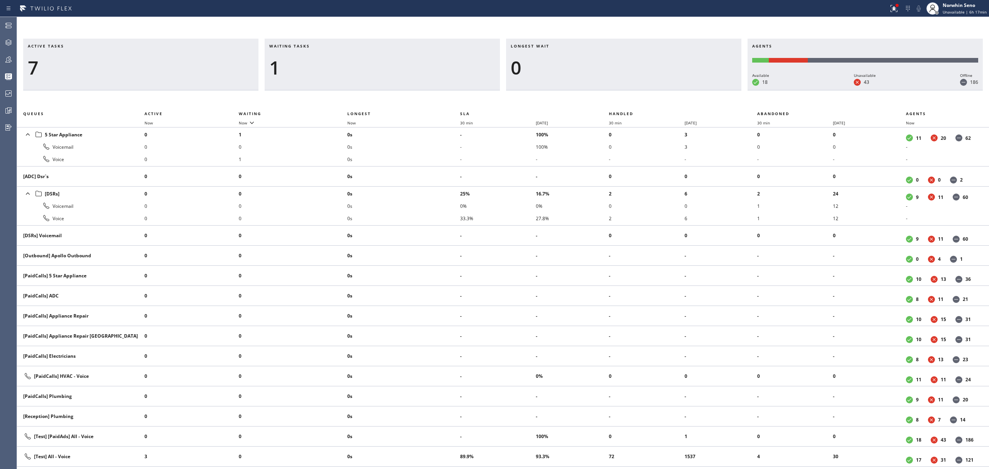
click at [637, 90] on div "Longest wait 0" at bounding box center [623, 65] width 235 height 52
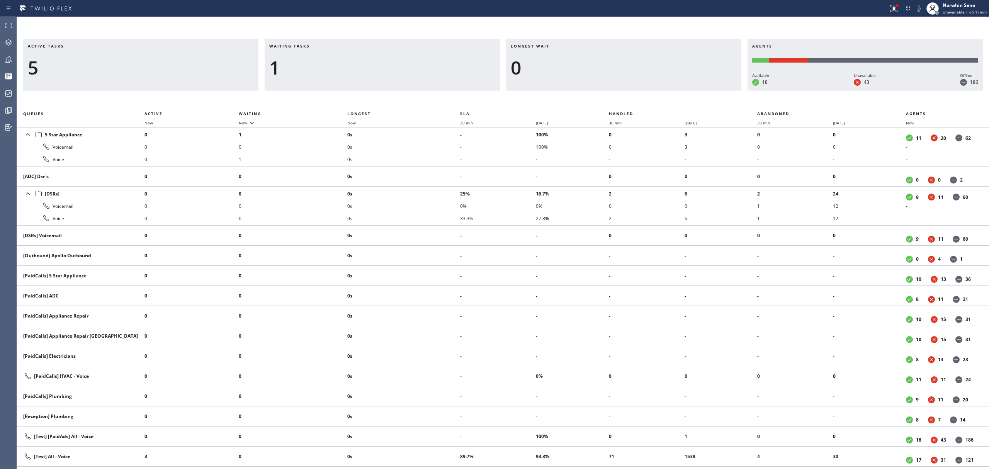
click at [637, 90] on div "Longest wait 0" at bounding box center [623, 65] width 235 height 52
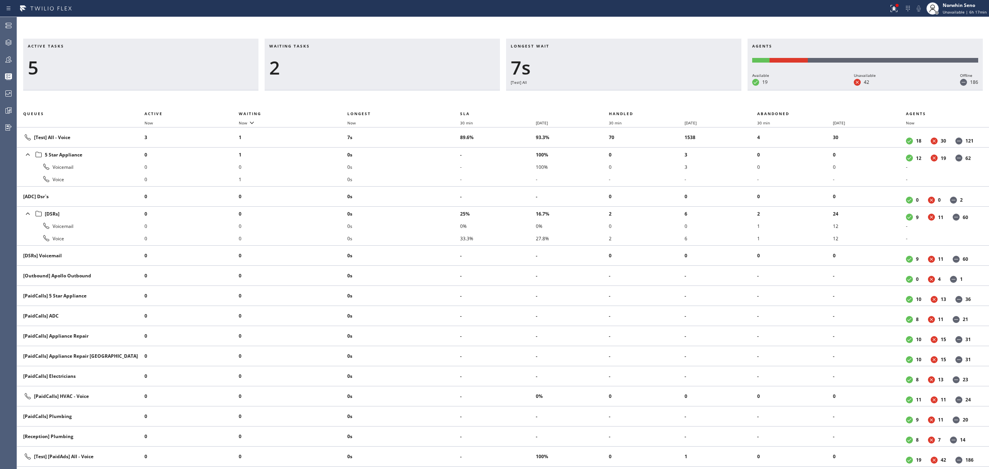
click at [637, 90] on div "Longest wait 7s [Test] All" at bounding box center [623, 65] width 235 height 52
click at [637, 90] on div "Longest wait 12s [Test] All" at bounding box center [623, 65] width 235 height 52
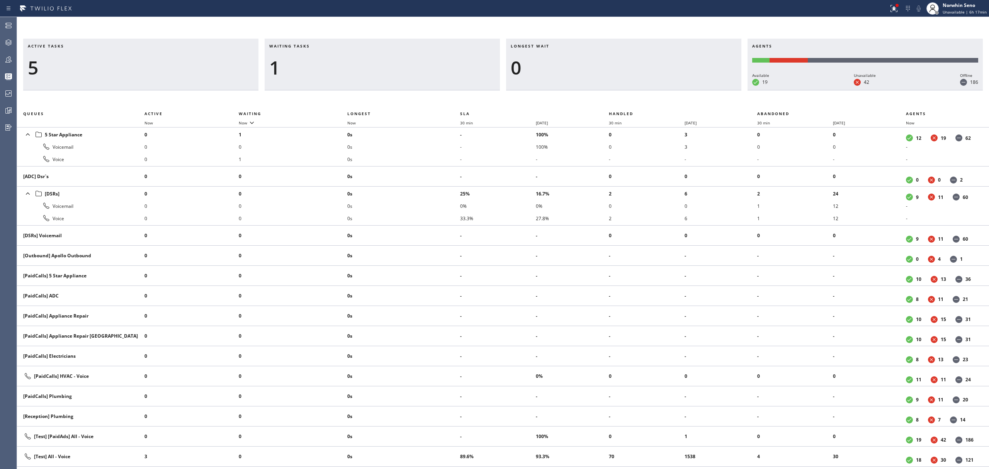
click at [637, 90] on div "Longest wait 0" at bounding box center [623, 65] width 235 height 52
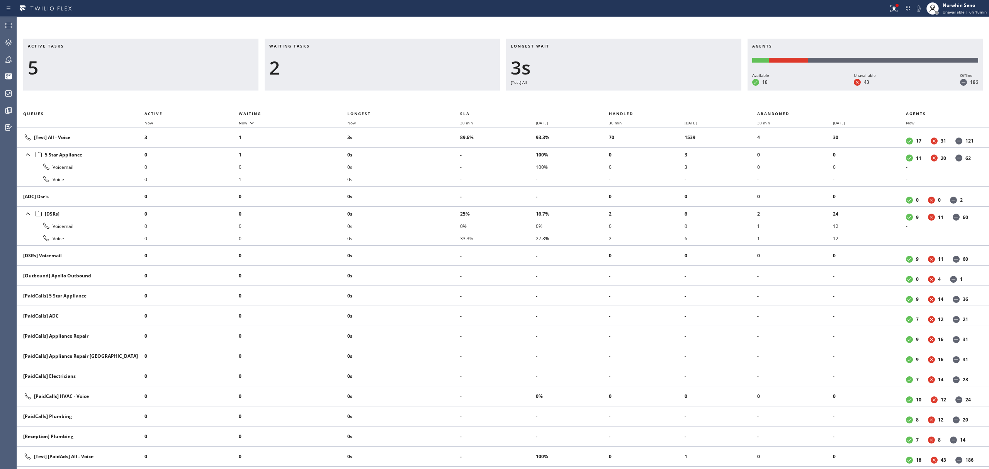
click at [637, 90] on div "Longest wait 3s [Test] All" at bounding box center [623, 65] width 235 height 52
click at [637, 90] on div "Longest wait 9s [Test] All" at bounding box center [623, 65] width 235 height 52
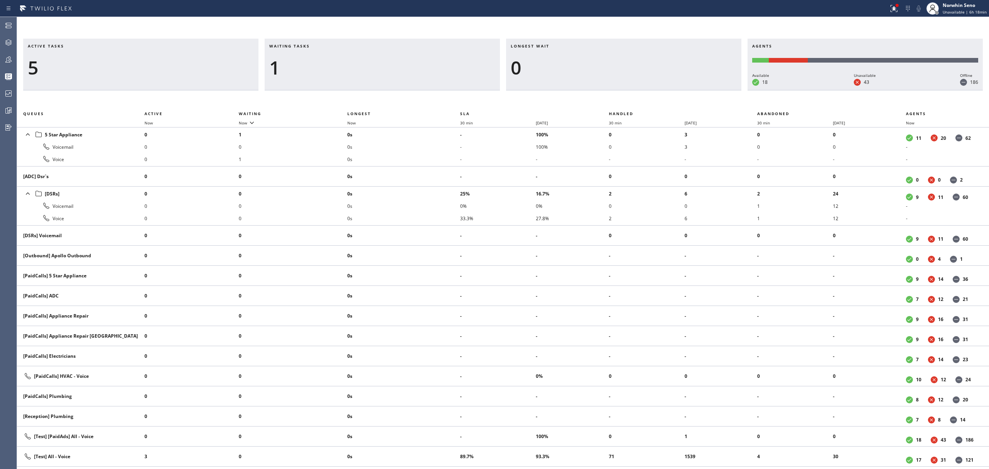
click at [637, 90] on div "Longest wait 0" at bounding box center [623, 65] width 235 height 52
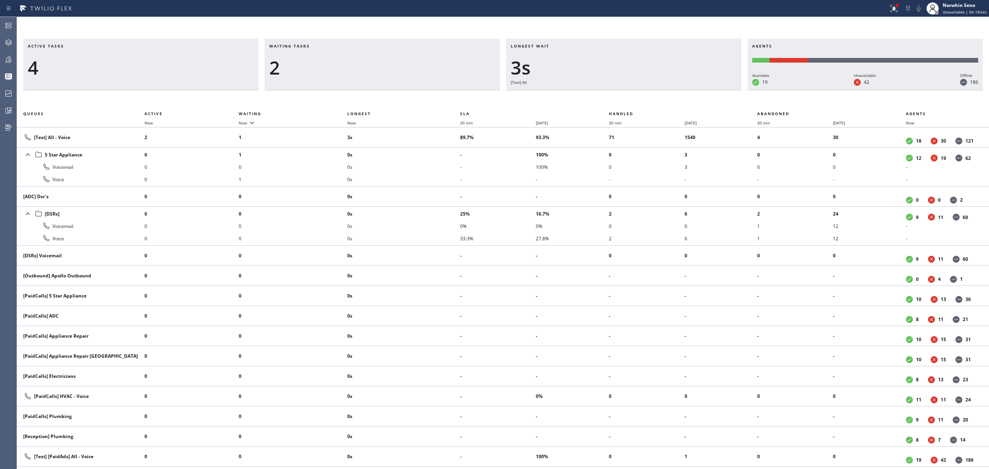
click at [637, 90] on div "Longest wait 3s [Test] All" at bounding box center [623, 65] width 235 height 52
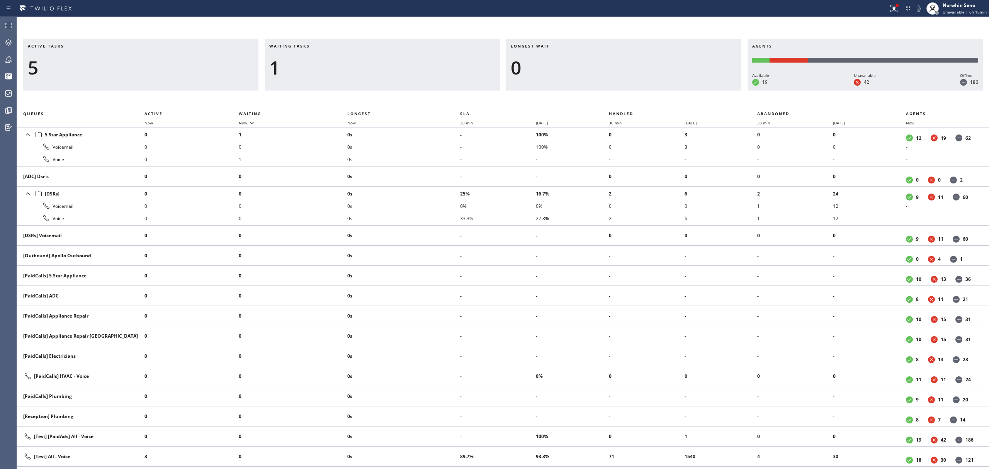
click at [637, 90] on div "Longest wait 0" at bounding box center [623, 65] width 235 height 52
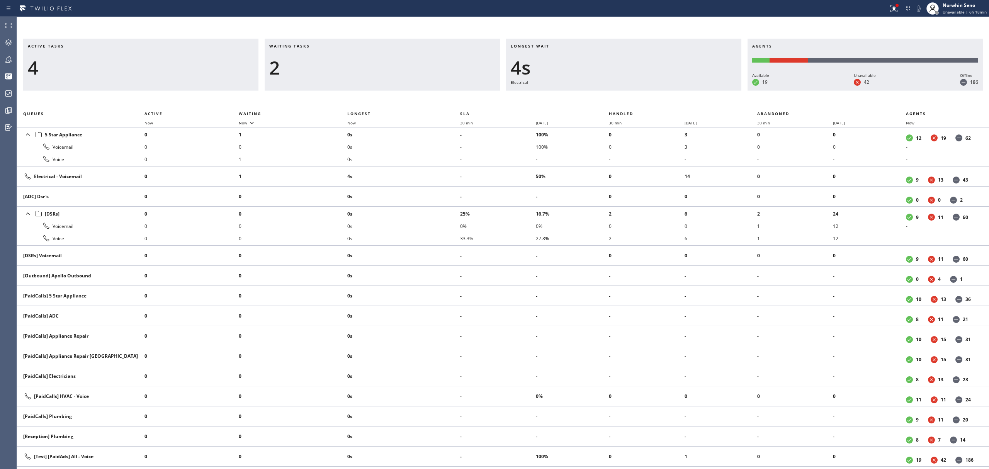
click at [637, 90] on div "Longest wait 4s Electrical" at bounding box center [623, 65] width 235 height 52
click at [637, 90] on div "Longest wait 9s Electrical" at bounding box center [623, 65] width 235 height 52
click at [637, 90] on div "Longest wait 14s Electrical" at bounding box center [623, 65] width 235 height 52
click at [637, 90] on div "Longest wait 19s Electrical" at bounding box center [623, 65] width 235 height 52
click at [637, 90] on div "Longest wait 24s Electrical" at bounding box center [623, 65] width 235 height 52
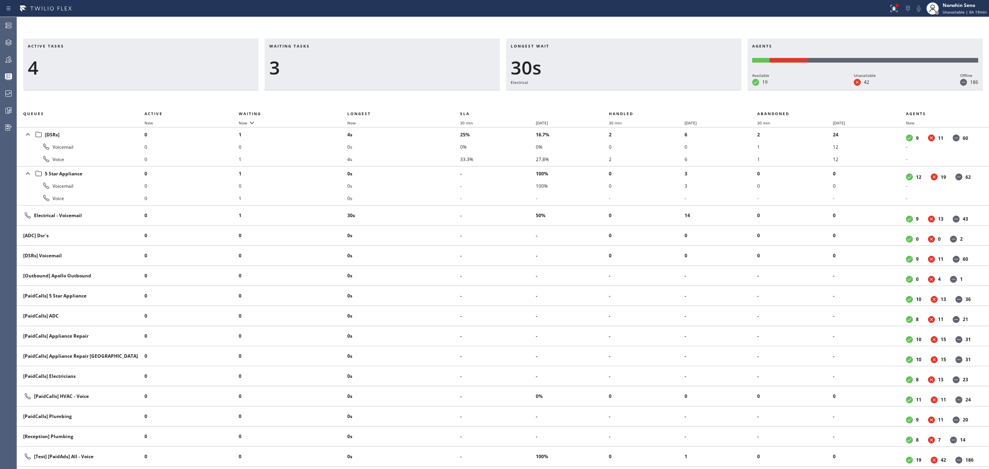
click at [637, 90] on div "Longest wait 30s Electrical" at bounding box center [623, 65] width 235 height 52
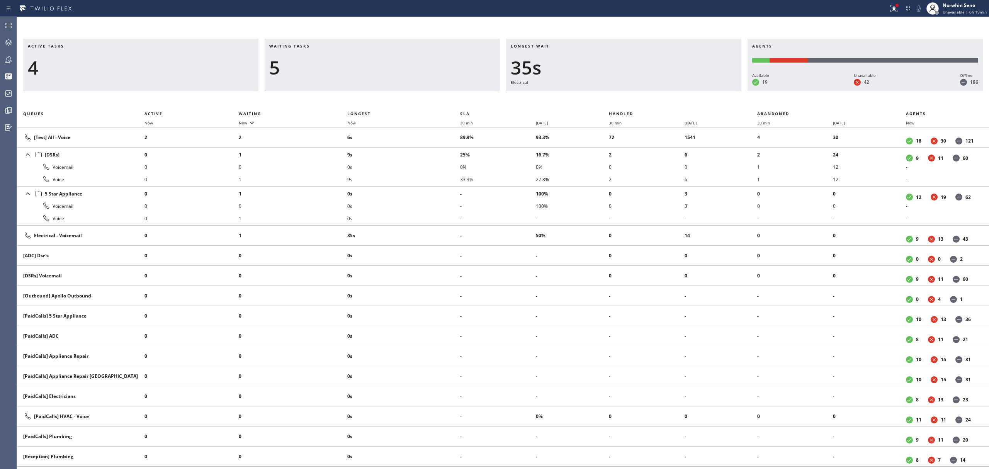
click at [637, 90] on div "Longest wait 35s Electrical" at bounding box center [623, 65] width 235 height 52
click at [637, 90] on div "Longest wait 40s Electrical" at bounding box center [623, 65] width 235 height 52
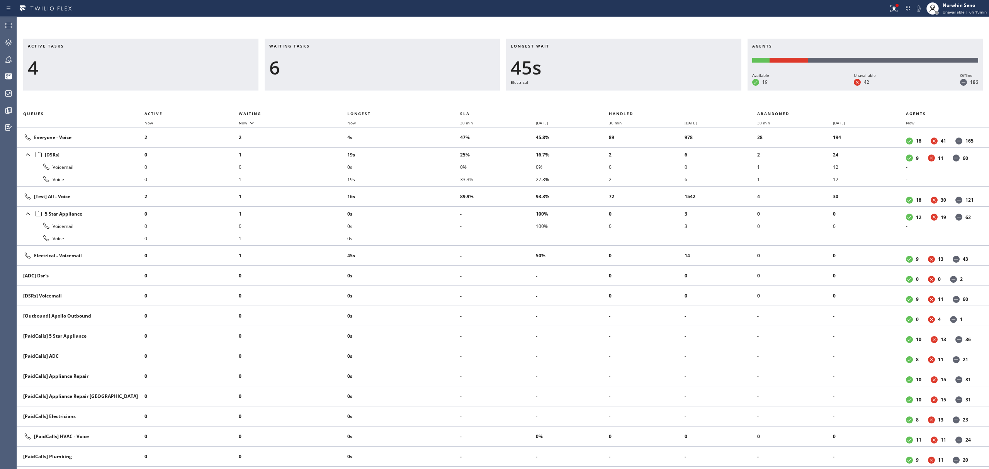
click at [637, 90] on div "Longest wait 45s Electrical" at bounding box center [623, 65] width 235 height 52
click at [637, 90] on div "Longest wait 50s Electrical" at bounding box center [623, 65] width 235 height 52
click at [637, 90] on div "Longest wait 55s Electrical" at bounding box center [623, 65] width 235 height 52
click at [637, 90] on div "Longest wait 1:00 Electrical" at bounding box center [623, 65] width 235 height 52
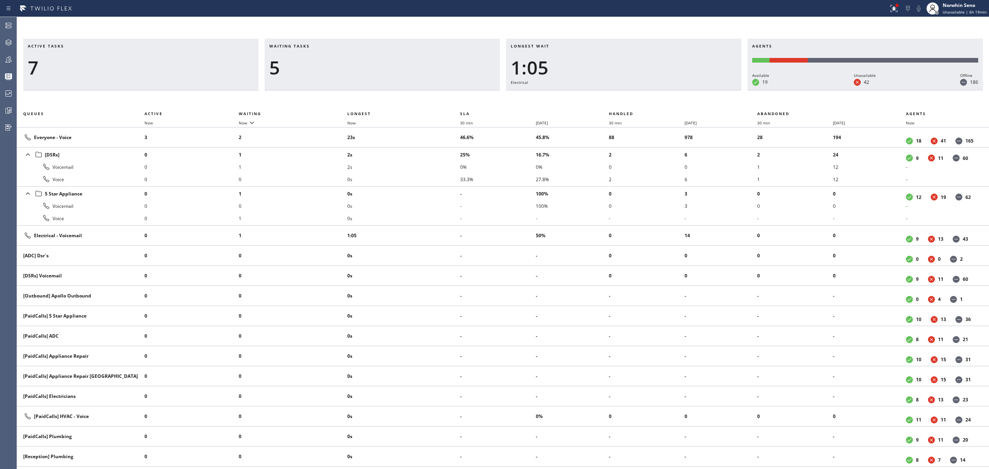
click at [637, 90] on div "Longest wait 1:05 Electrical" at bounding box center [623, 65] width 235 height 52
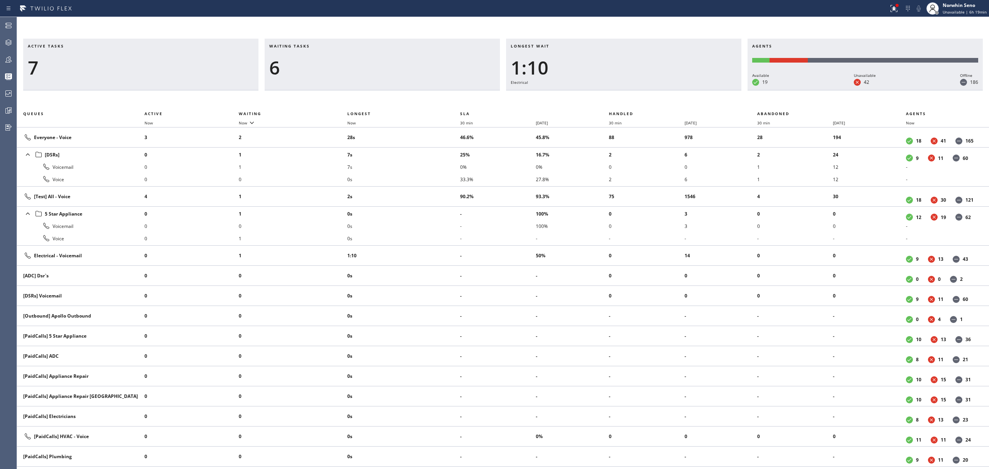
click at [637, 90] on div "Longest wait 1:10 Electrical" at bounding box center [623, 65] width 235 height 52
click at [637, 90] on div "Longest wait 1:15 Electrical" at bounding box center [623, 65] width 235 height 52
click at [637, 90] on div "Longest wait 1:21 Electrical" at bounding box center [623, 65] width 235 height 52
click at [637, 90] on div "Longest wait 1:26 Electrical" at bounding box center [623, 65] width 235 height 52
click at [637, 90] on div "Longest wait 1:31 Electrical" at bounding box center [623, 65] width 235 height 52
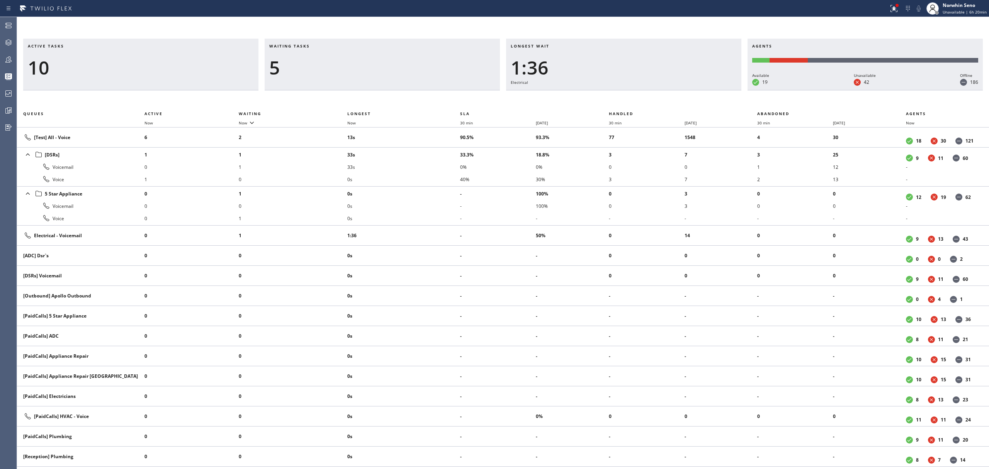
click at [637, 90] on div "Longest wait 1:36 Electrical" at bounding box center [623, 65] width 235 height 52
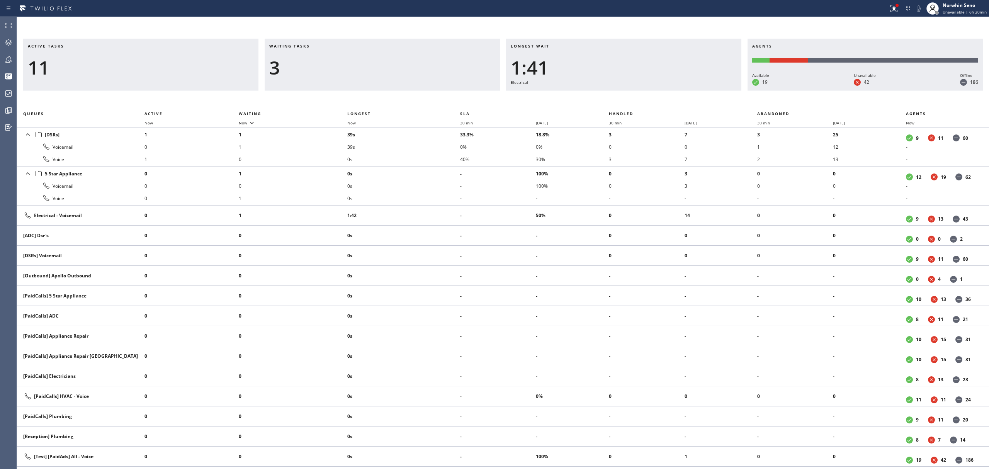
click at [637, 90] on div "Longest wait 1:41 Electrical" at bounding box center [623, 65] width 235 height 52
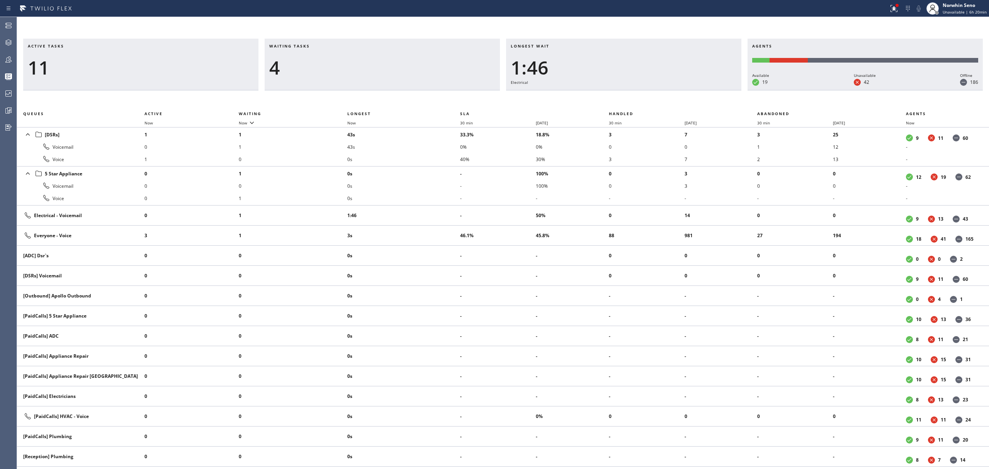
click at [637, 90] on div "Longest wait 1:46 Electrical" at bounding box center [623, 65] width 235 height 52
click at [637, 90] on div "Longest wait 1:51 Electrical" at bounding box center [623, 65] width 235 height 52
click at [637, 90] on div "Longest wait 1:56 Electrical" at bounding box center [623, 65] width 235 height 52
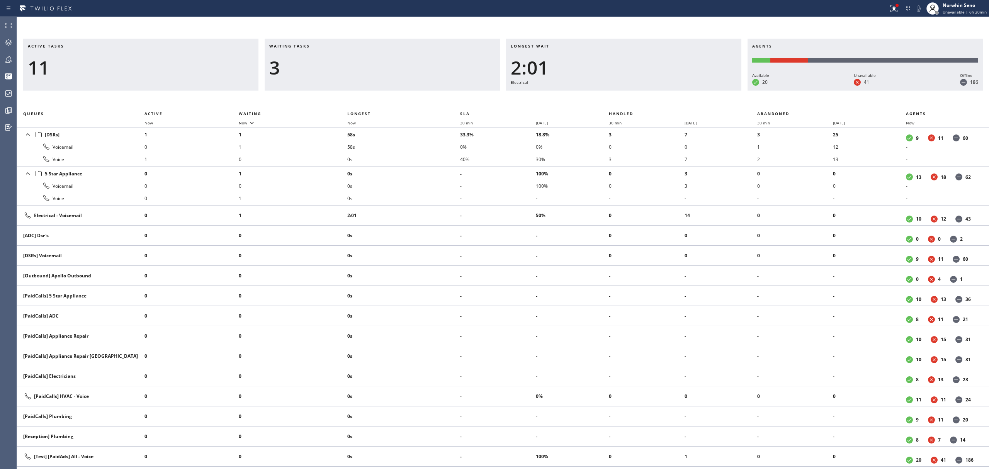
click at [637, 90] on div "Longest wait 2:01 Electrical" at bounding box center [623, 65] width 235 height 52
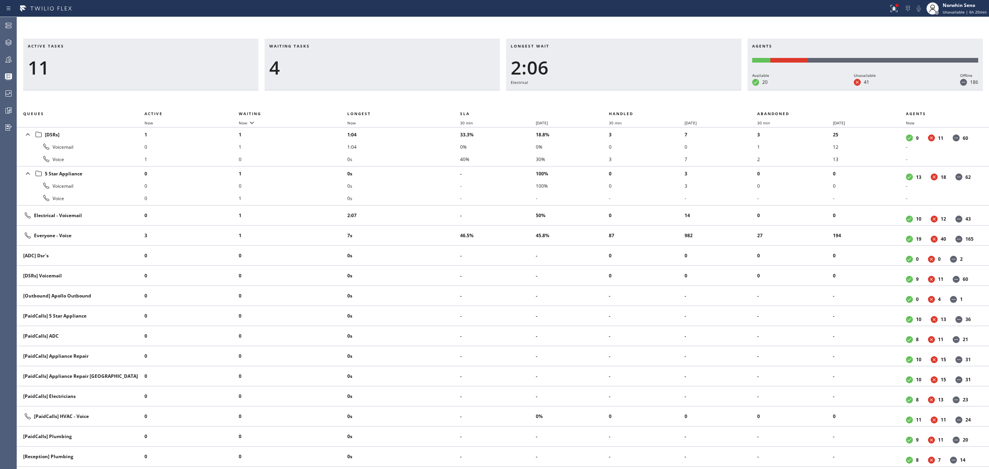
click at [637, 90] on div "Longest wait 2:06 Electrical" at bounding box center [623, 65] width 235 height 52
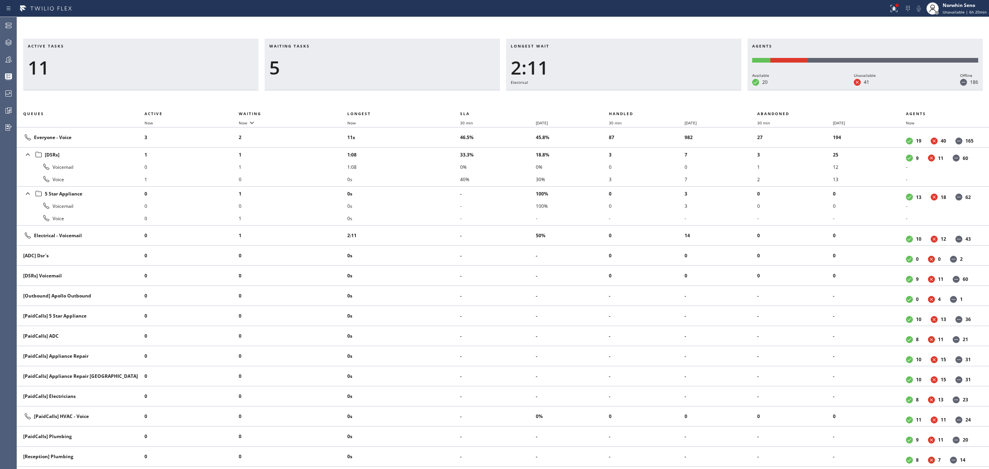
click at [637, 90] on div "Longest wait 2:11 Electrical" at bounding box center [623, 65] width 235 height 52
click at [637, 90] on div "Longest wait 2:16 Electrical" at bounding box center [623, 65] width 235 height 52
click at [637, 90] on div "Longest wait 2:22 Electrical" at bounding box center [623, 65] width 235 height 52
click at [637, 90] on div "Longest wait 2:27 Electrical" at bounding box center [623, 65] width 235 height 52
click at [637, 90] on div "Longest wait 2:32 Electrical" at bounding box center [623, 65] width 235 height 52
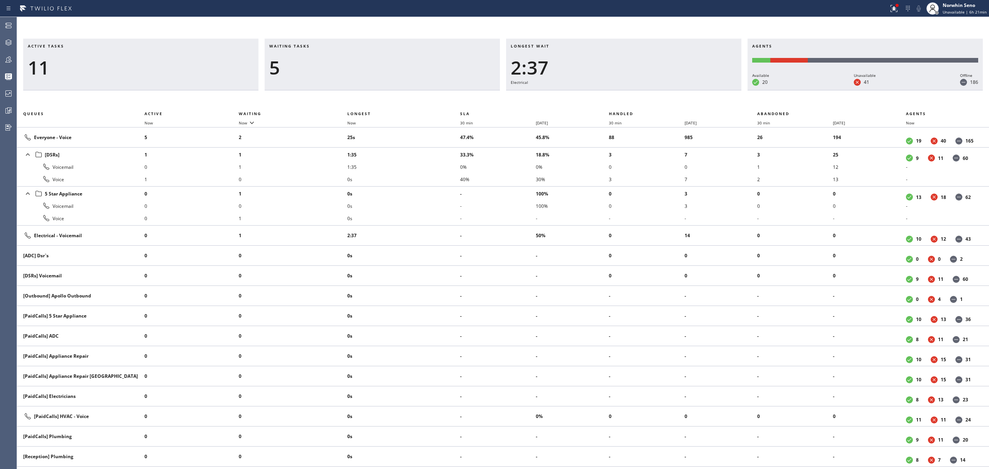
click at [637, 90] on div "Longest wait 2:37 Electrical" at bounding box center [623, 65] width 235 height 52
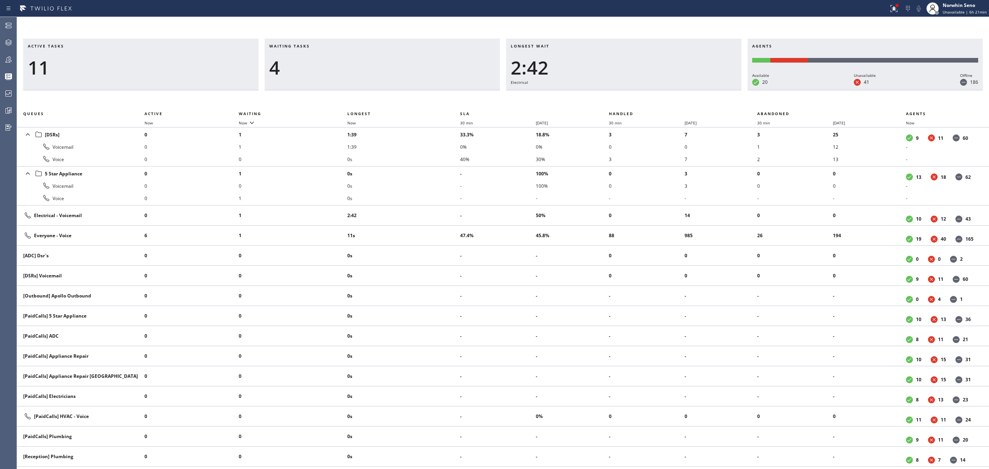
click at [637, 90] on div "Longest wait 2:42 Electrical" at bounding box center [623, 65] width 235 height 52
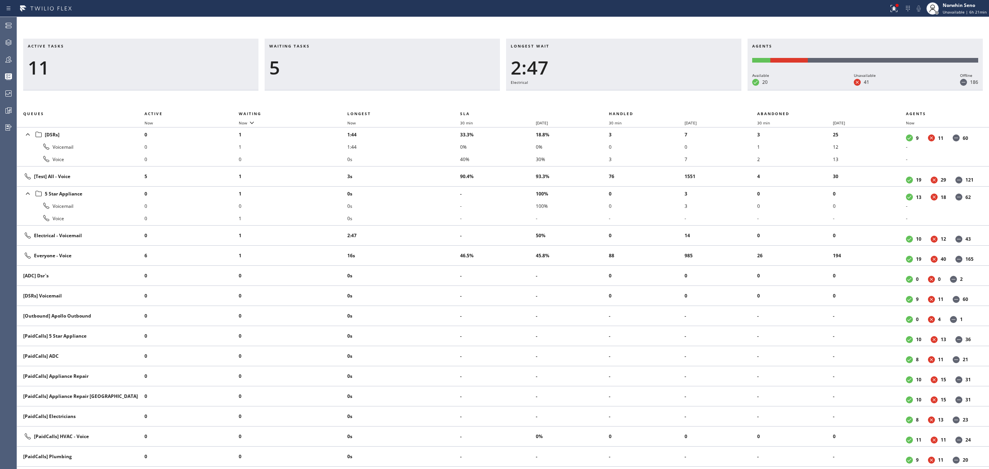
click at [637, 90] on div "Longest wait 2:47 Electrical" at bounding box center [623, 65] width 235 height 52
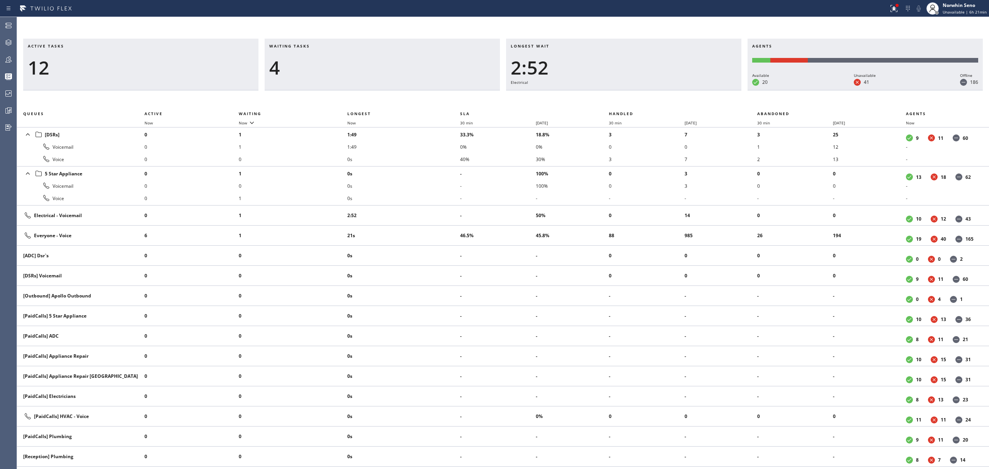
click at [637, 90] on div "Longest wait 2:52 Electrical" at bounding box center [623, 65] width 235 height 52
click at [637, 90] on div "Longest wait 2:57 Electrical" at bounding box center [623, 65] width 235 height 52
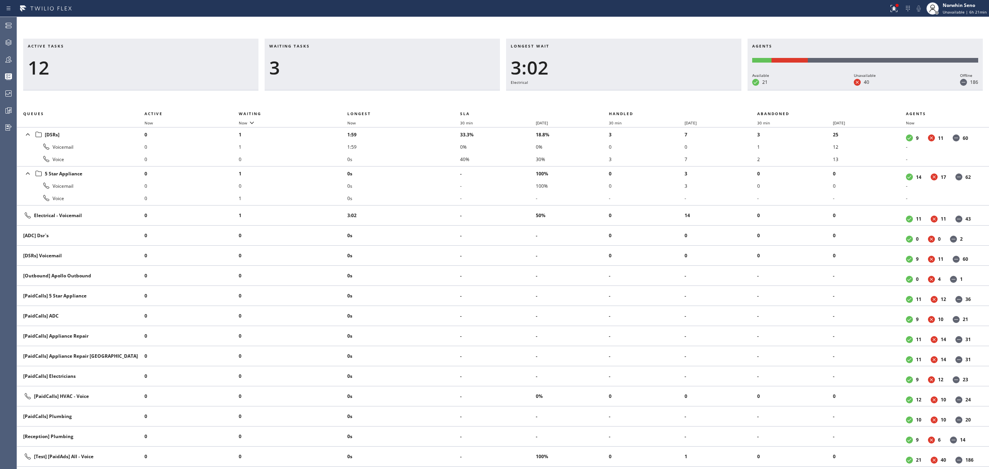
click at [637, 90] on div "Longest wait 3:02 Electrical" at bounding box center [623, 65] width 235 height 52
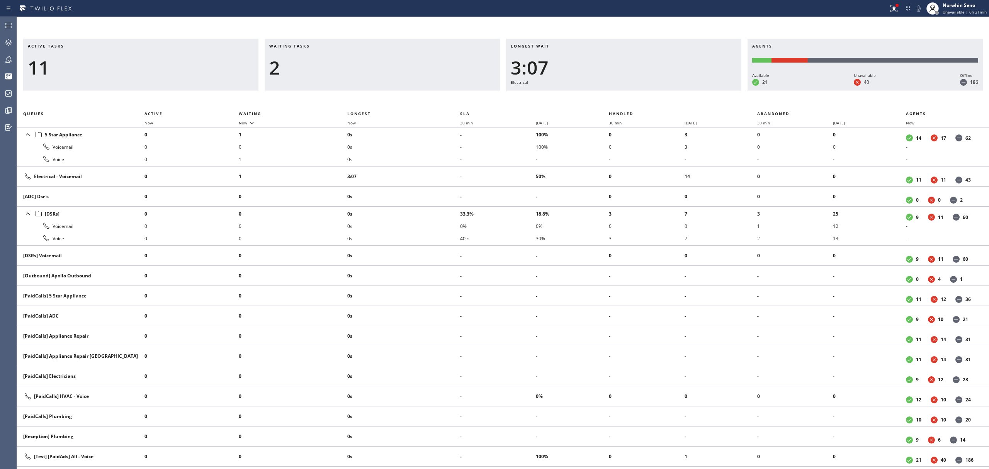
click at [637, 90] on div "Longest wait 3:07 Electrical" at bounding box center [623, 65] width 235 height 52
click at [637, 90] on div "Longest wait 3:12 Electrical" at bounding box center [623, 65] width 235 height 52
click at [637, 90] on div "Longest wait 3:17 Electrical" at bounding box center [623, 65] width 235 height 52
click at [637, 90] on div "Longest wait 3:22 Electrical" at bounding box center [623, 65] width 235 height 52
click at [637, 90] on div "Longest wait 3:28 Electrical" at bounding box center [623, 65] width 235 height 52
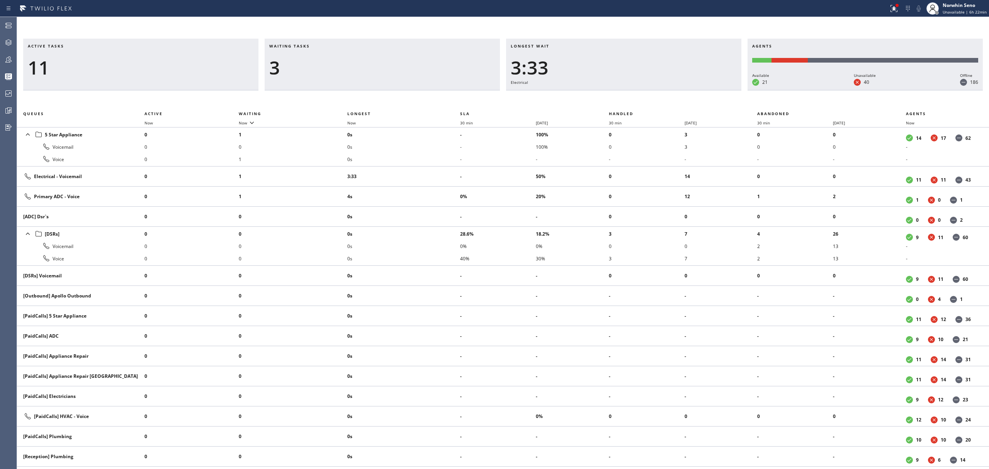
click at [637, 90] on div "Longest wait 3:33 Electrical" at bounding box center [623, 65] width 235 height 52
click at [637, 90] on div "Longest wait 3:38 Electrical" at bounding box center [623, 65] width 235 height 52
click at [637, 90] on div "Longest wait 3:43 Electrical" at bounding box center [623, 65] width 235 height 52
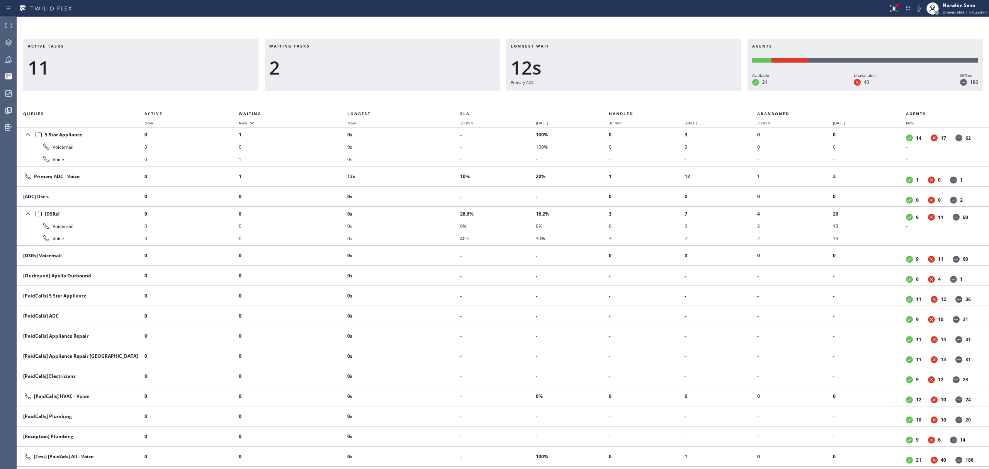
click at [637, 90] on div "Longest wait 12s Primary ADC" at bounding box center [623, 65] width 235 height 52
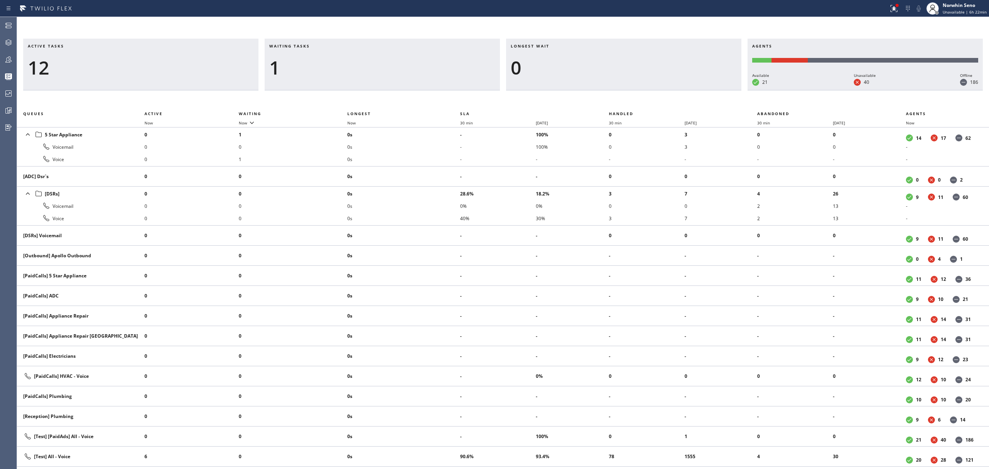
click at [637, 90] on div "Longest wait 0" at bounding box center [623, 65] width 235 height 52
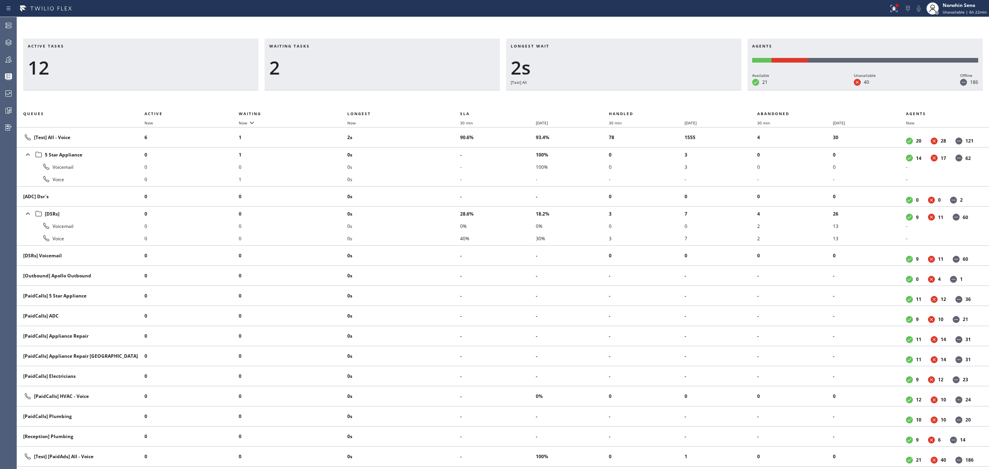
click at [637, 90] on div "Longest wait 2s [Test] All" at bounding box center [623, 65] width 235 height 52
click at [637, 90] on div "Longest wait 7s [Test] All" at bounding box center [623, 65] width 235 height 52
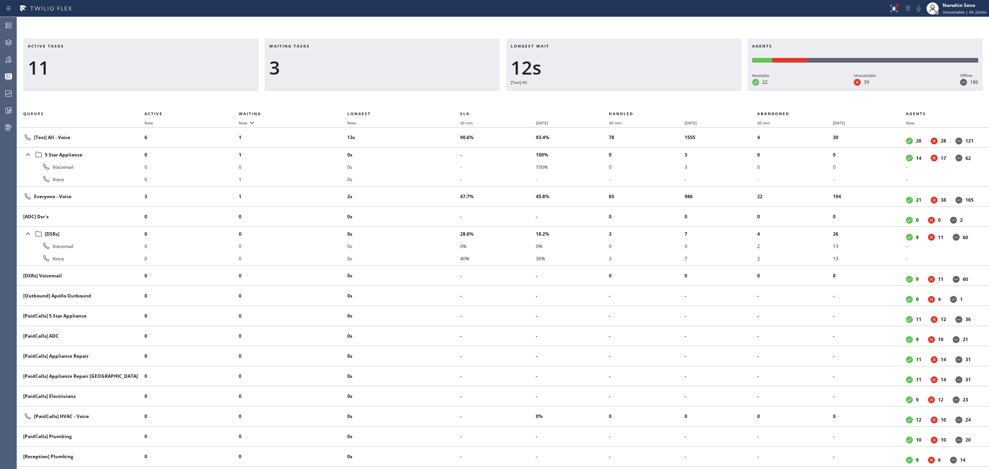
click at [637, 90] on div "Longest wait 12s [Test] All" at bounding box center [623, 65] width 235 height 52
click at [637, 90] on div "Longest wait 17s [Test] All" at bounding box center [623, 65] width 235 height 52
click at [637, 90] on div "Longest wait 12s Everyone" at bounding box center [623, 65] width 235 height 52
click at [637, 90] on div "Longest wait 18s Everyone" at bounding box center [623, 65] width 235 height 52
click at [637, 90] on div "Longest wait 17s Everyone" at bounding box center [623, 65] width 235 height 52
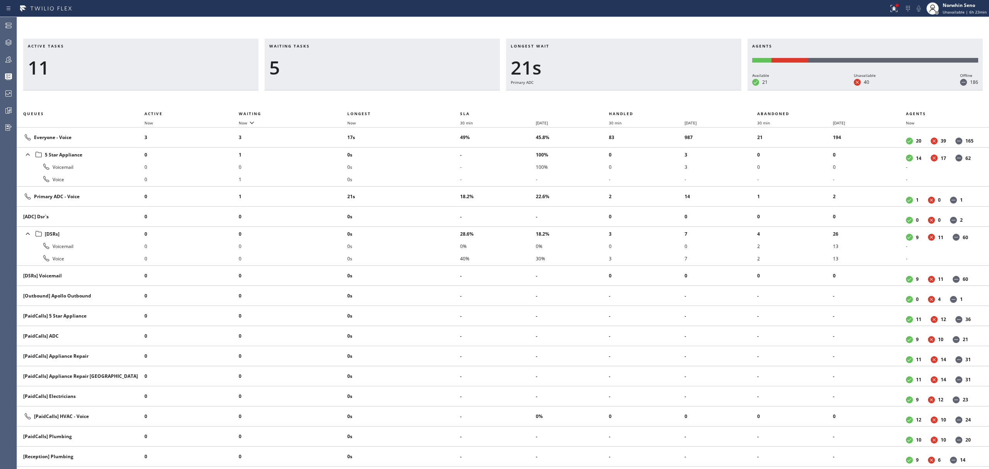
click at [637, 90] on div "Longest wait 21s Primary ADC" at bounding box center [623, 65] width 235 height 52
click at [637, 90] on div "Longest wait 14s Everyone" at bounding box center [623, 65] width 235 height 52
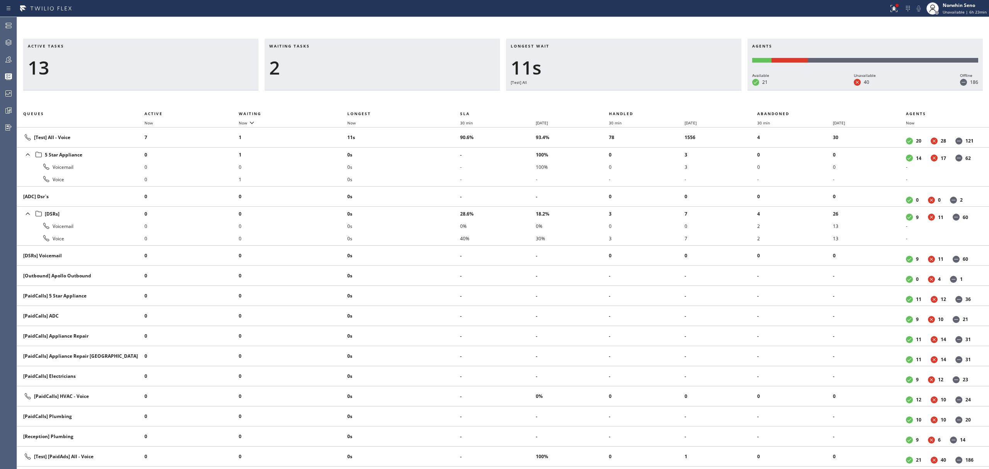
click at [637, 90] on div "Longest wait 11s [Test] All" at bounding box center [623, 65] width 235 height 52
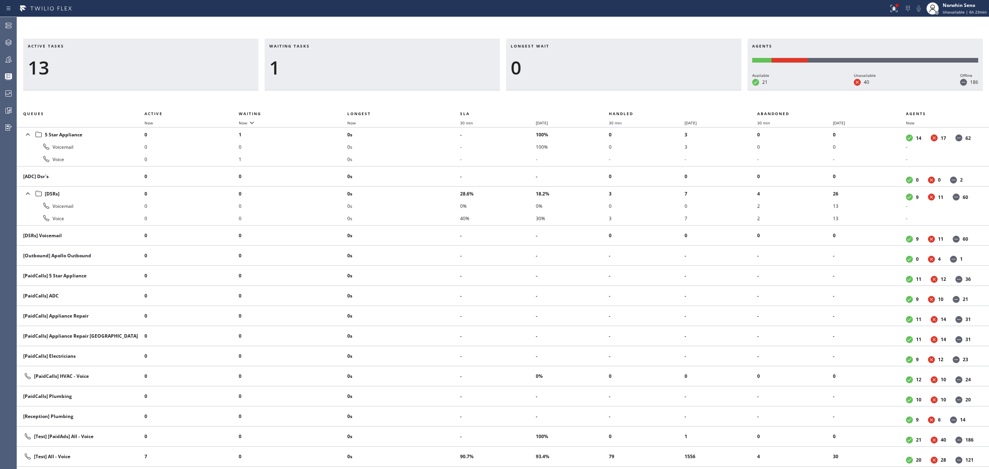
click at [637, 90] on div "Longest wait 0" at bounding box center [623, 65] width 235 height 52
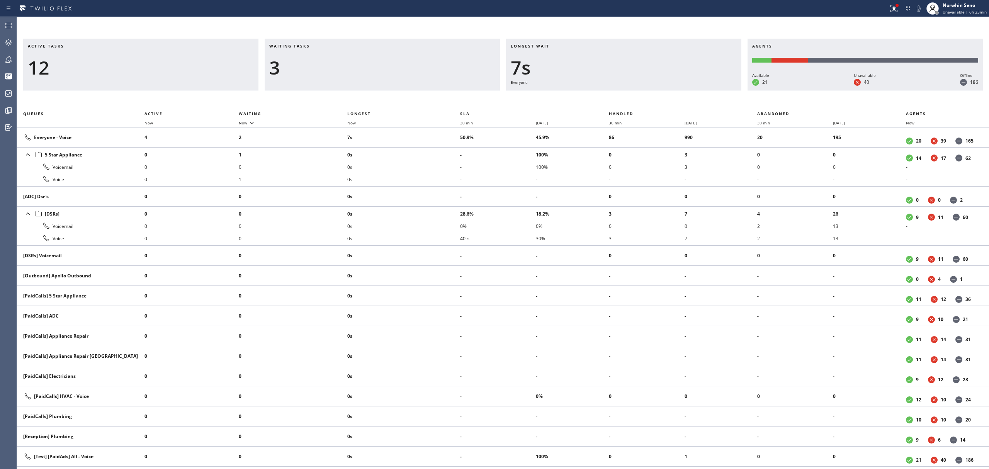
click at [637, 90] on div "Longest wait 7s Everyone" at bounding box center [623, 65] width 235 height 52
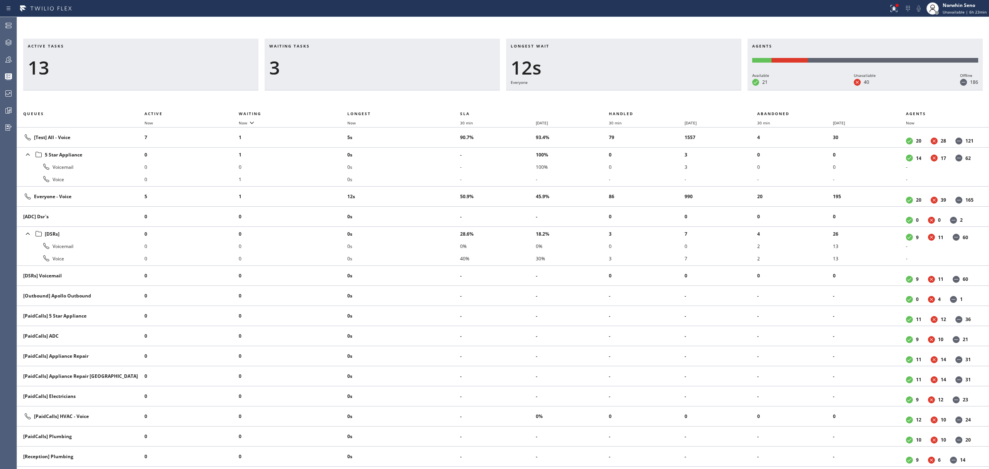
click at [637, 90] on div "Longest wait 12s Everyone" at bounding box center [623, 65] width 235 height 52
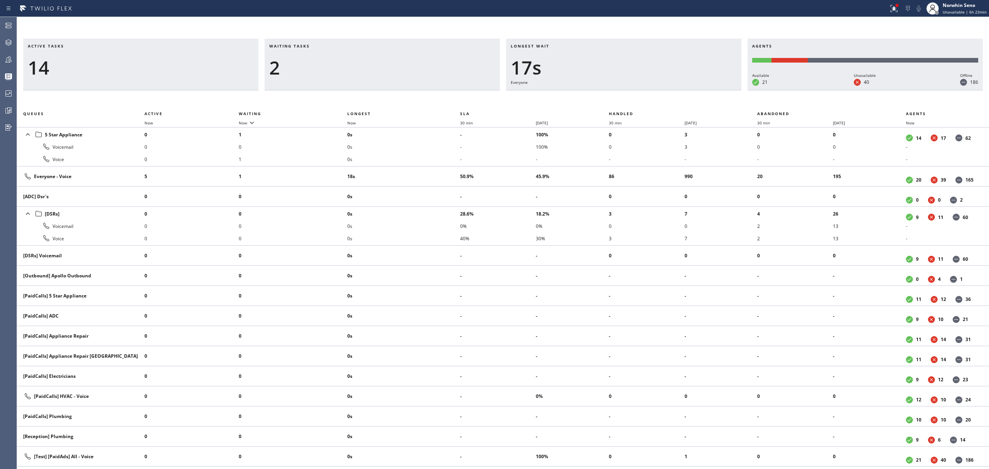
click at [637, 90] on div "Longest wait 17s Everyone" at bounding box center [623, 65] width 235 height 52
click at [637, 90] on div "Longest wait 22s Everyone" at bounding box center [623, 65] width 235 height 52
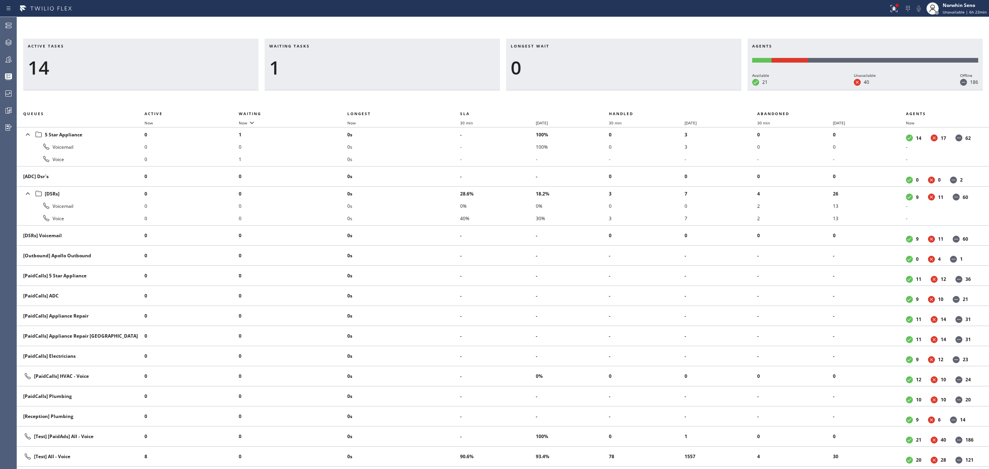
click at [637, 90] on div "Longest wait 0" at bounding box center [623, 65] width 235 height 52
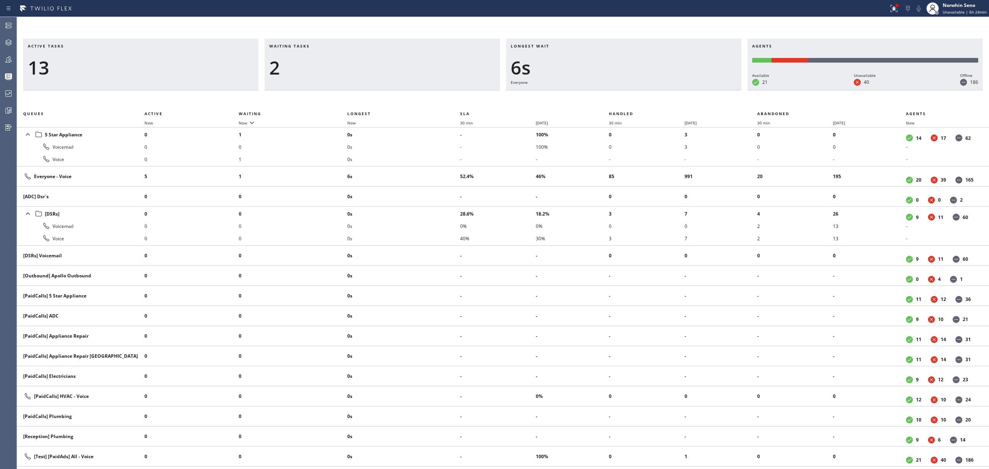
click at [637, 90] on div "Longest wait 6s Everyone" at bounding box center [623, 65] width 235 height 52
click at [637, 90] on div "Longest wait 11s Everyone" at bounding box center [623, 65] width 235 height 52
click at [637, 90] on div "Longest wait 16s Everyone" at bounding box center [623, 65] width 235 height 52
click at [637, 90] on div "Longest wait 21s Everyone" at bounding box center [623, 65] width 235 height 52
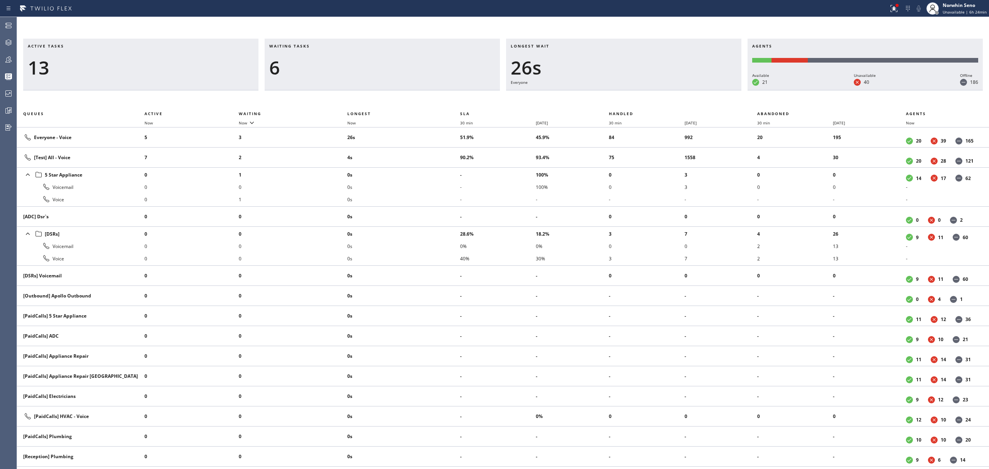
click at [637, 90] on div "Longest wait 26s Everyone" at bounding box center [623, 65] width 235 height 52
click at [637, 90] on div "Longest wait 31s Everyone" at bounding box center [623, 65] width 235 height 52
click at [637, 90] on div "Longest wait 36s Everyone" at bounding box center [623, 65] width 235 height 52
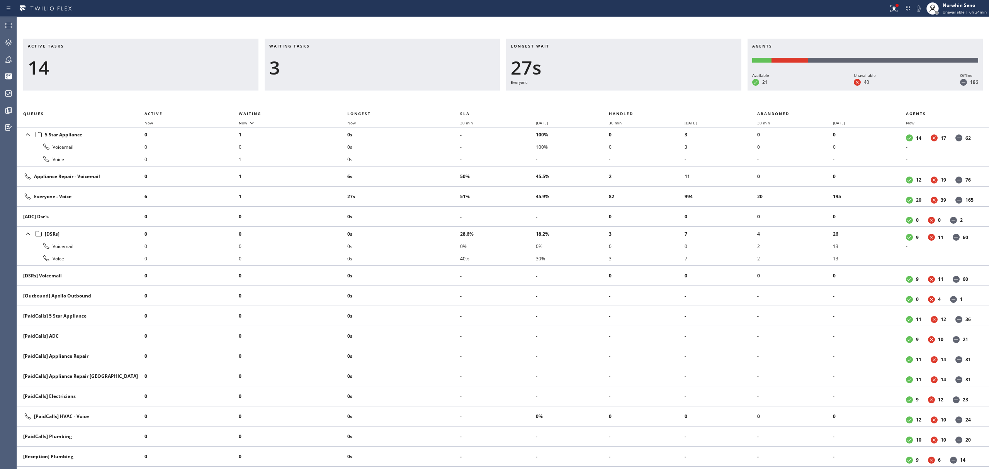
click at [637, 90] on div "Longest wait 27s Everyone" at bounding box center [623, 65] width 235 height 52
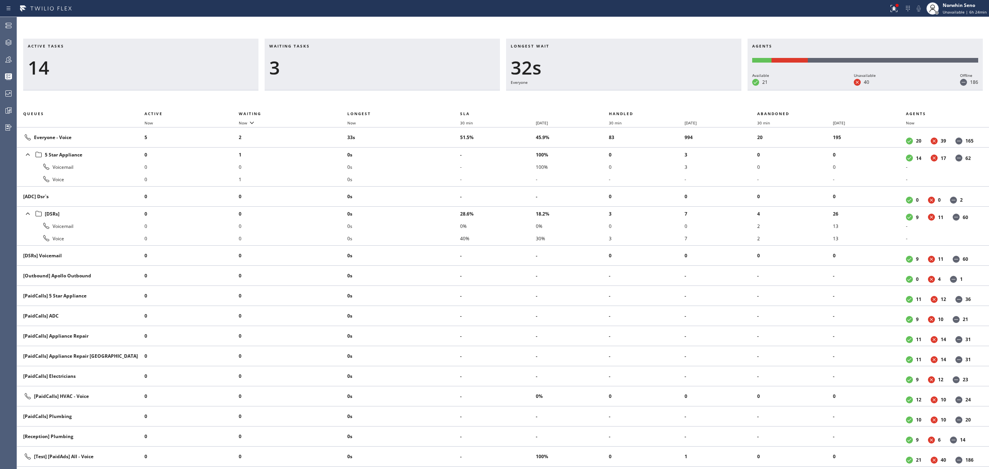
click at [637, 90] on div "Longest wait 32s Everyone" at bounding box center [623, 65] width 235 height 52
click at [637, 90] on div "Longest wait 37s Everyone" at bounding box center [623, 65] width 235 height 52
click at [637, 90] on div "Longest wait 14s Everyone" at bounding box center [623, 65] width 235 height 52
click at [637, 90] on div "Longest wait 19s Everyone" at bounding box center [623, 65] width 235 height 52
click at [637, 90] on div "Longest wait 25s Everyone" at bounding box center [623, 65] width 235 height 52
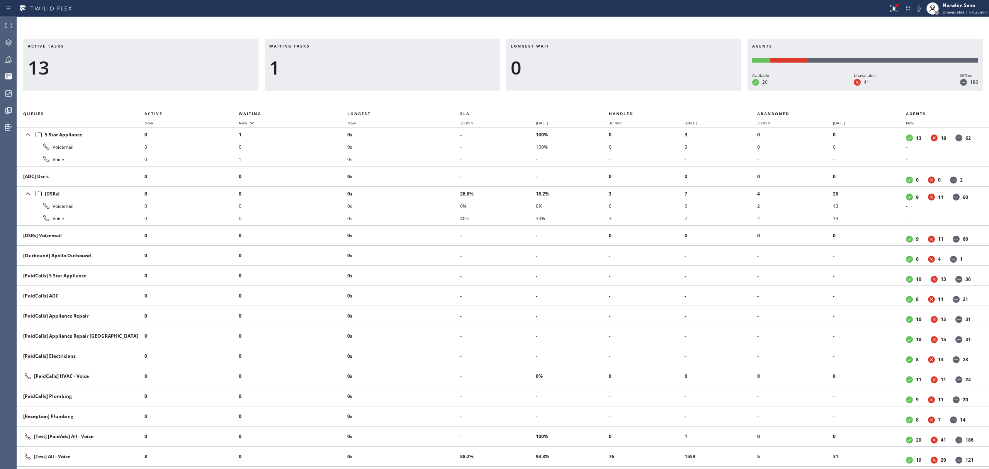
click at [637, 90] on div "Longest wait 0" at bounding box center [623, 65] width 235 height 52
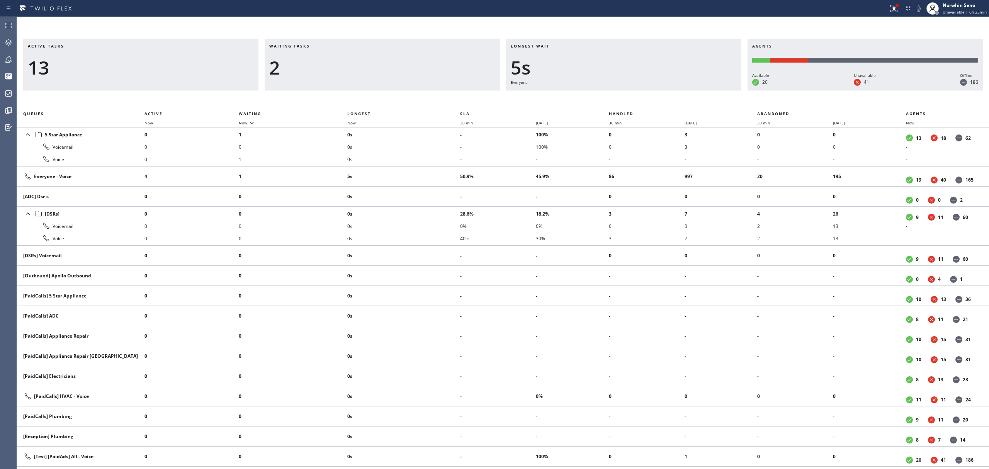
click at [637, 90] on div "Longest wait 5s Everyone" at bounding box center [623, 65] width 235 height 52
click at [637, 90] on div "Longest wait 10s Everyone" at bounding box center [623, 65] width 235 height 52
click at [637, 90] on div "Longest wait 15s Everyone" at bounding box center [623, 65] width 235 height 52
click at [637, 90] on div "Longest wait 20s Everyone" at bounding box center [623, 65] width 235 height 52
click at [637, 90] on div "Longest wait 25s Everyone" at bounding box center [623, 65] width 235 height 52
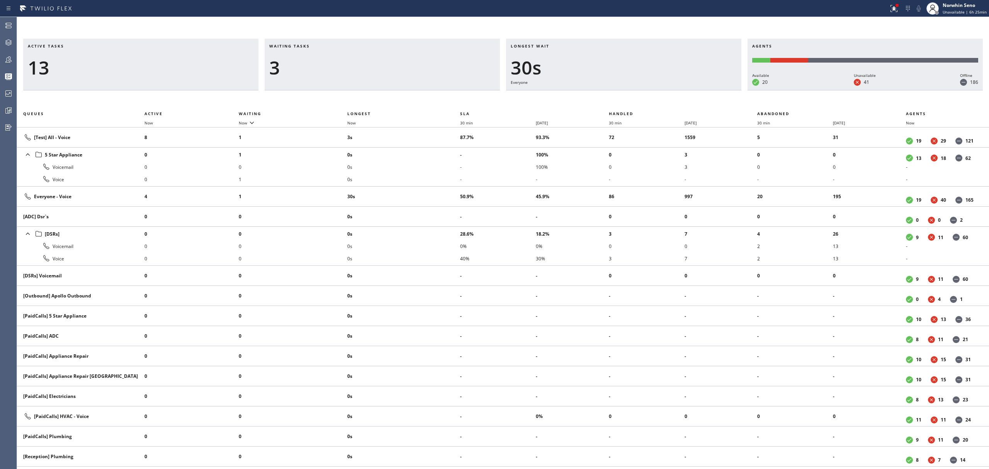
click at [637, 90] on div "Longest wait 30s Everyone" at bounding box center [623, 65] width 235 height 52
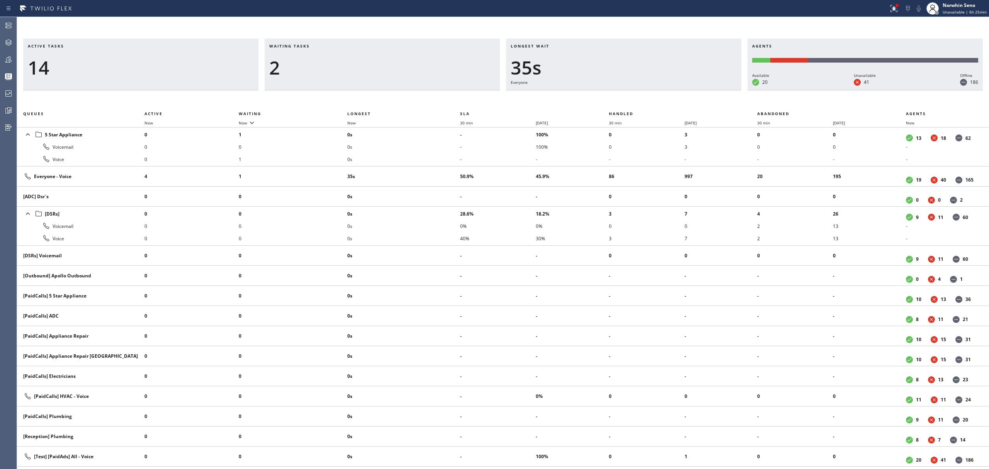
click at [637, 90] on div "Longest wait 35s Everyone" at bounding box center [623, 65] width 235 height 52
click at [637, 90] on div "Longest wait 40s Everyone" at bounding box center [623, 65] width 235 height 52
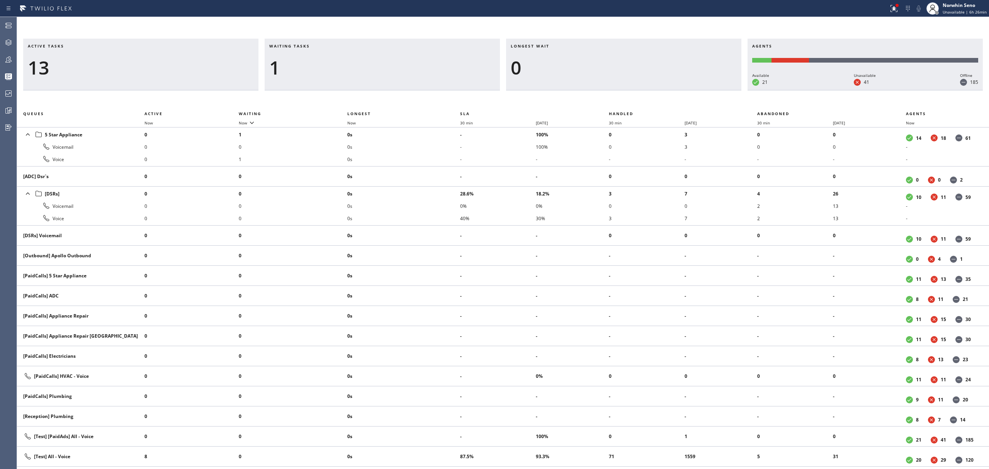
click at [637, 90] on div "Longest wait 0" at bounding box center [623, 65] width 235 height 52
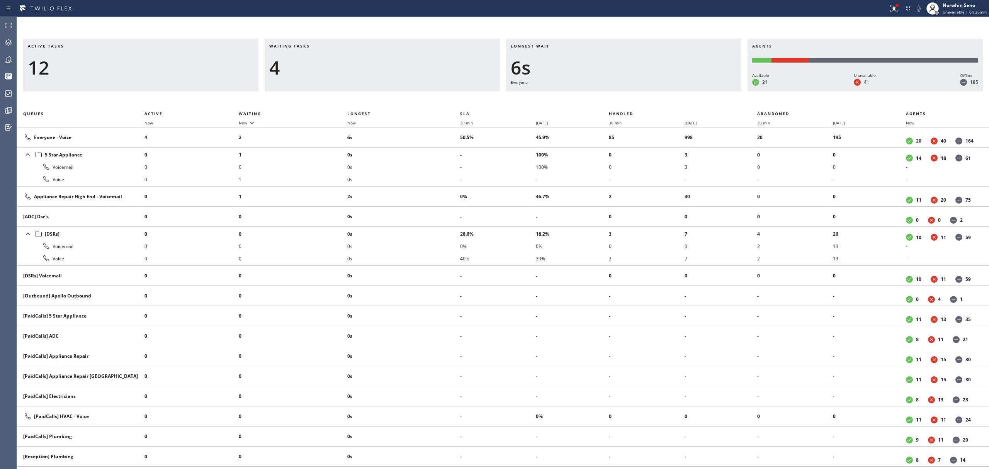
click at [637, 90] on div "Longest wait 6s Everyone" at bounding box center [623, 65] width 235 height 52
click at [637, 90] on div "Longest wait 11s Everyone" at bounding box center [623, 65] width 235 height 52
click at [637, 90] on div "Longest wait 16s Everyone" at bounding box center [623, 65] width 235 height 52
click at [637, 90] on div "Longest wait 21s Everyone" at bounding box center [623, 65] width 235 height 52
click at [637, 90] on div "Longest wait 26s Everyone" at bounding box center [623, 65] width 235 height 52
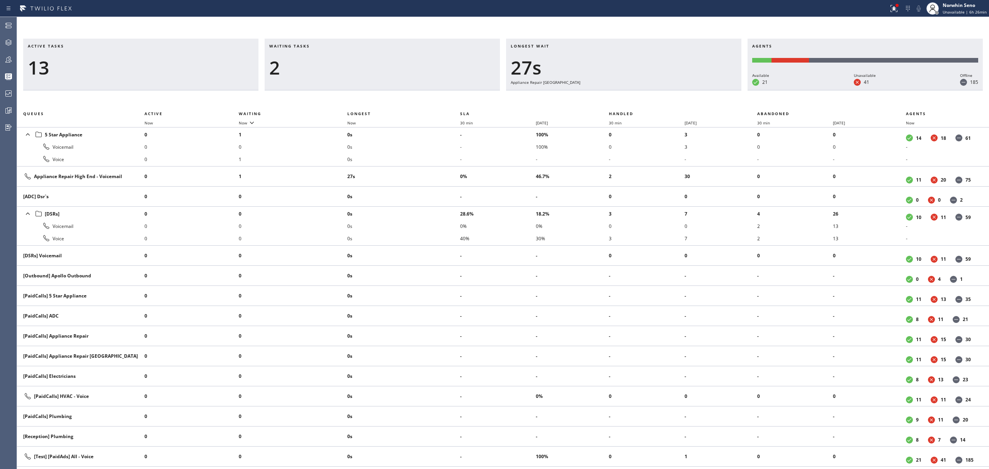
click at [637, 90] on div "Longest wait 27s Appliance Repair [GEOGRAPHIC_DATA]" at bounding box center [623, 65] width 235 height 52
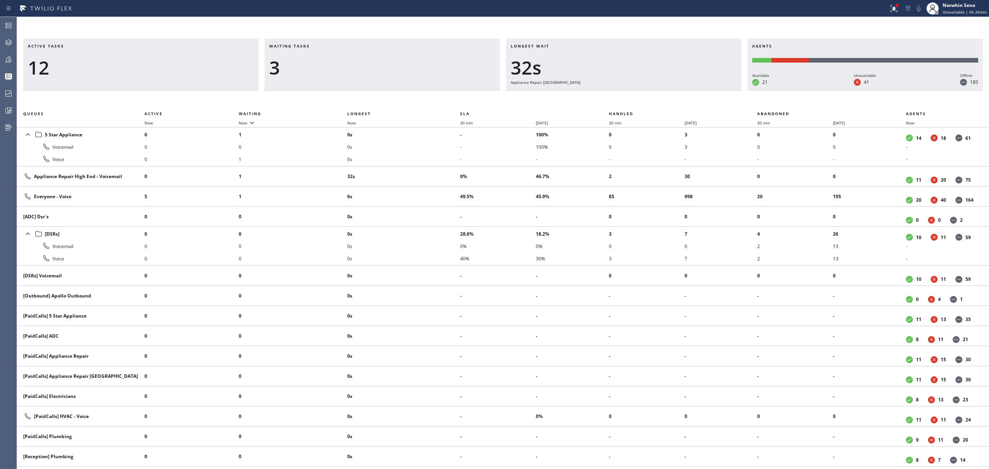
click at [637, 90] on div "Longest wait 32s Appliance Repair [GEOGRAPHIC_DATA]" at bounding box center [623, 65] width 235 height 52
click at [637, 90] on div "Longest wait 37s Appliance Repair [GEOGRAPHIC_DATA]" at bounding box center [623, 65] width 235 height 52
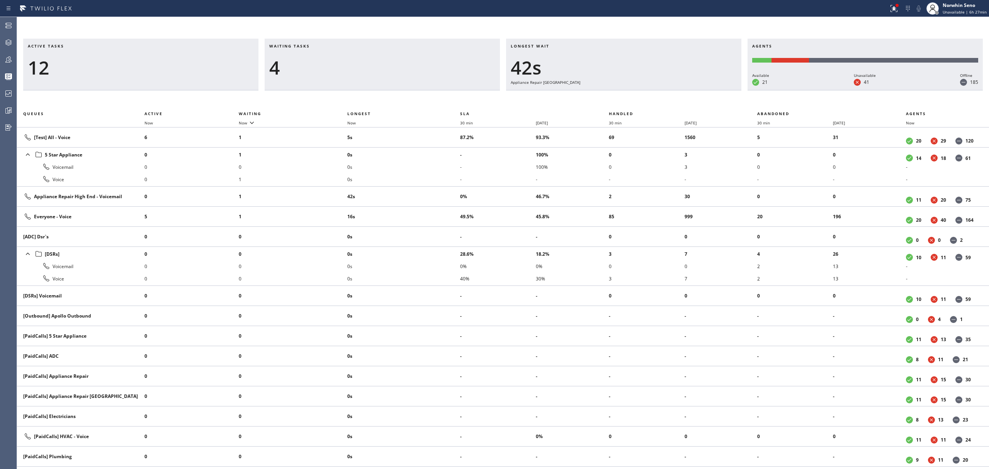
click at [637, 90] on div "Longest wait 42s Appliance Repair [GEOGRAPHIC_DATA]" at bounding box center [623, 65] width 235 height 52
click at [637, 90] on div "Longest wait 47s Appliance Repair [GEOGRAPHIC_DATA]" at bounding box center [623, 65] width 235 height 52
click at [637, 90] on div "Longest wait 53s Appliance Repair [GEOGRAPHIC_DATA]" at bounding box center [623, 65] width 235 height 52
click at [637, 90] on div "Longest wait 58s Appliance Repair [GEOGRAPHIC_DATA]" at bounding box center [623, 65] width 235 height 52
click at [637, 90] on div "Longest wait 1:03 Appliance Repair [GEOGRAPHIC_DATA]" at bounding box center [623, 65] width 235 height 52
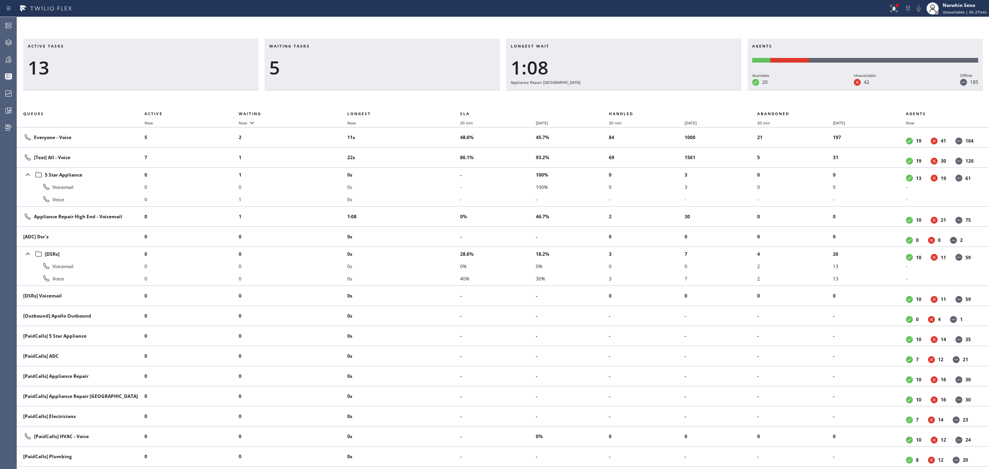
click at [637, 90] on div "Longest wait 1:08 Appliance Repair [GEOGRAPHIC_DATA]" at bounding box center [623, 65] width 235 height 52
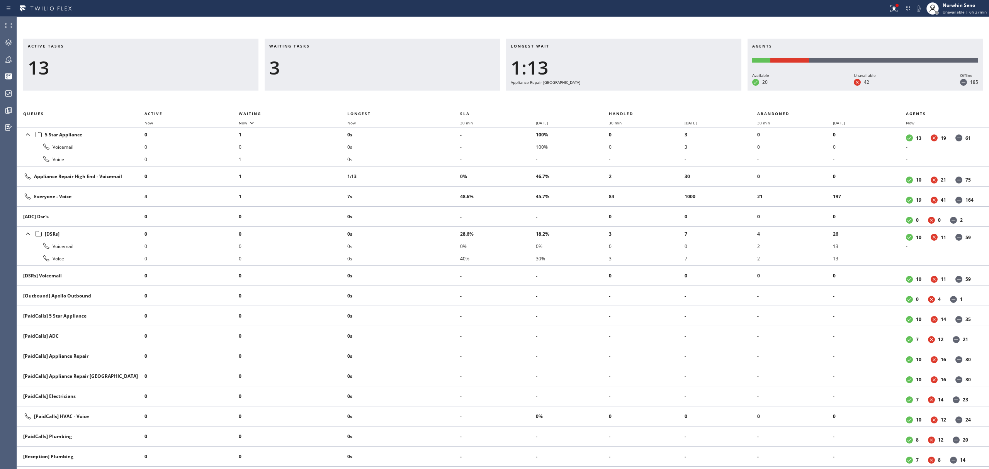
click at [637, 90] on div "Longest wait 1:13 Appliance Repair [GEOGRAPHIC_DATA]" at bounding box center [623, 65] width 235 height 52
click at [637, 90] on div "Longest wait 1:18 Appliance Repair [GEOGRAPHIC_DATA]" at bounding box center [623, 65] width 235 height 52
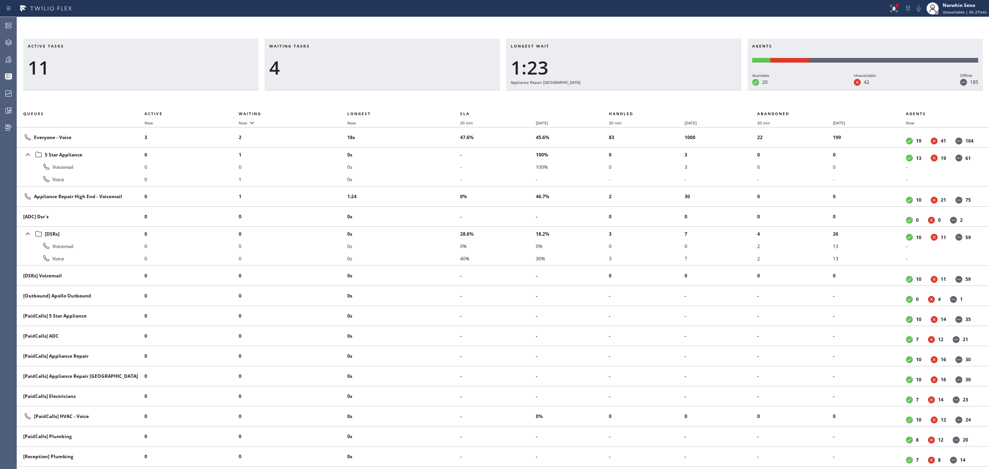
click at [637, 90] on div "Longest wait 1:23 Appliance Repair [GEOGRAPHIC_DATA]" at bounding box center [623, 65] width 235 height 52
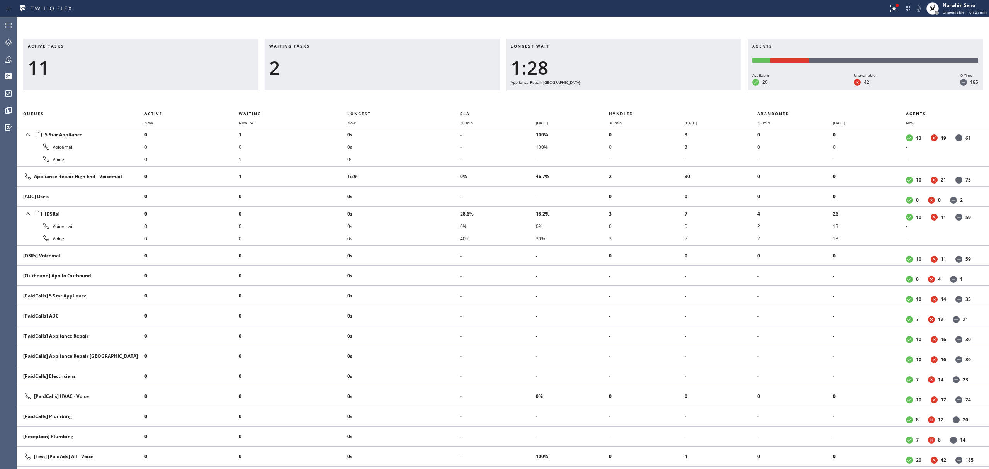
click at [637, 90] on div "Longest wait 1:28 Appliance Repair [GEOGRAPHIC_DATA]" at bounding box center [623, 65] width 235 height 52
click at [637, 90] on div "Longest wait 1:33 Appliance Repair [GEOGRAPHIC_DATA]" at bounding box center [623, 65] width 235 height 52
click at [637, 90] on div "Longest wait 1:38 Appliance Repair [GEOGRAPHIC_DATA]" at bounding box center [623, 65] width 235 height 52
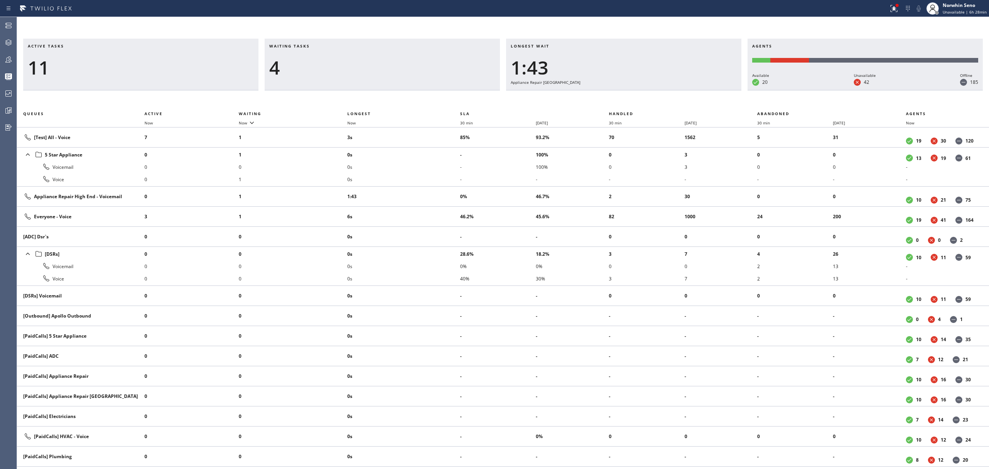
click at [637, 90] on div "Longest wait 1:43 Appliance Repair [GEOGRAPHIC_DATA]" at bounding box center [623, 65] width 235 height 52
click at [637, 90] on div "Longest wait 1:49 Appliance Repair [GEOGRAPHIC_DATA]" at bounding box center [623, 65] width 235 height 52
click at [637, 90] on div "Longest wait 1:54 Appliance Repair [GEOGRAPHIC_DATA]" at bounding box center [623, 65] width 235 height 52
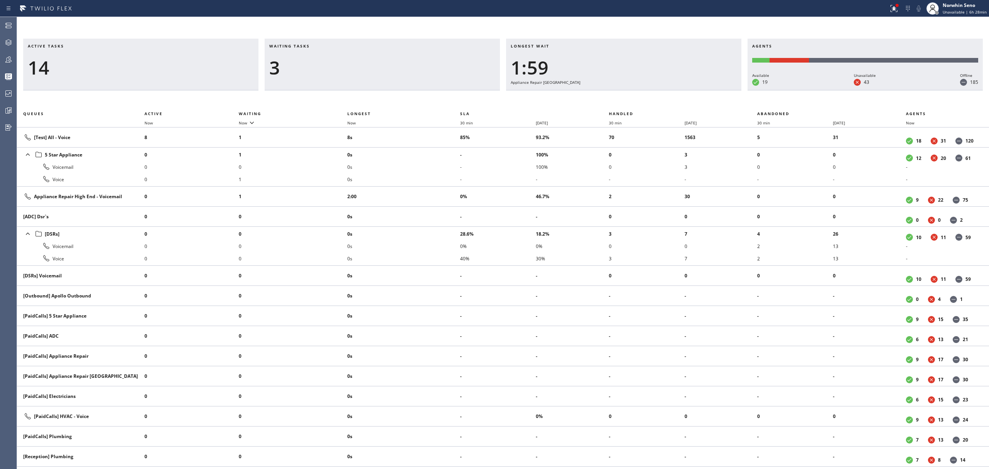
click at [637, 90] on div "Longest wait 1:59 Appliance Repair [GEOGRAPHIC_DATA]" at bounding box center [623, 65] width 235 height 52
click at [637, 90] on div "Longest wait 2:04 Appliance Repair [GEOGRAPHIC_DATA]" at bounding box center [623, 65] width 235 height 52
click at [637, 90] on div "Longest wait 2:09 Appliance Repair [GEOGRAPHIC_DATA]" at bounding box center [623, 65] width 235 height 52
click at [637, 90] on div "Longest wait 2:14 Appliance Repair [GEOGRAPHIC_DATA]" at bounding box center [623, 65] width 235 height 52
click at [637, 90] on div "Longest wait 2:19 Appliance Repair [GEOGRAPHIC_DATA]" at bounding box center [623, 65] width 235 height 52
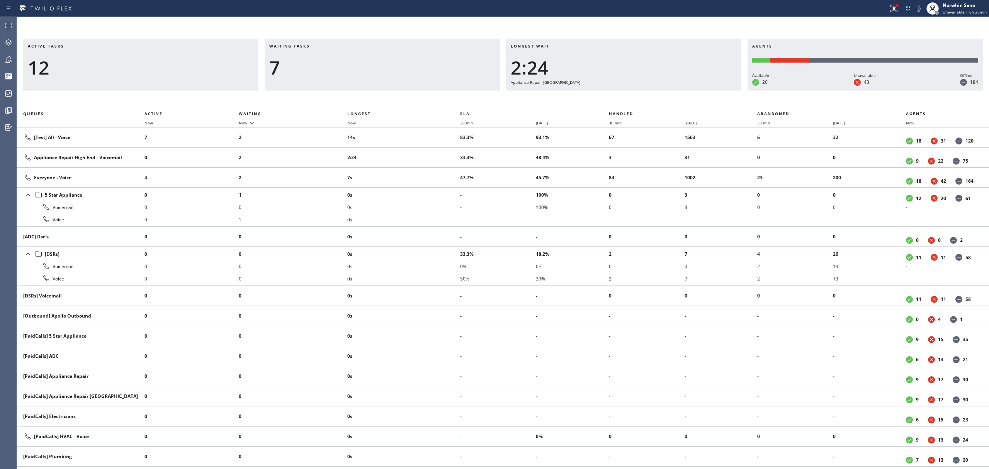
click at [637, 90] on div "Longest wait 2:24 Appliance Repair [GEOGRAPHIC_DATA]" at bounding box center [623, 65] width 235 height 52
click at [637, 90] on div "Longest wait 2:29 Appliance Repair [GEOGRAPHIC_DATA]" at bounding box center [623, 65] width 235 height 52
click at [637, 90] on div "Longest wait 2:34 Appliance Repair [GEOGRAPHIC_DATA]" at bounding box center [623, 65] width 235 height 52
click at [637, 90] on div "Longest wait 2:39 Appliance Repair [GEOGRAPHIC_DATA]" at bounding box center [623, 65] width 235 height 52
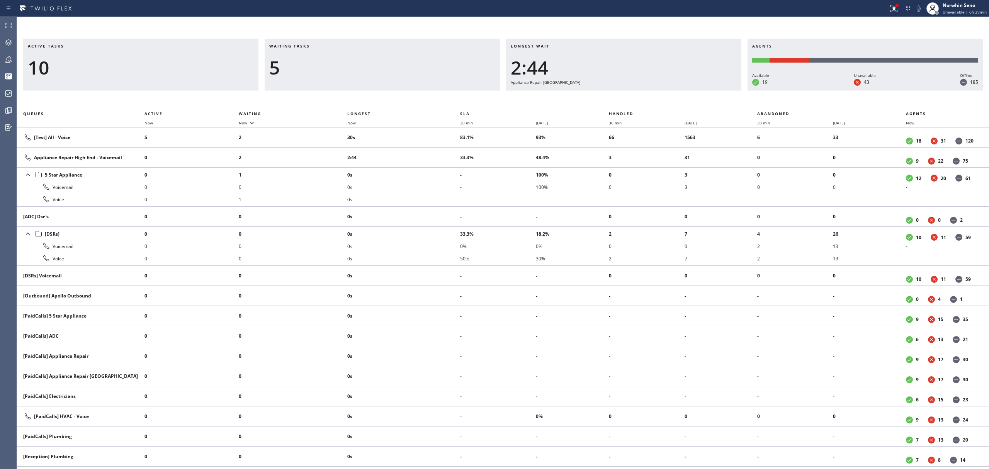
click at [637, 90] on div "Longest wait 2:44 Appliance Repair [GEOGRAPHIC_DATA]" at bounding box center [623, 65] width 235 height 52
click at [637, 90] on div "Longest wait 2:50 Appliance Repair [GEOGRAPHIC_DATA]" at bounding box center [623, 65] width 235 height 52
click at [637, 90] on div "Longest wait 2:55 Appliance Repair [GEOGRAPHIC_DATA]" at bounding box center [623, 65] width 235 height 52
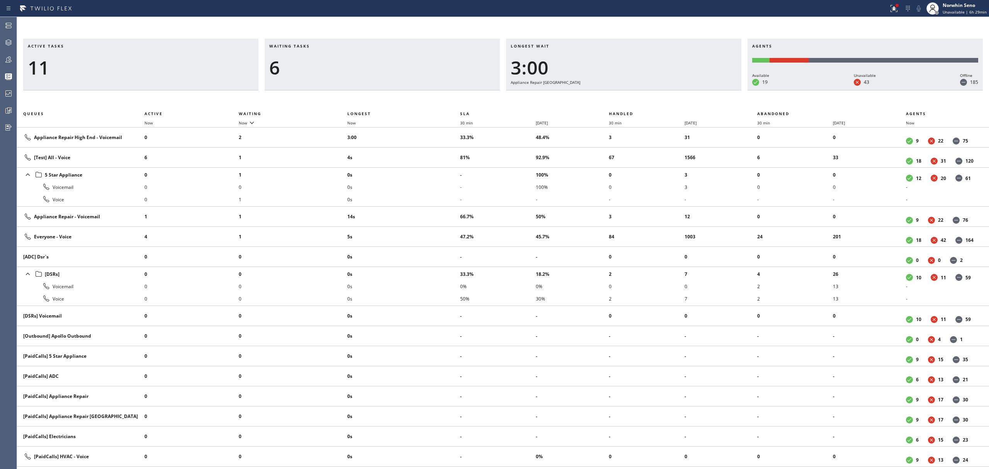
click at [637, 90] on div "Longest wait 3:00 Appliance Repair [GEOGRAPHIC_DATA]" at bounding box center [623, 65] width 235 height 52
click at [637, 90] on div "Longest wait 3:05 Appliance Repair [GEOGRAPHIC_DATA]" at bounding box center [623, 65] width 235 height 52
click at [637, 90] on div "Longest wait 3:10 Appliance Repair [GEOGRAPHIC_DATA]" at bounding box center [623, 65] width 235 height 52
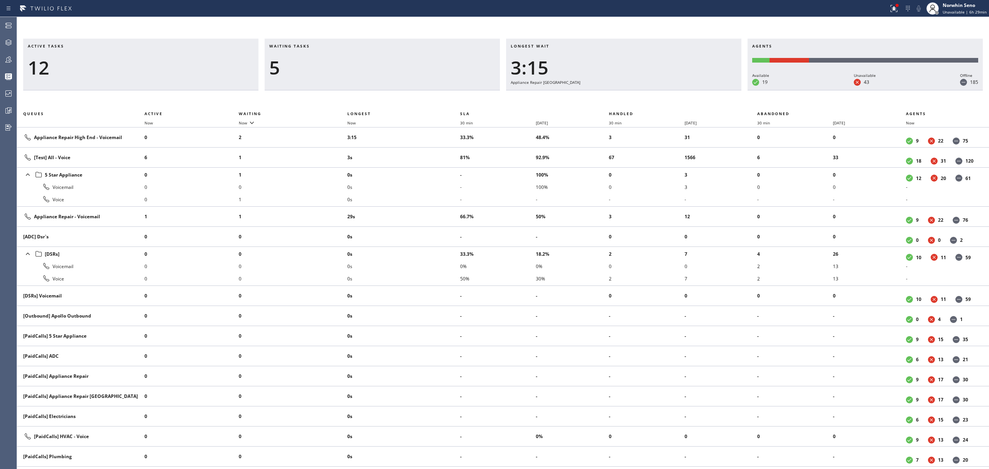
click at [637, 90] on div "Longest wait 3:15 Appliance Repair [GEOGRAPHIC_DATA]" at bounding box center [623, 65] width 235 height 52
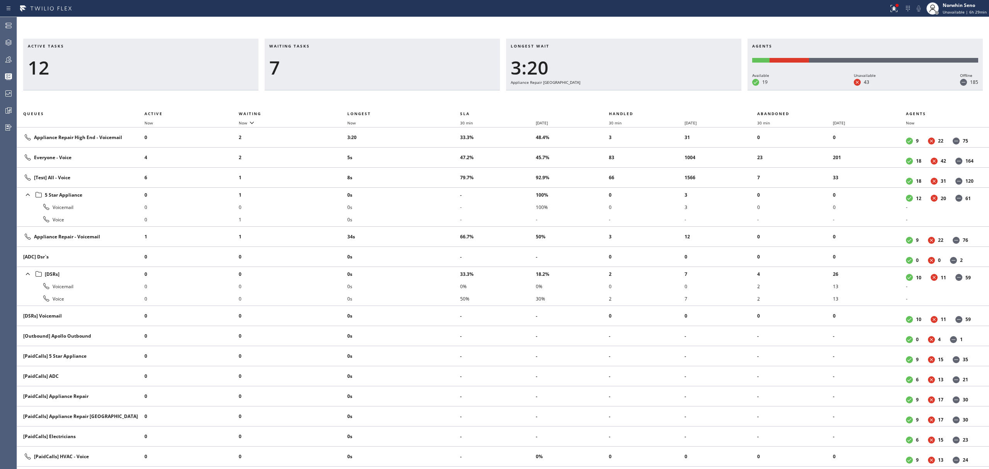
click at [637, 90] on div "Longest wait 3:20 Appliance Repair [GEOGRAPHIC_DATA]" at bounding box center [623, 65] width 235 height 52
click at [637, 90] on div "Longest wait 3:25 Appliance Repair [GEOGRAPHIC_DATA]" at bounding box center [623, 65] width 235 height 52
click at [637, 90] on div "Longest wait 3:30 Appliance Repair [GEOGRAPHIC_DATA]" at bounding box center [623, 65] width 235 height 52
click at [637, 90] on div "Longest wait 3:35 Appliance Repair [GEOGRAPHIC_DATA]" at bounding box center [623, 65] width 235 height 52
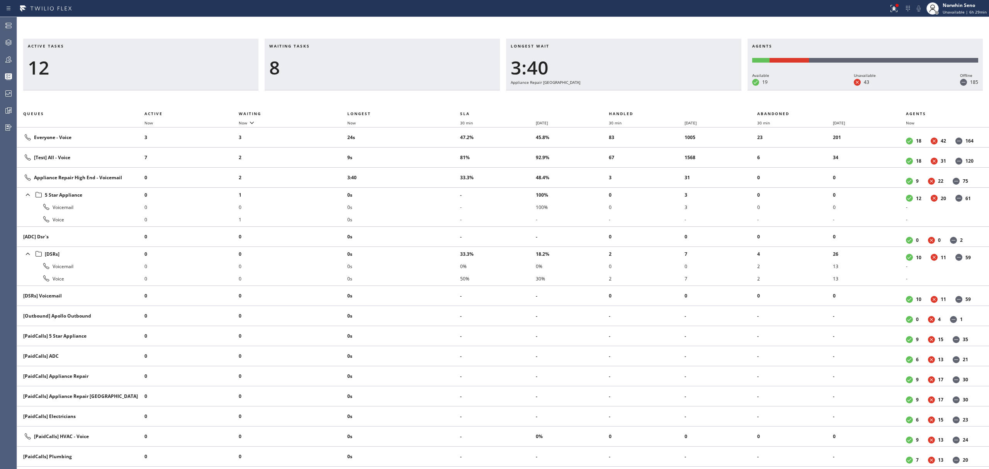
click at [637, 90] on div "Longest wait 3:40 Appliance Repair [GEOGRAPHIC_DATA]" at bounding box center [623, 65] width 235 height 52
click at [637, 90] on div "Longest wait 3:45 Appliance Repair [GEOGRAPHIC_DATA]" at bounding box center [623, 65] width 235 height 52
click at [637, 90] on div "Longest wait 3:50 Appliance Repair [GEOGRAPHIC_DATA]" at bounding box center [623, 65] width 235 height 52
click at [637, 90] on div "Longest wait 3:56 Appliance Repair [GEOGRAPHIC_DATA]" at bounding box center [623, 65] width 235 height 52
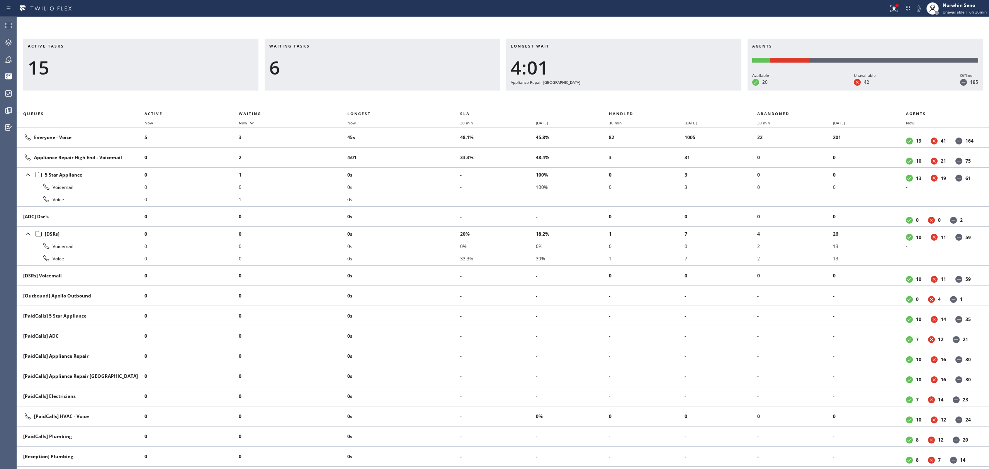
click at [637, 90] on div "Longest wait 4:01 Appliance Repair [GEOGRAPHIC_DATA]" at bounding box center [623, 65] width 235 height 52
click at [637, 90] on div "Longest wait 4:06 Appliance Repair [GEOGRAPHIC_DATA]" at bounding box center [623, 65] width 235 height 52
click at [637, 90] on div "Longest wait 4:11 Appliance Repair [GEOGRAPHIC_DATA]" at bounding box center [623, 65] width 235 height 52
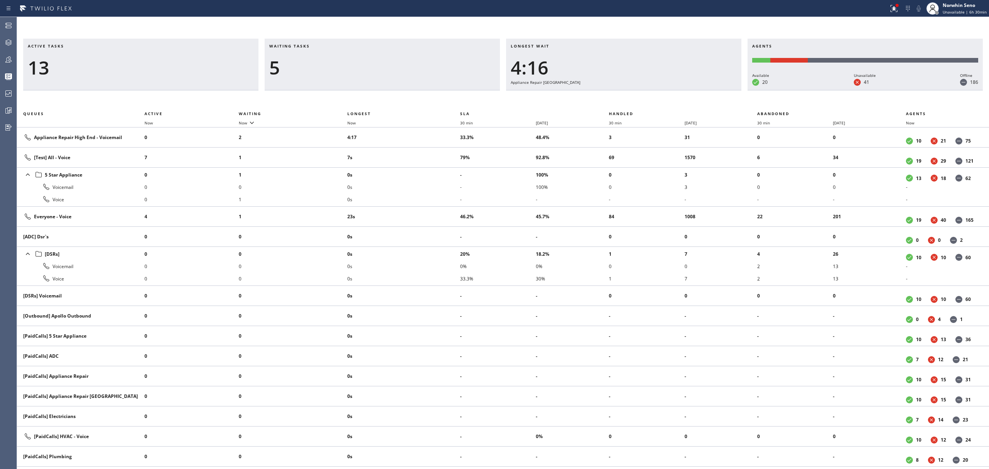
click at [637, 90] on div "Longest wait 4:16 Appliance Repair [GEOGRAPHIC_DATA]" at bounding box center [623, 65] width 235 height 52
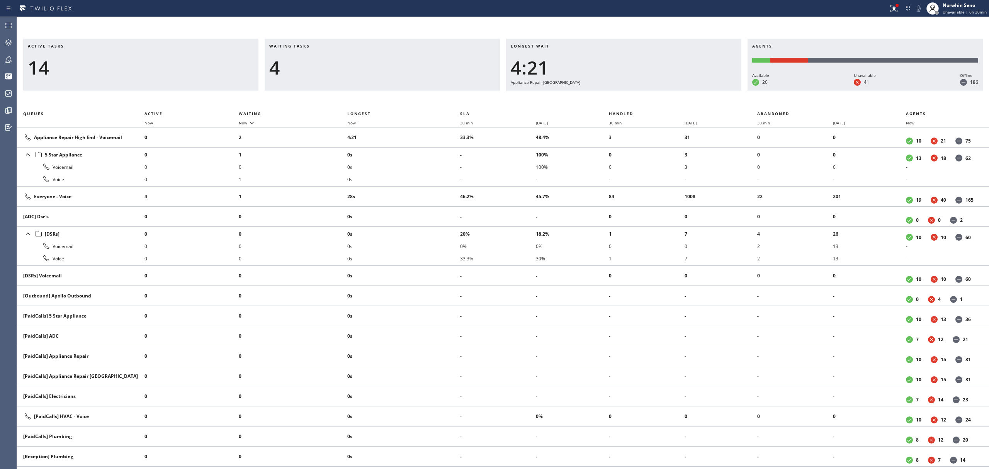
click at [637, 90] on div "Longest wait 4:21 Appliance Repair [GEOGRAPHIC_DATA]" at bounding box center [623, 65] width 235 height 52
click at [637, 90] on div "Longest wait 4:26 Appliance Repair [GEOGRAPHIC_DATA]" at bounding box center [623, 65] width 235 height 52
click at [637, 90] on div "Longest wait 4:31 Appliance Repair [GEOGRAPHIC_DATA]" at bounding box center [623, 65] width 235 height 52
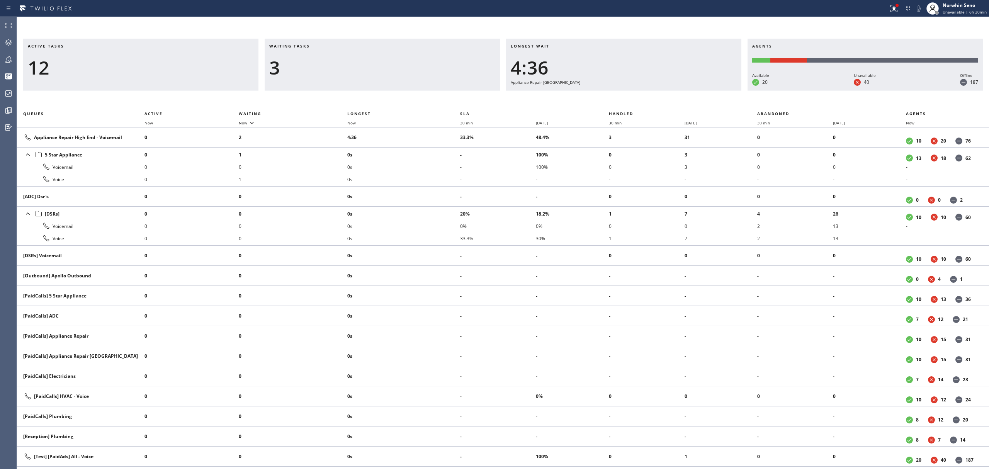
click at [637, 90] on div "Longest wait 4:36 Appliance Repair [GEOGRAPHIC_DATA]" at bounding box center [623, 65] width 235 height 52
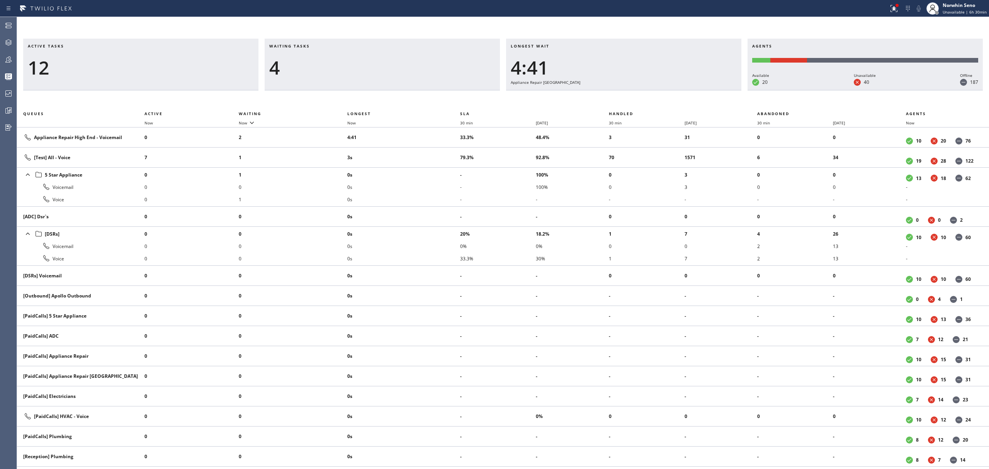
click at [637, 90] on div "Longest wait 4:41 Appliance Repair [GEOGRAPHIC_DATA]" at bounding box center [623, 65] width 235 height 52
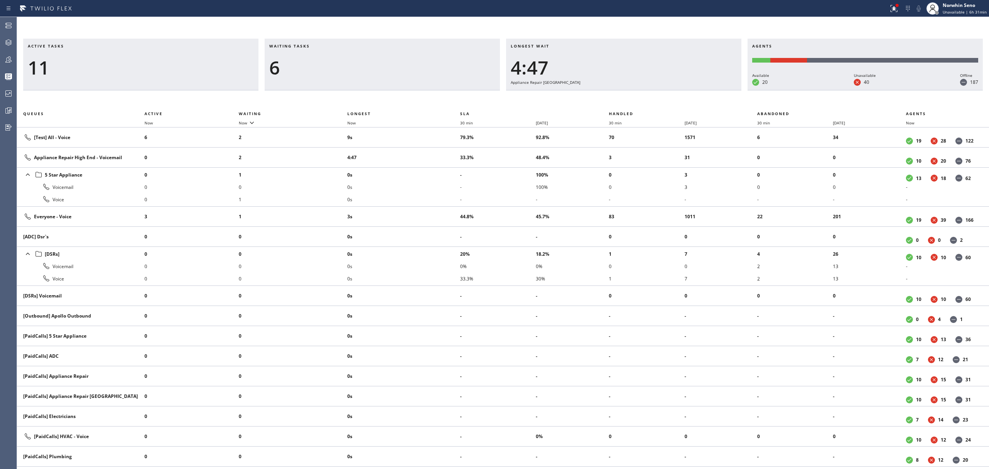
click at [637, 90] on div "Longest wait 4:47 Appliance Repair [GEOGRAPHIC_DATA]" at bounding box center [623, 65] width 235 height 52
click at [637, 90] on div "Longest wait 4:52 Appliance Repair [GEOGRAPHIC_DATA]" at bounding box center [623, 65] width 235 height 52
click at [637, 90] on div "Longest wait 4:57 Appliance Repair [GEOGRAPHIC_DATA]" at bounding box center [623, 65] width 235 height 52
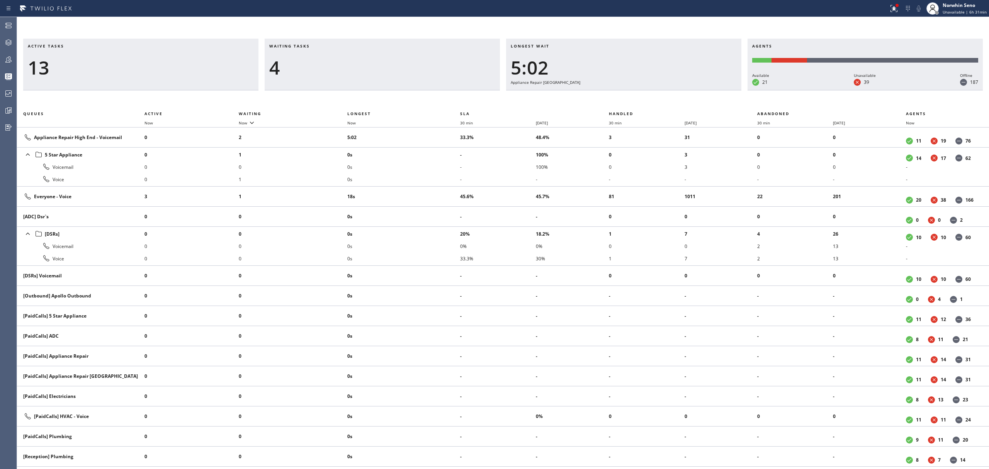
click at [637, 90] on div "Longest wait 5:02 Appliance Repair [GEOGRAPHIC_DATA]" at bounding box center [623, 65] width 235 height 52
click at [637, 90] on div "Longest wait 5:07 Appliance Repair [GEOGRAPHIC_DATA]" at bounding box center [623, 65] width 235 height 52
click at [637, 90] on div "Longest wait 5:12 Appliance Repair [GEOGRAPHIC_DATA]" at bounding box center [623, 65] width 235 height 52
click at [637, 90] on div "Longest wait 5:17 Appliance Repair [GEOGRAPHIC_DATA]" at bounding box center [623, 65] width 235 height 52
click at [637, 90] on div "Longest wait 5:22 Appliance Repair [GEOGRAPHIC_DATA]" at bounding box center [623, 65] width 235 height 52
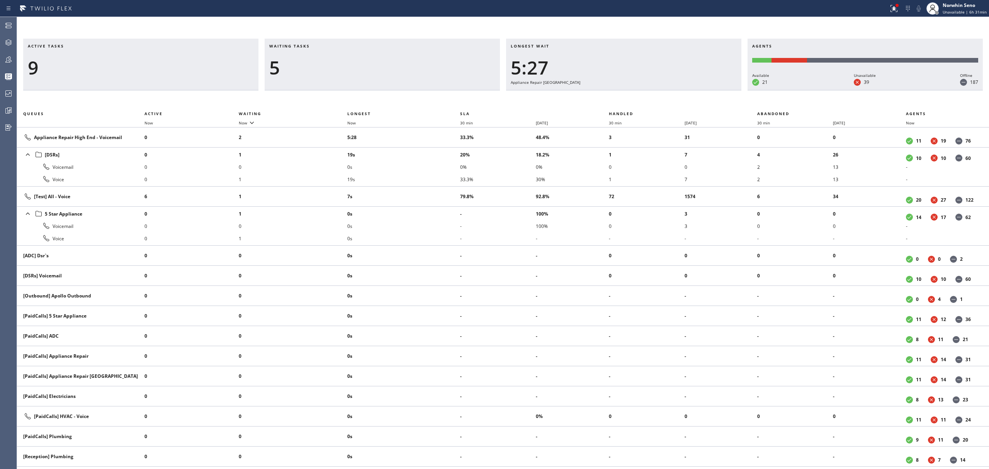
click at [637, 90] on div "Longest wait 5:27 Appliance Repair [GEOGRAPHIC_DATA]" at bounding box center [623, 65] width 235 height 52
click at [637, 90] on div "Longest wait 5:32 Appliance Repair [GEOGRAPHIC_DATA]" at bounding box center [623, 65] width 235 height 52
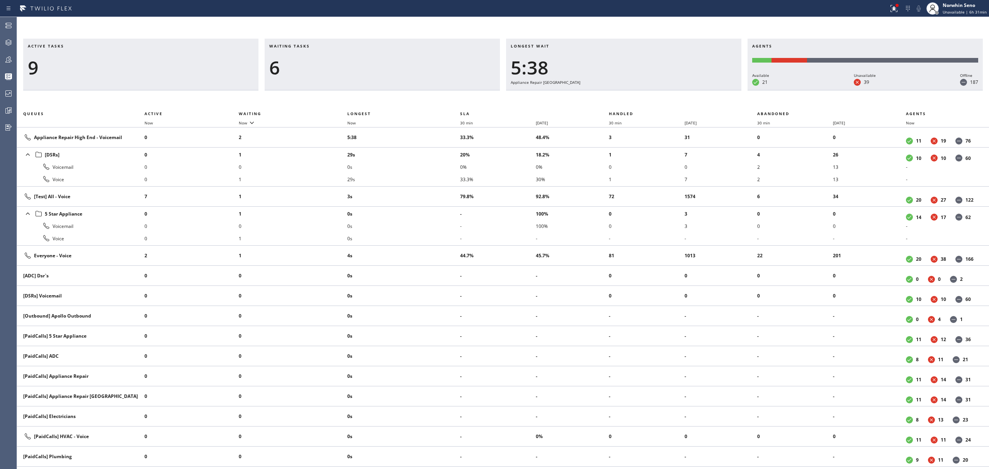
click at [637, 90] on div "Longest wait 5:38 Appliance Repair [GEOGRAPHIC_DATA]" at bounding box center [623, 65] width 235 height 52
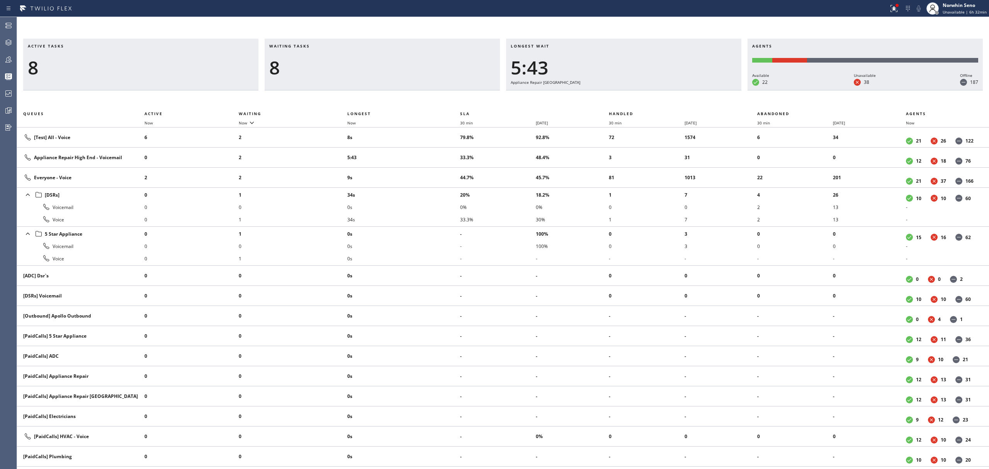
click at [637, 90] on div "Longest wait 5:43 Appliance Repair [GEOGRAPHIC_DATA]" at bounding box center [623, 65] width 235 height 52
click at [637, 90] on div "Longest wait 5:48 Appliance Repair [GEOGRAPHIC_DATA]" at bounding box center [623, 65] width 235 height 52
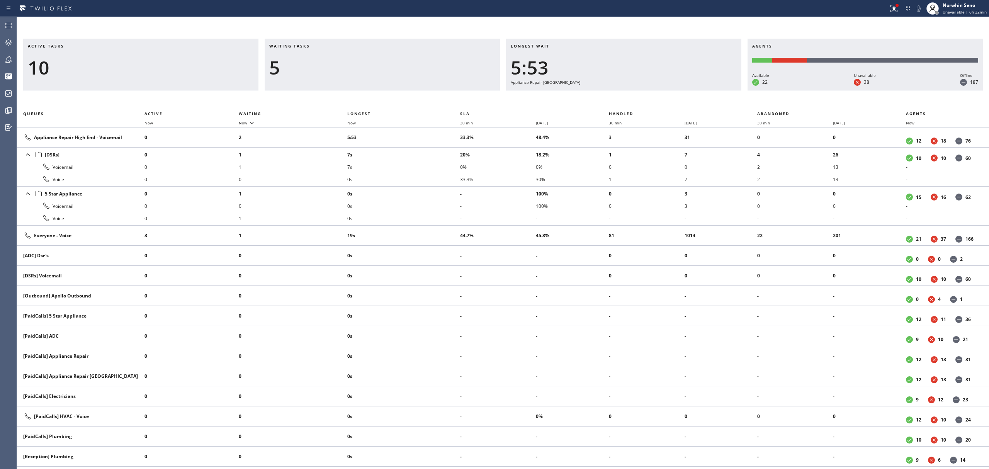
click at [637, 90] on div "Longest wait 5:53 Appliance Repair [GEOGRAPHIC_DATA]" at bounding box center [623, 65] width 235 height 52
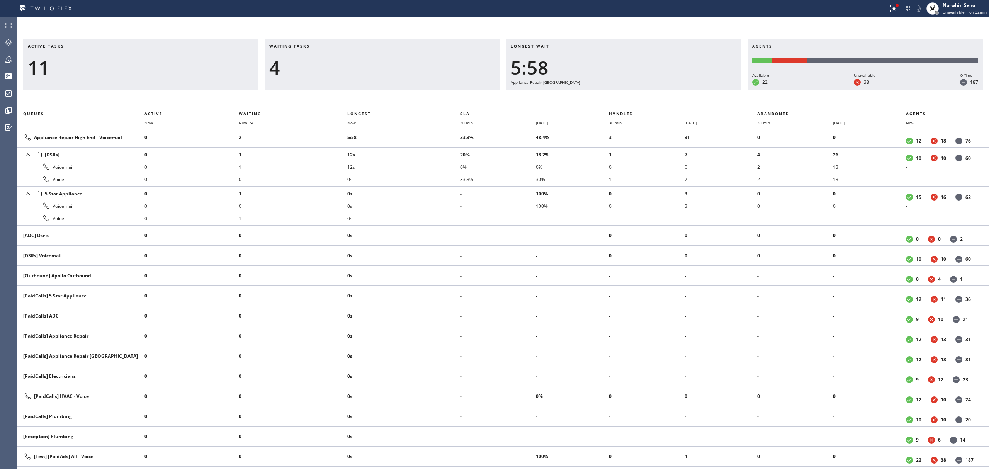
click at [637, 90] on div "Longest wait 5:58 Appliance Repair [GEOGRAPHIC_DATA]" at bounding box center [623, 65] width 235 height 52
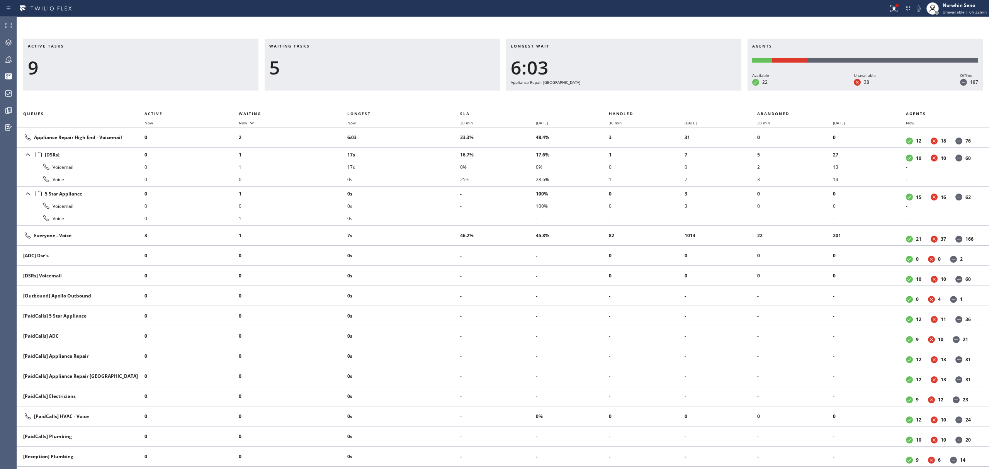
click at [637, 90] on div "Longest wait 6:03 Appliance Repair [GEOGRAPHIC_DATA]" at bounding box center [623, 65] width 235 height 52
click at [637, 90] on div "Longest wait 6:08 Appliance Repair [GEOGRAPHIC_DATA]" at bounding box center [623, 65] width 235 height 52
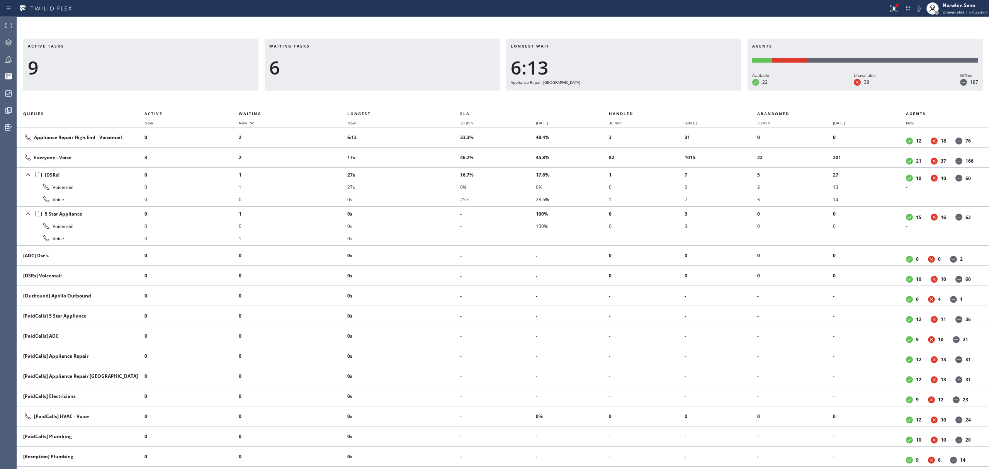
click at [637, 90] on div "Longest wait 6:13 Appliance Repair [GEOGRAPHIC_DATA]" at bounding box center [623, 65] width 235 height 52
click at [637, 90] on div "Longest wait 6:18 Appliance Repair [GEOGRAPHIC_DATA]" at bounding box center [623, 65] width 235 height 52
click at [637, 90] on div "Longest wait 6:23 Appliance Repair [GEOGRAPHIC_DATA]" at bounding box center [623, 65] width 235 height 52
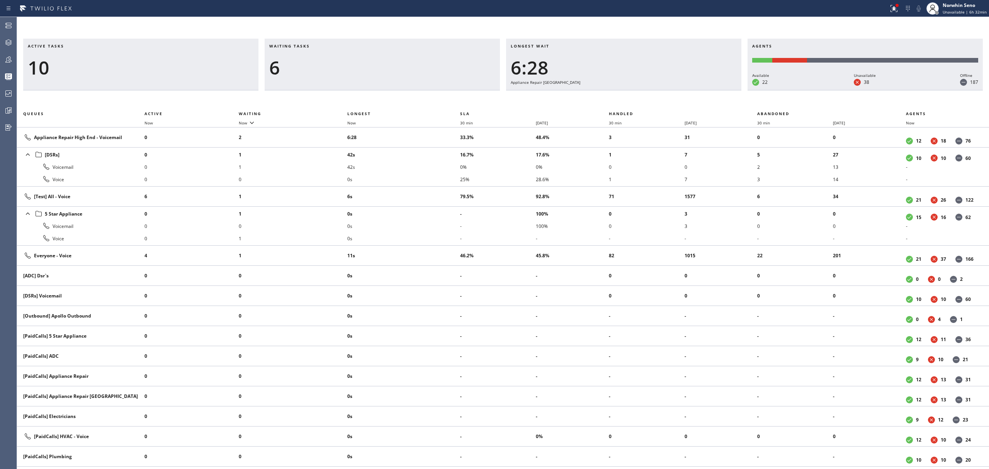
click at [637, 90] on div "Longest wait 6:28 Appliance Repair [GEOGRAPHIC_DATA]" at bounding box center [623, 65] width 235 height 52
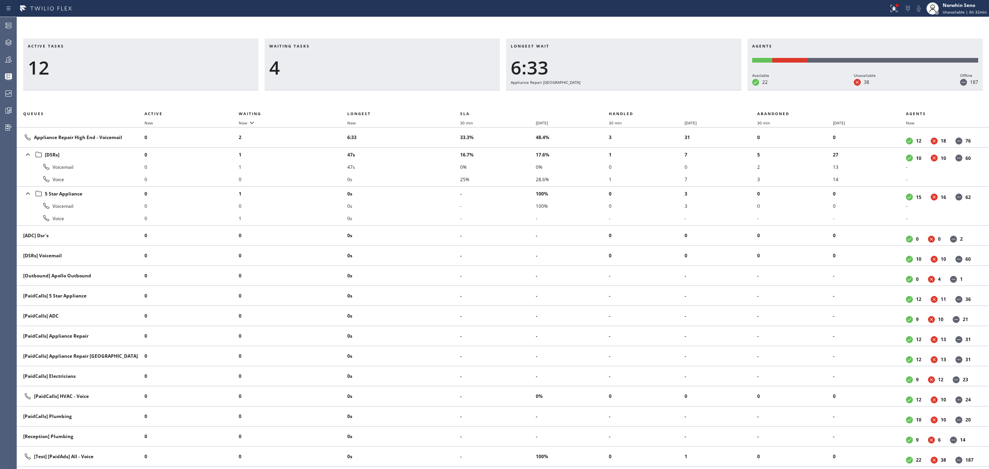
click at [637, 90] on div "Longest wait 6:33 Appliance Repair [GEOGRAPHIC_DATA]" at bounding box center [623, 65] width 235 height 52
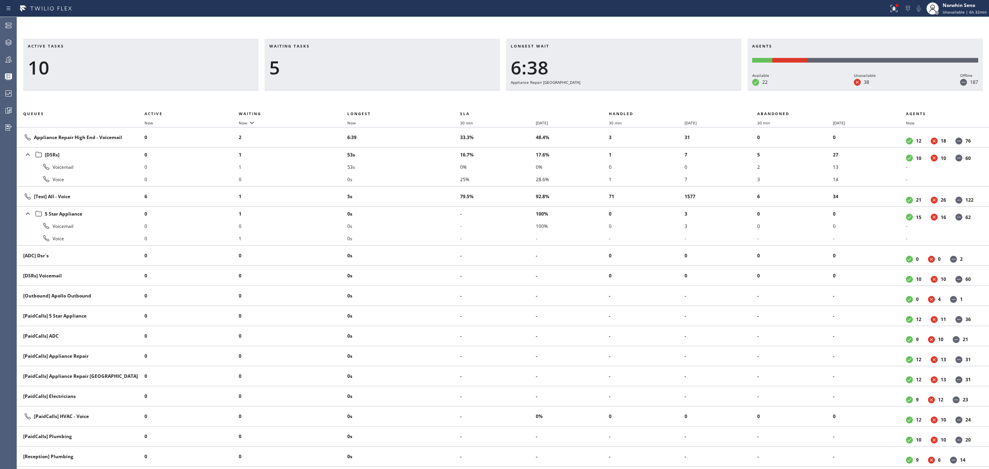
click at [637, 90] on div "Longest wait 6:38 Appliance Repair [GEOGRAPHIC_DATA]" at bounding box center [623, 65] width 235 height 52
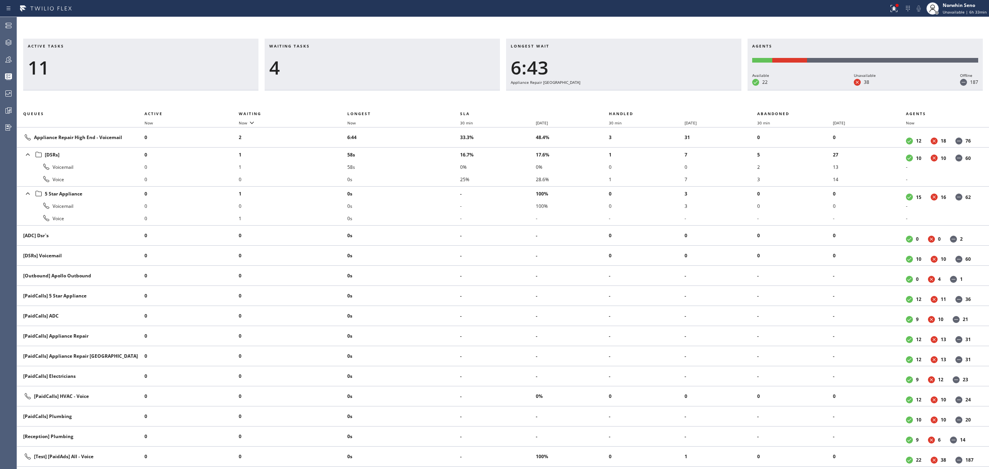
click at [637, 90] on div "Longest wait 6:43 Appliance Repair [GEOGRAPHIC_DATA]" at bounding box center [623, 65] width 235 height 52
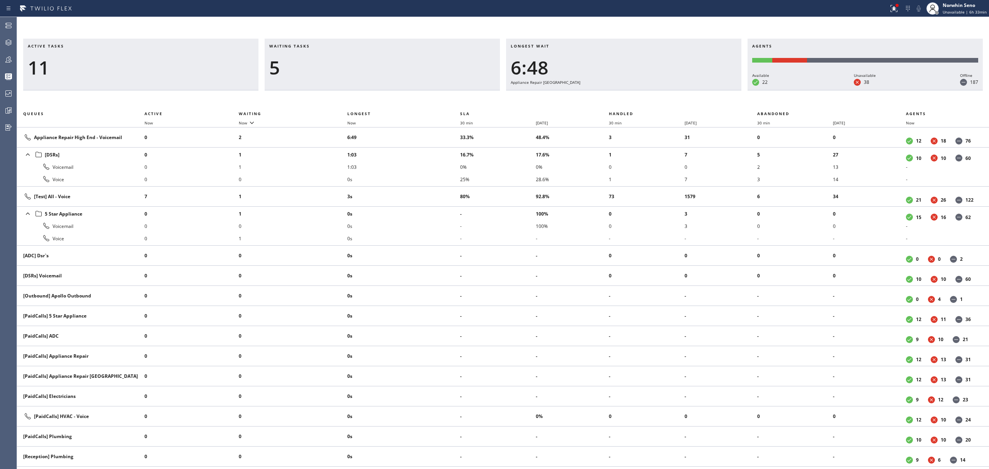
click at [637, 90] on div "Longest wait 6:48 Appliance Repair [GEOGRAPHIC_DATA]" at bounding box center [623, 65] width 235 height 52
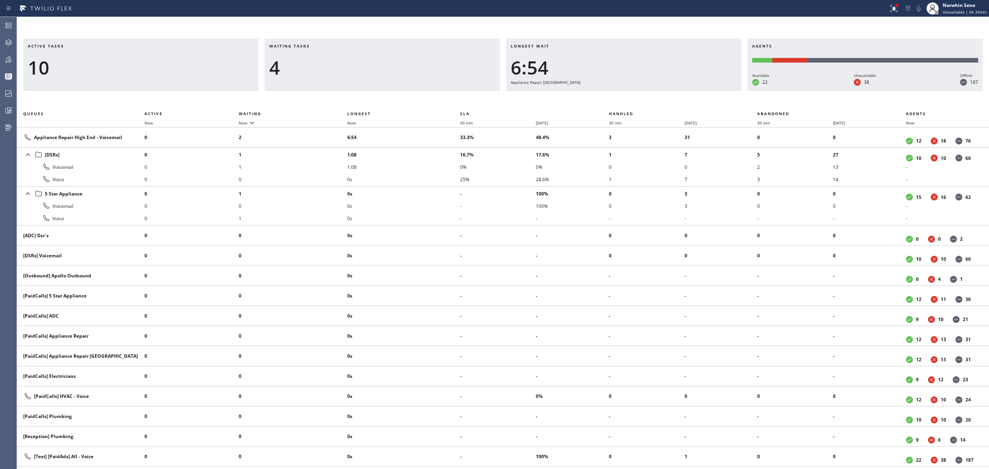
click at [637, 90] on div "Longest wait 6:54 Appliance Repair [GEOGRAPHIC_DATA]" at bounding box center [623, 65] width 235 height 52
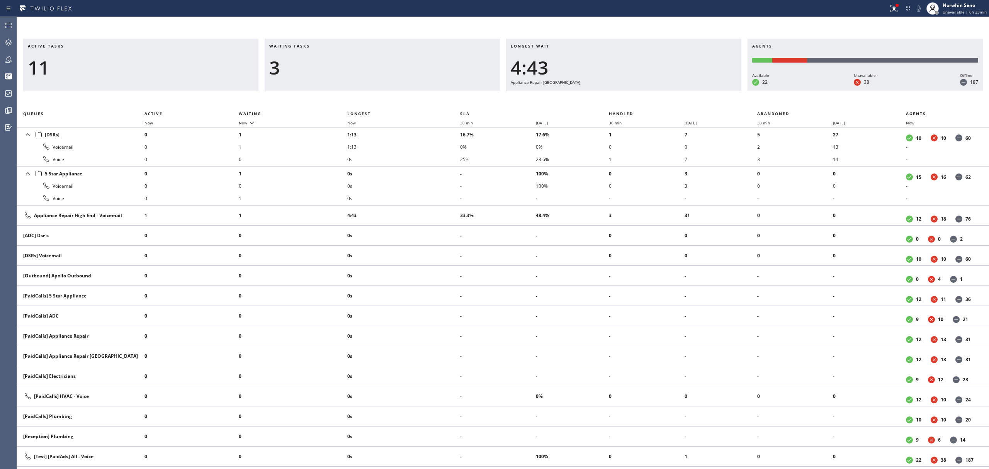
click at [637, 90] on div "Longest wait 4:43 Appliance Repair [GEOGRAPHIC_DATA]" at bounding box center [623, 65] width 235 height 52
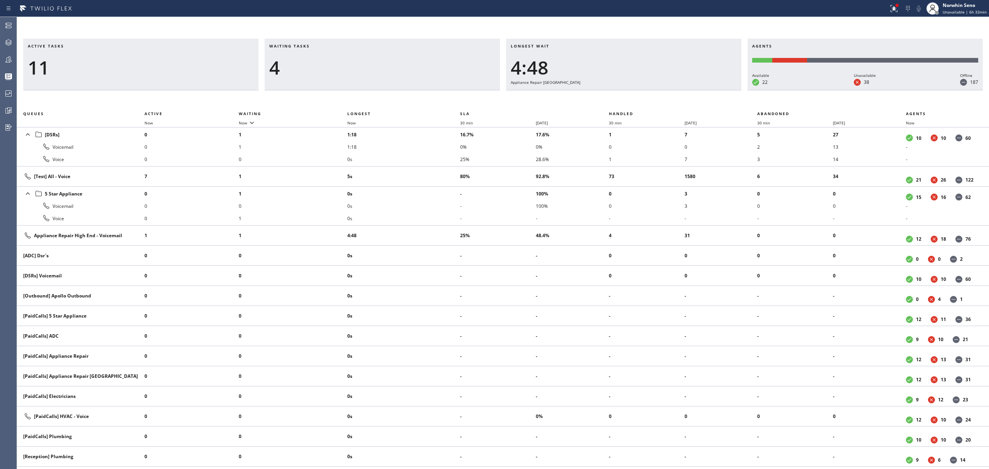
click at [637, 90] on div "Longest wait 4:48 Appliance Repair [GEOGRAPHIC_DATA]" at bounding box center [623, 65] width 235 height 52
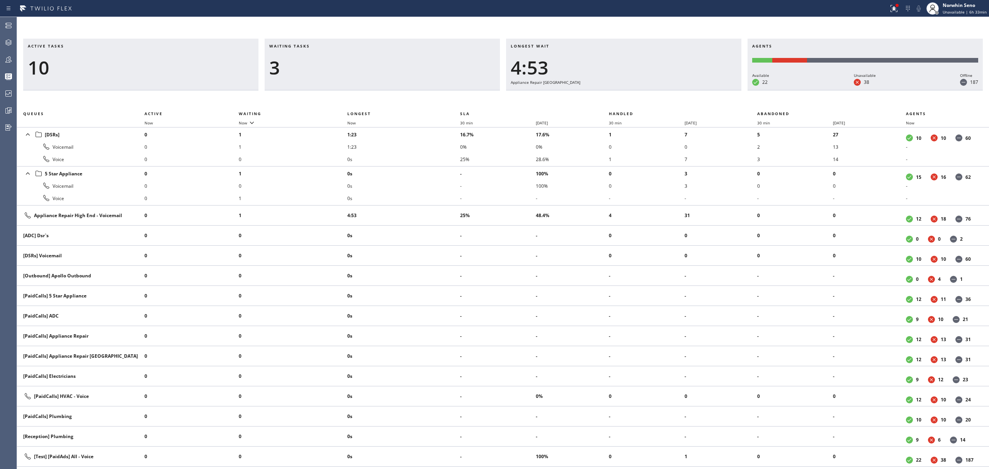
click at [637, 90] on div "Longest wait 4:53 Appliance Repair [GEOGRAPHIC_DATA]" at bounding box center [623, 65] width 235 height 52
click at [637, 90] on div "Longest wait 4:58 Appliance Repair [GEOGRAPHIC_DATA]" at bounding box center [623, 65] width 235 height 52
click at [637, 90] on div "Longest wait 5:03 Appliance Repair [GEOGRAPHIC_DATA]" at bounding box center [623, 65] width 235 height 52
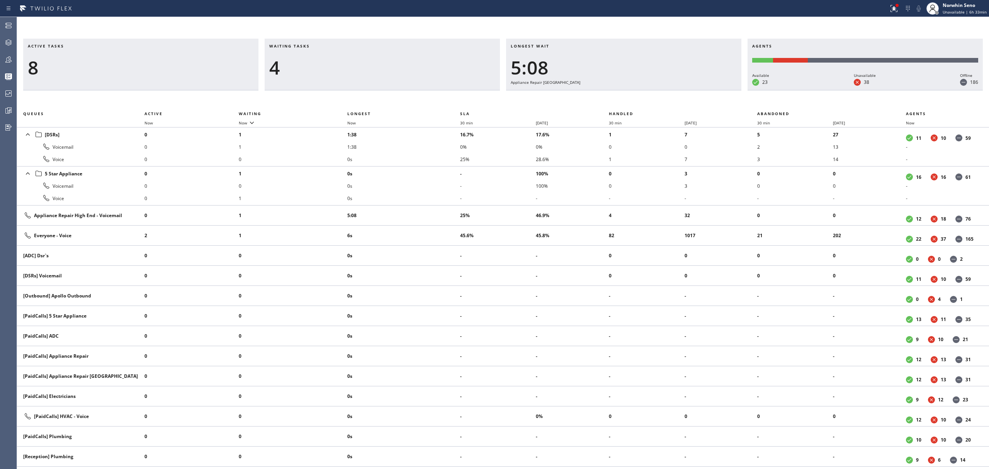
click at [637, 90] on div "Longest wait 5:08 Appliance Repair [GEOGRAPHIC_DATA]" at bounding box center [623, 65] width 235 height 52
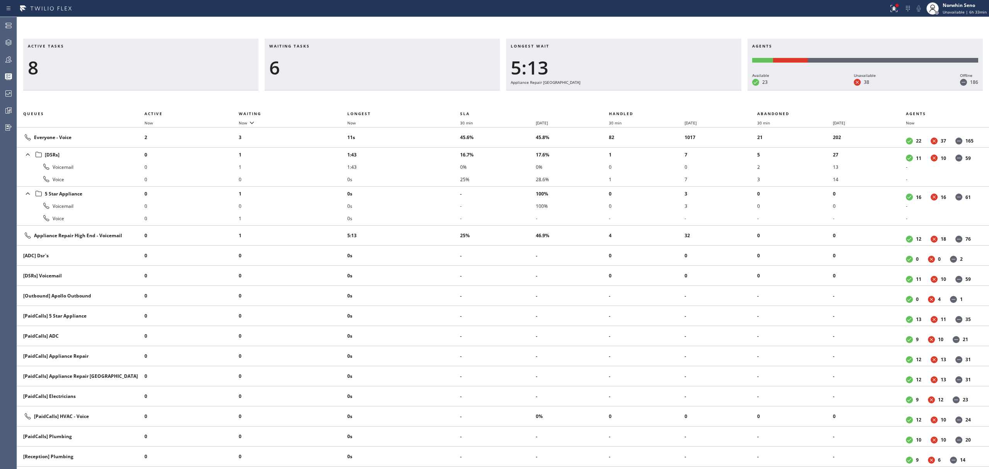
click at [637, 90] on div "Longest wait 5:13 Appliance Repair [GEOGRAPHIC_DATA]" at bounding box center [623, 65] width 235 height 52
click at [637, 90] on div "Longest wait 5:18 Appliance Repair [GEOGRAPHIC_DATA]" at bounding box center [623, 65] width 235 height 52
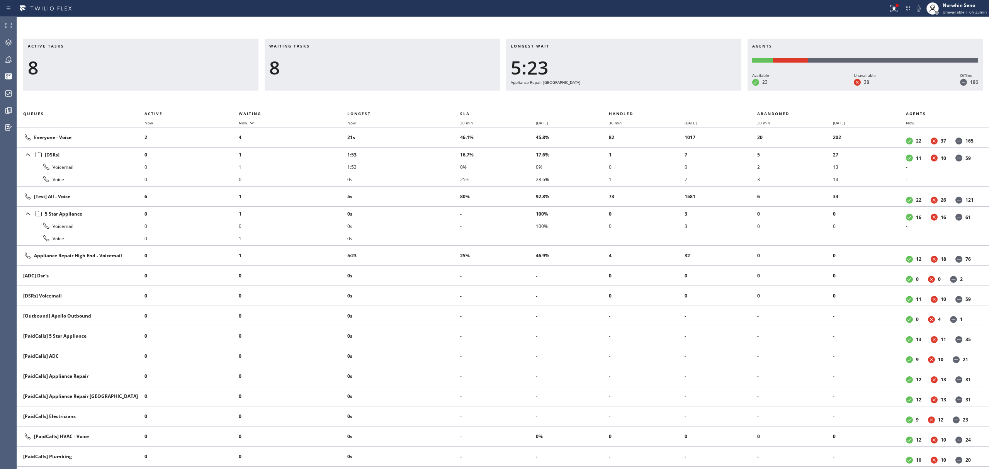
click at [637, 90] on div "Longest wait 5:23 Appliance Repair [GEOGRAPHIC_DATA]" at bounding box center [623, 65] width 235 height 52
click at [637, 90] on div "Longest wait 5:28 Appliance Repair [GEOGRAPHIC_DATA]" at bounding box center [623, 65] width 235 height 52
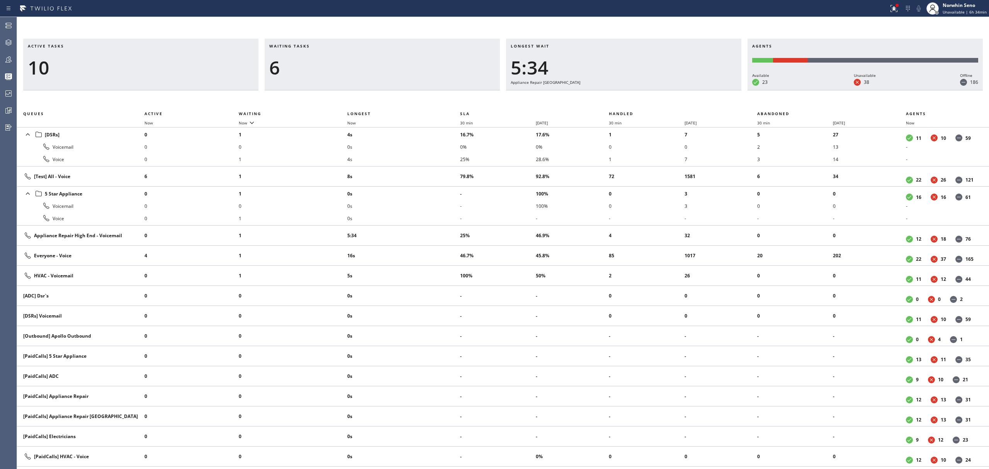
click at [637, 90] on div "Longest wait 5:34 Appliance Repair [GEOGRAPHIC_DATA]" at bounding box center [623, 65] width 235 height 52
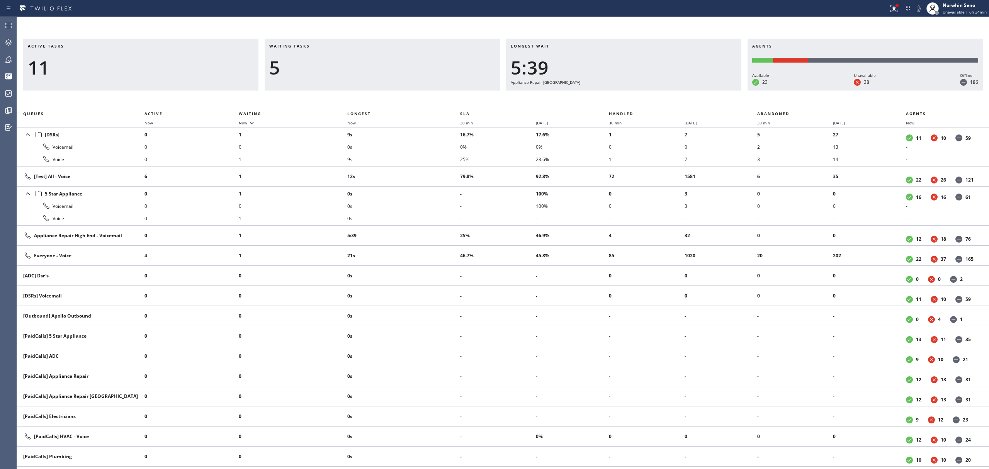
click at [637, 90] on div "Longest wait 5:39 Appliance Repair [GEOGRAPHIC_DATA]" at bounding box center [623, 65] width 235 height 52
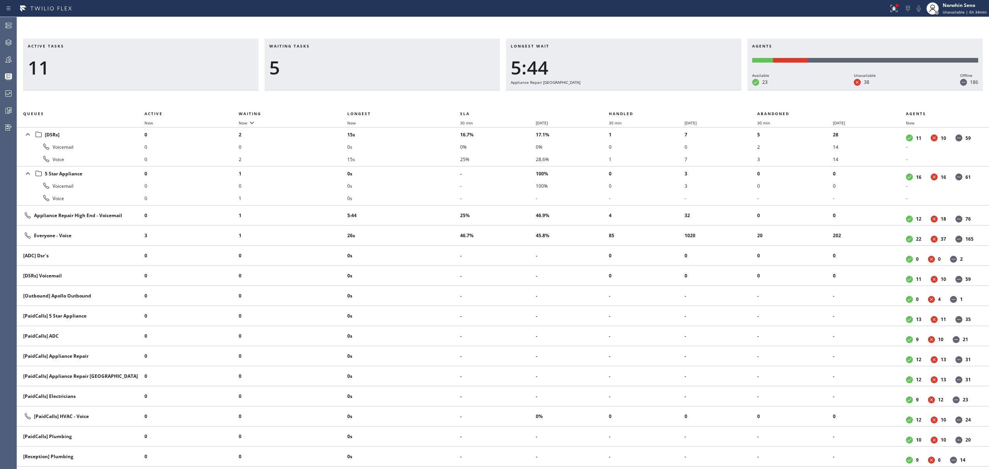
click at [637, 90] on div "Longest wait 5:44 Appliance Repair [GEOGRAPHIC_DATA]" at bounding box center [623, 65] width 235 height 52
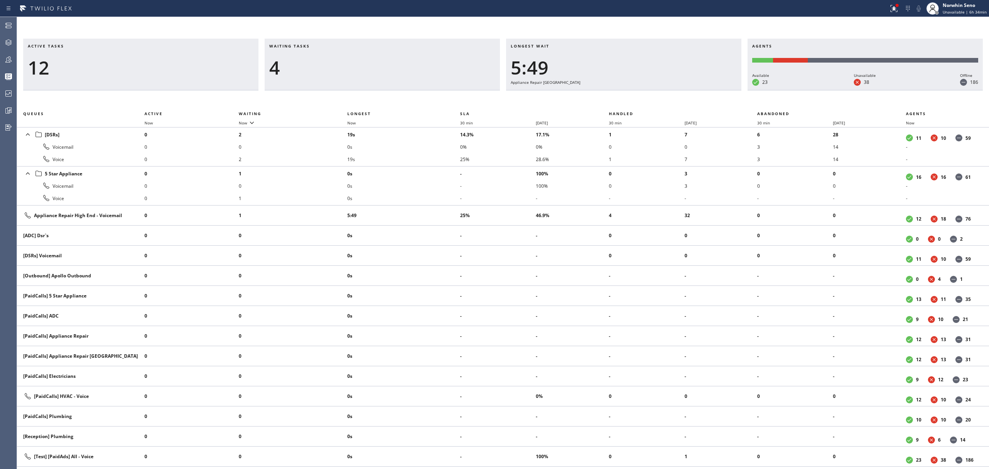
click at [637, 90] on div "Longest wait 5:49 Appliance Repair [GEOGRAPHIC_DATA]" at bounding box center [623, 65] width 235 height 52
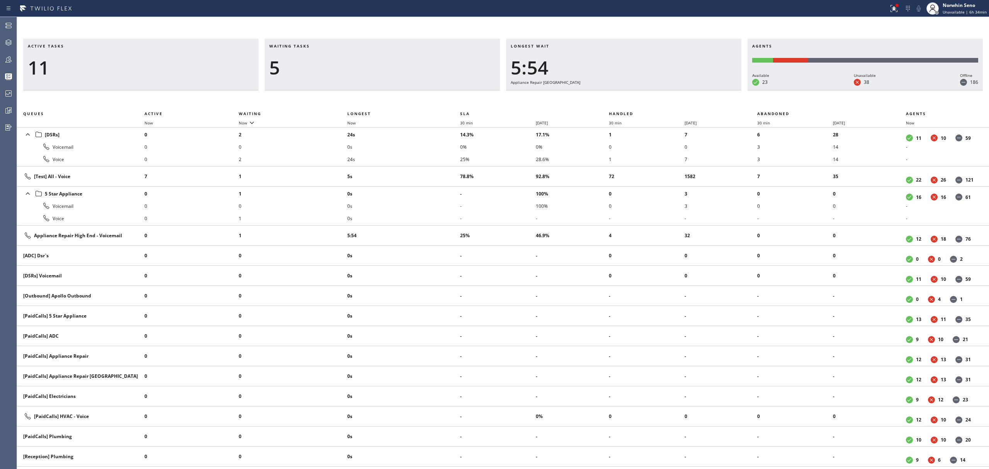
click at [637, 90] on div "Longest wait 5:54 Appliance Repair [GEOGRAPHIC_DATA]" at bounding box center [623, 65] width 235 height 52
click at [637, 90] on div "Longest wait 5:59 Appliance Repair [GEOGRAPHIC_DATA]" at bounding box center [623, 65] width 235 height 52
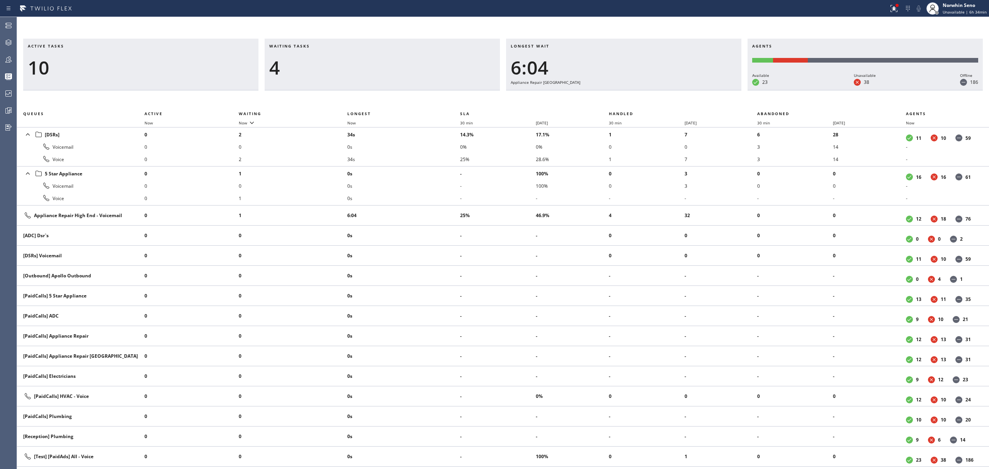
click at [637, 90] on div "Longest wait 6:04 Appliance Repair [GEOGRAPHIC_DATA]" at bounding box center [623, 65] width 235 height 52
click at [637, 90] on div "Longest wait 6:09 Appliance Repair [GEOGRAPHIC_DATA]" at bounding box center [623, 65] width 235 height 52
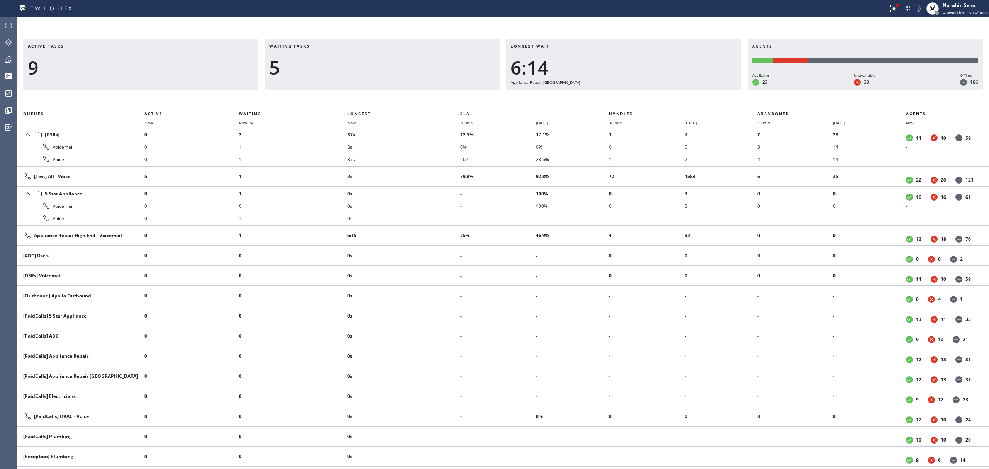
click at [637, 90] on div "Longest wait 6:14 Appliance Repair [GEOGRAPHIC_DATA]" at bounding box center [623, 65] width 235 height 52
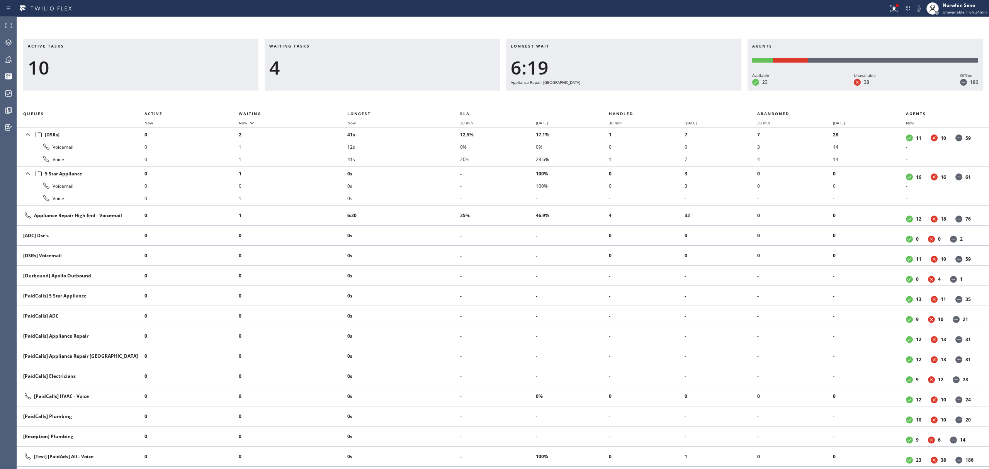
click at [637, 90] on div "Longest wait 6:19 Appliance Repair [GEOGRAPHIC_DATA]" at bounding box center [623, 65] width 235 height 52
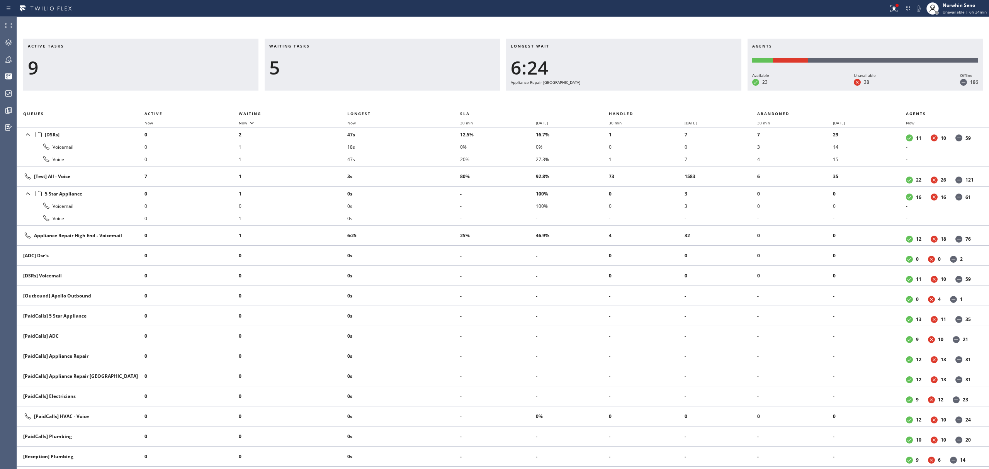
click at [637, 90] on div "Longest wait 6:24 Appliance Repair [GEOGRAPHIC_DATA]" at bounding box center [623, 65] width 235 height 52
click at [637, 90] on div "Longest wait 6:30 Appliance Repair [GEOGRAPHIC_DATA]" at bounding box center [623, 65] width 235 height 52
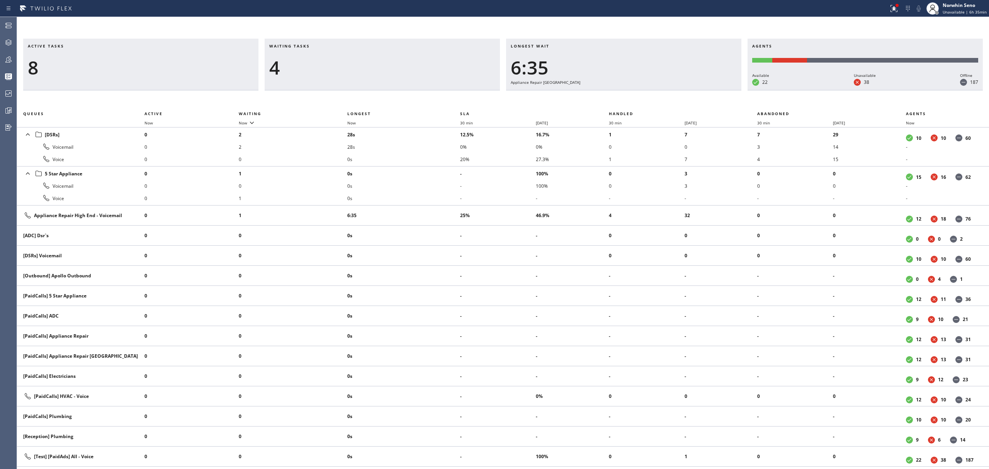
click at [637, 90] on div "Longest wait 6:35 Appliance Repair [GEOGRAPHIC_DATA]" at bounding box center [623, 65] width 235 height 52
click at [637, 90] on div "Longest wait 6:40 Appliance Repair [GEOGRAPHIC_DATA]" at bounding box center [623, 65] width 235 height 52
click at [637, 90] on div "Longest wait 6:45 Appliance Repair [GEOGRAPHIC_DATA]" at bounding box center [623, 65] width 235 height 52
click at [637, 90] on div "Longest wait 6:50 Appliance Repair [GEOGRAPHIC_DATA]" at bounding box center [623, 65] width 235 height 52
click at [637, 90] on div "Longest wait 6:55 Appliance Repair [GEOGRAPHIC_DATA]" at bounding box center [623, 65] width 235 height 52
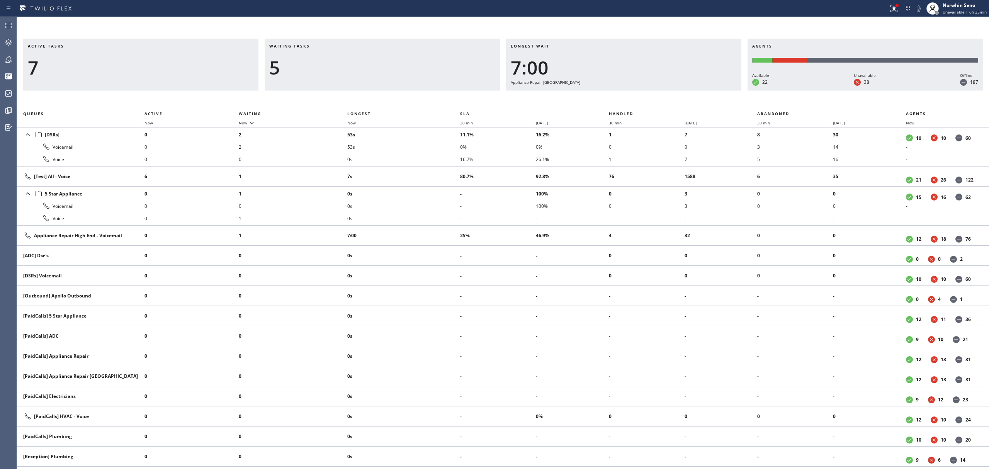
click at [637, 90] on div "Longest wait 7:00 Appliance Repair [GEOGRAPHIC_DATA]" at bounding box center [623, 65] width 235 height 52
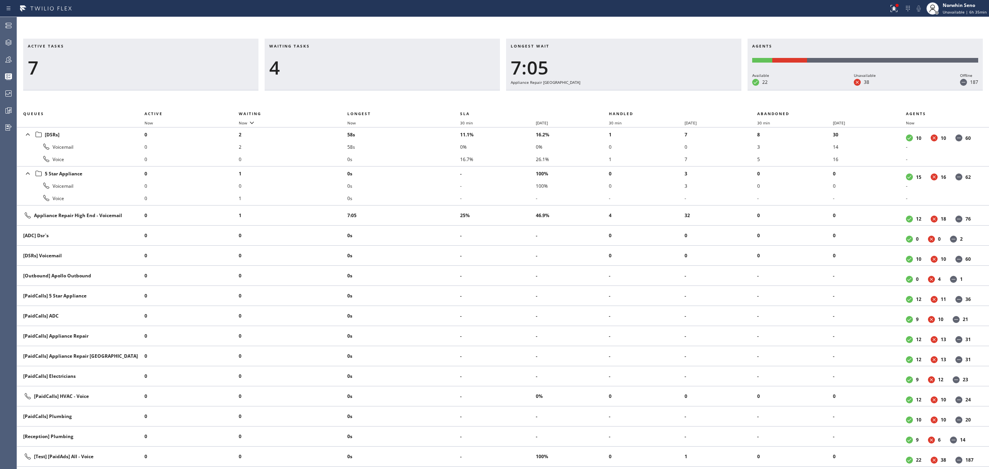
click at [637, 90] on div "Longest wait 7:05 Appliance Repair [GEOGRAPHIC_DATA]" at bounding box center [623, 65] width 235 height 52
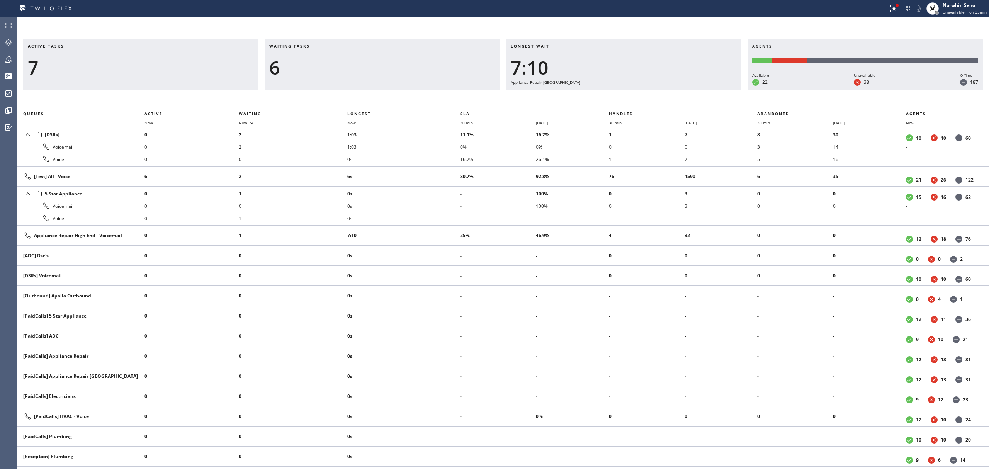
click at [637, 90] on div "Longest wait 7:10 Appliance Repair [GEOGRAPHIC_DATA]" at bounding box center [623, 65] width 235 height 52
click at [637, 90] on div "Longest wait 7:15 Appliance Repair [GEOGRAPHIC_DATA]" at bounding box center [623, 65] width 235 height 52
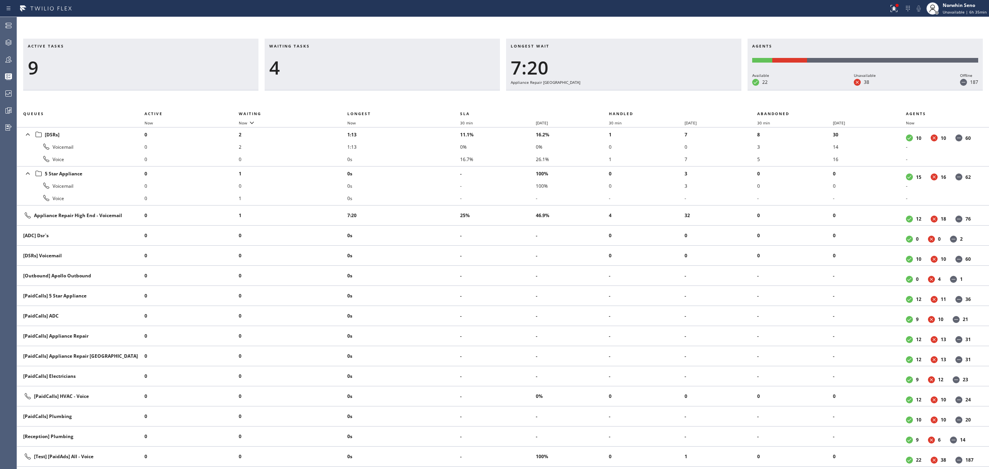
click at [637, 90] on div "Longest wait 7:20 Appliance Repair [GEOGRAPHIC_DATA]" at bounding box center [623, 65] width 235 height 52
click at [637, 90] on div "Longest wait 7:25 Appliance Repair [GEOGRAPHIC_DATA]" at bounding box center [623, 65] width 235 height 52
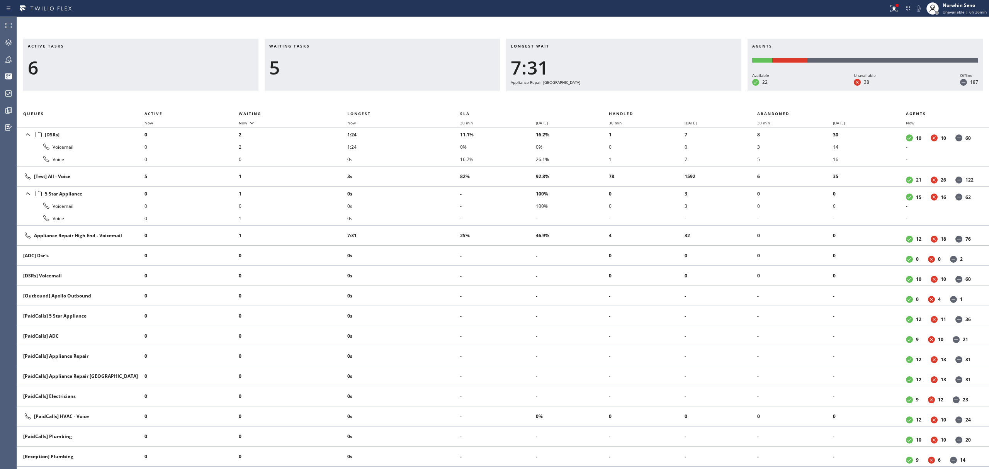
click at [637, 90] on div "Longest wait 7:31 Appliance Repair [GEOGRAPHIC_DATA]" at bounding box center [623, 65] width 235 height 52
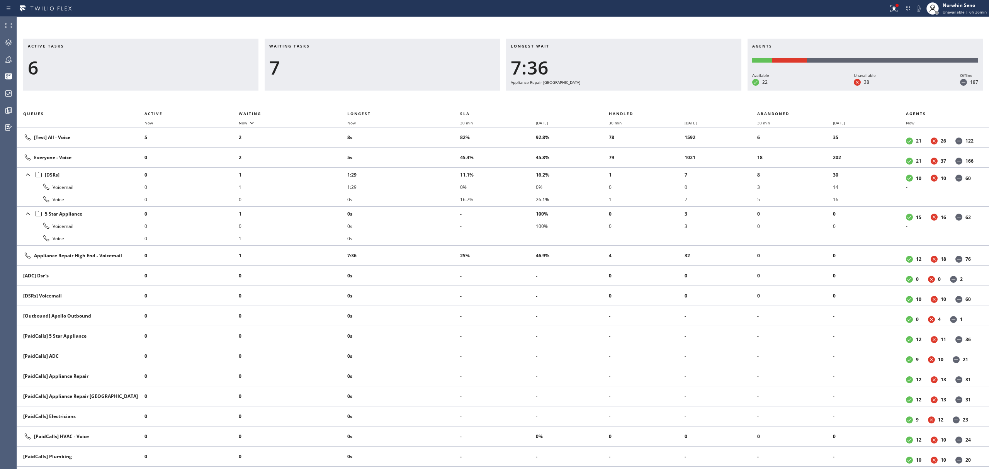
click at [637, 90] on div "Longest wait 7:36 Appliance Repair [GEOGRAPHIC_DATA]" at bounding box center [623, 65] width 235 height 52
click at [637, 90] on div "Longest wait 7:41 Appliance Repair [GEOGRAPHIC_DATA]" at bounding box center [623, 65] width 235 height 52
click at [637, 90] on div "Longest wait 7:46 Appliance Repair [GEOGRAPHIC_DATA]" at bounding box center [623, 65] width 235 height 52
click at [637, 90] on div "Longest wait 7:51 Appliance Repair [GEOGRAPHIC_DATA]" at bounding box center [623, 65] width 235 height 52
click at [637, 90] on div "Longest wait 7:56 Appliance Repair [GEOGRAPHIC_DATA]" at bounding box center [623, 65] width 235 height 52
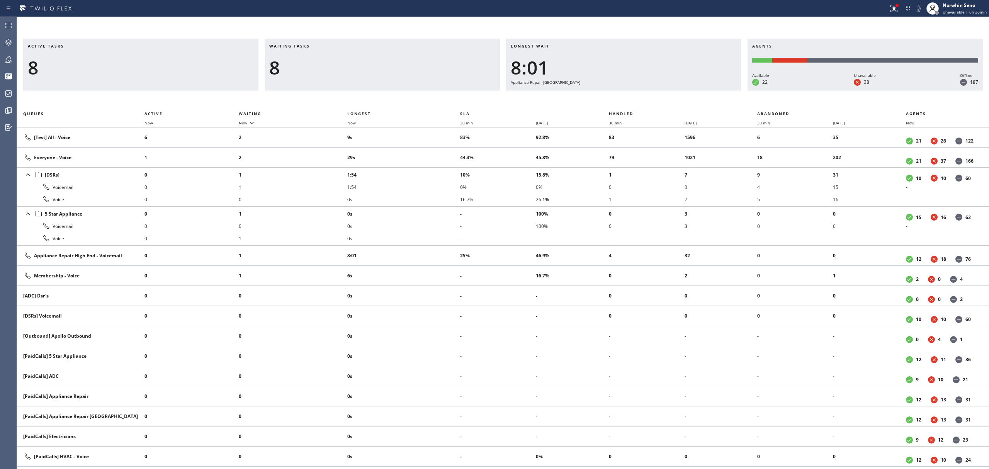
click at [637, 90] on div "Longest wait 8:01 Appliance Repair [GEOGRAPHIC_DATA]" at bounding box center [623, 65] width 235 height 52
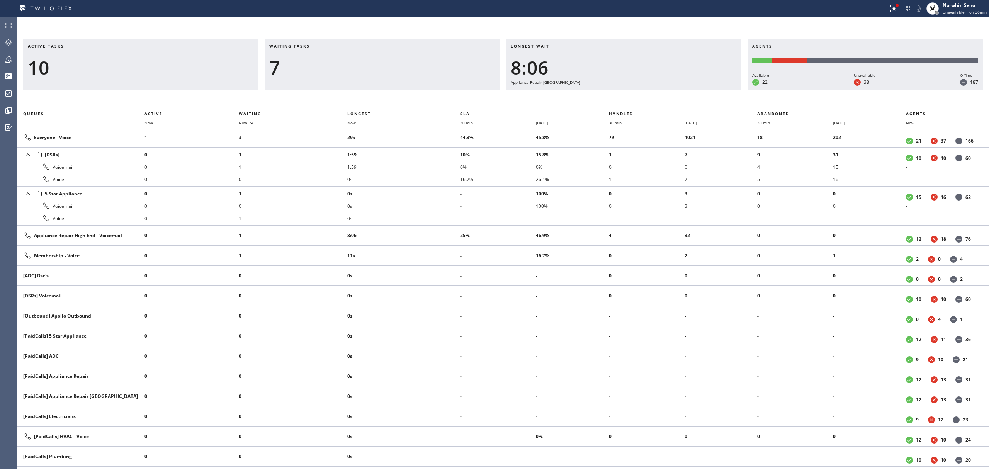
click at [637, 90] on div "Longest wait 8:06 Appliance Repair [GEOGRAPHIC_DATA]" at bounding box center [623, 65] width 235 height 52
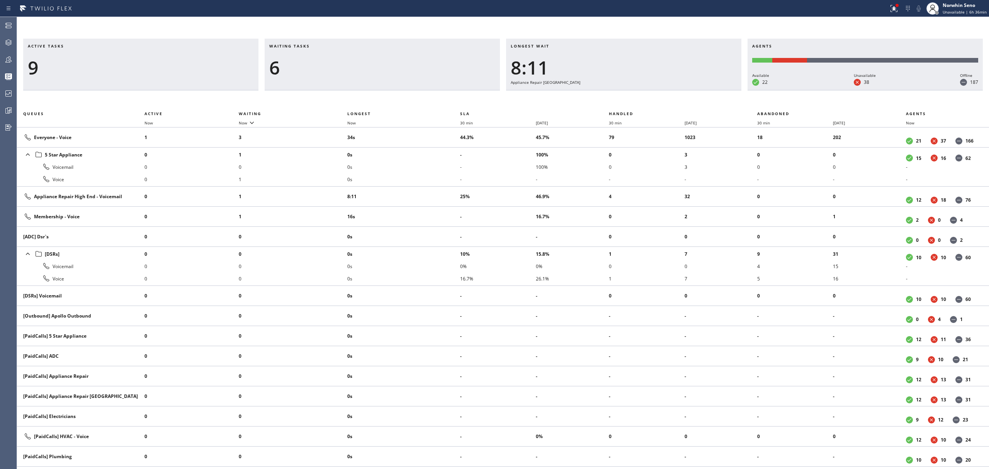
click at [637, 90] on div "Longest wait 8:11 Appliance Repair [GEOGRAPHIC_DATA]" at bounding box center [623, 65] width 235 height 52
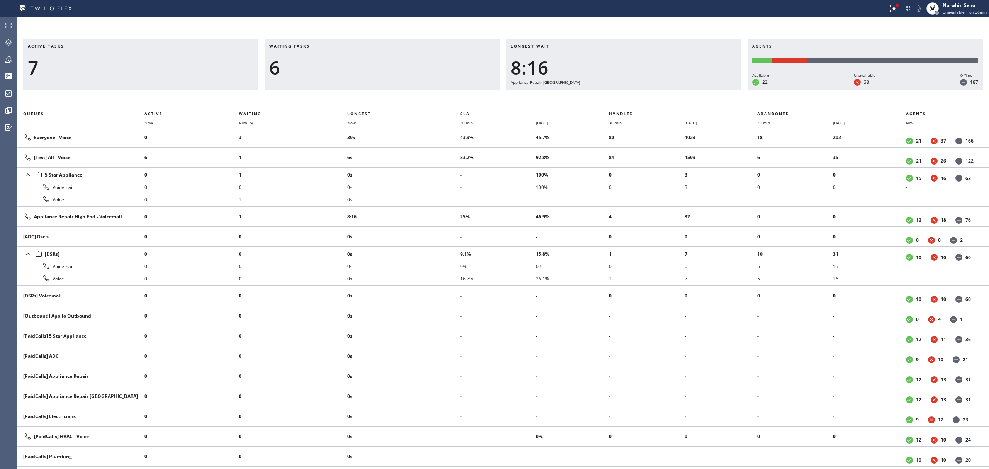
click at [637, 90] on div "Longest wait 8:16 Appliance Repair [GEOGRAPHIC_DATA]" at bounding box center [623, 65] width 235 height 52
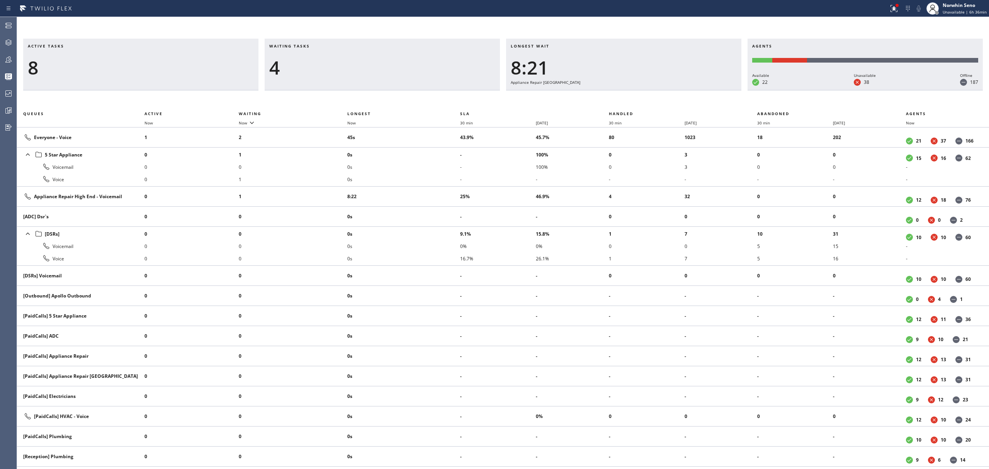
click at [637, 90] on div "Longest wait 8:21 Appliance Repair [GEOGRAPHIC_DATA]" at bounding box center [623, 65] width 235 height 52
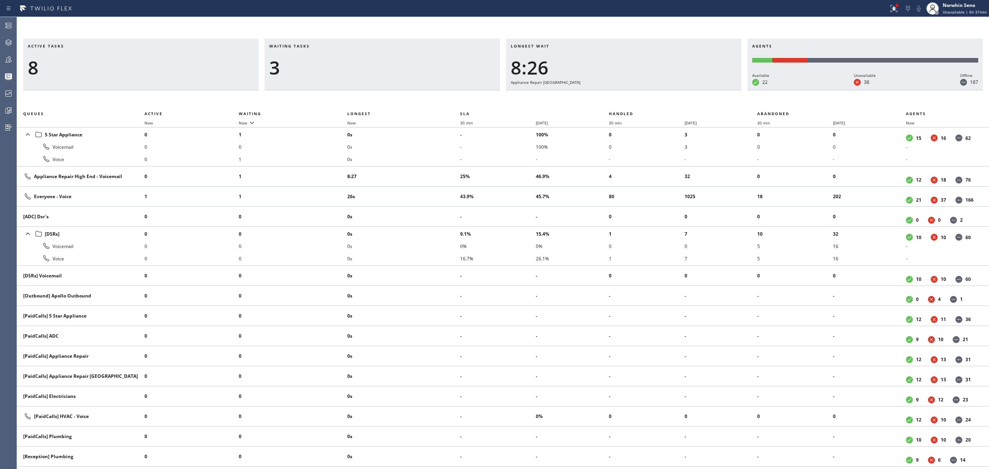
click at [637, 90] on div "Longest wait 8:26 Appliance Repair [GEOGRAPHIC_DATA]" at bounding box center [623, 65] width 235 height 52
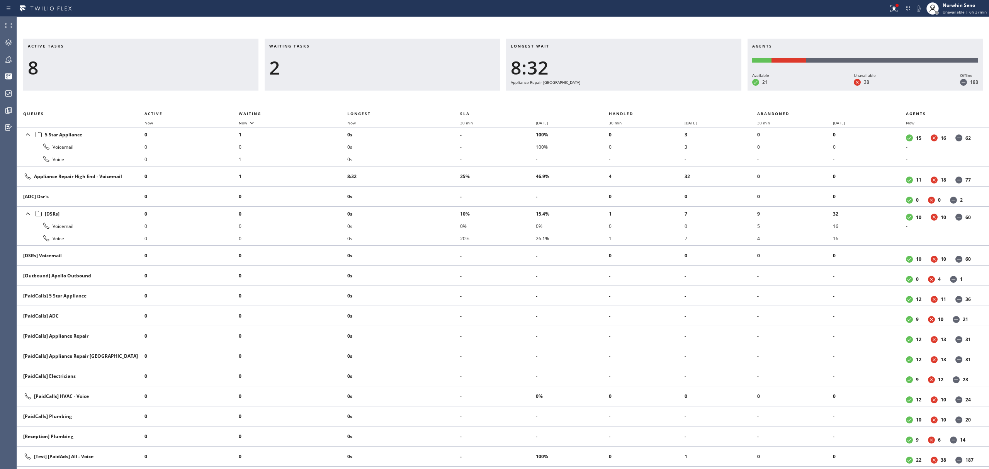
click at [637, 90] on div "Longest wait 8:32 Appliance Repair [GEOGRAPHIC_DATA]" at bounding box center [623, 65] width 235 height 52
click at [637, 90] on div "Longest wait 8:37 Appliance Repair [GEOGRAPHIC_DATA]" at bounding box center [623, 65] width 235 height 52
click at [637, 90] on div "Longest wait 8:42 Appliance Repair [GEOGRAPHIC_DATA]" at bounding box center [623, 65] width 235 height 52
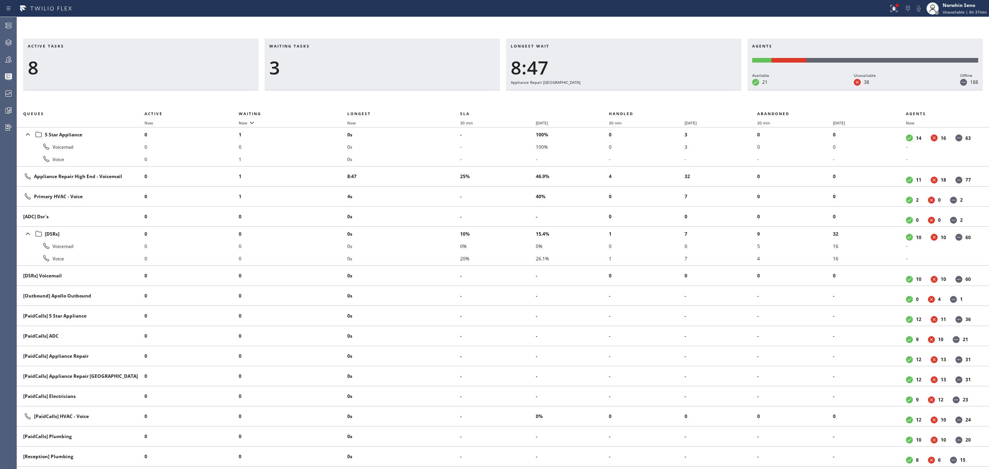
click at [637, 90] on div "Longest wait 8:47 Appliance Repair [GEOGRAPHIC_DATA]" at bounding box center [623, 65] width 235 height 52
click at [637, 90] on div "Longest wait 8:52 Appliance Repair [GEOGRAPHIC_DATA]" at bounding box center [623, 65] width 235 height 52
click at [637, 90] on div "Longest wait 8:57 Appliance Repair [GEOGRAPHIC_DATA]" at bounding box center [623, 65] width 235 height 52
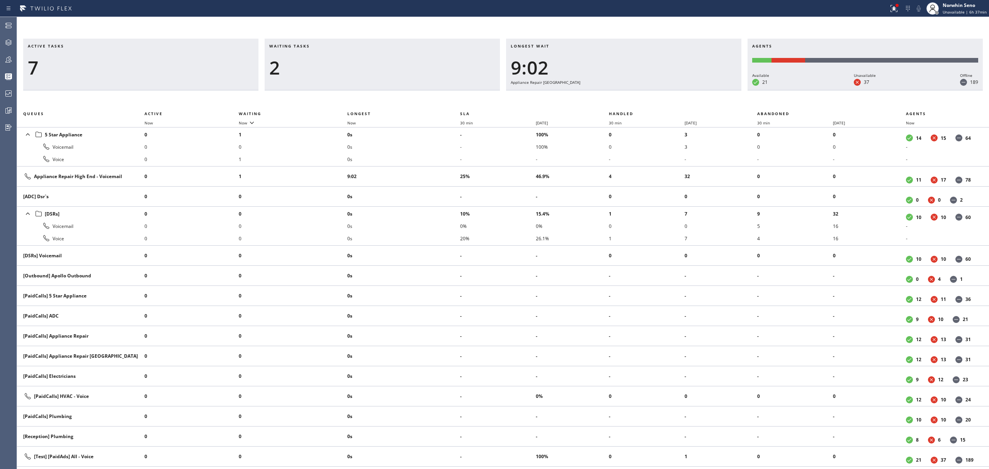
click at [637, 90] on div "Longest wait 9:02 Appliance Repair [GEOGRAPHIC_DATA]" at bounding box center [623, 65] width 235 height 52
click at [637, 90] on div "Longest wait 9:07 Appliance Repair [GEOGRAPHIC_DATA]" at bounding box center [623, 65] width 235 height 52
click at [637, 90] on div "Longest wait 9:12 Appliance Repair [GEOGRAPHIC_DATA]" at bounding box center [623, 65] width 235 height 52
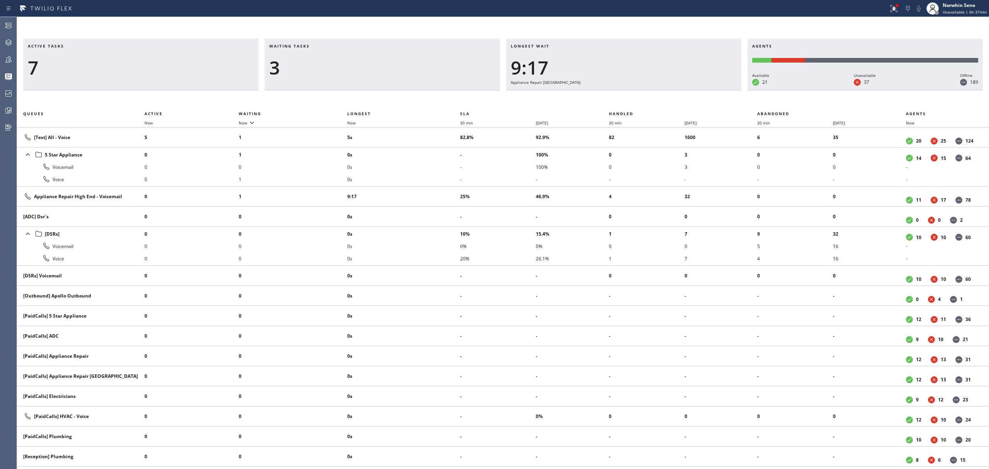
click at [637, 90] on div "Longest wait 9:17 Appliance Repair [GEOGRAPHIC_DATA]" at bounding box center [623, 65] width 235 height 52
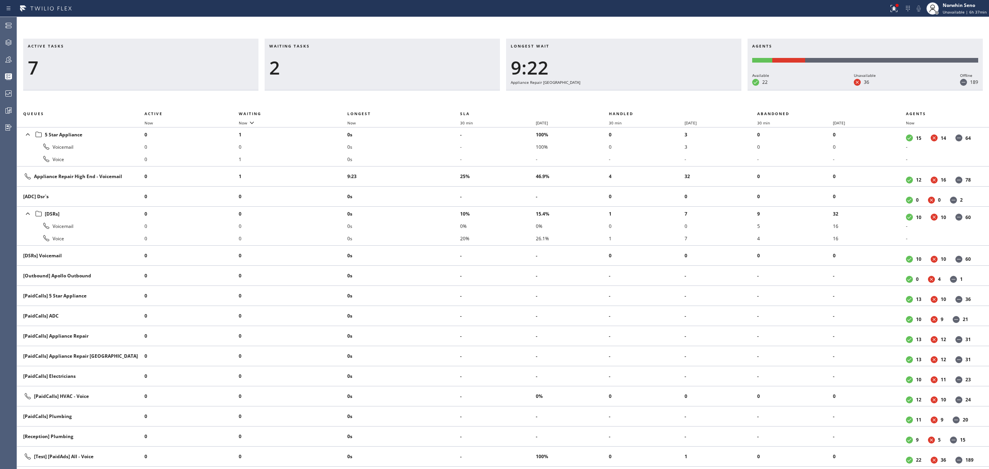
click at [637, 90] on div "Longest wait 9:22 Appliance Repair [GEOGRAPHIC_DATA]" at bounding box center [623, 65] width 235 height 52
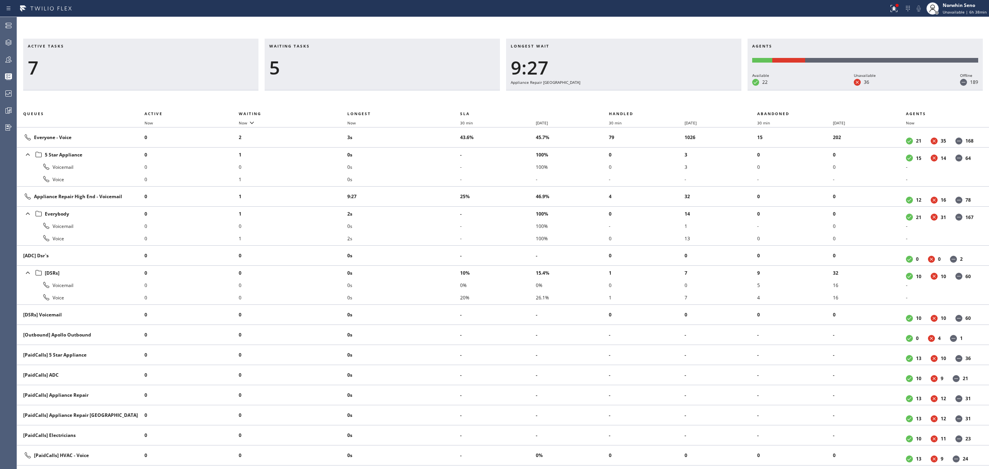
click at [637, 90] on div "Longest wait 9:27 Appliance Repair [GEOGRAPHIC_DATA]" at bounding box center [623, 65] width 235 height 52
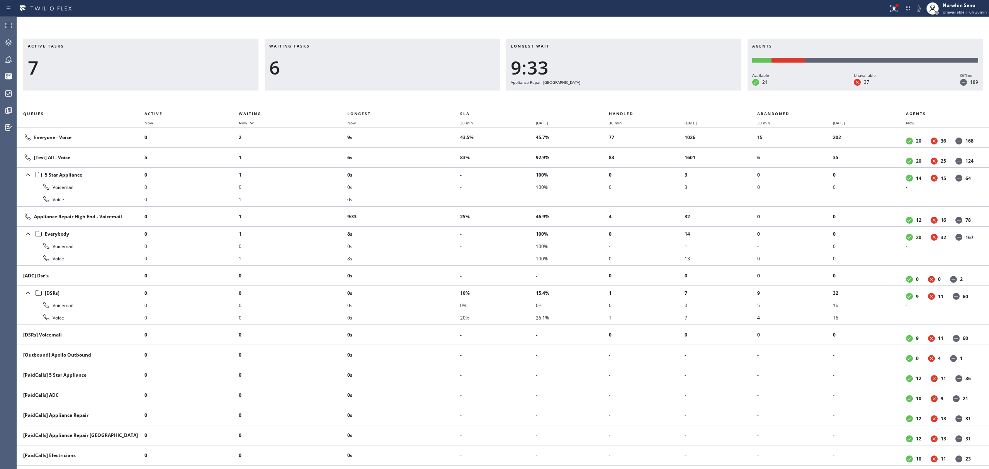
click at [637, 90] on div "Longest wait 9:33 Appliance Repair [GEOGRAPHIC_DATA]" at bounding box center [623, 65] width 235 height 52
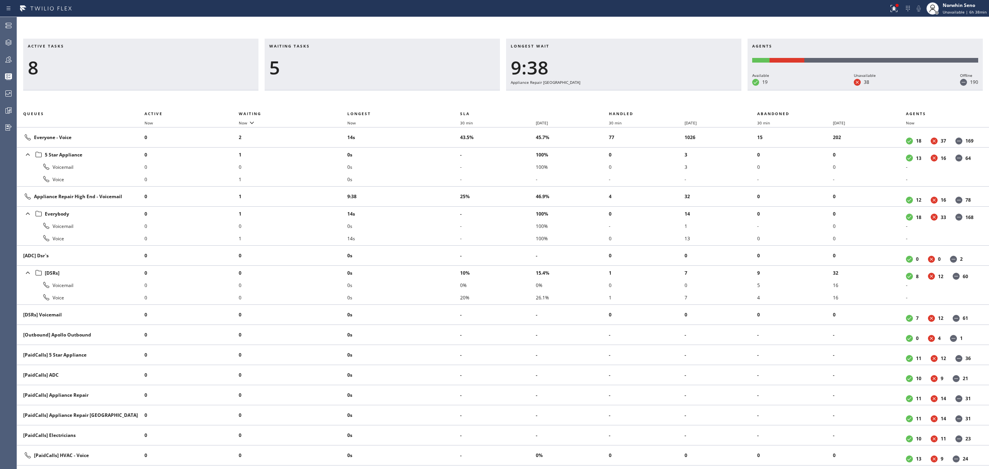
click at [637, 90] on div "Longest wait 9:38 Appliance Repair [GEOGRAPHIC_DATA]" at bounding box center [623, 65] width 235 height 52
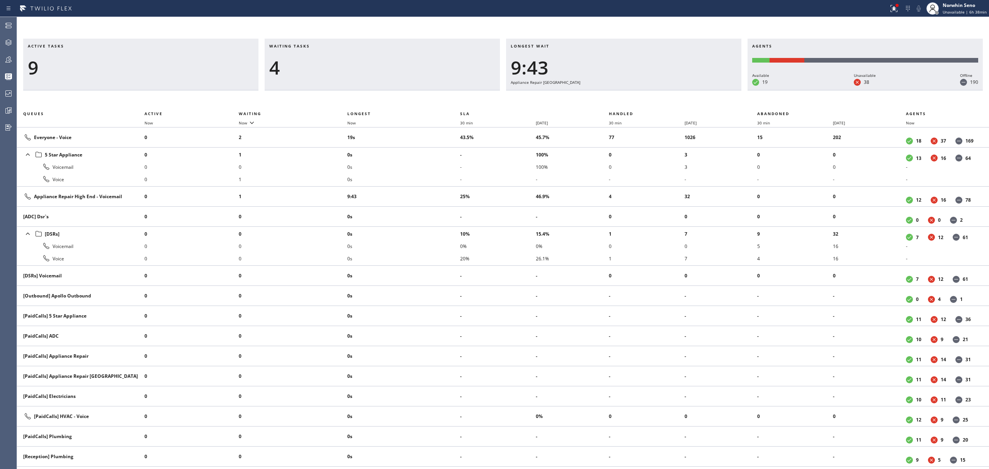
click at [637, 90] on div "Longest wait 9:43 Appliance Repair [GEOGRAPHIC_DATA]" at bounding box center [623, 65] width 235 height 52
click at [637, 90] on div "Longest wait 9:48 Appliance Repair [GEOGRAPHIC_DATA]" at bounding box center [623, 65] width 235 height 52
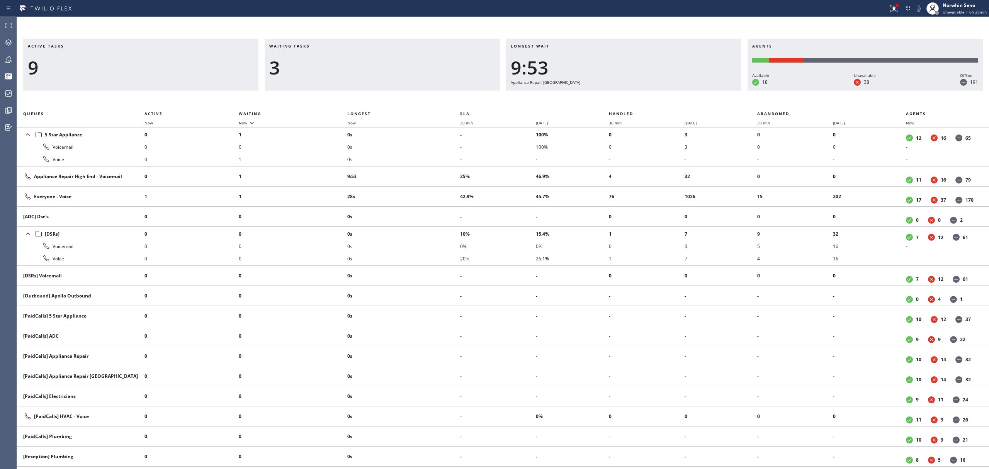
click at [637, 90] on div "Longest wait 9:53 Appliance Repair [GEOGRAPHIC_DATA]" at bounding box center [623, 65] width 235 height 52
click at [637, 90] on div "Longest wait 9:58 Appliance Repair [GEOGRAPHIC_DATA]" at bounding box center [623, 65] width 235 height 52
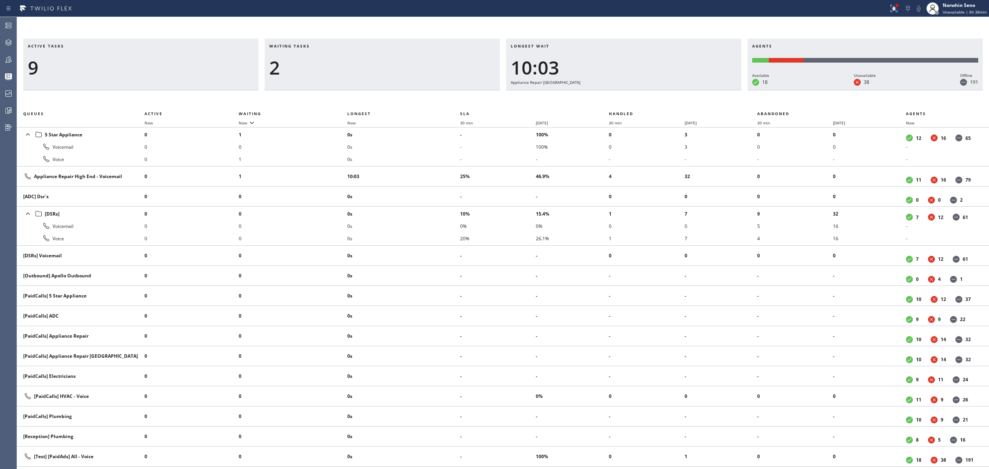
click at [637, 90] on div "Longest wait 10:03 Appliance Repair [GEOGRAPHIC_DATA]" at bounding box center [623, 65] width 235 height 52
click at [637, 90] on div "Longest wait 10:08 Appliance Repair [GEOGRAPHIC_DATA]" at bounding box center [623, 65] width 235 height 52
click at [637, 90] on div "Longest wait 10:13 Appliance Repair [GEOGRAPHIC_DATA]" at bounding box center [623, 65] width 235 height 52
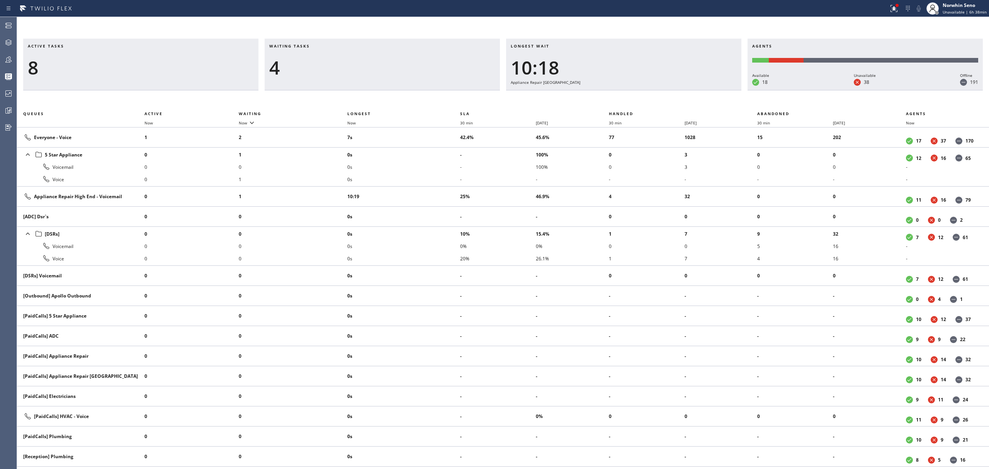
click at [637, 90] on div "Longest wait 10:18 Appliance Repair [GEOGRAPHIC_DATA]" at bounding box center [623, 65] width 235 height 52
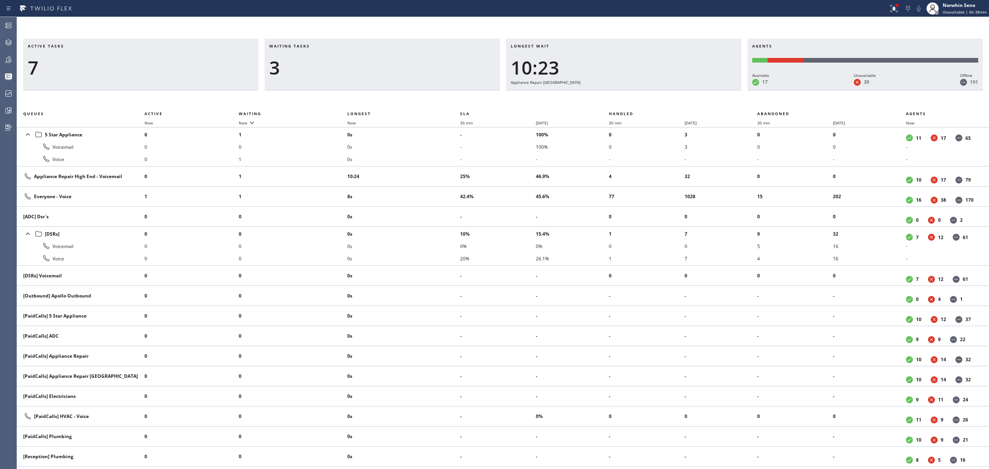
click at [637, 90] on div "Longest wait 10:23 Appliance Repair [GEOGRAPHIC_DATA]" at bounding box center [623, 65] width 235 height 52
click at [637, 90] on div "Longest wait 10:29 Appliance Repair [GEOGRAPHIC_DATA]" at bounding box center [623, 65] width 235 height 52
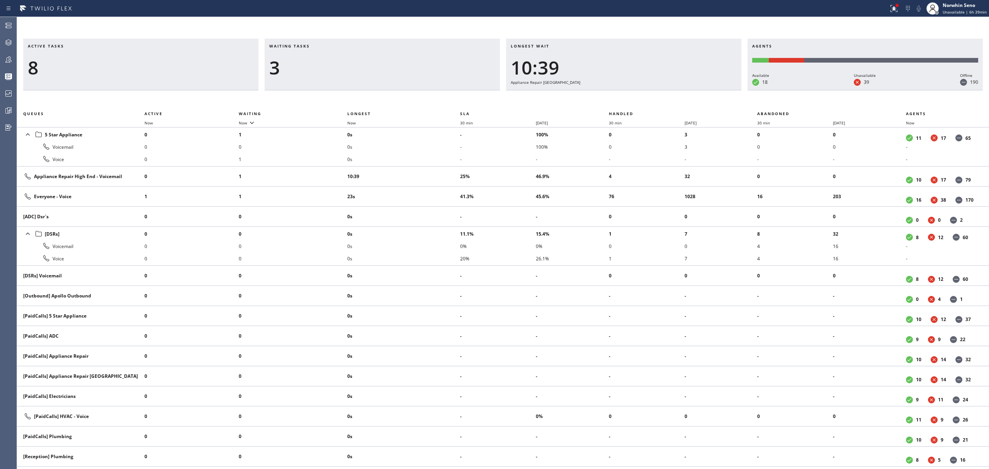
drag, startPoint x: 637, startPoint y: 90, endPoint x: 736, endPoint y: 70, distance: 101.0
click at [633, 87] on div "Longest wait 10:39 Appliance Repair [GEOGRAPHIC_DATA]" at bounding box center [623, 65] width 235 height 52
